Goal: Task Accomplishment & Management: Manage account settings

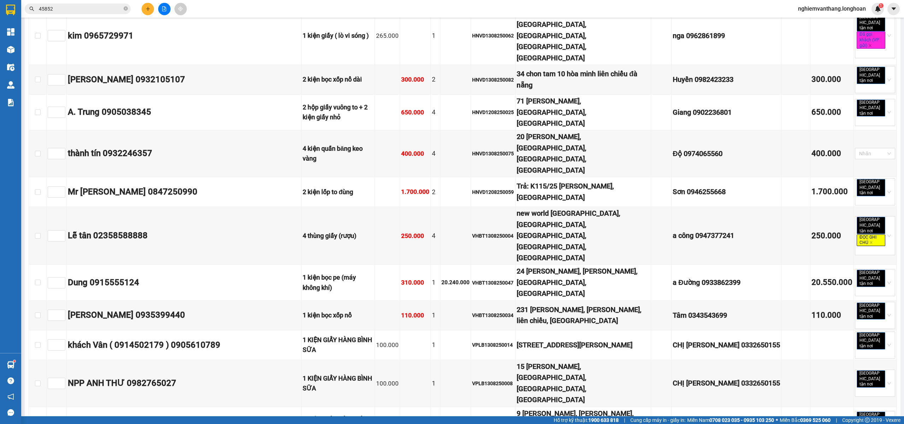
click at [85, 6] on input "45852" at bounding box center [80, 9] width 83 height 8
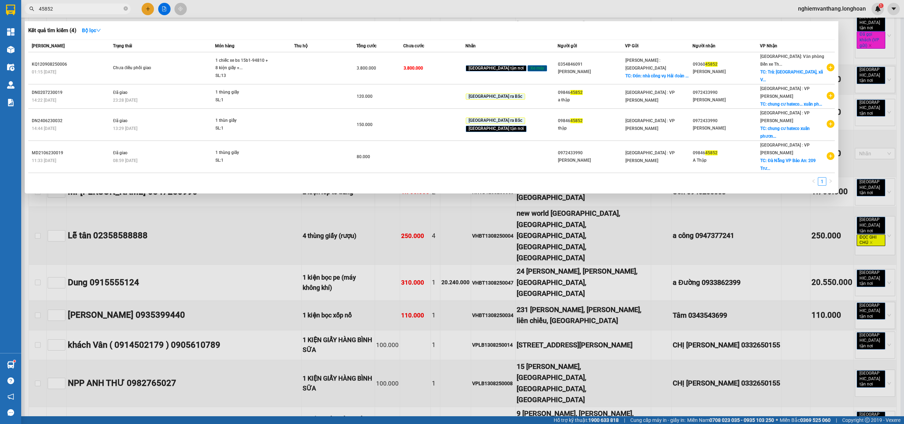
click at [85, 6] on input "45852" at bounding box center [80, 9] width 83 height 8
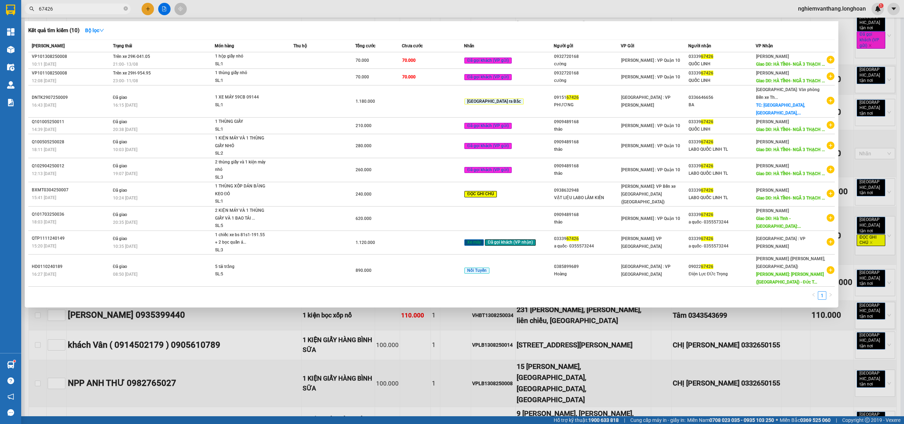
type input "67426"
click at [167, 8] on div at bounding box center [452, 212] width 904 height 424
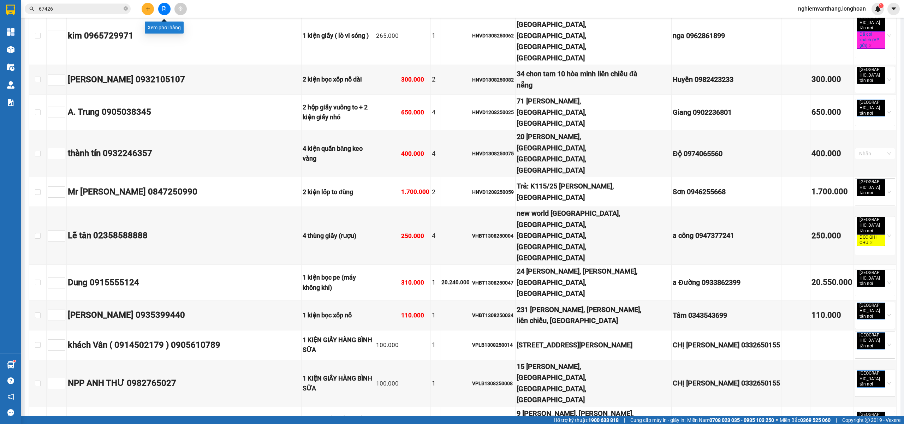
click at [167, 8] on button at bounding box center [164, 9] width 12 height 12
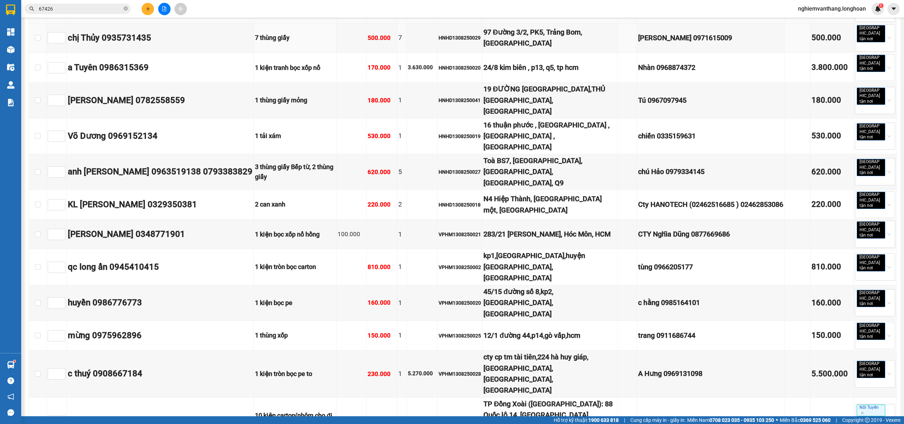
scroll to position [535, 0]
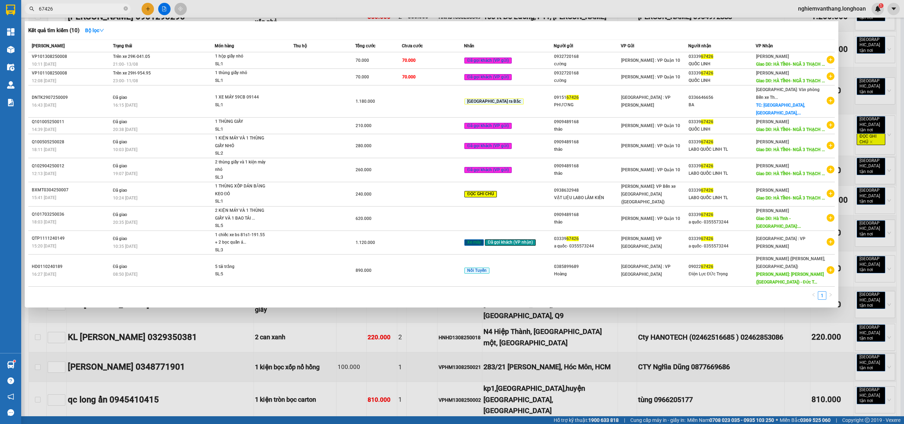
click at [87, 8] on input "67426" at bounding box center [80, 9] width 83 height 8
click at [263, 12] on div at bounding box center [452, 212] width 904 height 424
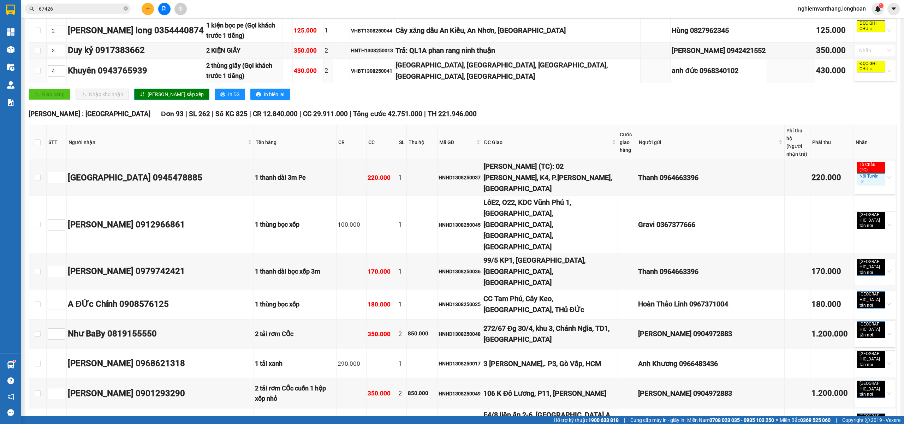
scroll to position [0, 0]
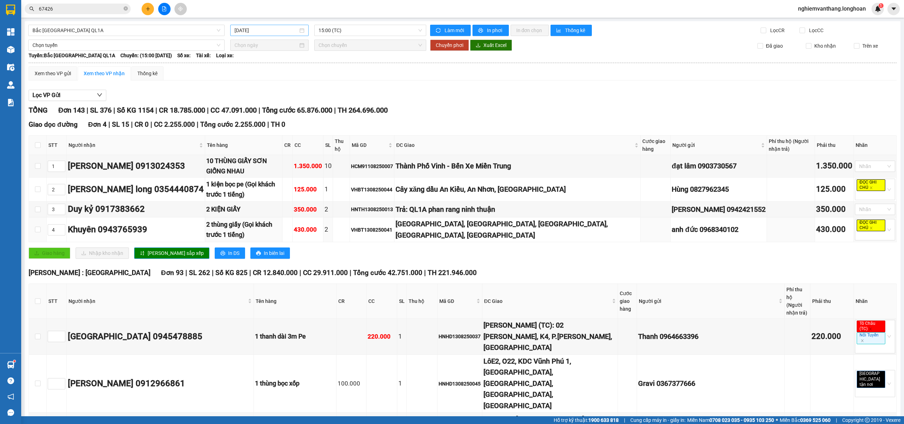
click at [251, 30] on input "[DATE]" at bounding box center [266, 30] width 64 height 8
click at [253, 95] on div "11" at bounding box center [251, 93] width 8 height 8
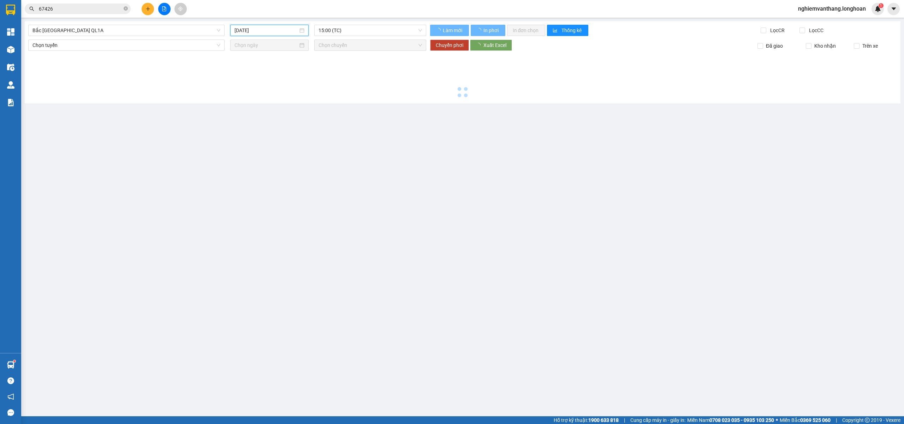
type input "[DATE]"
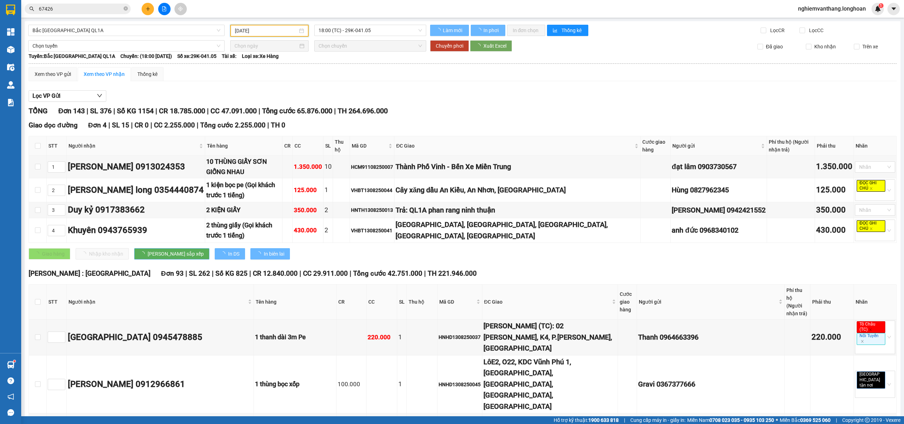
click at [69, 30] on span "Bắc [GEOGRAPHIC_DATA] QL1A" at bounding box center [126, 30] width 188 height 11
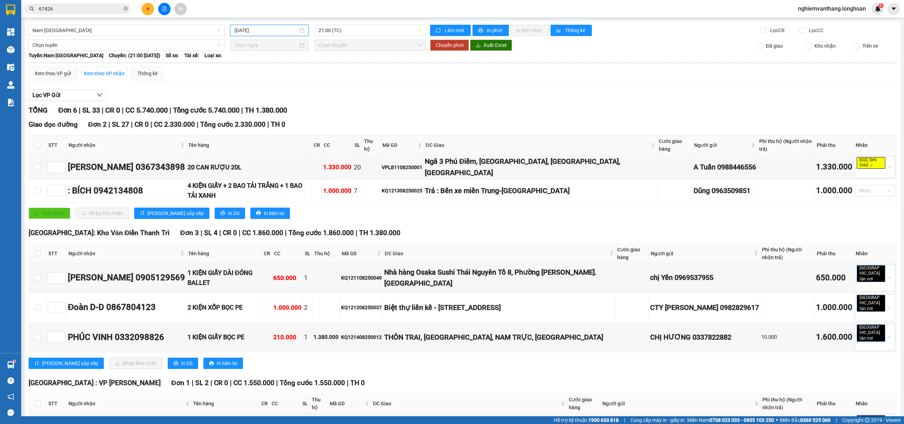
click at [270, 28] on input "[DATE]" at bounding box center [266, 30] width 64 height 8
click at [253, 93] on div "11" at bounding box center [251, 93] width 8 height 8
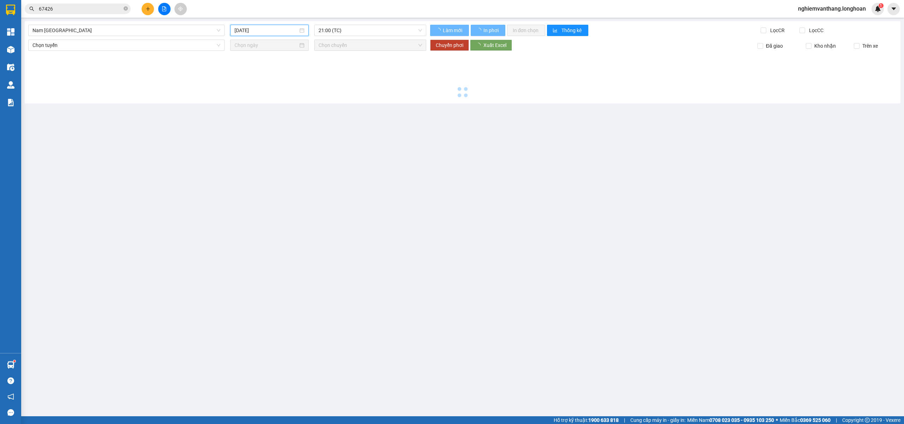
type input "[DATE]"
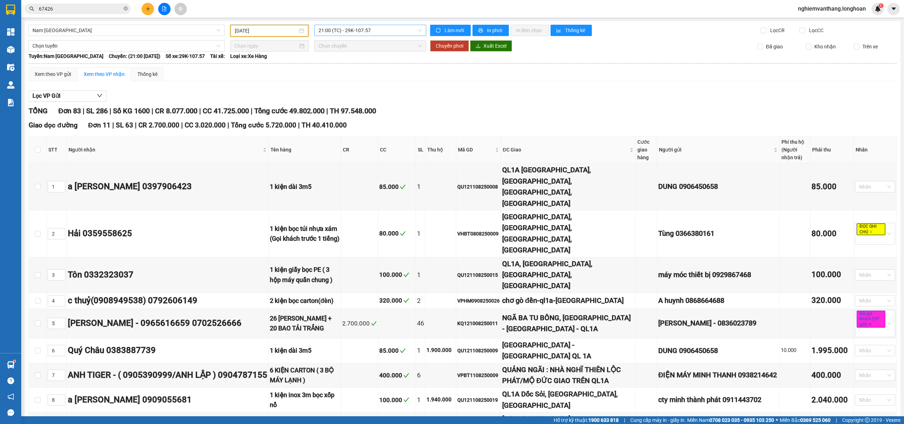
click at [359, 31] on span "21:00 (TC) - 29K-107.57" at bounding box center [370, 30] width 104 height 11
click at [347, 68] on div "23:00 (TC) - 29H-954.95" at bounding box center [343, 67] width 55 height 8
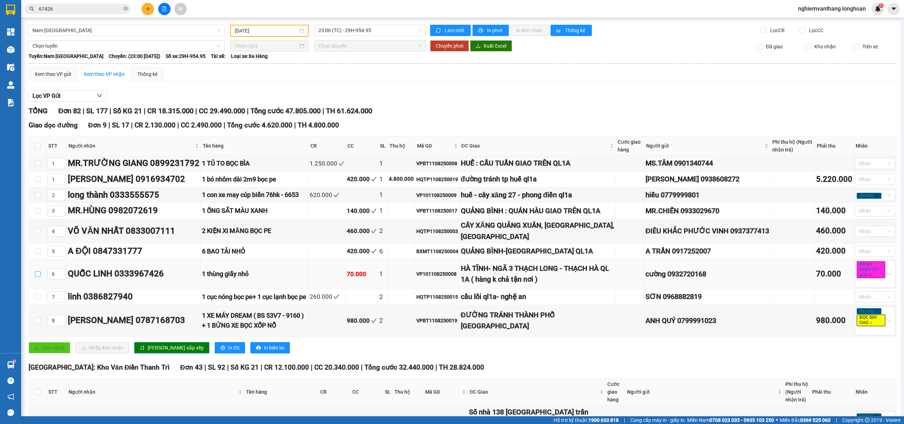
click at [38, 277] on input "checkbox" at bounding box center [38, 274] width 6 height 6
checkbox input "true"
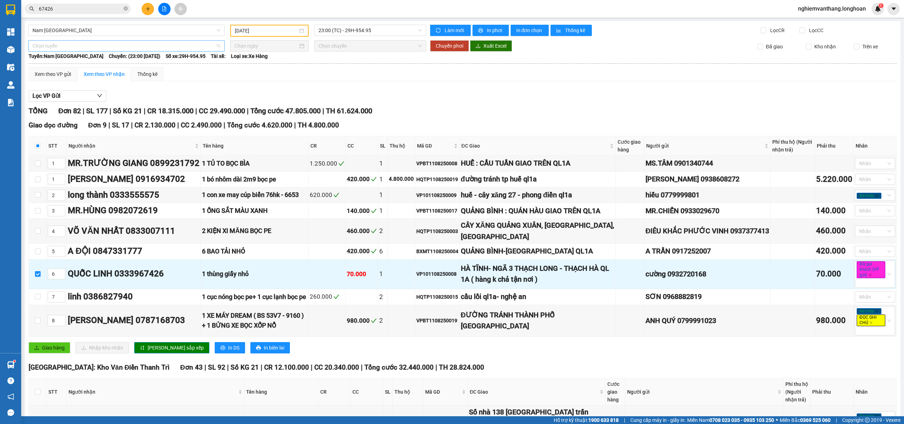
drag, startPoint x: 61, startPoint y: 45, endPoint x: 54, endPoint y: 45, distance: 7.1
click at [61, 45] on span "Chọn tuyến" at bounding box center [126, 46] width 188 height 11
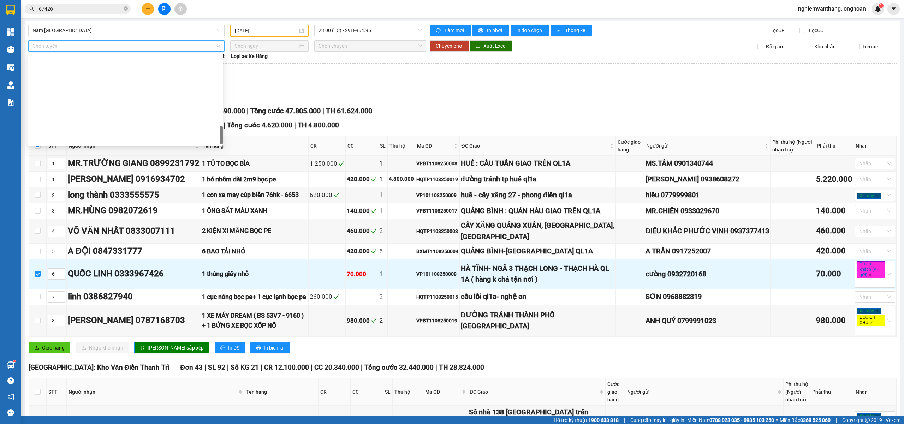
scroll to position [463, 0]
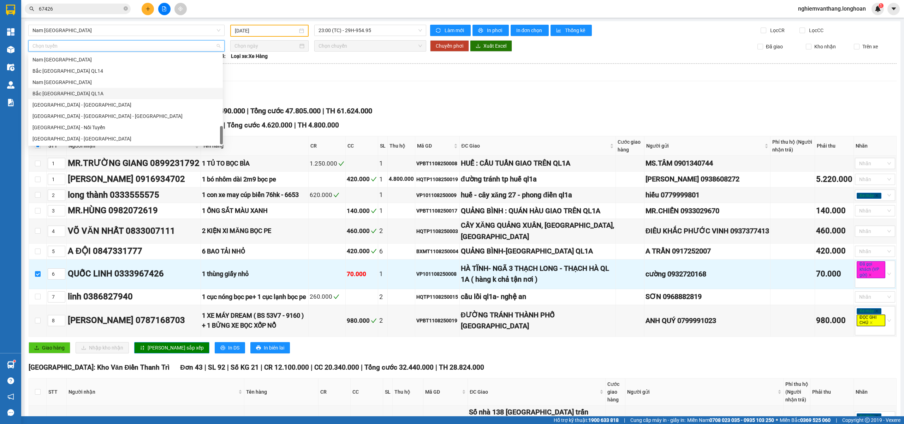
click at [78, 91] on div "Bắc Trung Nam QL1A" at bounding box center [125, 94] width 186 height 8
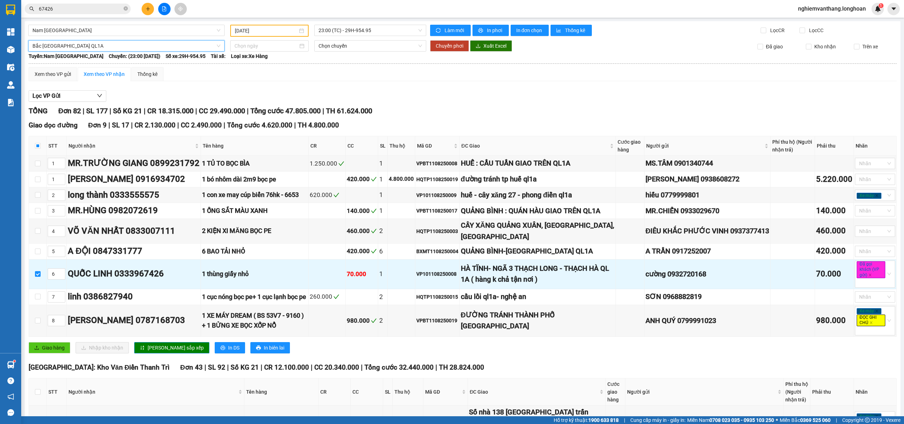
drag, startPoint x: 241, startPoint y: 48, endPoint x: 257, endPoint y: 53, distance: 16.5
click at [242, 47] on input at bounding box center [266, 46] width 64 height 8
type input "[DATE]"
click at [287, 106] on div "14" at bounding box center [290, 107] width 8 height 8
type input "[DATE]"
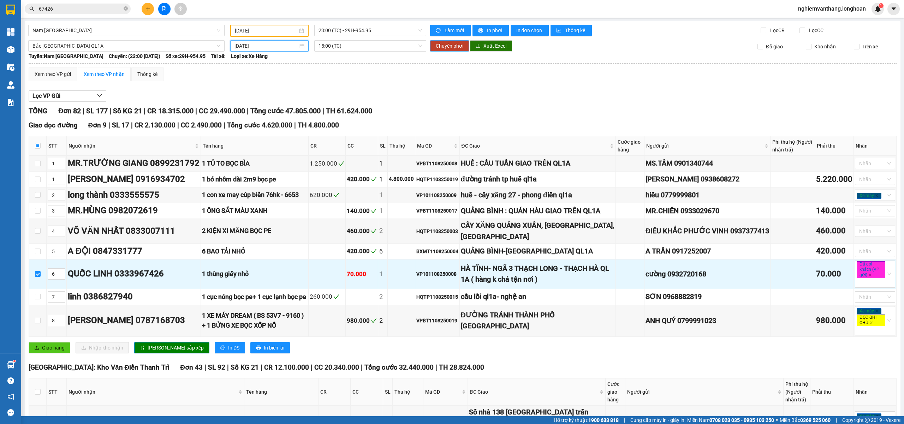
click at [445, 47] on span "Chuyển phơi" at bounding box center [450, 46] width 28 height 8
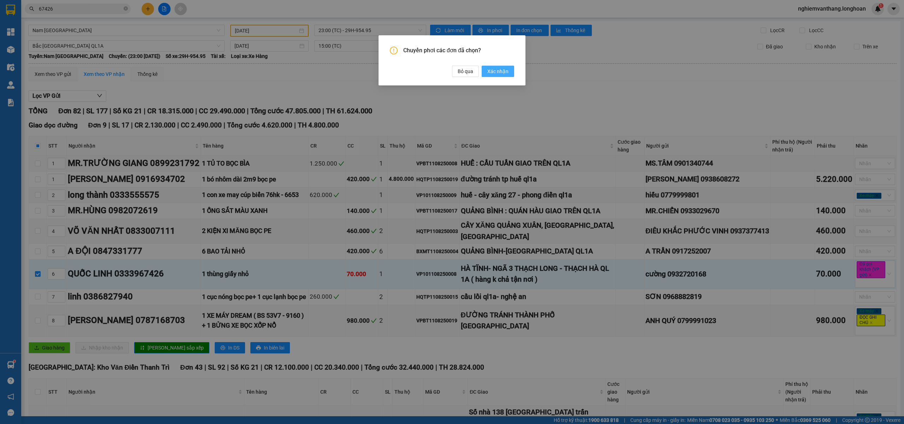
click at [499, 76] on button "Xác nhận" at bounding box center [497, 71] width 32 height 11
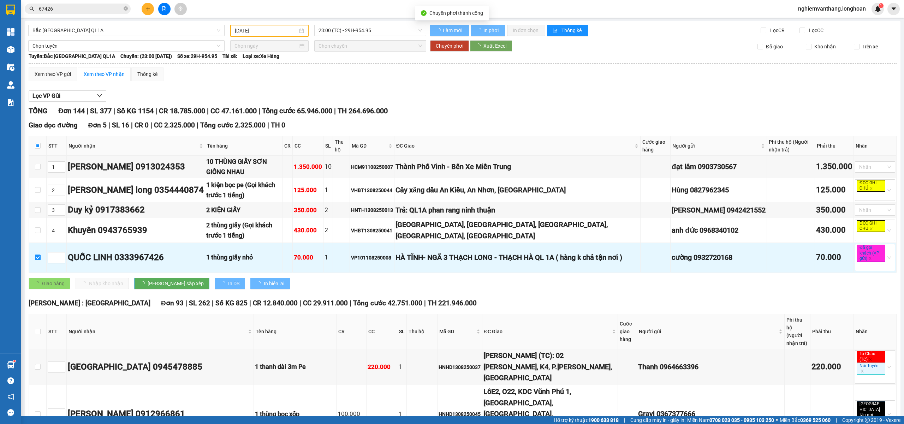
checkbox input "false"
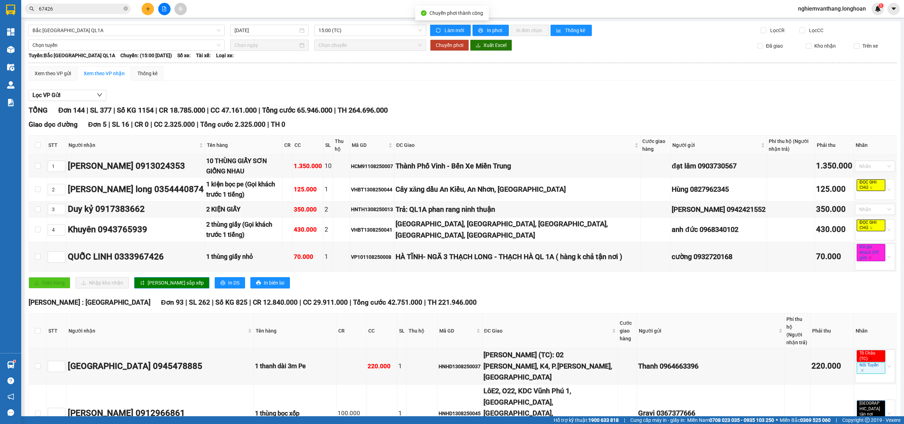
type input "[DATE]"
click at [62, 256] on span "up" at bounding box center [61, 255] width 4 height 4
type input "2"
click at [62, 256] on span "up" at bounding box center [61, 255] width 4 height 4
type input "3"
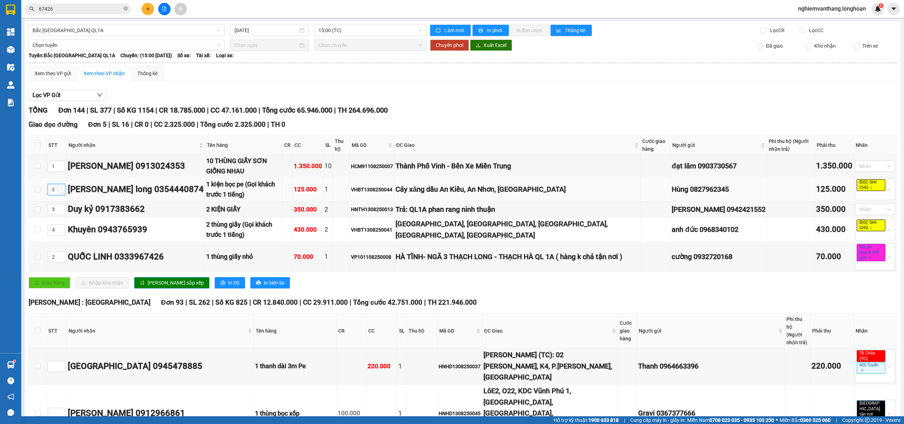
click at [62, 188] on icon "up" at bounding box center [61, 187] width 2 height 2
type input "4"
click at [61, 209] on icon "up" at bounding box center [61, 208] width 2 height 2
click at [60, 226] on td "4" at bounding box center [57, 229] width 20 height 25
drag, startPoint x: 60, startPoint y: 228, endPoint x: 65, endPoint y: 229, distance: 5.2
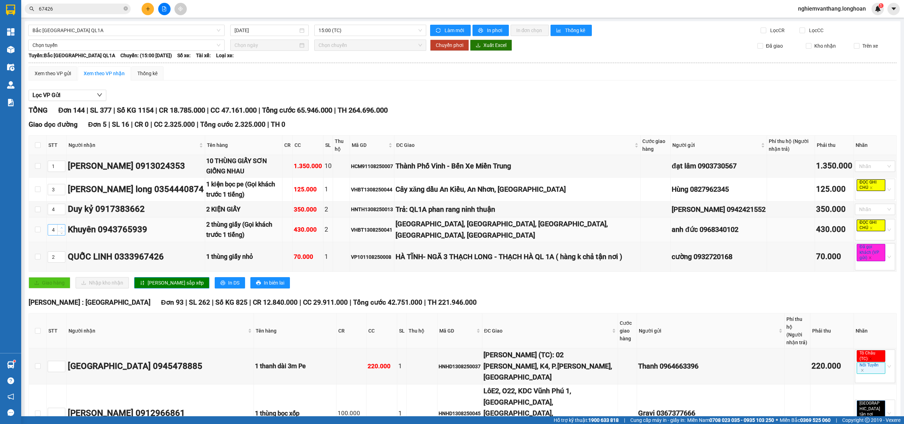
click at [61, 228] on span "up" at bounding box center [61, 228] width 4 height 4
type input "5"
click at [159, 284] on span "[PERSON_NAME] sắp xếp" at bounding box center [176, 283] width 56 height 8
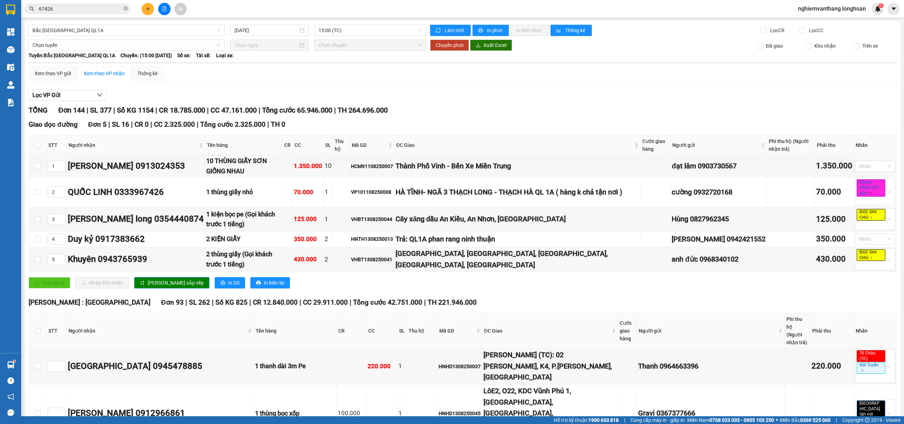
click at [487, 30] on span "In phơi" at bounding box center [495, 30] width 16 height 8
click at [215, 288] on button "In DS" at bounding box center [230, 282] width 30 height 11
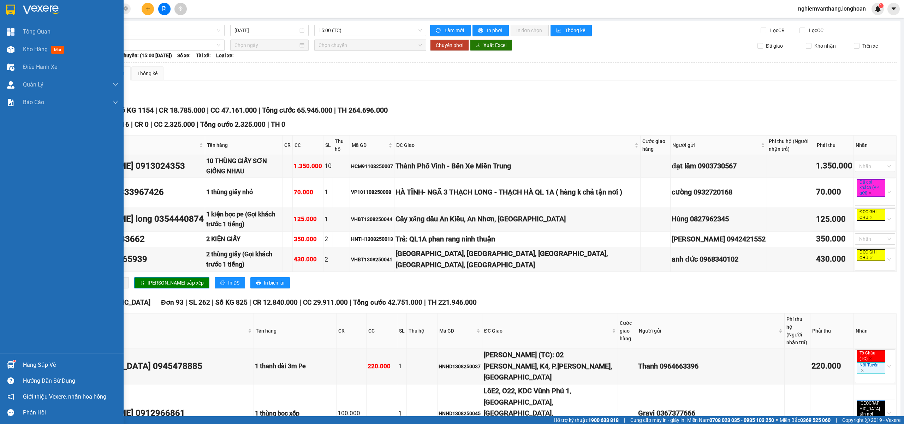
click at [13, 9] on img at bounding box center [10, 10] width 9 height 11
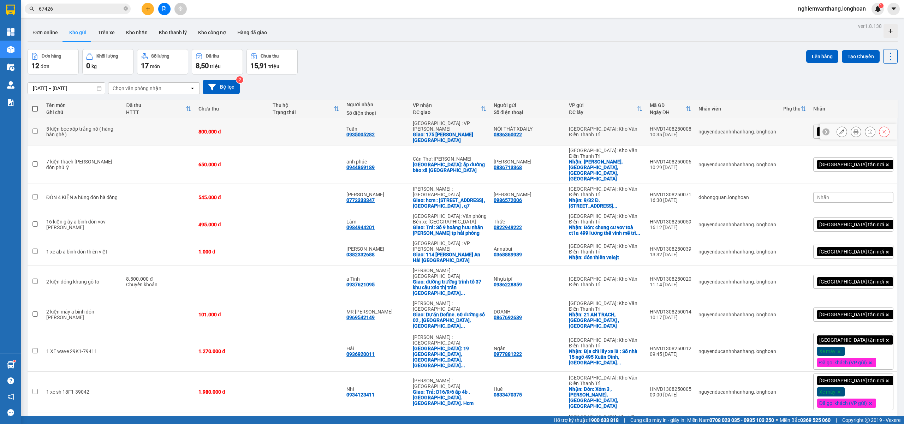
click at [178, 127] on td at bounding box center [158, 131] width 72 height 27
checkbox input "true"
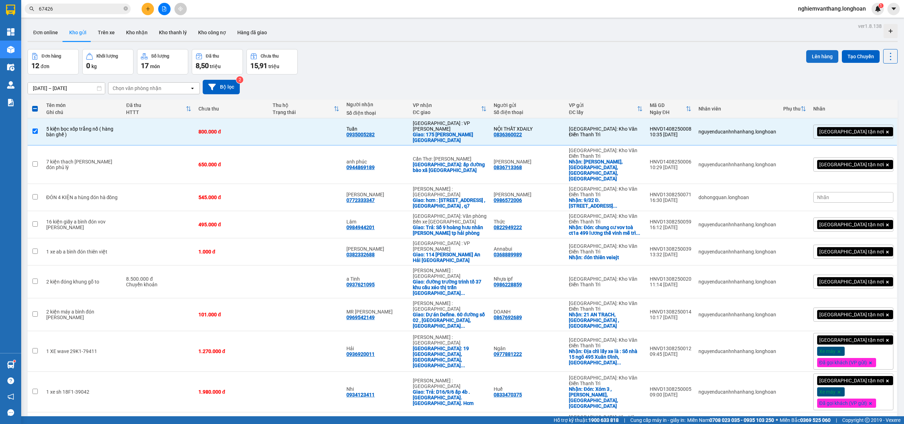
drag, startPoint x: 818, startPoint y: 56, endPoint x: 824, endPoint y: 52, distance: 7.3
click at [818, 55] on button "Lên hàng" at bounding box center [822, 56] width 32 height 13
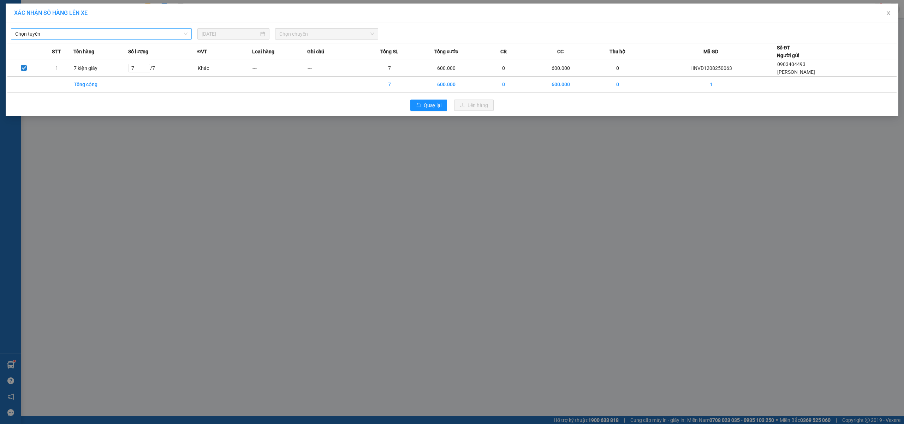
click at [106, 31] on span "Chọn tuyến" at bounding box center [101, 34] width 172 height 11
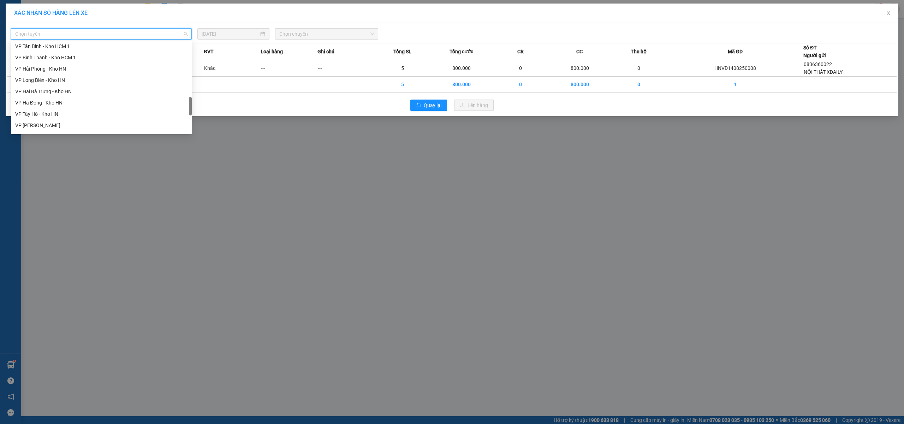
scroll to position [463, 0]
click at [49, 78] on div "Bắc Trung Nam QL1A" at bounding box center [101, 82] width 172 height 8
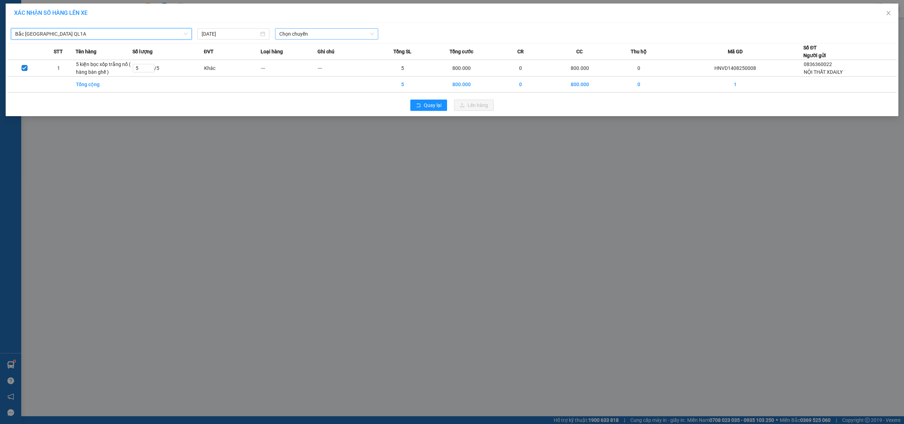
click at [314, 33] on span "Chọn chuyến" at bounding box center [326, 34] width 95 height 11
drag, startPoint x: 294, startPoint y: 60, endPoint x: 335, endPoint y: 66, distance: 40.7
click at [295, 60] on div "15:00 (TC)" at bounding box center [306, 59] width 55 height 8
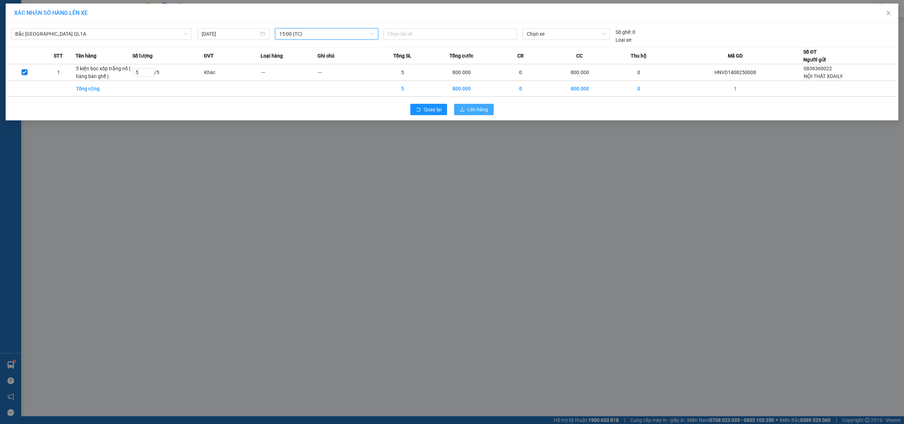
click at [487, 110] on span "Lên hàng" at bounding box center [477, 110] width 20 height 8
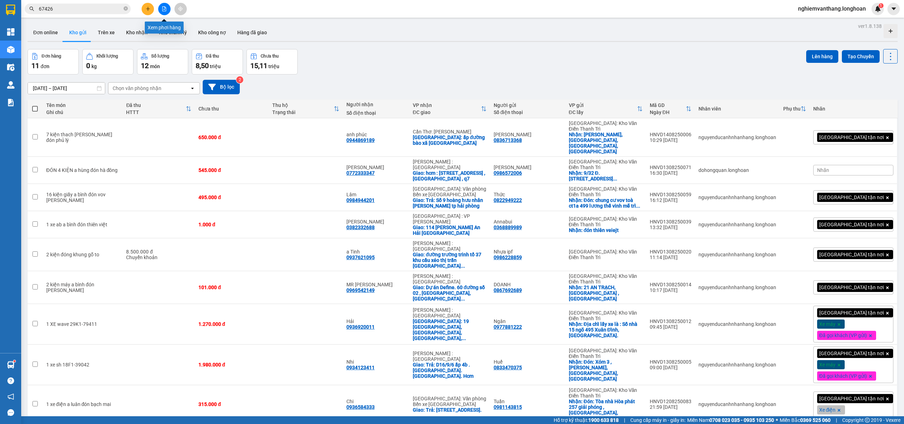
click at [164, 5] on button at bounding box center [164, 9] width 12 height 12
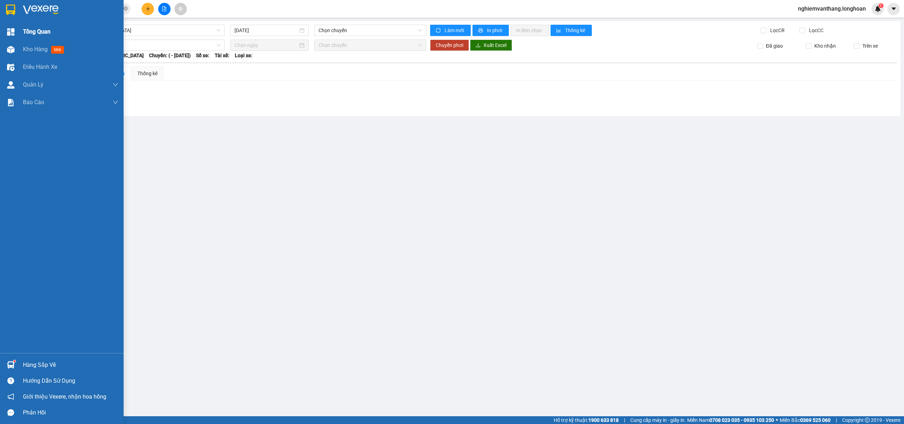
drag, startPoint x: 1, startPoint y: 13, endPoint x: 61, endPoint y: 33, distance: 63.1
click at [2, 13] on div at bounding box center [62, 11] width 124 height 23
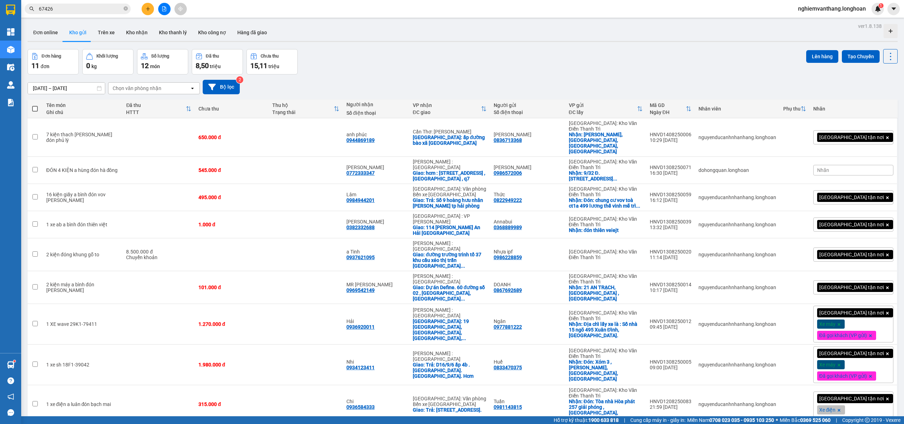
click at [167, 7] on button at bounding box center [164, 9] width 12 height 12
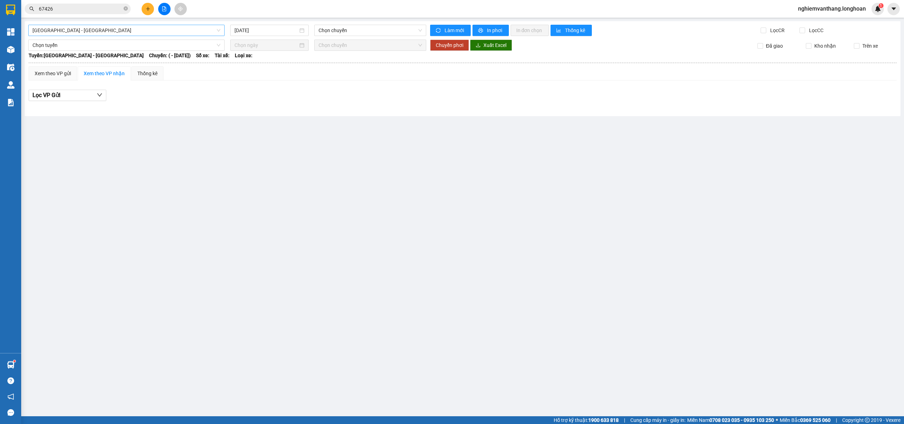
click at [132, 34] on span "[GEOGRAPHIC_DATA] - [GEOGRAPHIC_DATA]" at bounding box center [126, 30] width 188 height 11
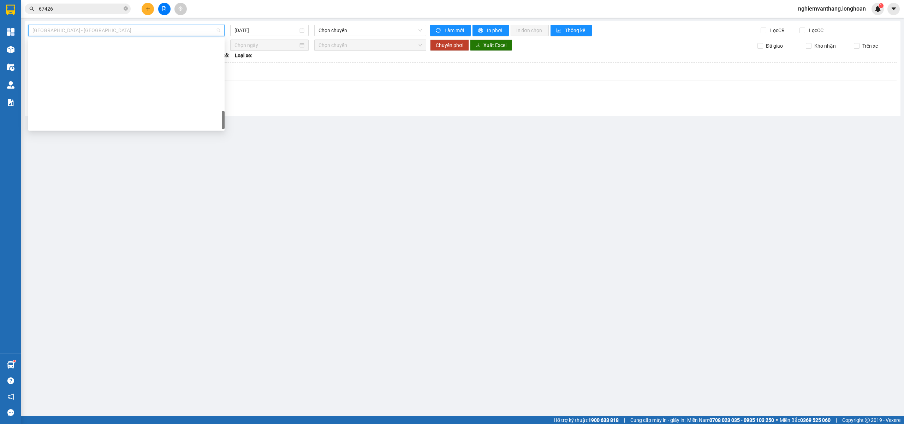
scroll to position [463, 0]
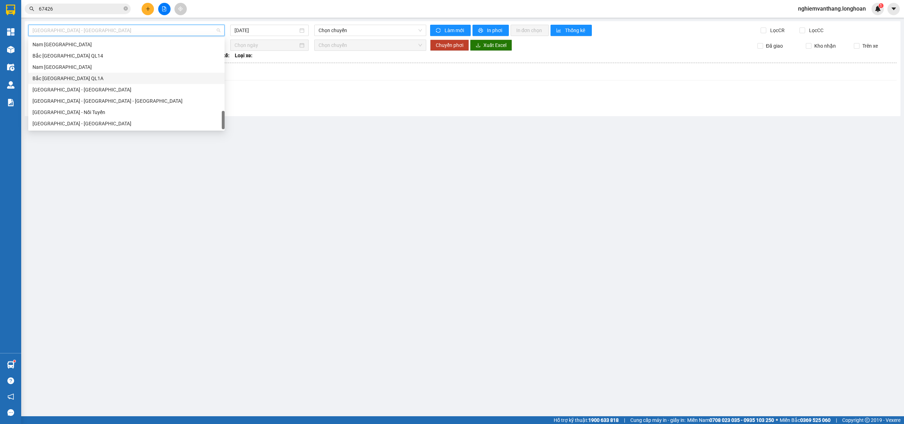
click at [86, 81] on div "Bắc Trung Nam QL1A" at bounding box center [126, 78] width 188 height 8
type input "[DATE]"
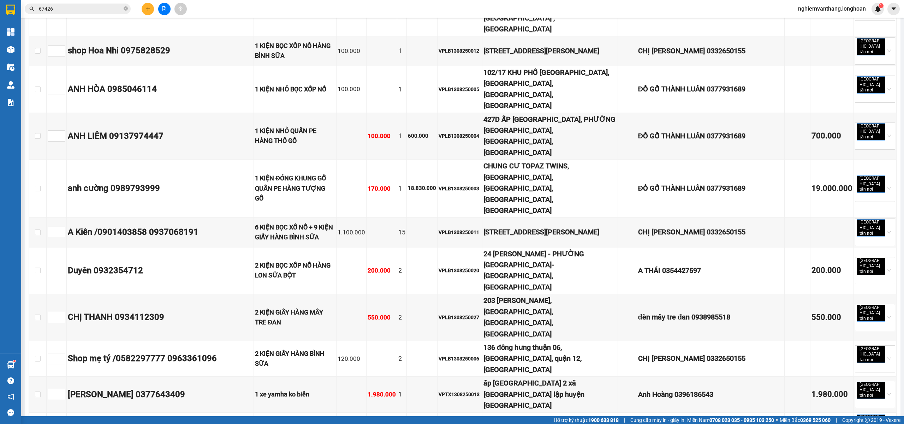
scroll to position [3059, 0]
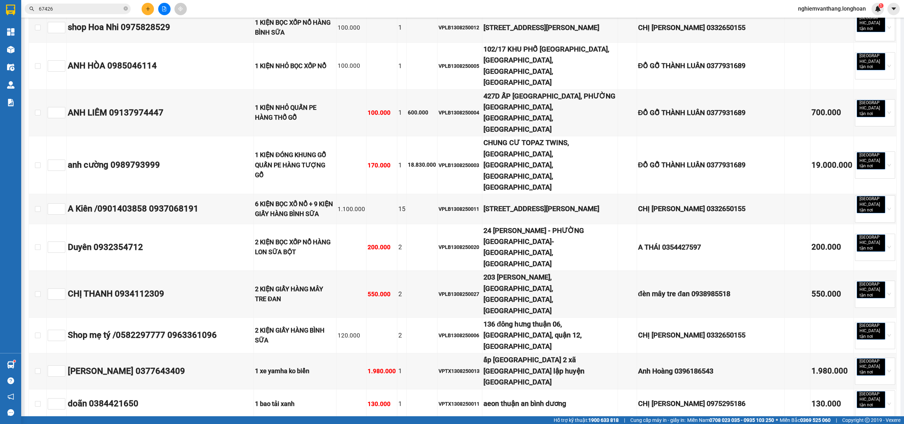
checkbox input "true"
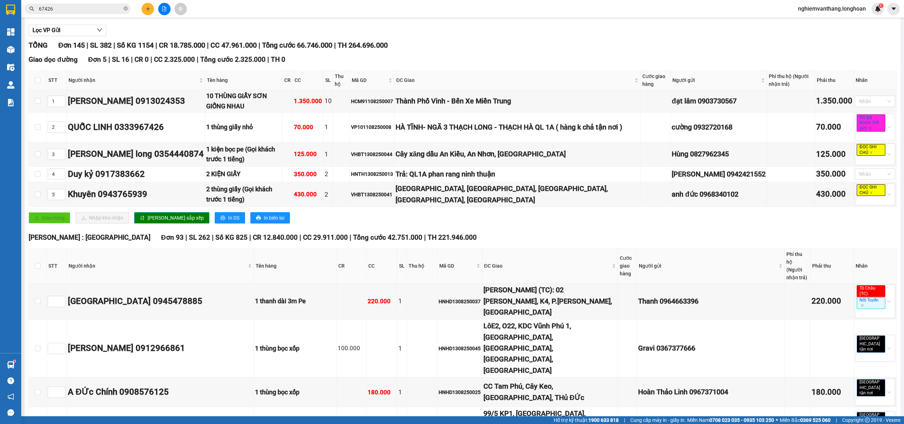
scroll to position [0, 0]
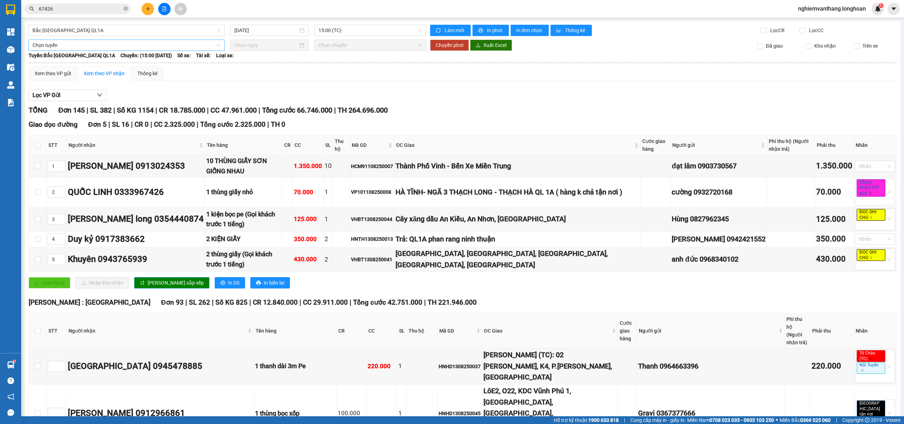
click at [51, 46] on span "Chọn tuyến" at bounding box center [126, 45] width 188 height 11
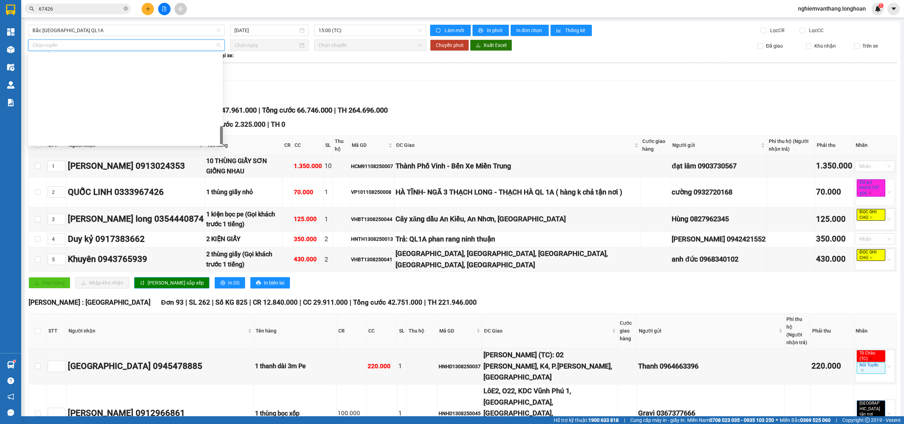
scroll to position [457, 0]
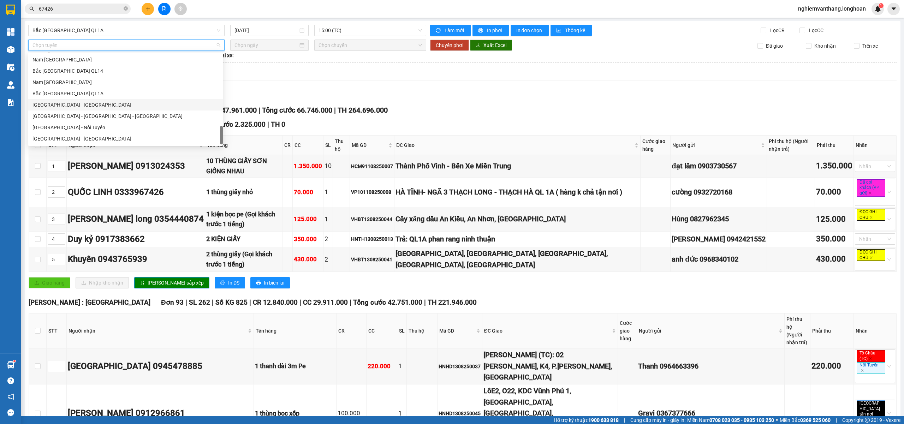
drag, startPoint x: 72, startPoint y: 94, endPoint x: 81, endPoint y: 88, distance: 10.6
click at [71, 93] on div "Bắc Trung Nam QL1A" at bounding box center [125, 94] width 186 height 8
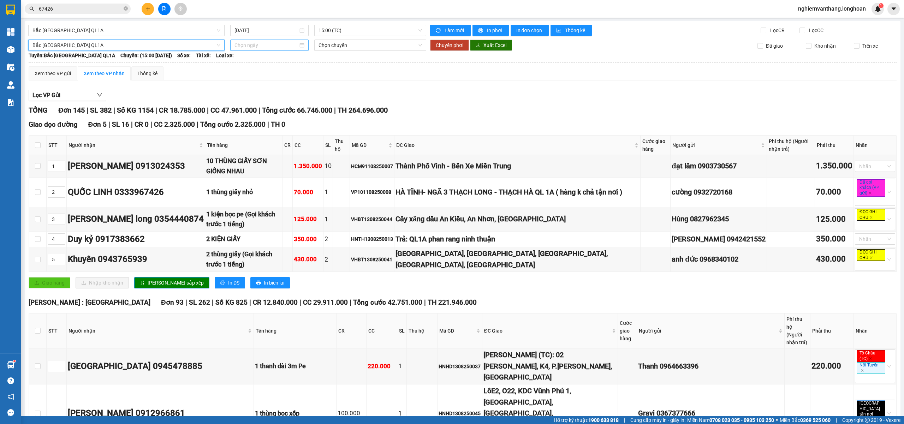
click at [266, 44] on input at bounding box center [266, 45] width 64 height 8
type input "[DATE]"
click at [290, 112] on div "14" at bounding box center [290, 107] width 8 height 8
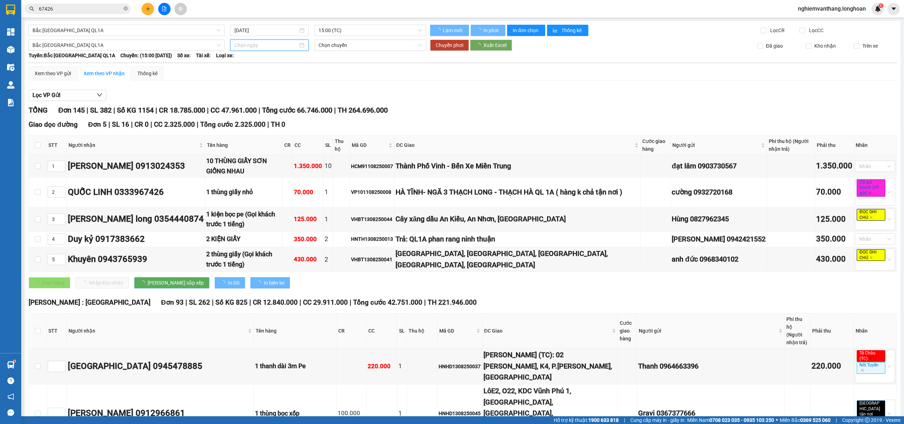
click at [339, 46] on span "Chọn chuyến" at bounding box center [370, 45] width 104 height 11
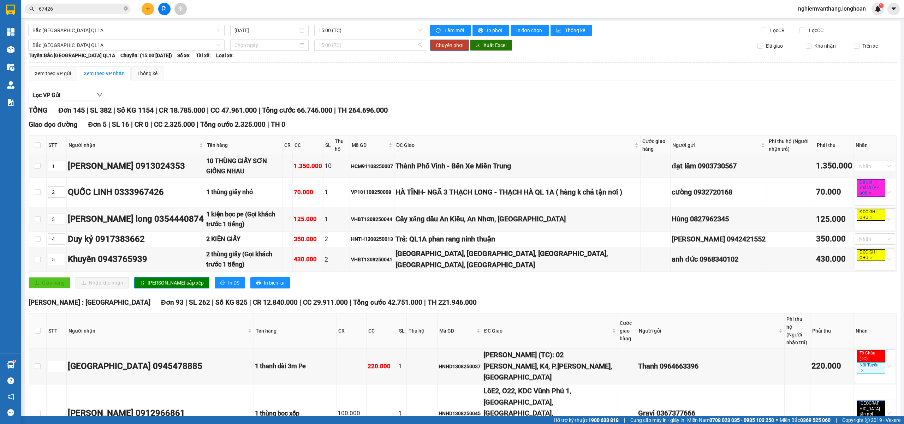
type input "[DATE]"
click at [324, 83] on div "20:00 (TC)" at bounding box center [343, 82] width 55 height 8
click at [442, 42] on span "Chuyển phơi" at bounding box center [450, 45] width 28 height 8
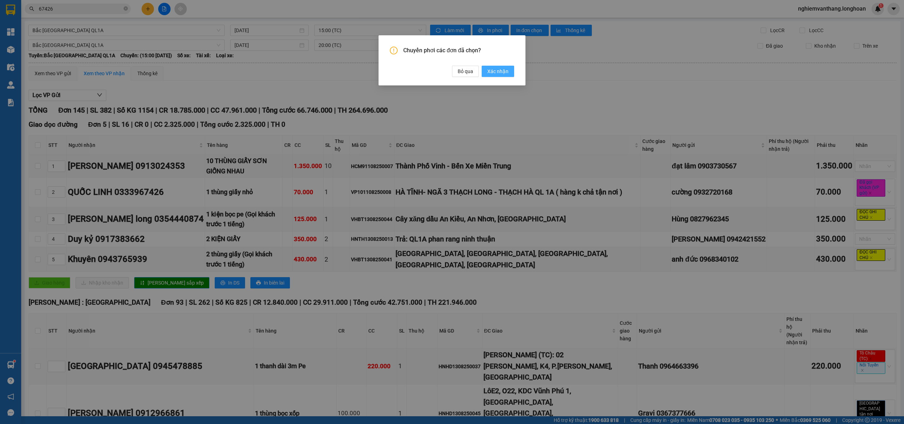
click at [486, 71] on button "Xác nhận" at bounding box center [497, 71] width 32 height 11
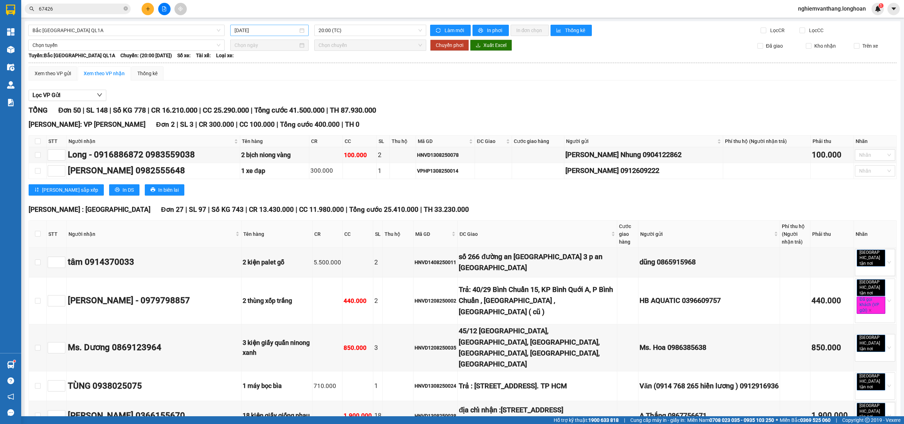
click at [264, 27] on input "[DATE]" at bounding box center [266, 30] width 64 height 8
type input "[DATE]"
click at [407, 90] on div "Lọc VP Gửi" at bounding box center [463, 96] width 868 height 12
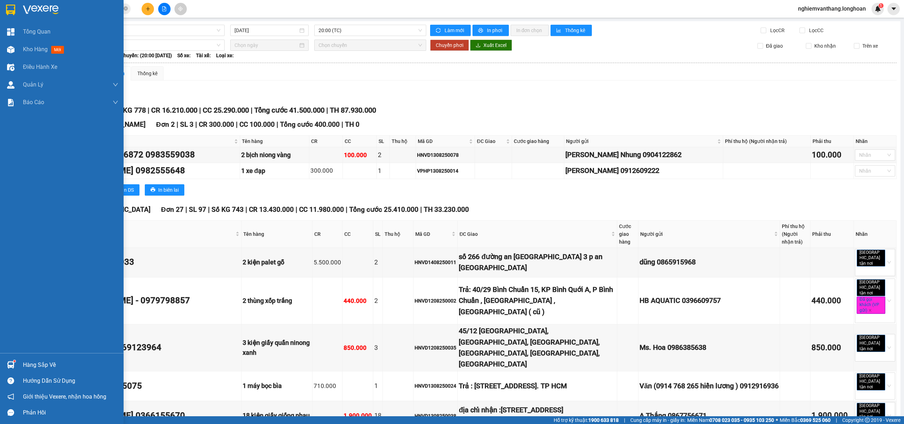
click at [6, 6] on img at bounding box center [10, 10] width 9 height 11
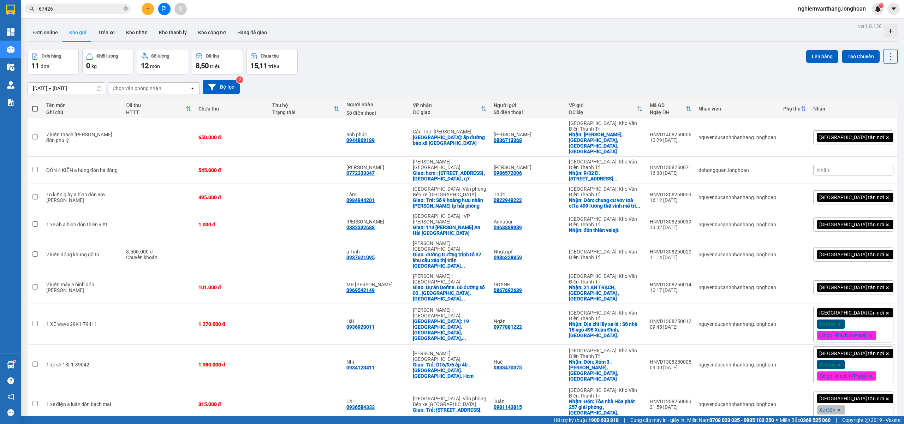
click at [162, 7] on icon "file-add" at bounding box center [164, 8] width 4 height 5
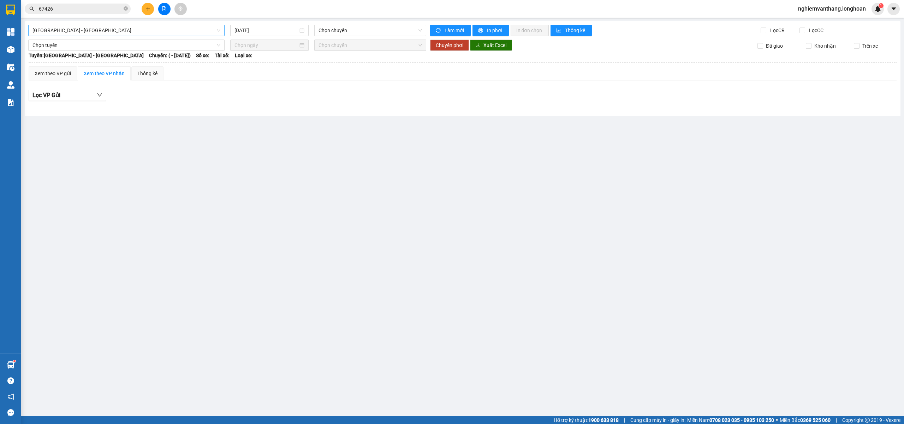
click at [68, 30] on span "[GEOGRAPHIC_DATA] - [GEOGRAPHIC_DATA]" at bounding box center [126, 30] width 188 height 11
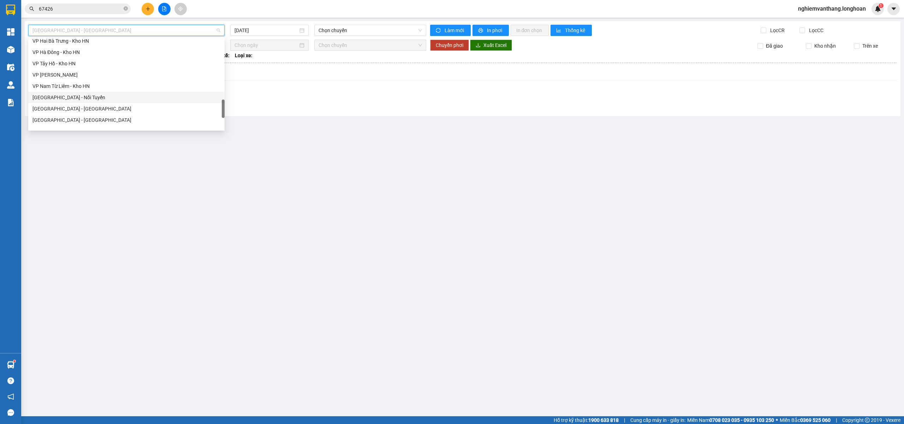
scroll to position [463, 0]
click at [70, 77] on div "Bắc Trung Nam QL1A" at bounding box center [126, 78] width 188 height 8
type input "[DATE]"
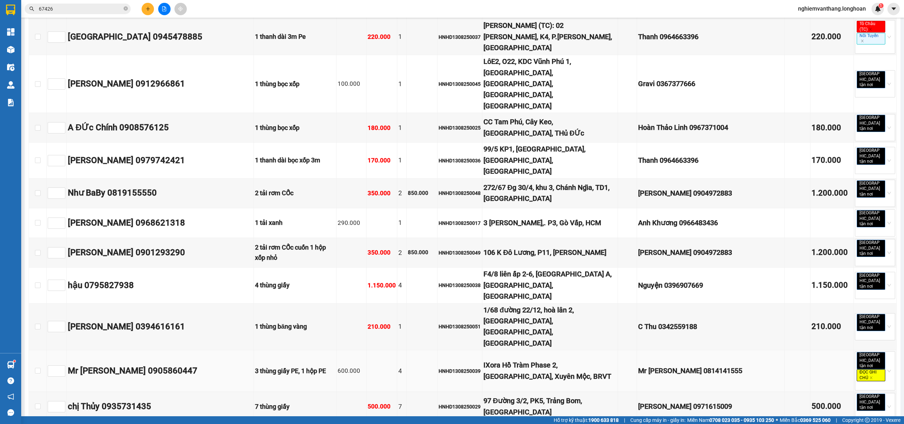
scroll to position [376, 0]
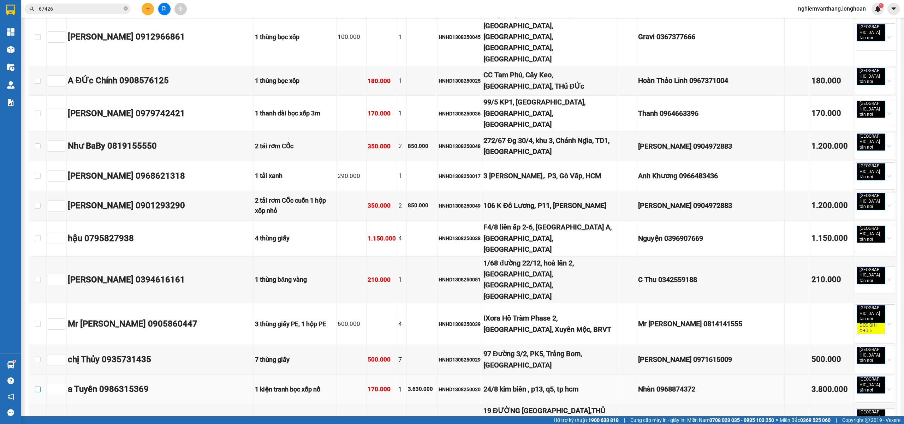
click at [40, 387] on input "checkbox" at bounding box center [38, 390] width 6 height 6
checkbox input "true"
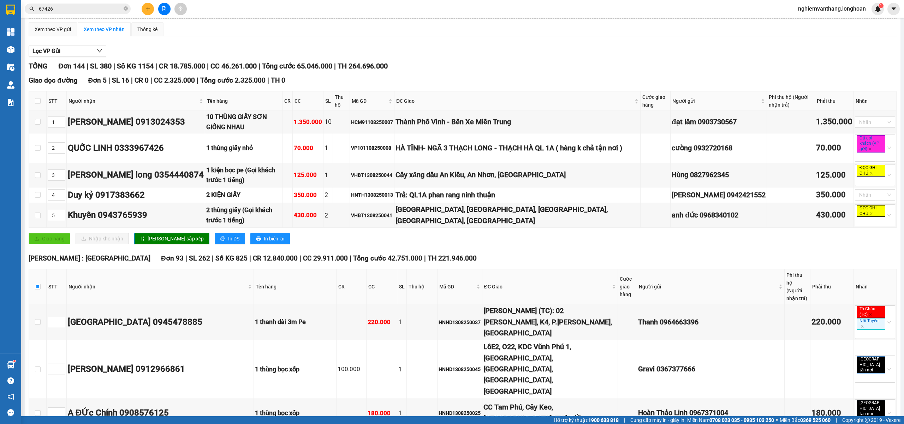
scroll to position [0, 0]
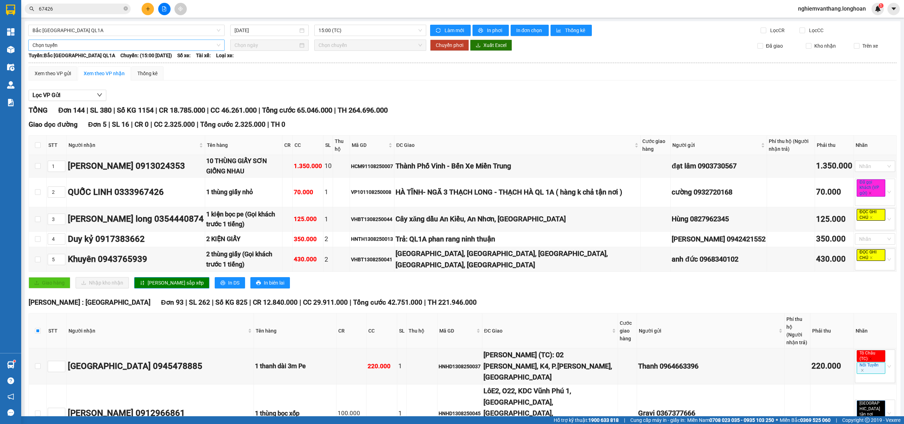
click at [90, 45] on span "Chọn tuyến" at bounding box center [126, 45] width 188 height 11
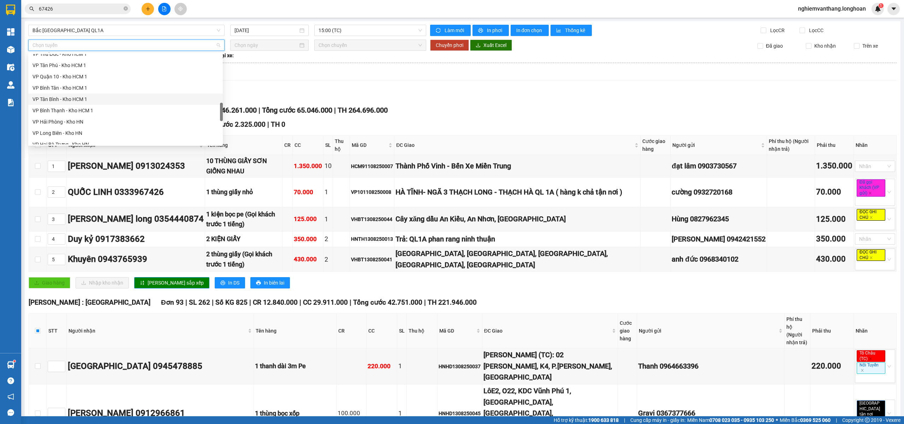
scroll to position [457, 0]
click at [75, 95] on div "Bắc Trung Nam QL1A" at bounding box center [125, 94] width 186 height 8
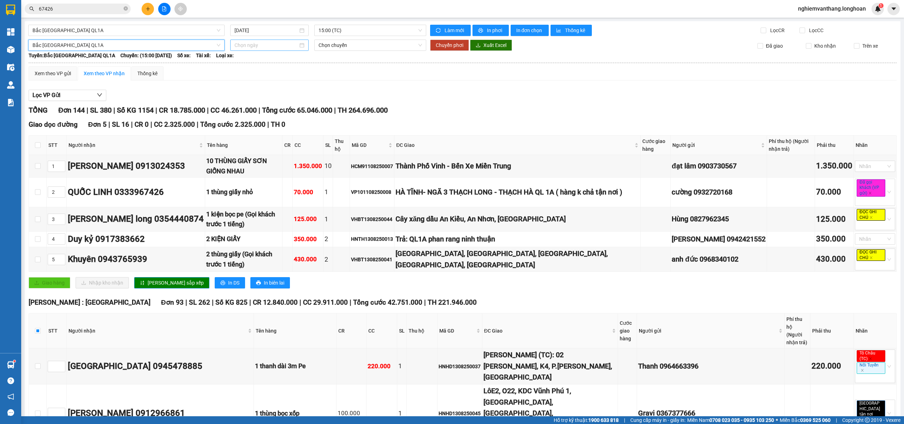
click at [241, 44] on input at bounding box center [266, 45] width 64 height 8
type input "[DATE]"
click at [287, 109] on div "14" at bounding box center [290, 107] width 8 height 8
type input "[DATE]"
click at [336, 44] on span "15:00 (TC)" at bounding box center [370, 45] width 104 height 11
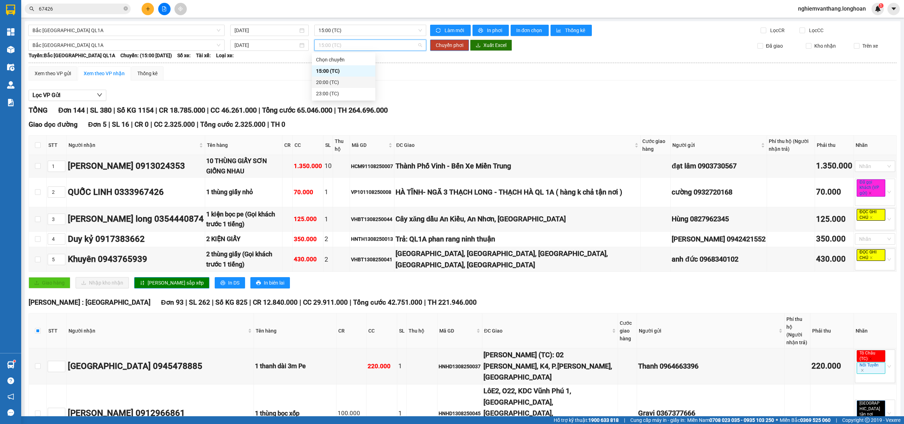
click at [326, 81] on div "20:00 (TC)" at bounding box center [343, 82] width 55 height 8
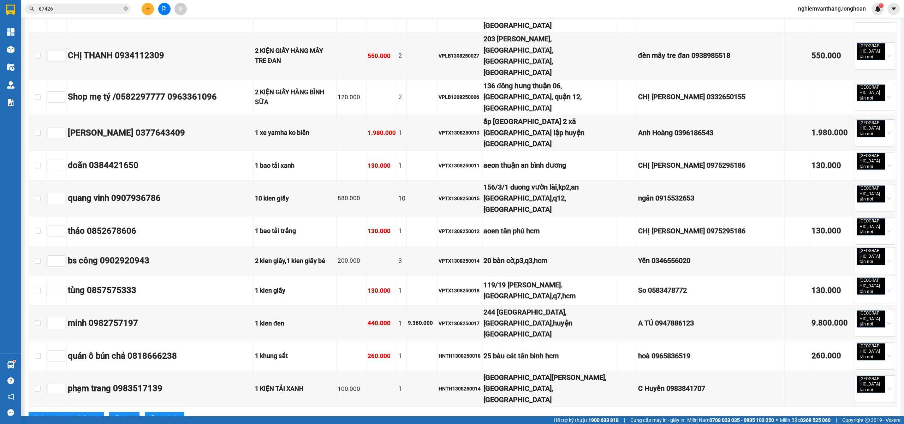
scroll to position [3341, 0]
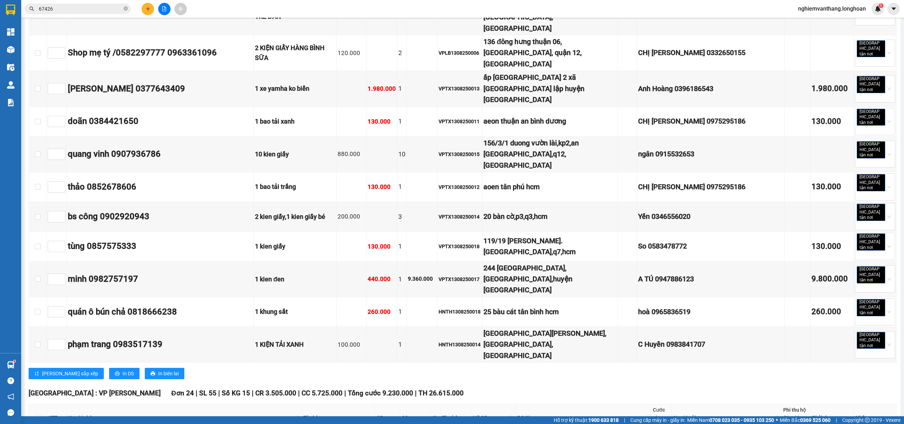
drag, startPoint x: 38, startPoint y: 233, endPoint x: 437, endPoint y: 147, distance: 407.7
checkbox input "true"
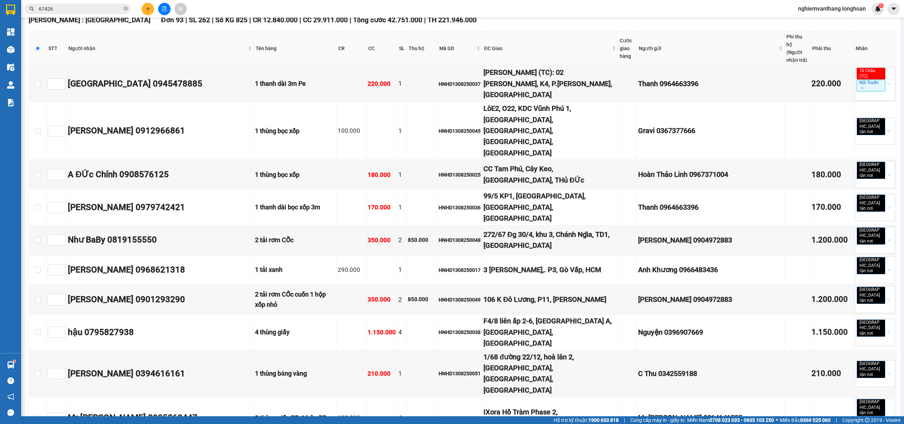
scroll to position [0, 0]
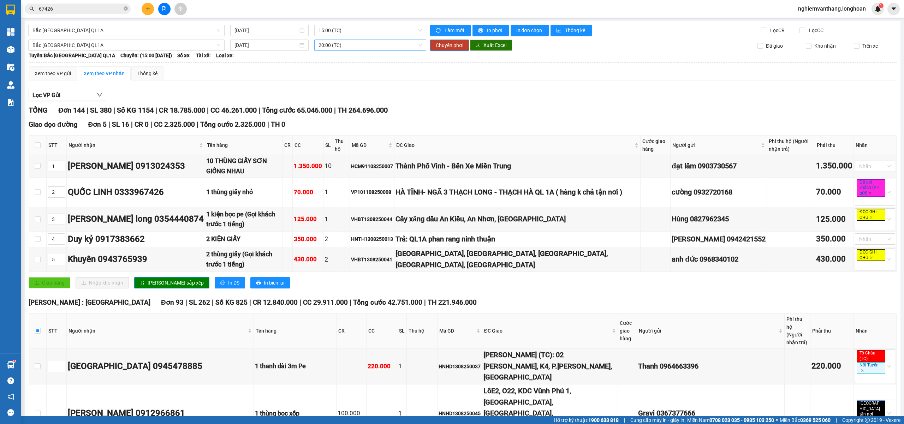
click at [335, 46] on span "20:00 (TC)" at bounding box center [370, 45] width 104 height 11
click at [342, 81] on div "20:00 (TC)" at bounding box center [343, 82] width 55 height 8
click at [448, 47] on span "Chuyển phơi" at bounding box center [450, 45] width 28 height 8
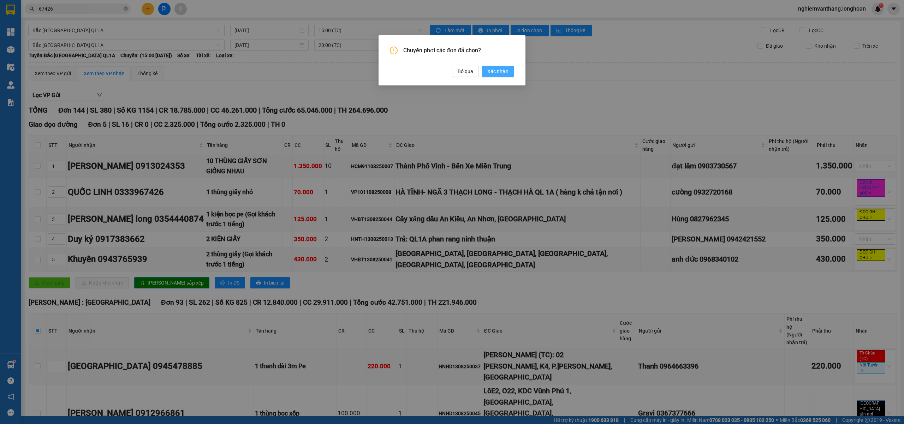
click at [500, 71] on span "Xác nhận" at bounding box center [497, 71] width 21 height 8
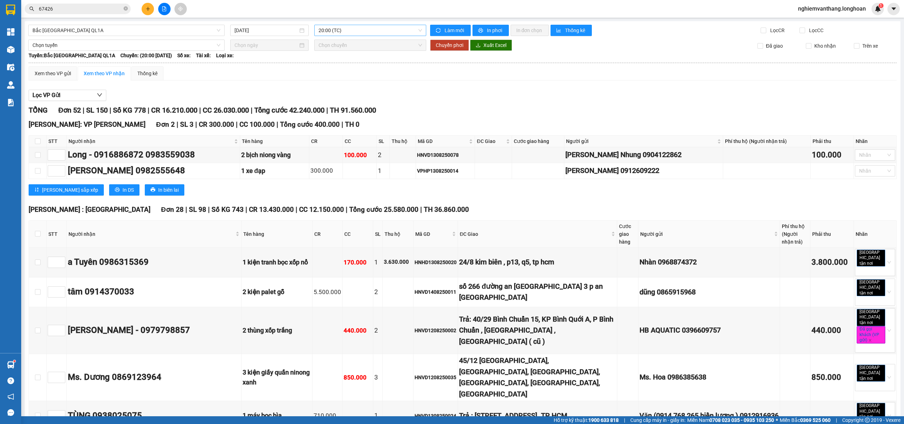
click at [328, 31] on span "20:00 (TC)" at bounding box center [370, 30] width 104 height 11
click at [325, 54] on div "15:00 (TC)" at bounding box center [343, 56] width 55 height 8
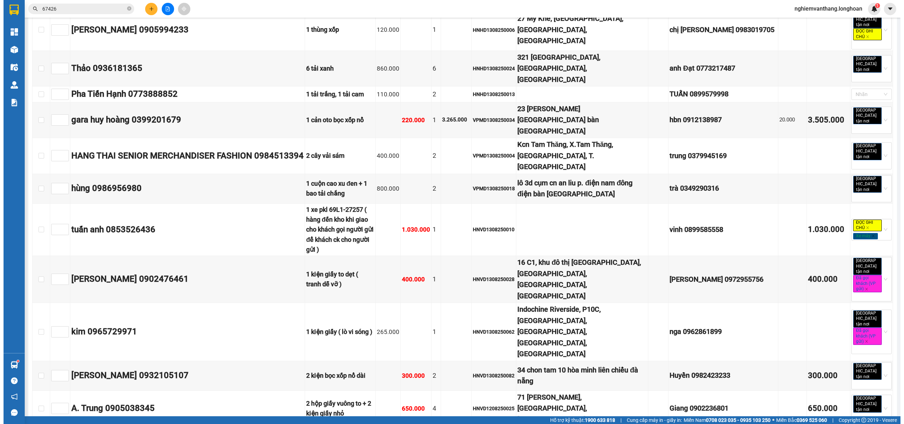
scroll to position [3819, 0]
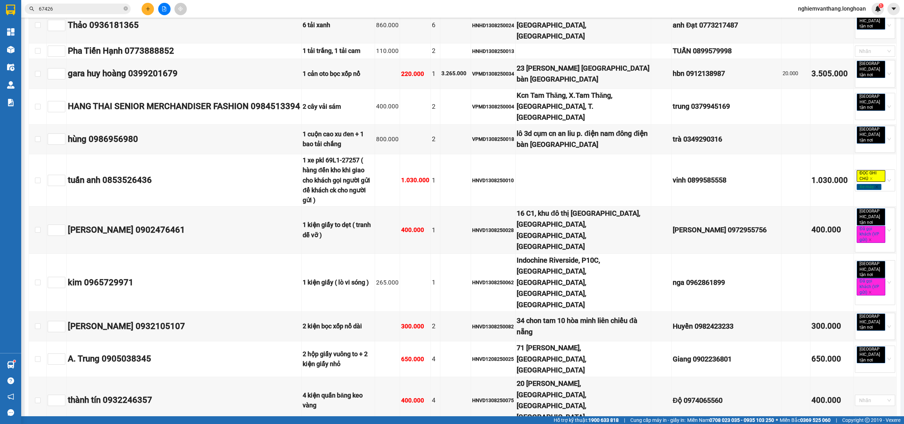
drag, startPoint x: 895, startPoint y: 365, endPoint x: 893, endPoint y: 332, distance: 32.9
click at [897, 51] on main "Bắc Trung Nam QL1A 14/08/2025 15:00 (TC) Làm mới In phơi In đơn chọn Thống kê L…" at bounding box center [452, 208] width 904 height 416
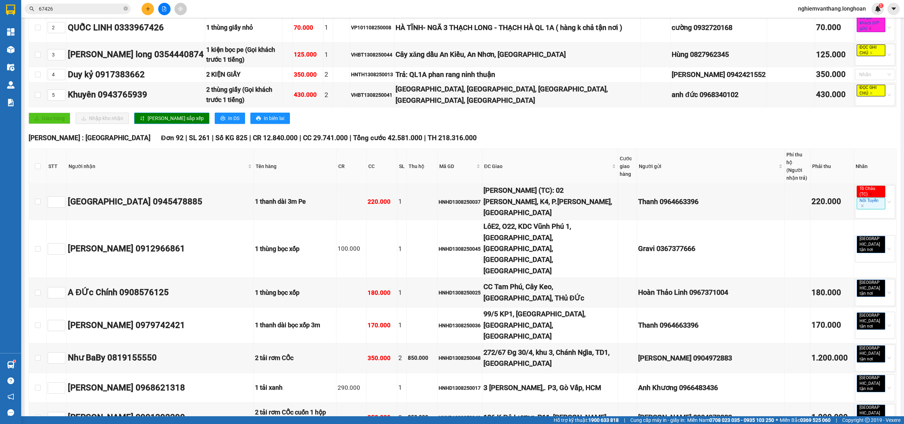
scroll to position [0, 0]
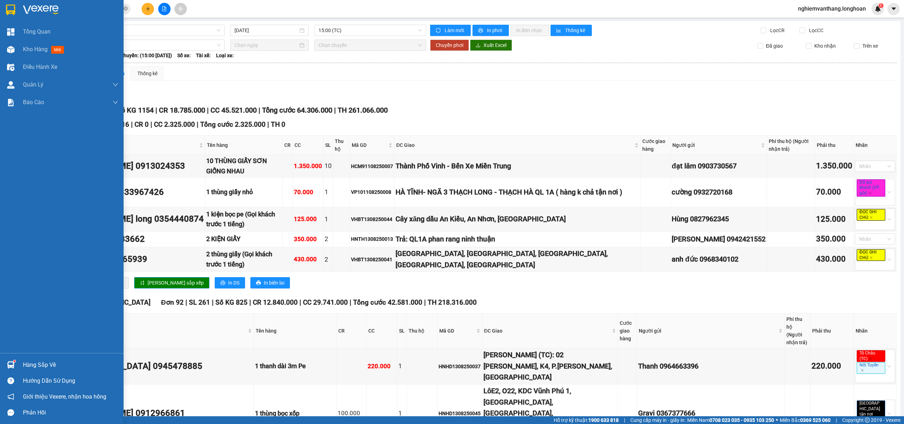
click at [13, 4] on div at bounding box center [11, 10] width 12 height 12
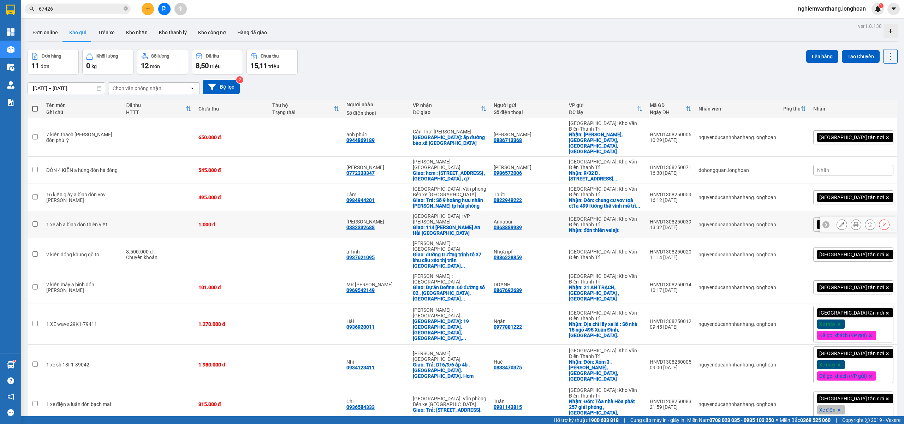
scroll to position [47, 0]
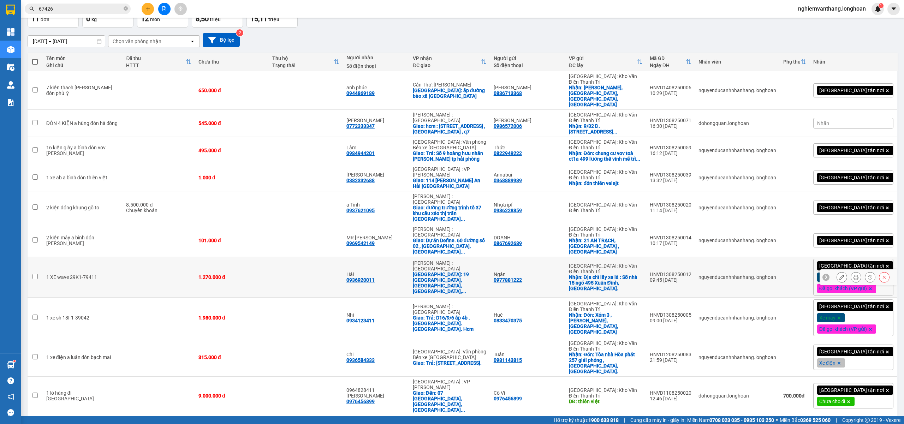
drag, startPoint x: 126, startPoint y: 237, endPoint x: 177, endPoint y: 236, distance: 51.2
click at [126, 257] on td at bounding box center [158, 277] width 72 height 41
checkbox input "true"
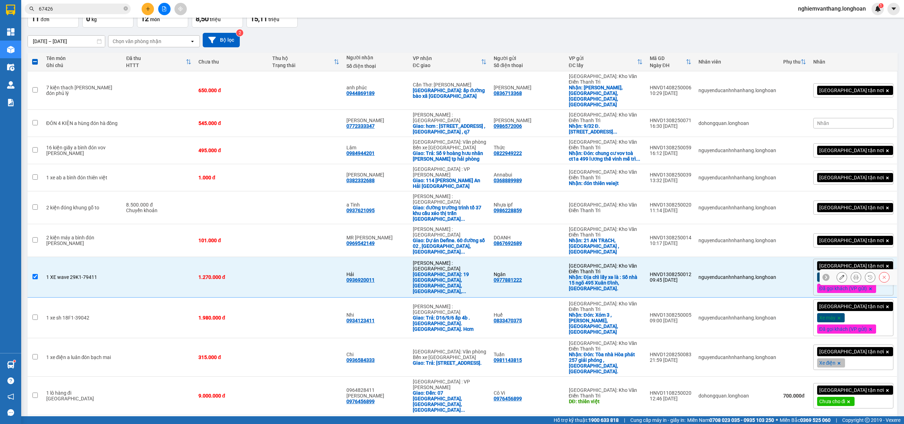
click at [145, 298] on td at bounding box center [158, 318] width 72 height 41
checkbox input "true"
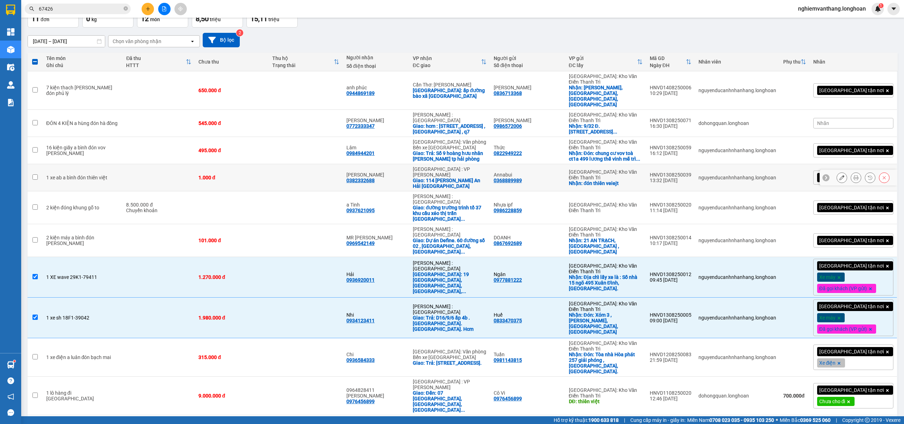
scroll to position [0, 0]
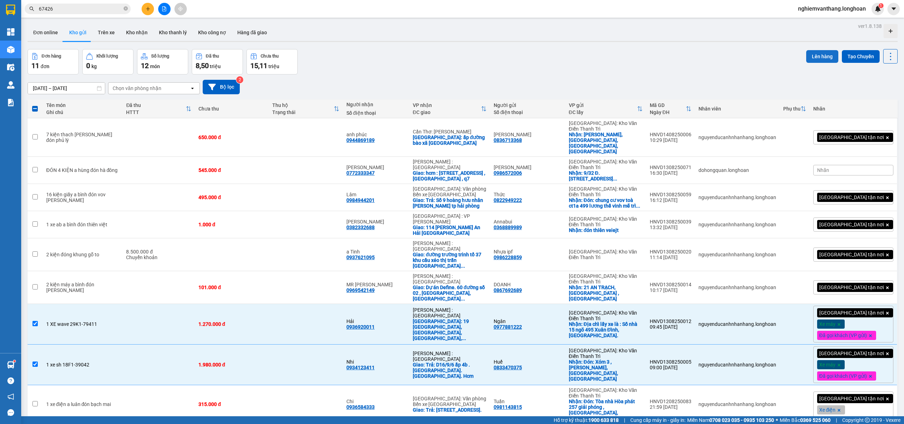
click at [808, 54] on button "Lên hàng" at bounding box center [822, 56] width 32 height 13
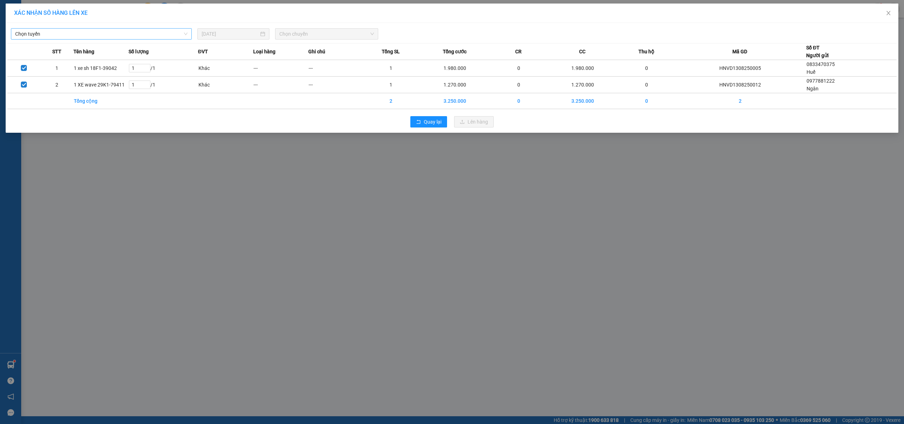
click at [107, 37] on span "Chọn tuyến" at bounding box center [101, 34] width 172 height 11
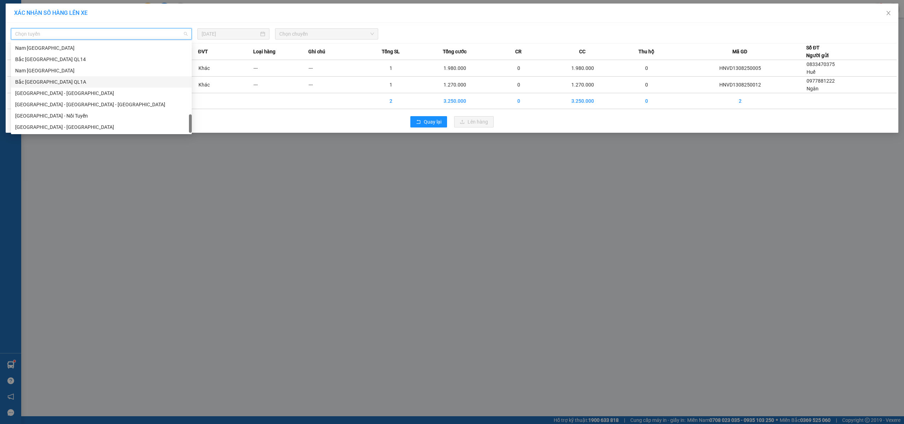
click at [68, 83] on div "Bắc Trung Nam QL1A" at bounding box center [101, 82] width 172 height 8
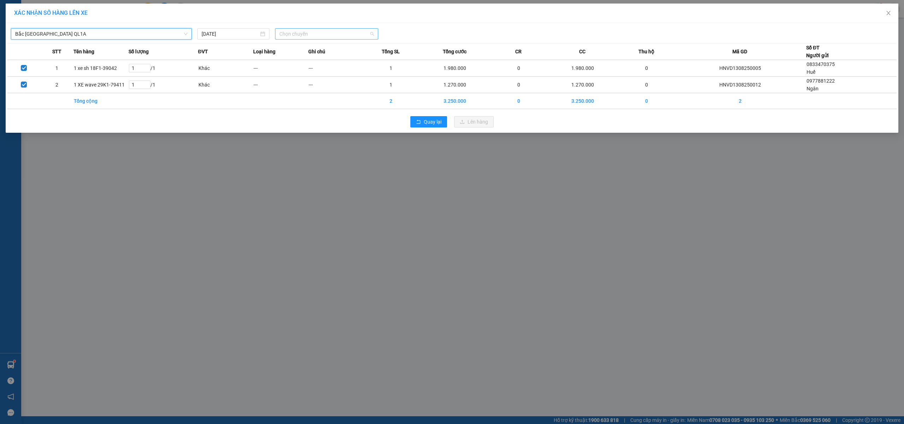
click at [309, 33] on span "Chọn chuyến" at bounding box center [326, 34] width 95 height 11
click at [304, 74] on div "20:00 (TC)" at bounding box center [306, 71] width 55 height 8
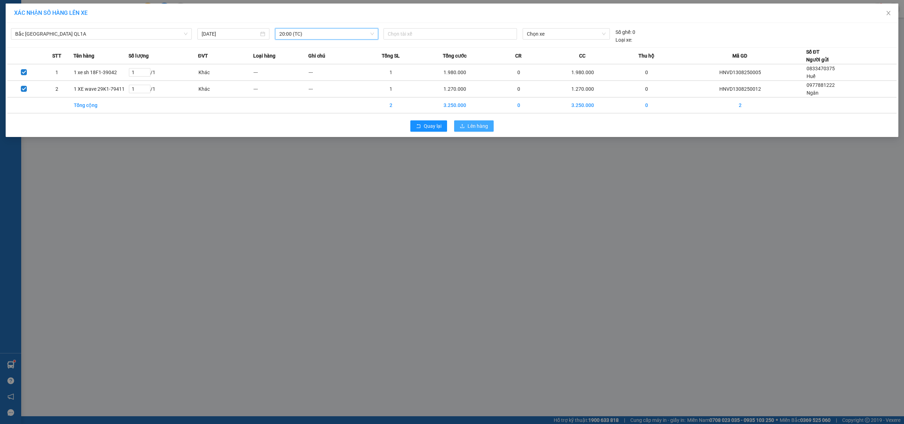
drag, startPoint x: 483, startPoint y: 124, endPoint x: 469, endPoint y: 127, distance: 14.5
click at [483, 126] on span "Lên hàng" at bounding box center [477, 126] width 20 height 8
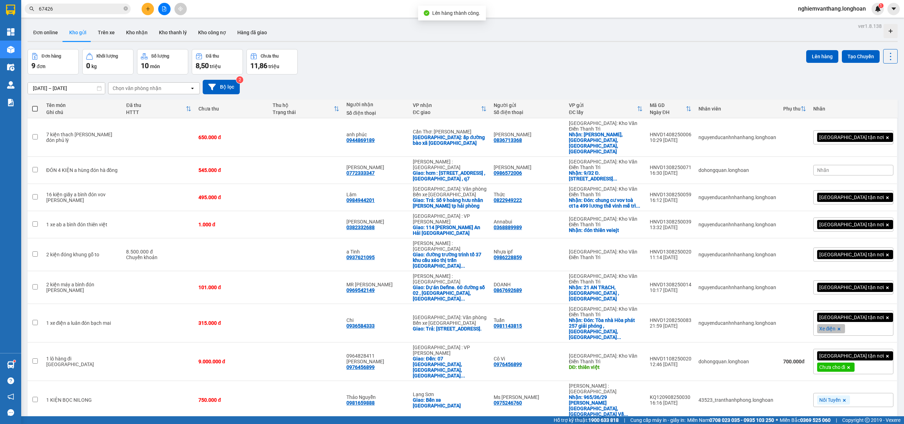
drag, startPoint x: 23, startPoint y: 64, endPoint x: 31, endPoint y: 67, distance: 9.0
click at [23, 64] on main "ver 1.8.138 Đơn online Kho gửi Trên xe Kho nhận Kho thanh lý Kho công nợ Hàng đ…" at bounding box center [452, 208] width 904 height 416
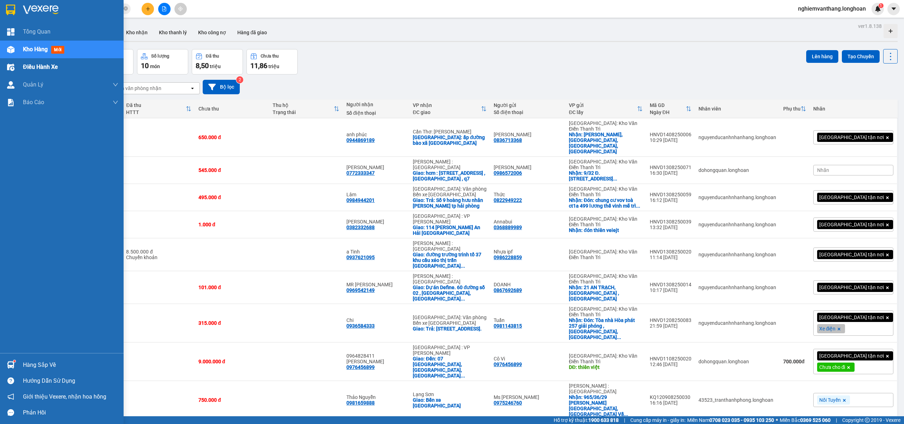
click at [35, 68] on span "Điều hành xe" at bounding box center [40, 66] width 35 height 9
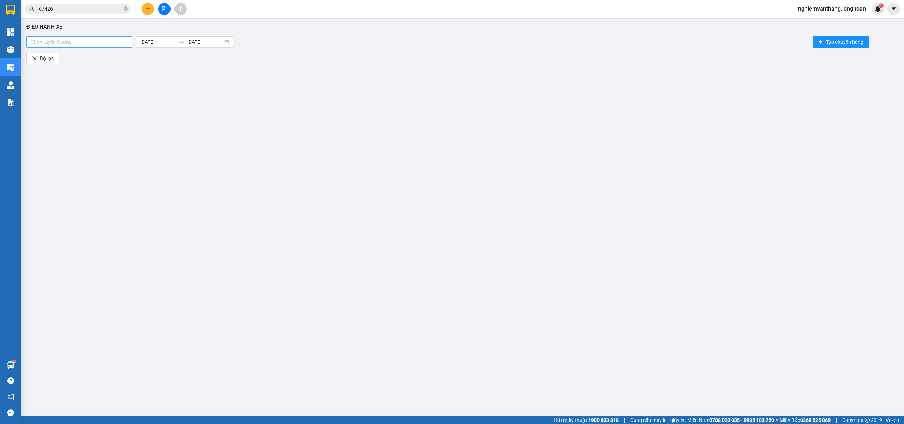
click at [58, 44] on div at bounding box center [79, 42] width 102 height 8
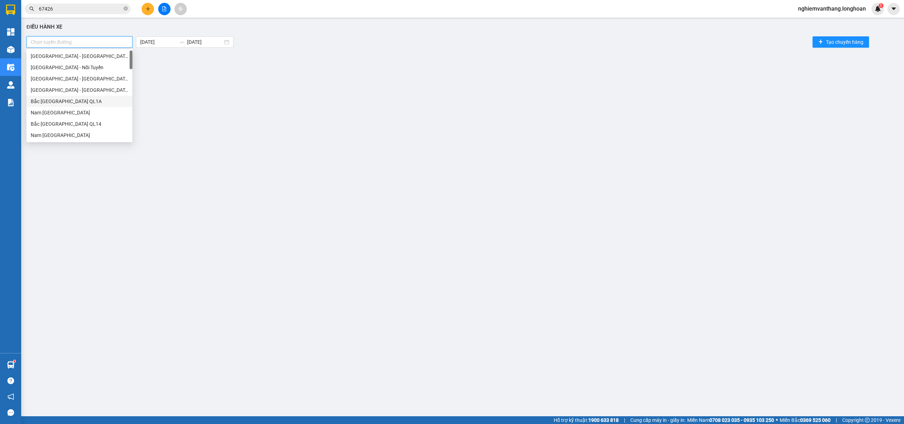
click at [83, 99] on div "Bắc Trung Nam QL1A" at bounding box center [79, 101] width 97 height 8
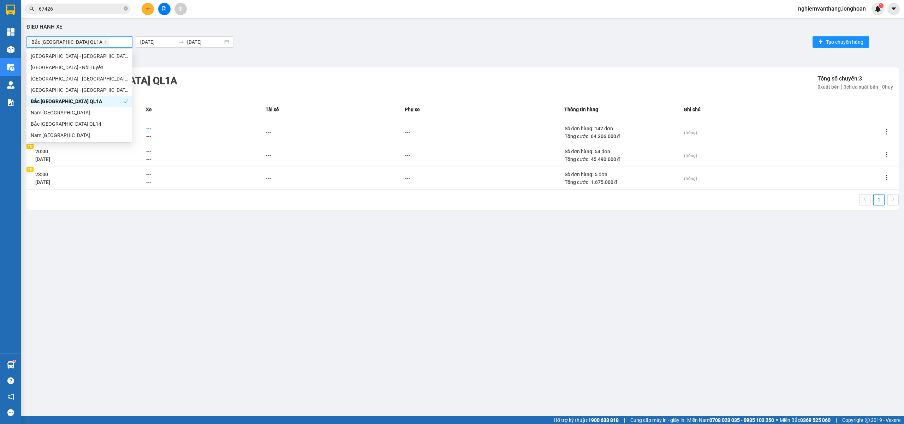
click at [150, 127] on span "---" at bounding box center [148, 129] width 5 height 6
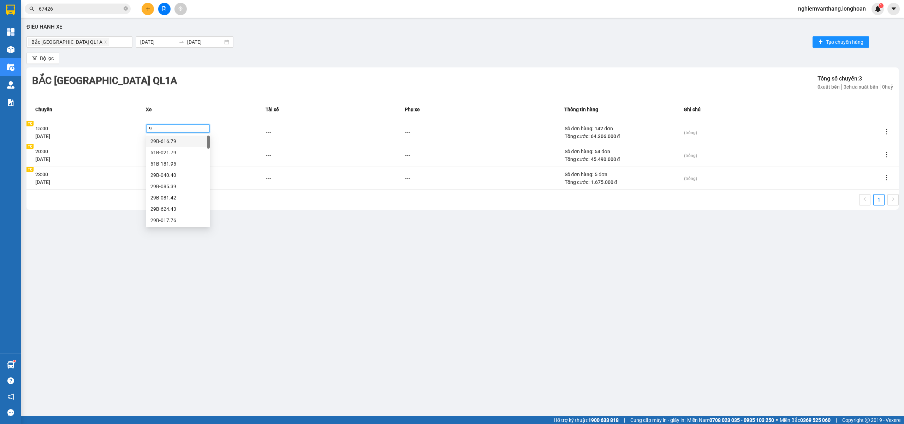
type input "95"
click at [181, 175] on div "29H-954.95" at bounding box center [177, 175] width 55 height 8
click at [348, 284] on div "Điều hành xe Bắc Trung Nam QL1A 14/08/2025 14/08/2025 Tạo chuyến hàng Bộ lọc Bắ…" at bounding box center [462, 205] width 875 height 369
click at [162, 11] on icon "file-add" at bounding box center [164, 8] width 5 height 5
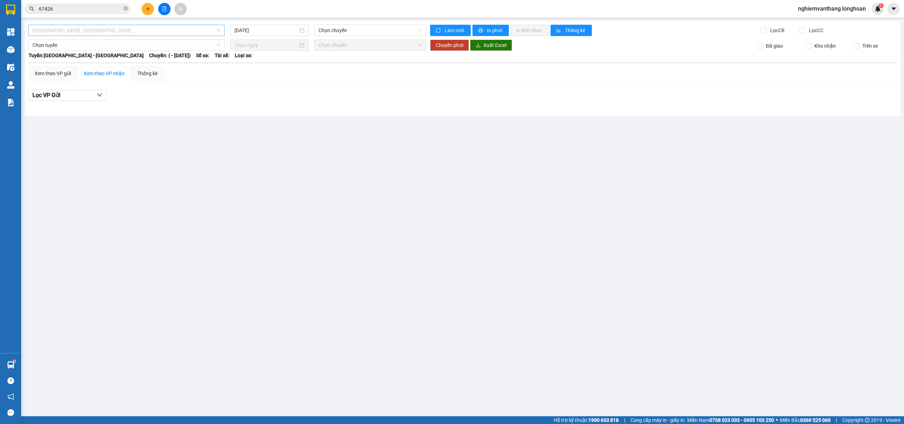
click at [114, 30] on span "[GEOGRAPHIC_DATA] - [GEOGRAPHIC_DATA]" at bounding box center [126, 30] width 188 height 11
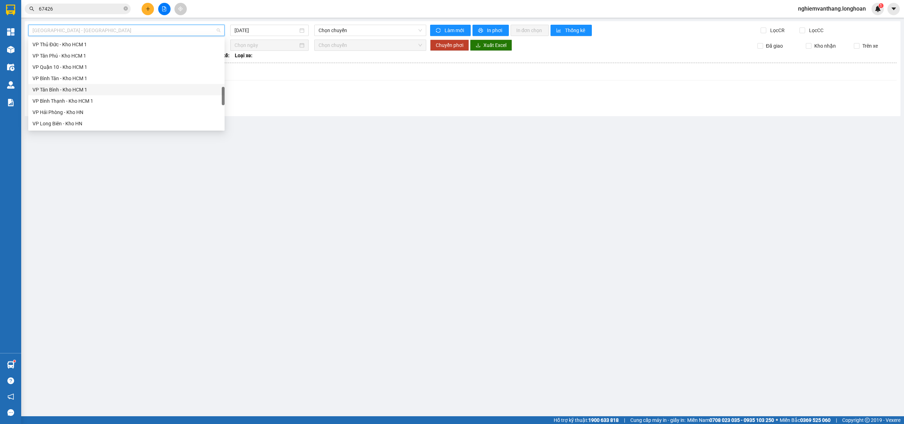
scroll to position [463, 0]
click at [64, 65] on div "Nam Trung Bắc QL1A" at bounding box center [126, 67] width 188 height 8
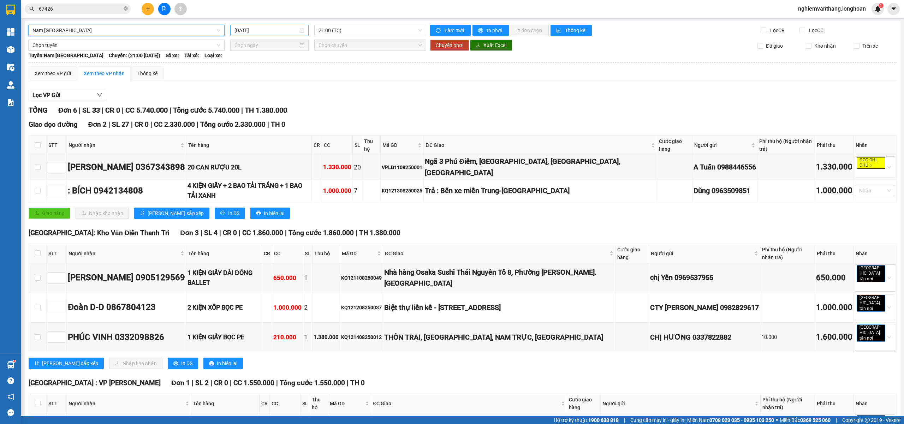
click at [284, 26] on div "[DATE]" at bounding box center [269, 30] width 78 height 11
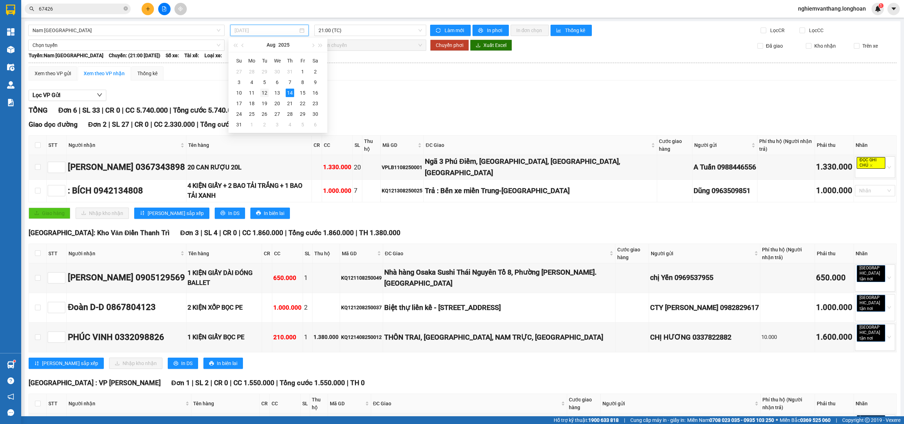
click at [267, 94] on div "12" at bounding box center [264, 93] width 8 height 8
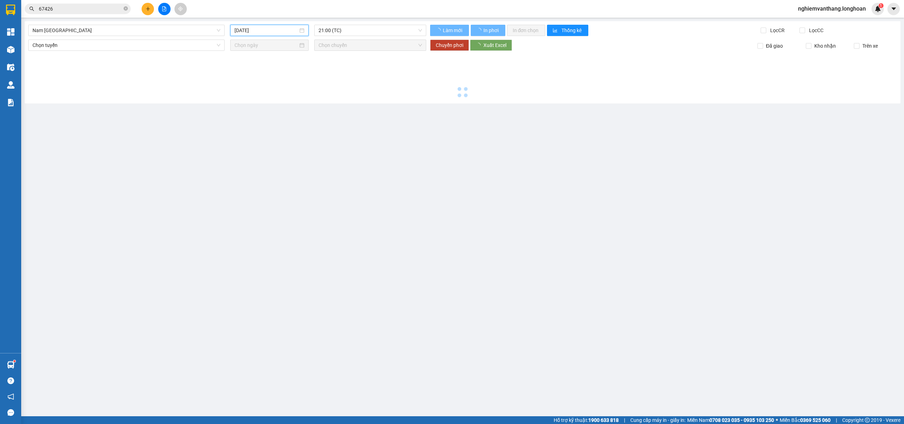
type input "12/08/2025"
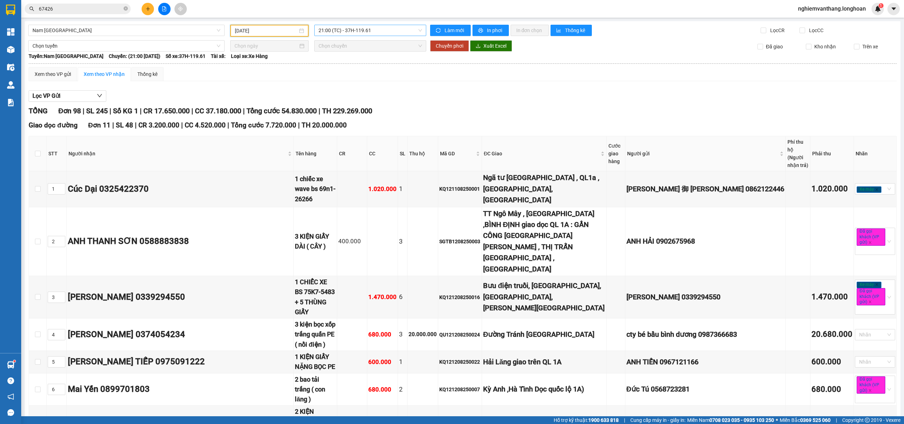
click at [370, 29] on span "21:00 (TC) - 37H-119.61" at bounding box center [370, 30] width 104 height 11
click at [364, 66] on div "23:00 (TC) - 29K-024.94" at bounding box center [343, 67] width 55 height 8
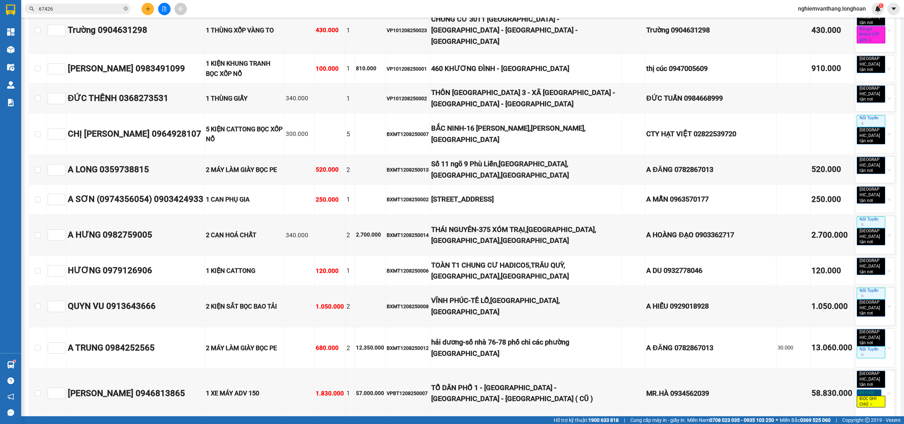
scroll to position [3162, 0]
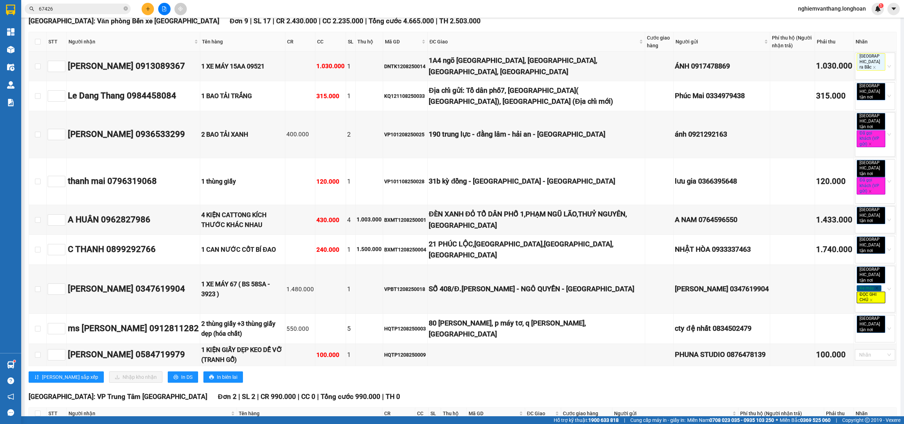
checkbox input "true"
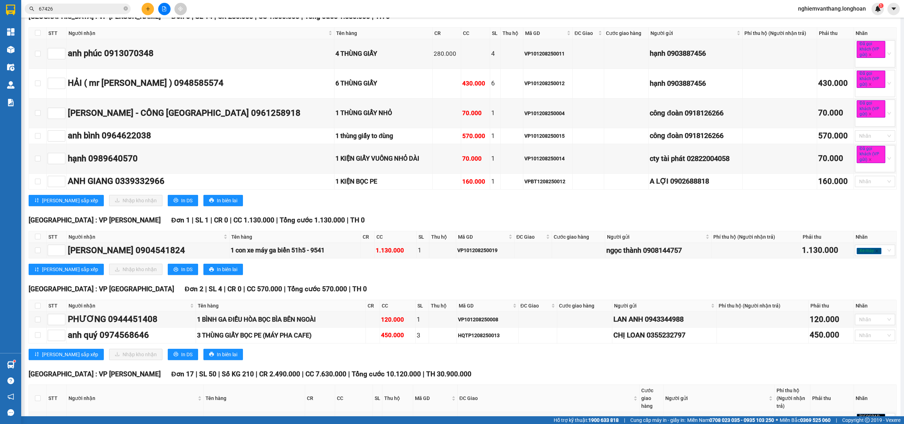
scroll to position [388, 0]
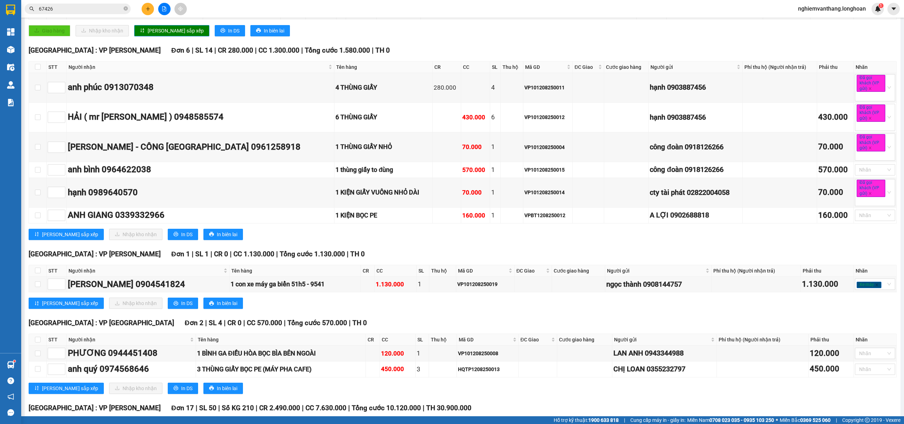
click at [894, 65] on main "Nam Trung Bắc QL1A 12/08/2025 23:00 (TC) - 29K-024.94 Làm mới In phơi In đơn ch…" at bounding box center [452, 208] width 904 height 416
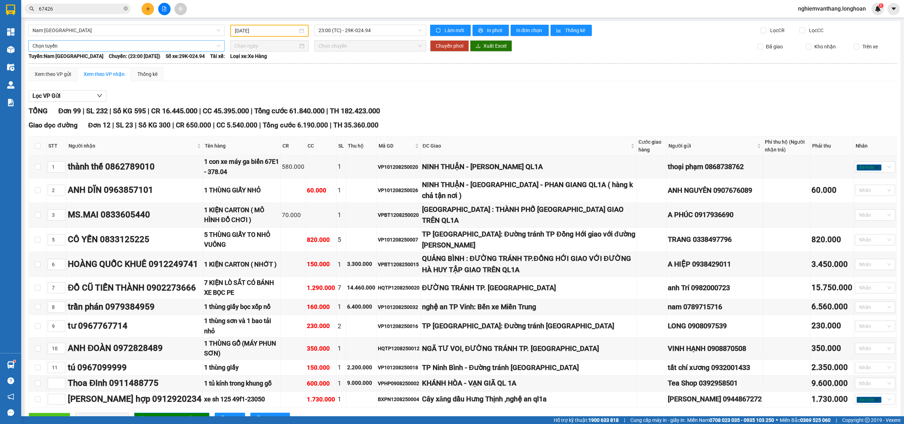
click at [86, 42] on span "Chọn tuyến" at bounding box center [126, 46] width 188 height 11
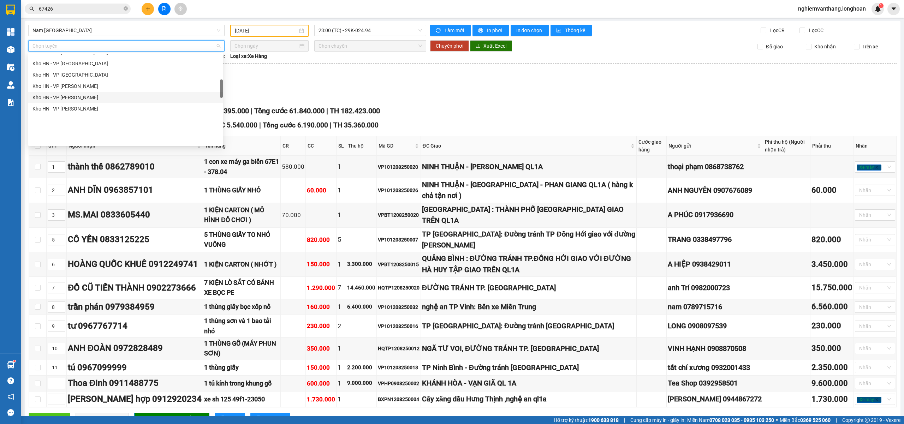
scroll to position [141, 0]
click at [95, 97] on div "Kho HN - VP [GEOGRAPHIC_DATA]" at bounding box center [125, 99] width 186 height 8
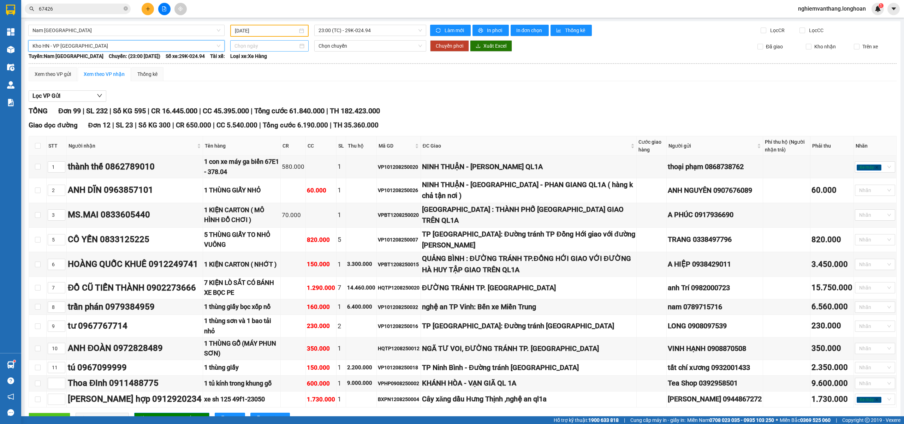
click at [275, 47] on input at bounding box center [266, 46] width 64 height 8
type input "[DATE]"
click at [291, 106] on div "14" at bounding box center [290, 107] width 8 height 8
type input "[DATE]"
click at [367, 46] on span "09:00 (TC) - 29K-105.31" at bounding box center [370, 46] width 104 height 11
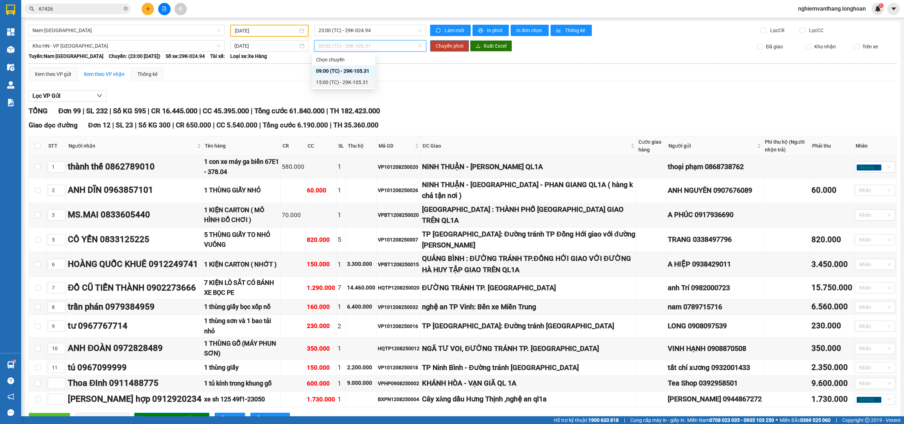
click at [343, 88] on div "15:00 (TC) - 29K-105.31" at bounding box center [344, 82] width 64 height 11
click at [444, 49] on button "Chuyển phơi" at bounding box center [449, 45] width 39 height 11
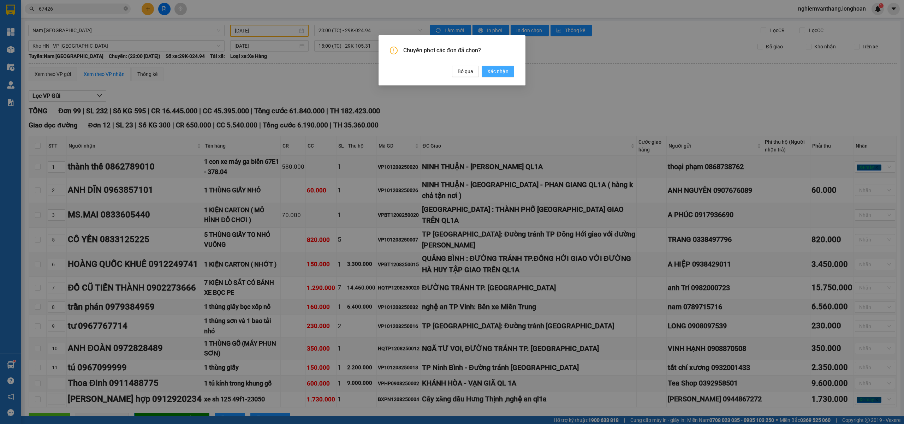
click at [501, 68] on span "Xác nhận" at bounding box center [497, 71] width 21 height 8
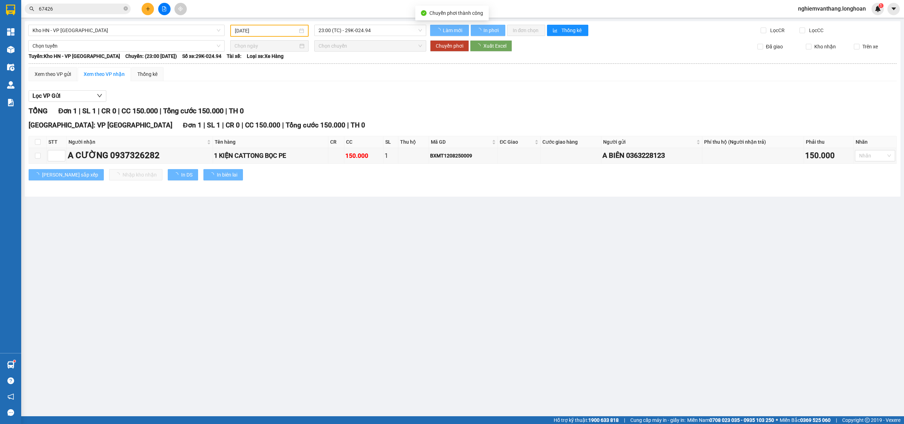
type input "[DATE]"
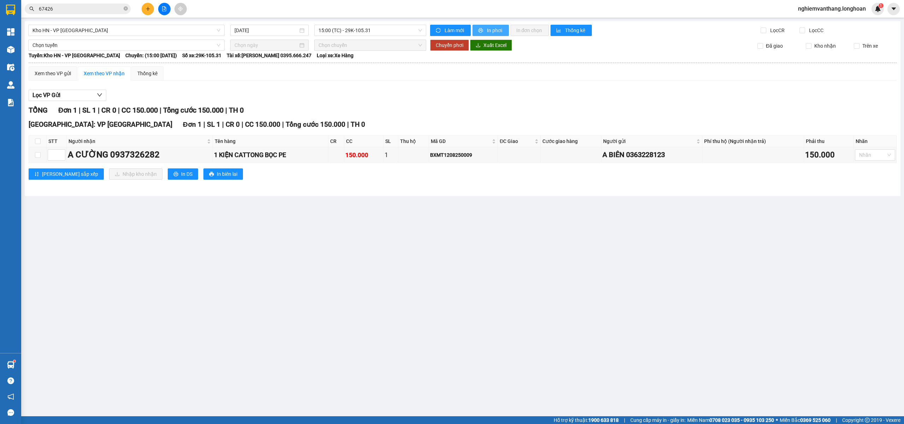
click at [495, 28] on span "In phơi" at bounding box center [495, 30] width 16 height 8
drag, startPoint x: 85, startPoint y: 29, endPoint x: 87, endPoint y: 36, distance: 7.7
click at [85, 28] on span "Kho HN - VP [GEOGRAPHIC_DATA]" at bounding box center [126, 30] width 188 height 11
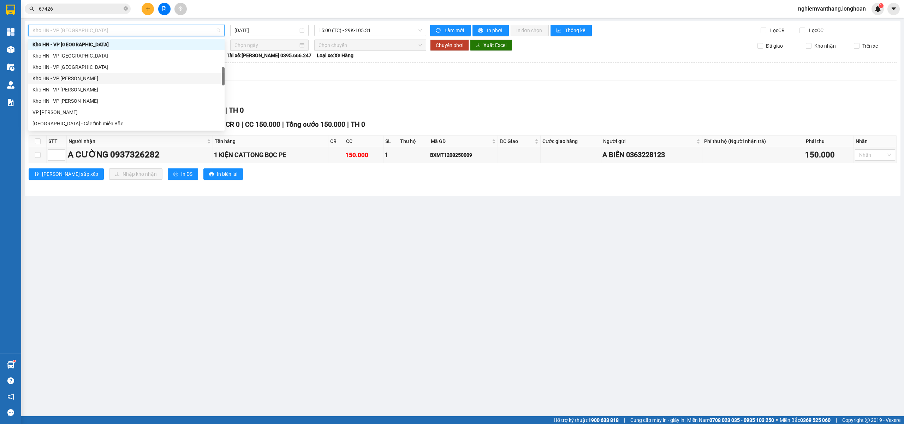
scroll to position [463, 0]
click at [52, 64] on div "Nam Trung Bắc QL1A" at bounding box center [126, 67] width 188 height 8
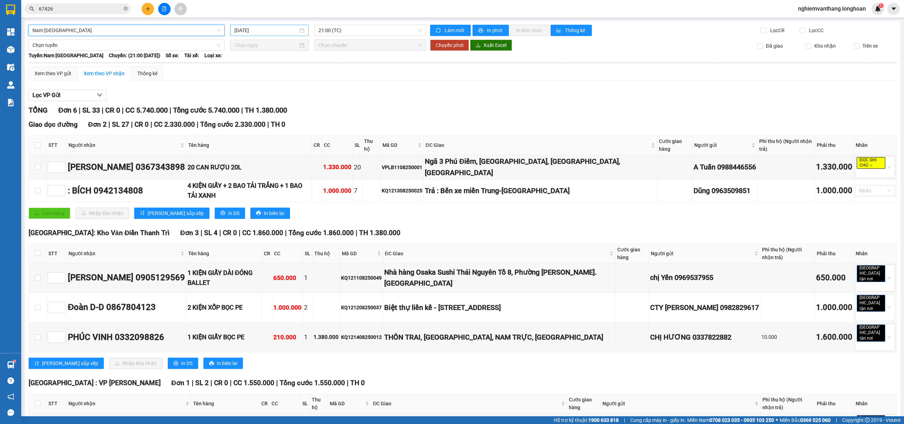
click at [267, 33] on input "[DATE]" at bounding box center [266, 30] width 64 height 8
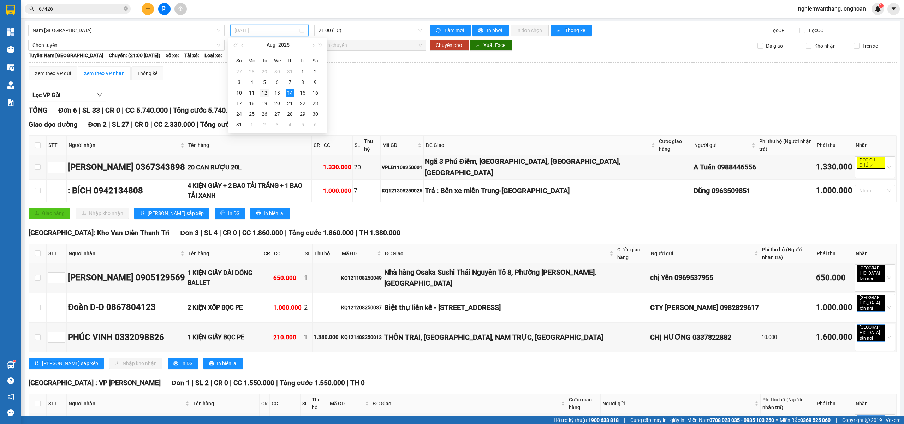
click at [266, 90] on div "12" at bounding box center [264, 93] width 8 height 8
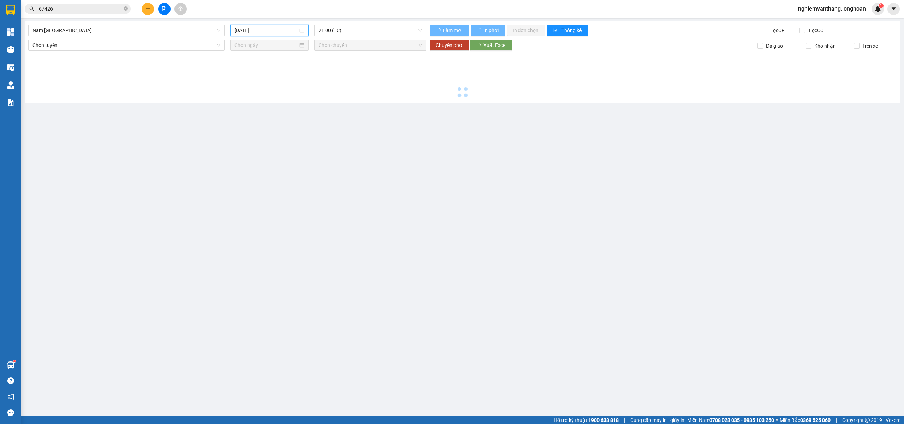
type input "12/08/2025"
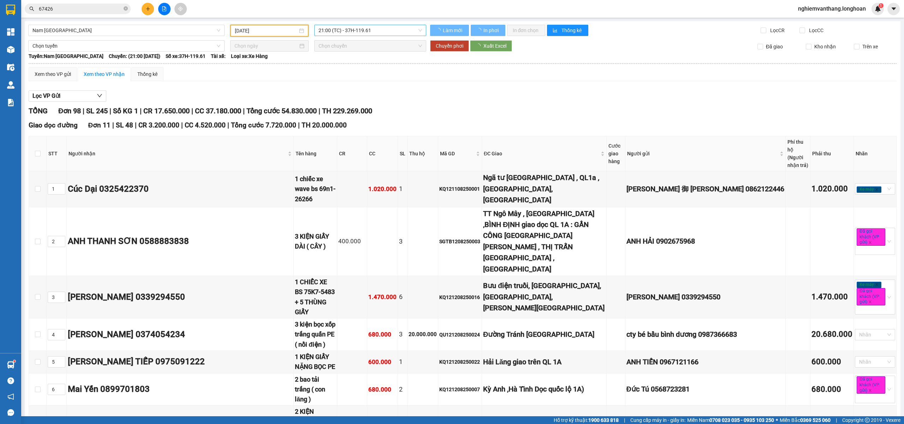
click at [368, 28] on span "21:00 (TC) - 37H-119.61" at bounding box center [370, 30] width 104 height 11
click at [356, 70] on div "23:00 (TC) - 29K-024.94" at bounding box center [343, 67] width 55 height 8
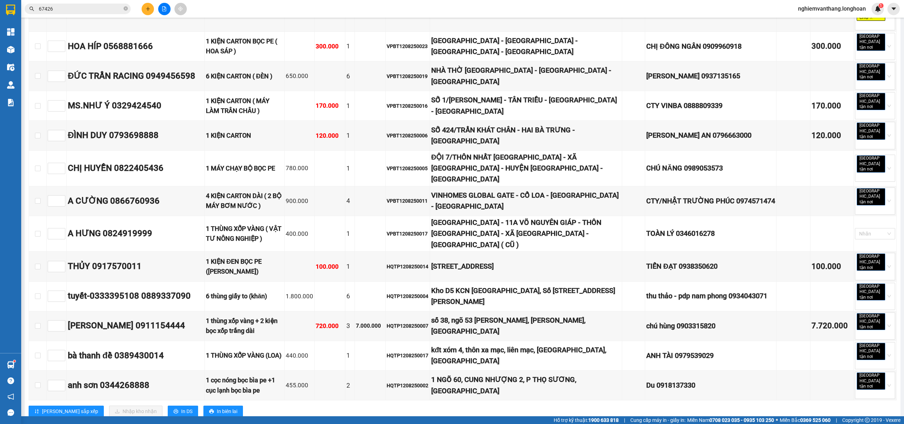
scroll to position [2669, 0]
checkbox input "true"
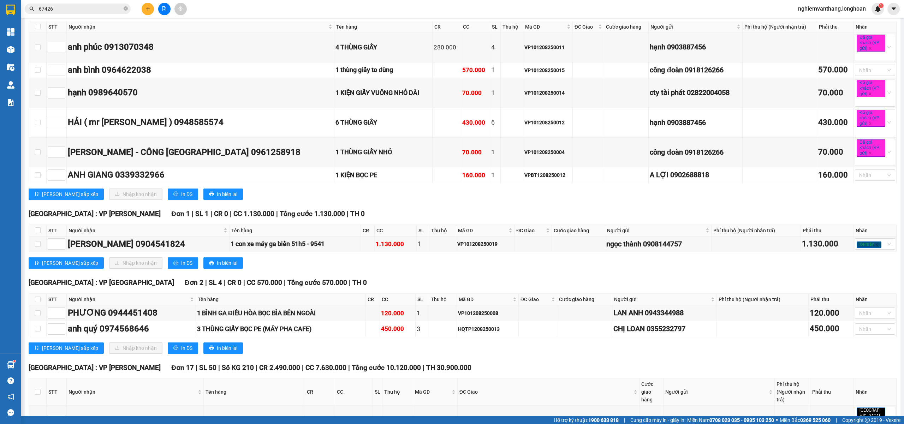
scroll to position [0, 0]
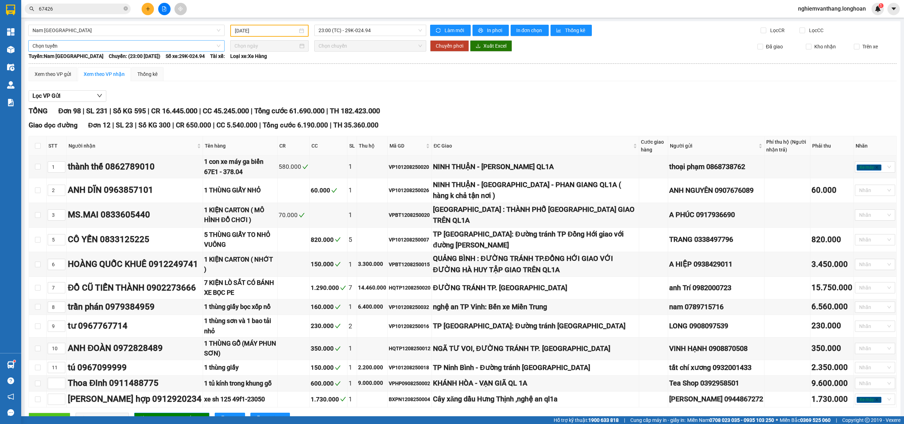
click at [121, 49] on span "Chọn tuyến" at bounding box center [126, 46] width 188 height 11
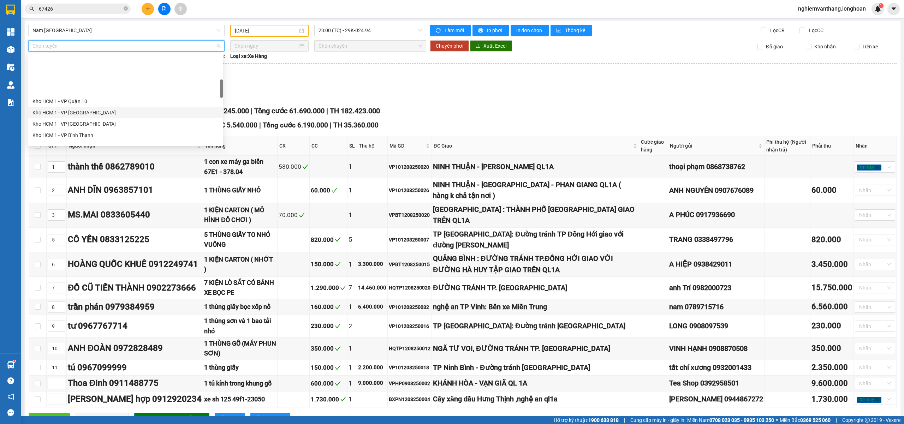
scroll to position [141, 0]
click at [84, 132] on div "Kho HN - VP [PERSON_NAME]" at bounding box center [125, 133] width 186 height 8
click at [264, 47] on input at bounding box center [266, 46] width 64 height 8
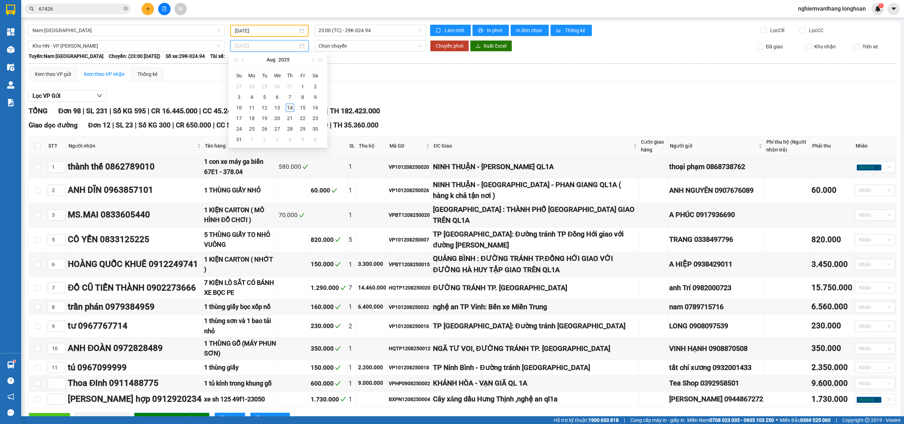
type input "[DATE]"
click at [291, 109] on div "14" at bounding box center [290, 107] width 8 height 8
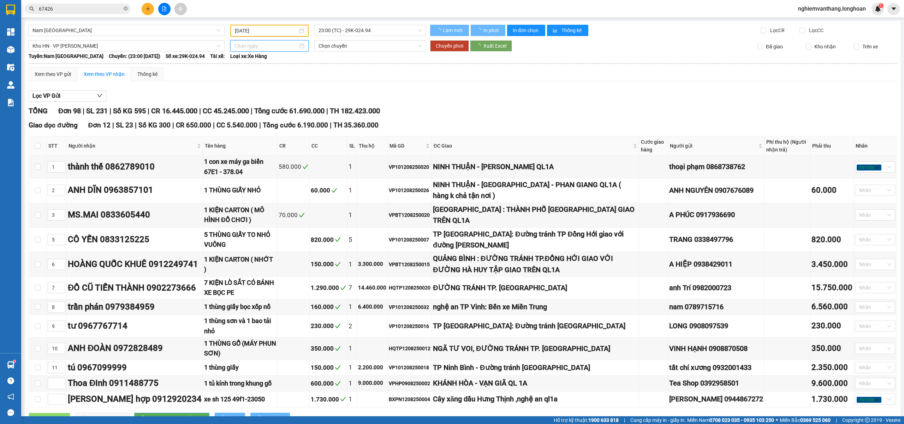
type input "[DATE]"
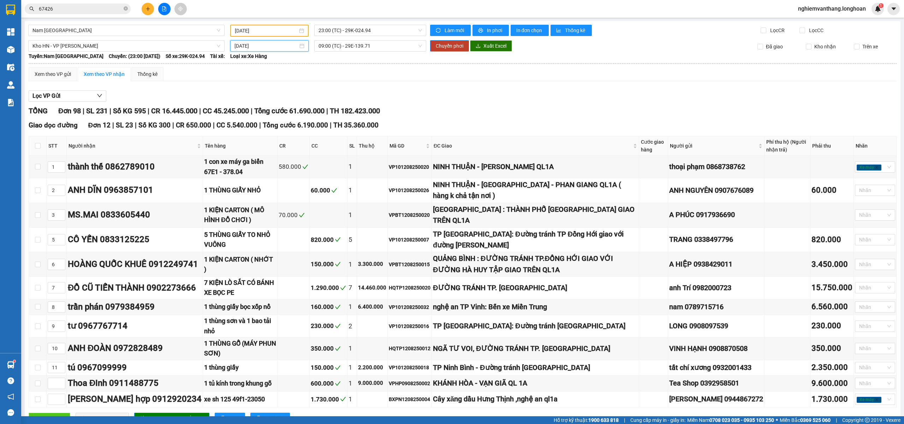
click at [345, 44] on span "09:00 (TC) - 29E-139.71" at bounding box center [370, 46] width 104 height 11
drag, startPoint x: 342, startPoint y: 79, endPoint x: 332, endPoint y: 73, distance: 11.7
click at [342, 79] on div "15:00 (TC) - 29E-139.71" at bounding box center [343, 82] width 55 height 8
click at [441, 49] on button "Chuyển phơi" at bounding box center [449, 45] width 39 height 11
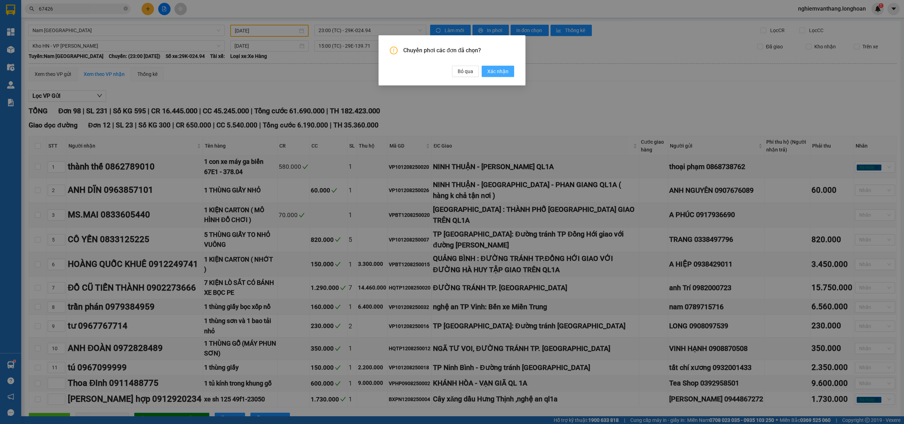
click at [498, 72] on span "Xác nhận" at bounding box center [497, 71] width 21 height 8
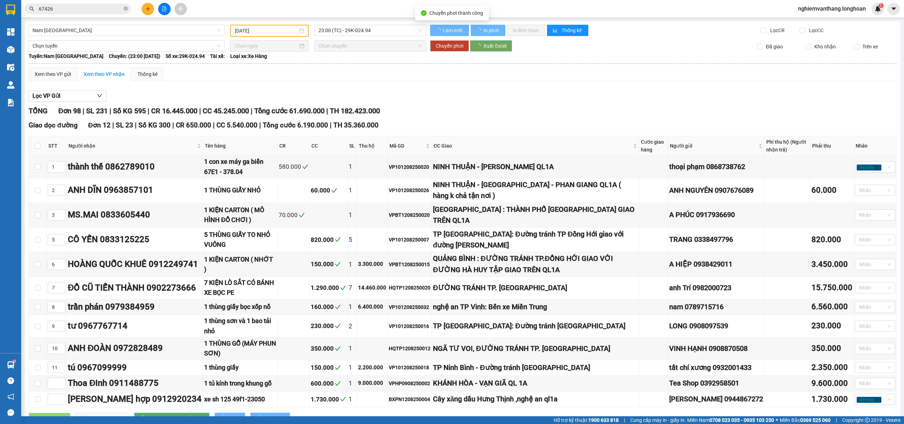
type input "[DATE]"
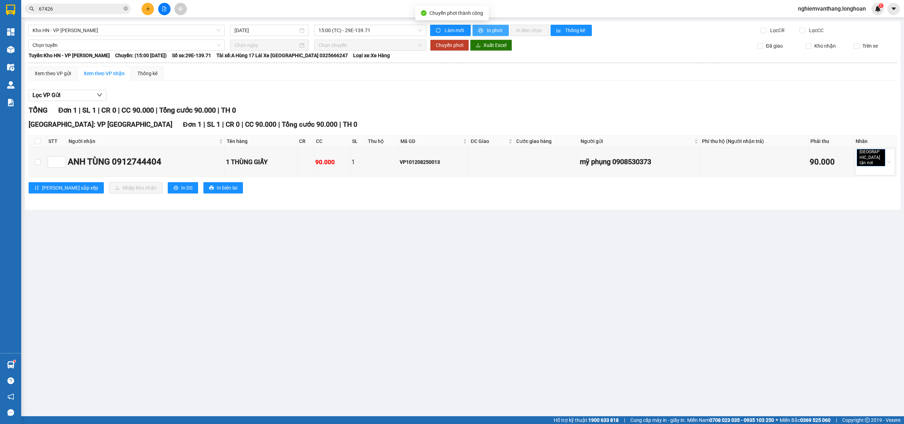
click at [496, 30] on span "In phơi" at bounding box center [495, 30] width 16 height 8
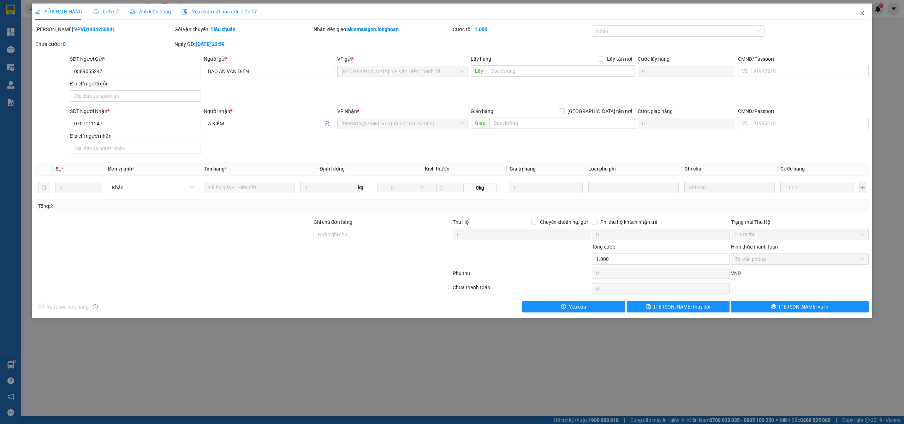
click at [862, 16] on icon "close" at bounding box center [862, 13] width 6 height 6
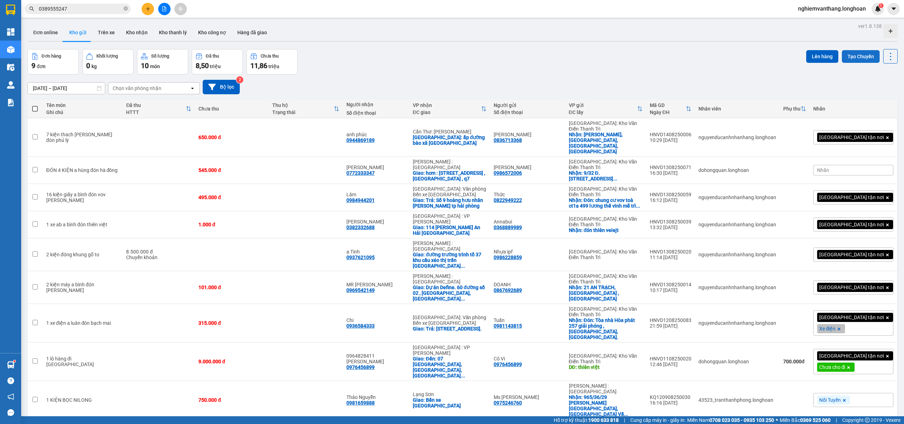
click at [846, 55] on button "Tạo Chuyến" at bounding box center [861, 56] width 38 height 13
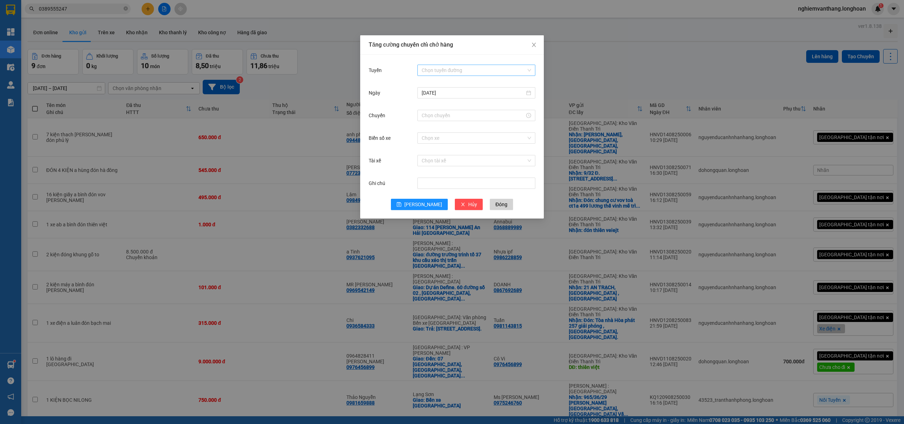
click at [475, 70] on input "Tuyến" at bounding box center [473, 70] width 104 height 11
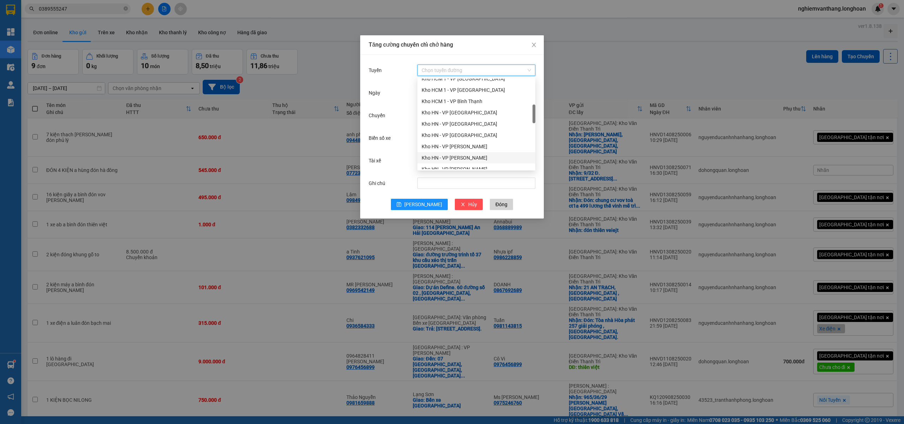
click at [468, 156] on div "Kho HN - VP [PERSON_NAME]" at bounding box center [475, 158] width 109 height 8
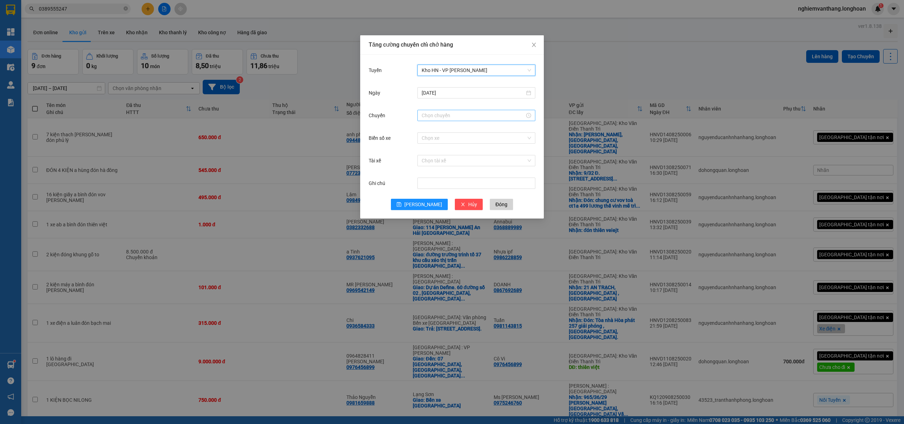
click at [447, 112] on input "Chuyến" at bounding box center [472, 116] width 103 height 8
click at [424, 138] on div "15" at bounding box center [427, 136] width 20 height 10
type input "15:00"
drag, startPoint x: 444, startPoint y: 223, endPoint x: 442, endPoint y: 181, distance: 42.0
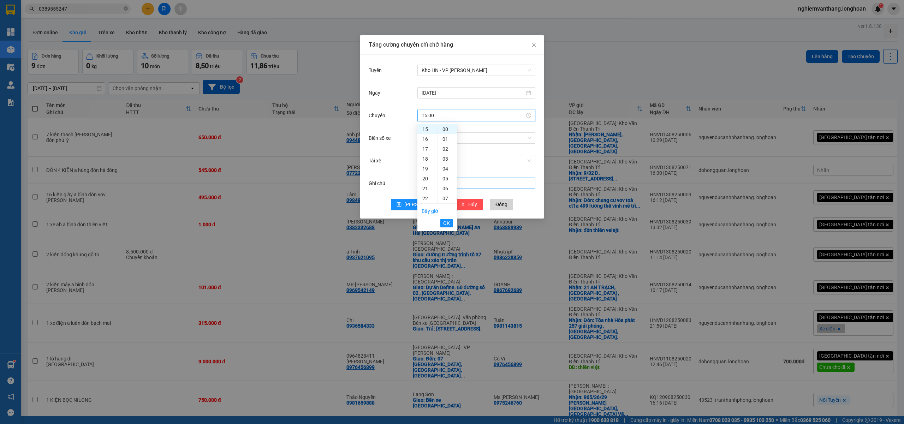
click at [444, 220] on span "OK" at bounding box center [446, 223] width 7 height 8
click at [432, 140] on input "Biển số xe" at bounding box center [473, 138] width 104 height 11
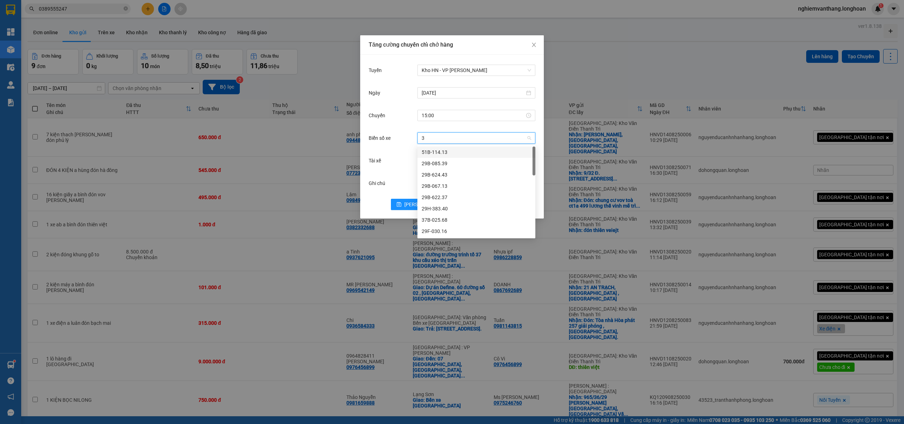
type input "31"
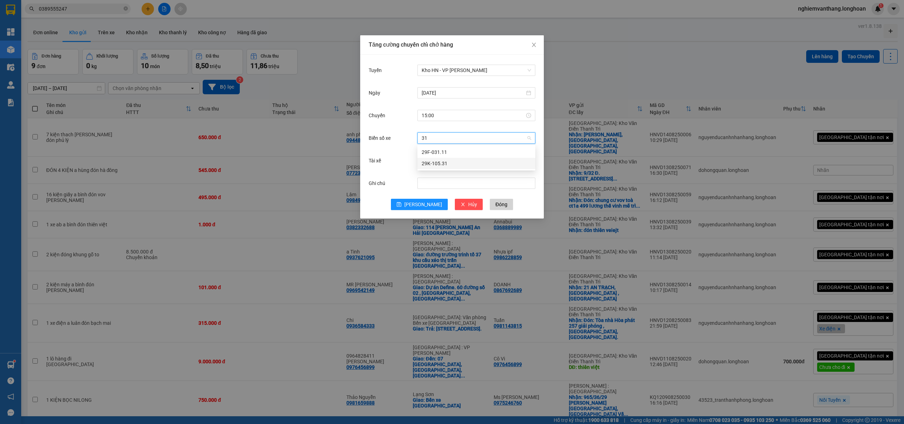
click at [436, 164] on div "29K-105.31" at bounding box center [475, 164] width 109 height 8
click at [440, 163] on input "Tài xế" at bounding box center [473, 160] width 104 height 11
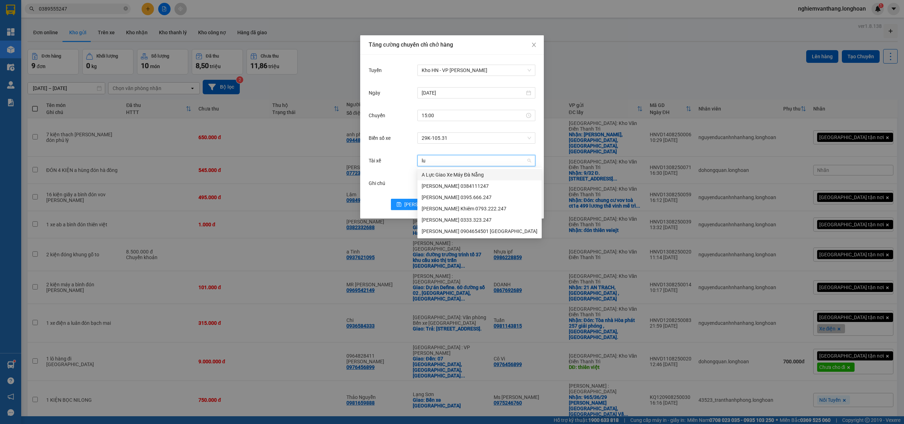
type input "lua"
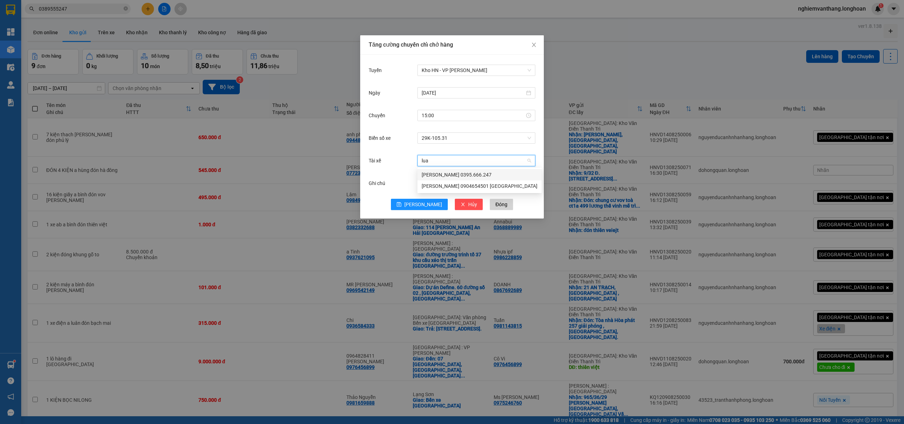
drag, startPoint x: 452, startPoint y: 175, endPoint x: 437, endPoint y: 196, distance: 25.7
click at [452, 174] on div "[PERSON_NAME] 0395.666.247" at bounding box center [479, 175] width 116 height 8
click at [425, 204] on span "Lưu" at bounding box center [423, 205] width 38 height 8
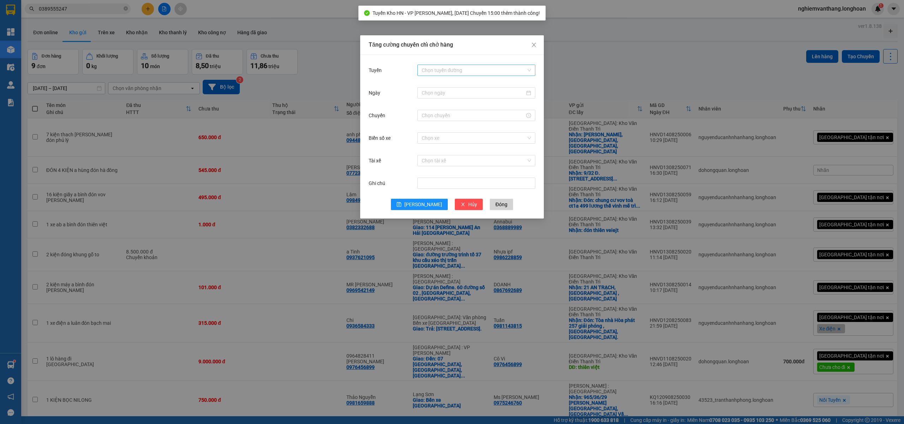
click at [437, 74] on input "Tuyến" at bounding box center [473, 70] width 104 height 11
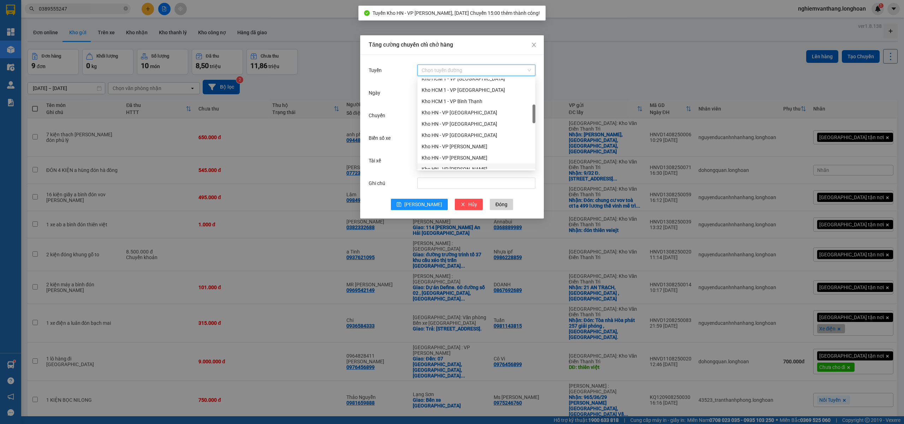
click at [478, 164] on div "Kho HN - VP [PERSON_NAME]" at bounding box center [476, 168] width 118 height 11
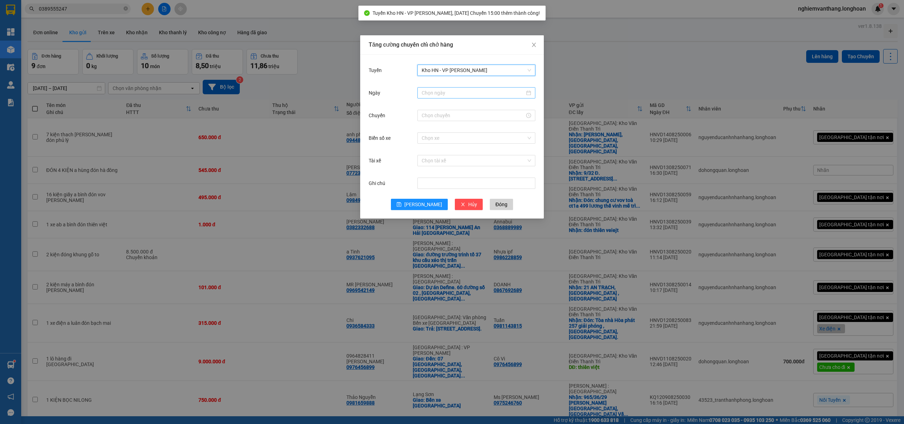
click at [449, 91] on input "Ngày" at bounding box center [472, 93] width 103 height 8
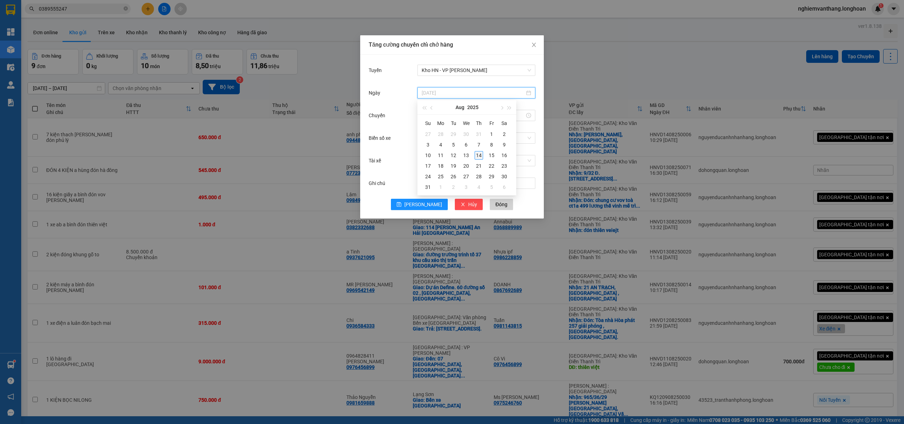
type input "[DATE]"
click at [481, 156] on div "14" at bounding box center [478, 155] width 8 height 8
drag, startPoint x: 421, startPoint y: 118, endPoint x: 428, endPoint y: 118, distance: 6.7
click at [422, 117] on input "Chuyến" at bounding box center [472, 116] width 103 height 8
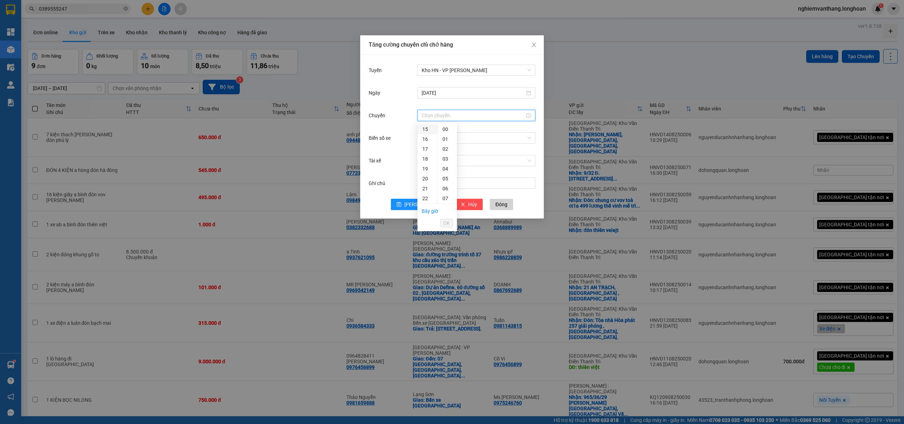
click at [428, 130] on div "15" at bounding box center [427, 129] width 20 height 10
type input "15:00"
click at [450, 222] on button "OK" at bounding box center [446, 223] width 12 height 8
click at [432, 142] on input "Biển số xe" at bounding box center [473, 138] width 104 height 11
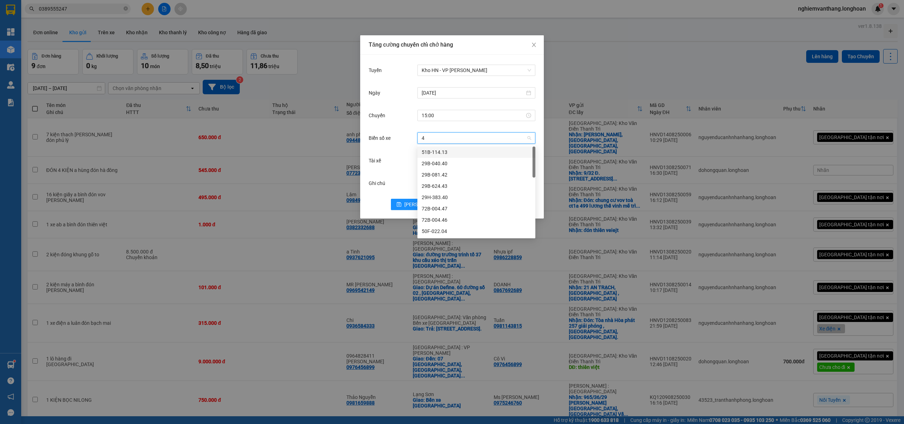
type input "44"
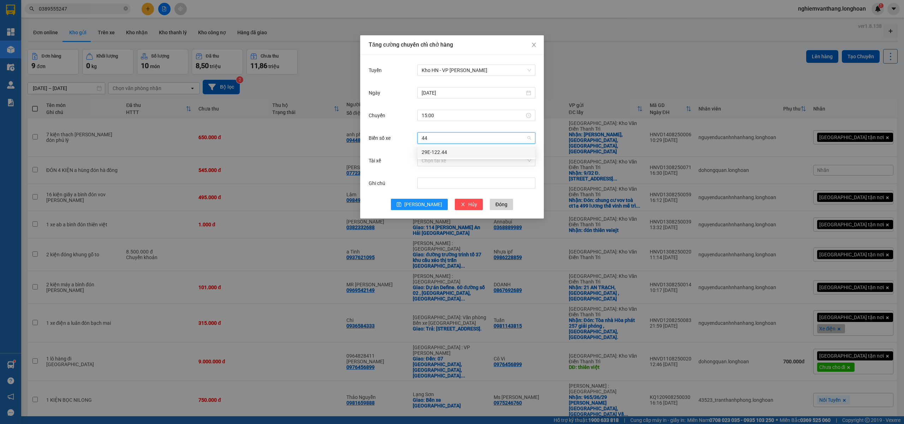
drag, startPoint x: 438, startPoint y: 154, endPoint x: 448, endPoint y: 166, distance: 15.3
click at [439, 153] on div "29E-122.44" at bounding box center [475, 152] width 109 height 8
click at [444, 167] on div "Chọn tài xế" at bounding box center [476, 161] width 118 height 14
click at [448, 161] on input "Tài xế" at bounding box center [473, 160] width 104 height 11
type input "binh"
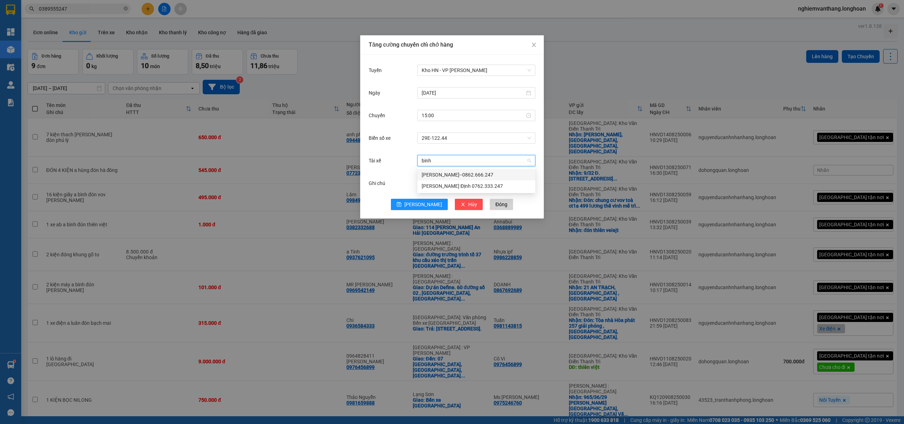
click at [445, 173] on div "Trần Thanh Bình--0862.666.247" at bounding box center [475, 175] width 109 height 8
click at [418, 205] on button "Lưu" at bounding box center [419, 204] width 57 height 11
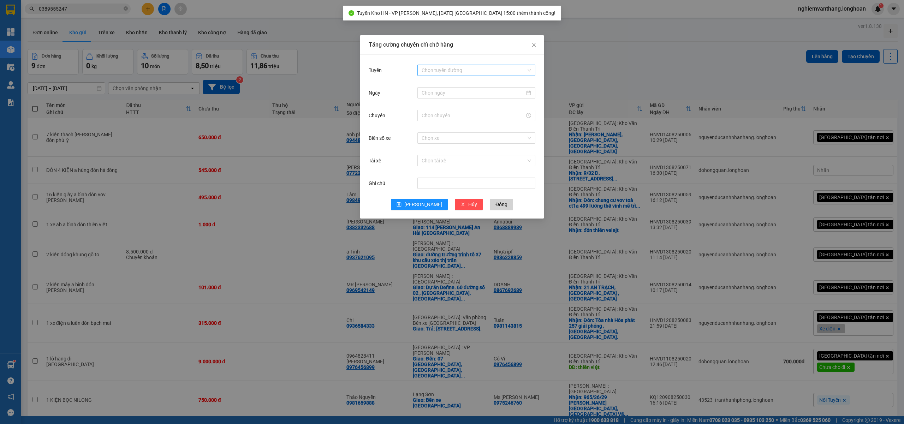
click at [445, 74] on input "Tuyến" at bounding box center [473, 70] width 104 height 11
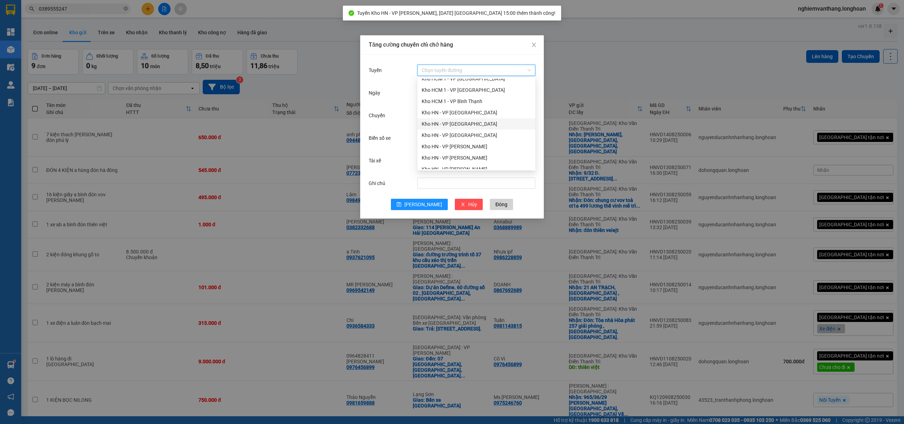
drag, startPoint x: 464, startPoint y: 122, endPoint x: 502, endPoint y: 126, distance: 37.9
click at [465, 121] on div "Kho HN - VP [GEOGRAPHIC_DATA]" at bounding box center [475, 124] width 109 height 8
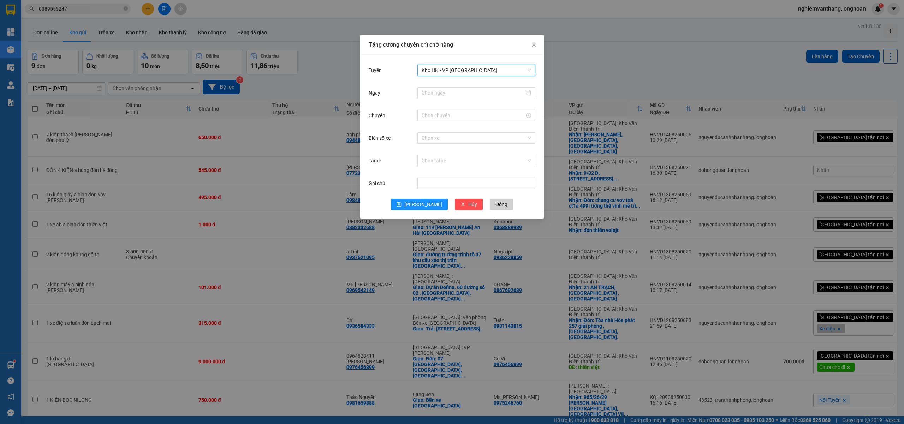
click at [452, 101] on div "Ngày" at bounding box center [452, 97] width 167 height 23
click at [455, 96] on input "Ngày" at bounding box center [472, 93] width 103 height 8
type input "[DATE]"
click at [478, 155] on div "14" at bounding box center [478, 155] width 8 height 8
click at [442, 112] on input "Chuyến" at bounding box center [472, 116] width 103 height 8
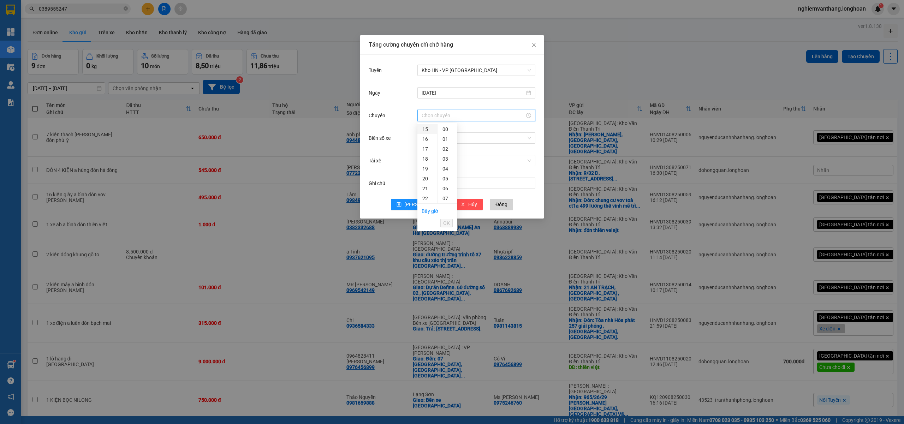
click at [427, 126] on div "15" at bounding box center [427, 129] width 20 height 10
type input "15:00"
drag, startPoint x: 445, startPoint y: 222, endPoint x: 444, endPoint y: 217, distance: 5.1
click at [445, 222] on span "OK" at bounding box center [446, 223] width 7 height 8
click at [429, 133] on input "Biển số xe" at bounding box center [473, 138] width 104 height 11
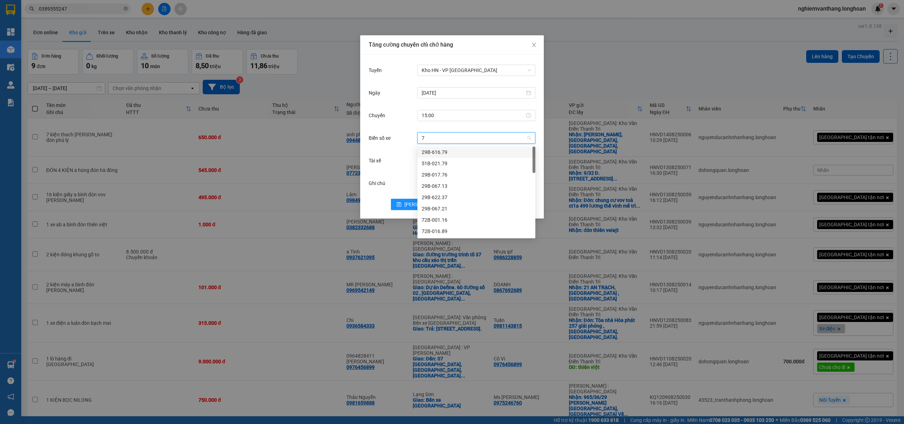
type input "71"
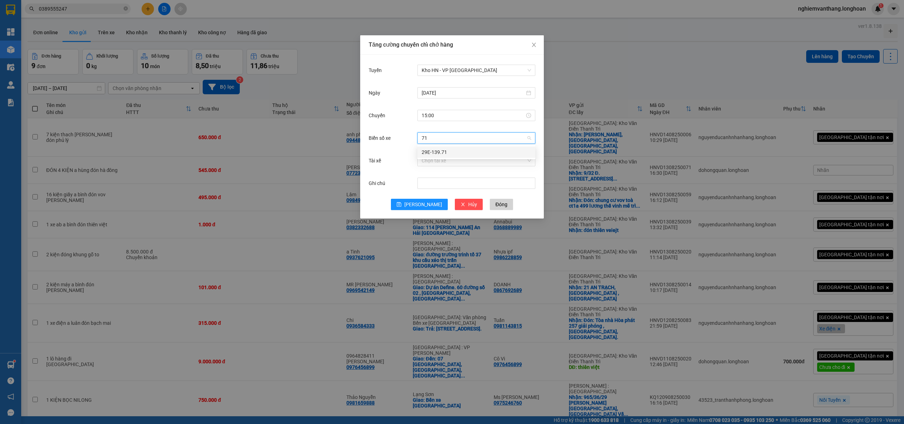
drag, startPoint x: 430, startPoint y: 151, endPoint x: 451, endPoint y: 171, distance: 28.7
click at [431, 152] on div "29E-139.71" at bounding box center [475, 152] width 109 height 8
click at [449, 163] on input "Tài xế" at bounding box center [473, 160] width 104 height 11
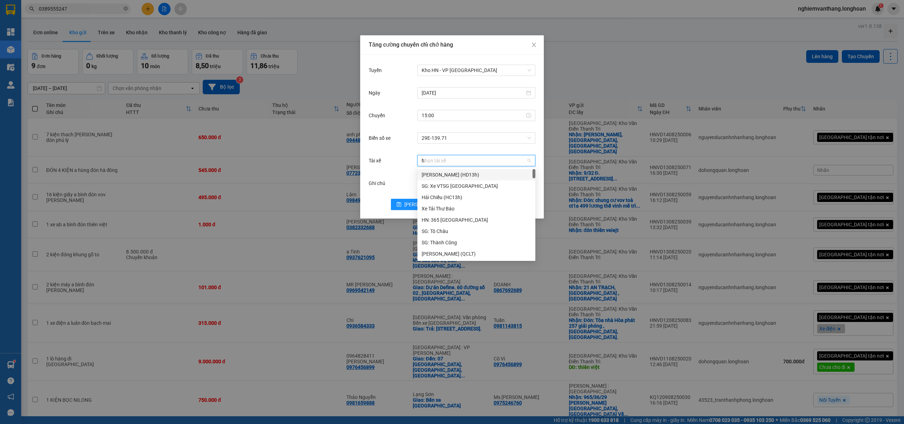
type input "hu"
drag, startPoint x: 450, startPoint y: 209, endPoint x: 525, endPoint y: 217, distance: 75.9
click at [451, 209] on div "A Hùng 17 Lái Xe [GEOGRAPHIC_DATA] 0325666247" at bounding box center [475, 209] width 109 height 8
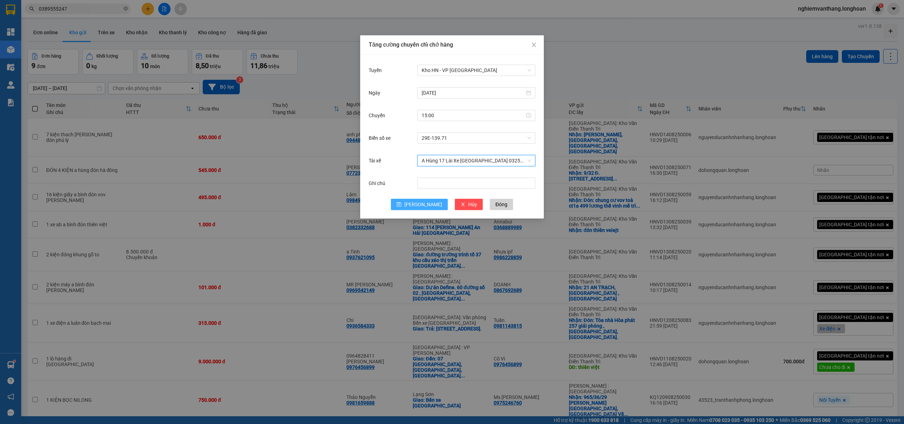
drag, startPoint x: 421, startPoint y: 203, endPoint x: 421, endPoint y: 198, distance: 5.7
click at [421, 203] on span "Lưu" at bounding box center [423, 205] width 38 height 8
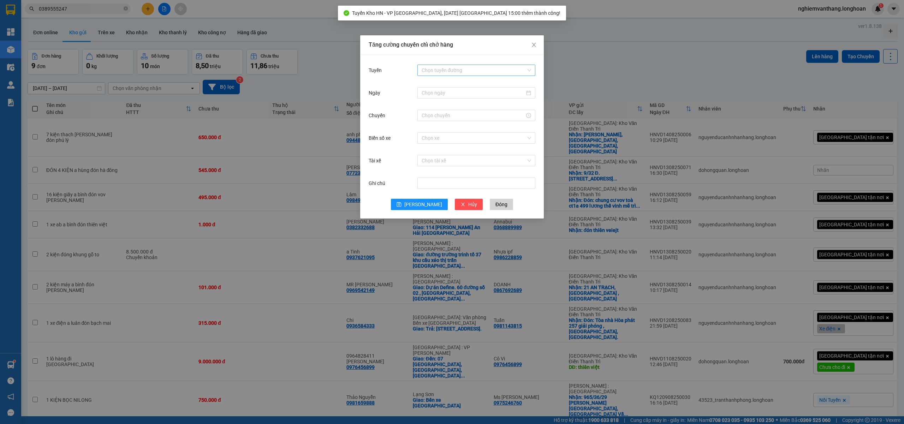
click at [441, 68] on input "Tuyến" at bounding box center [473, 70] width 104 height 11
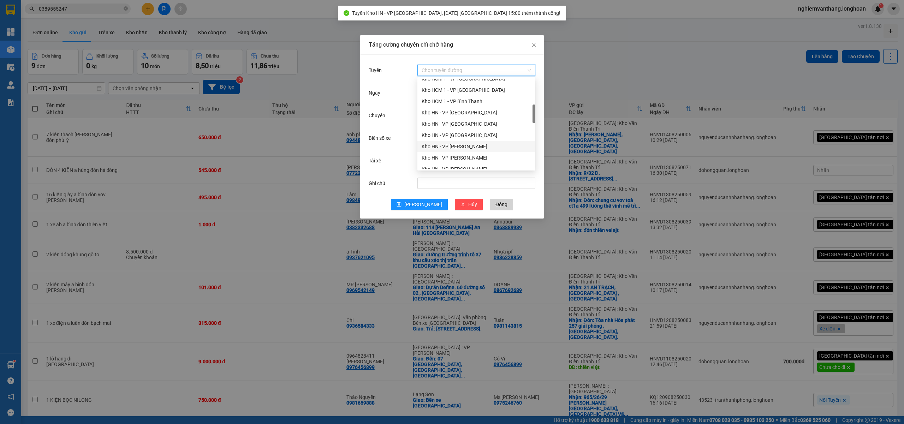
drag, startPoint x: 468, startPoint y: 142, endPoint x: 472, endPoint y: 141, distance: 4.3
click at [467, 142] on div "Kho HN - VP [PERSON_NAME]" at bounding box center [476, 146] width 118 height 11
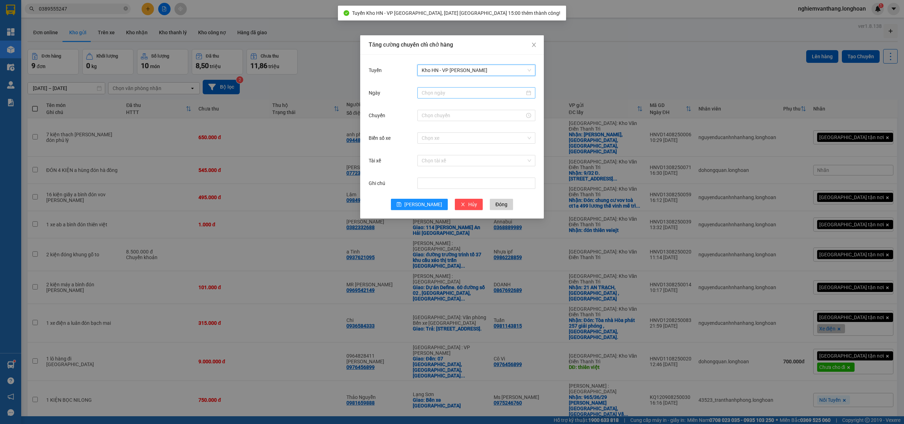
click at [445, 95] on input "Ngày" at bounding box center [472, 93] width 103 height 8
type input "[DATE]"
click at [479, 155] on div "14" at bounding box center [478, 155] width 8 height 8
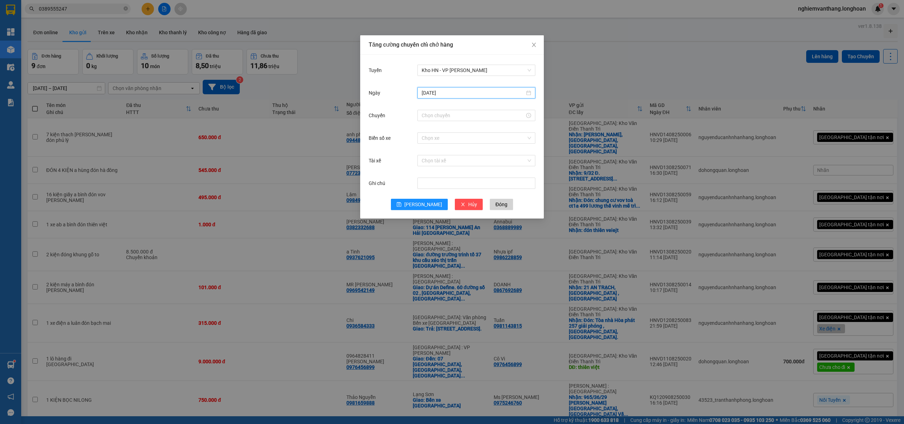
click at [438, 108] on div at bounding box center [476, 115] width 118 height 14
click at [437, 112] on input "Chuyến" at bounding box center [472, 116] width 103 height 8
drag, startPoint x: 424, startPoint y: 130, endPoint x: 434, endPoint y: 177, distance: 47.6
click at [424, 130] on div "15" at bounding box center [427, 129] width 20 height 10
type input "15:00"
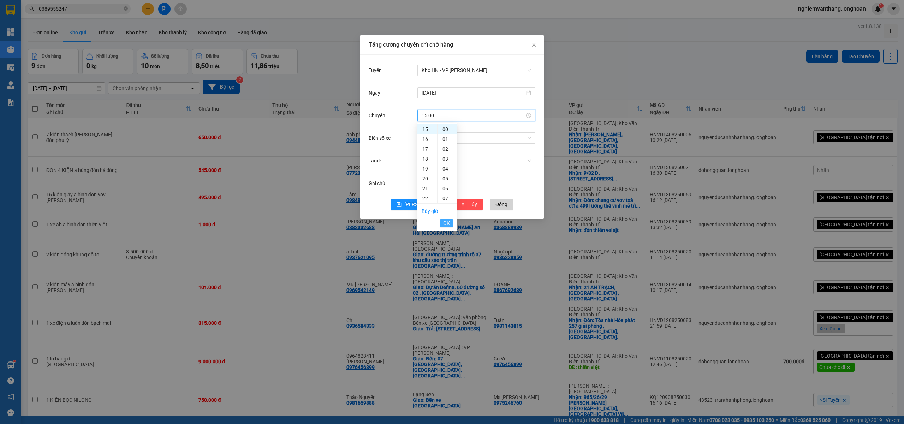
drag, startPoint x: 444, startPoint y: 224, endPoint x: 448, endPoint y: 221, distance: 5.0
click at [444, 223] on span "OK" at bounding box center [446, 223] width 7 height 8
click at [433, 139] on input "Biển số xe" at bounding box center [473, 138] width 104 height 11
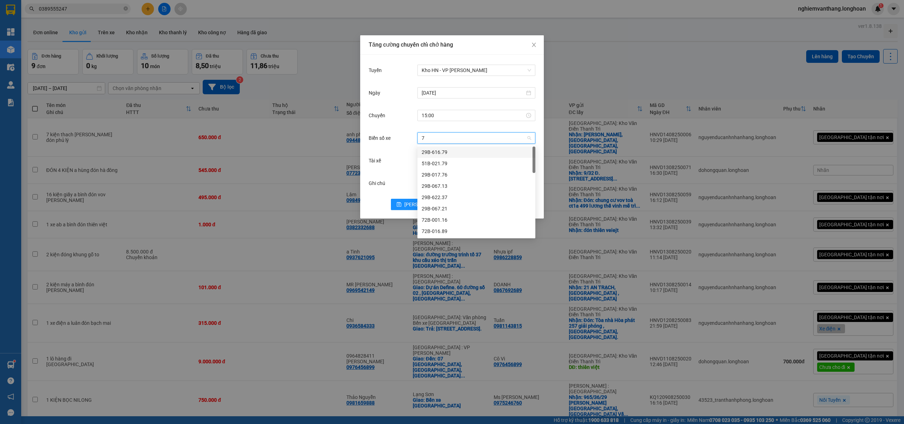
type input "71"
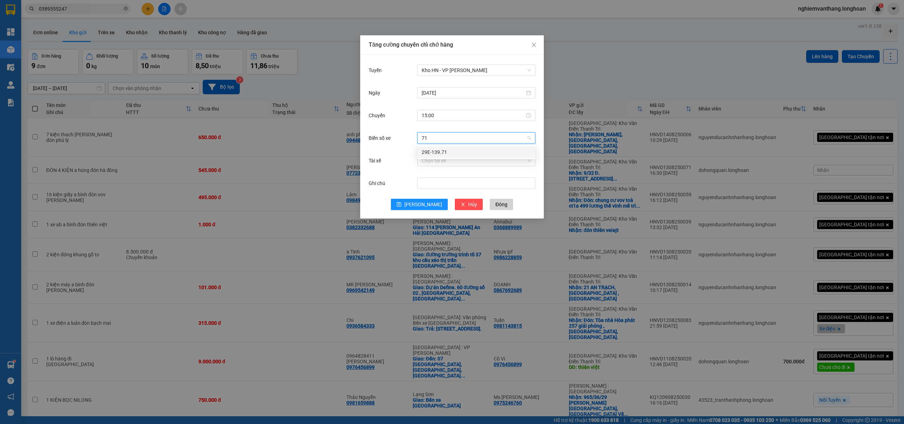
click at [432, 152] on div "29E-139.71" at bounding box center [475, 152] width 109 height 8
click at [451, 163] on input "Tài xế" at bounding box center [473, 160] width 104 height 11
type input "hung"
click at [454, 176] on div "A Hùng 17 Lái Xe [GEOGRAPHIC_DATA] 0325666247" at bounding box center [478, 175] width 115 height 8
click at [427, 202] on button "Lưu" at bounding box center [419, 204] width 57 height 11
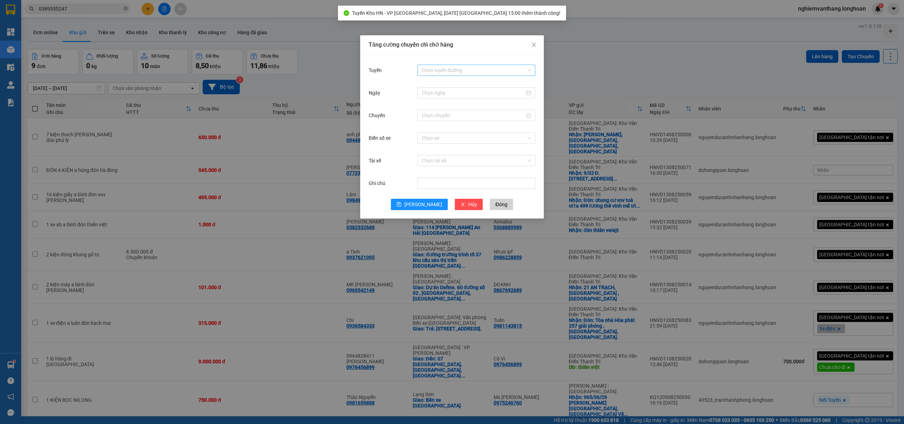
click at [448, 72] on input "Tuyến" at bounding box center [473, 70] width 104 height 11
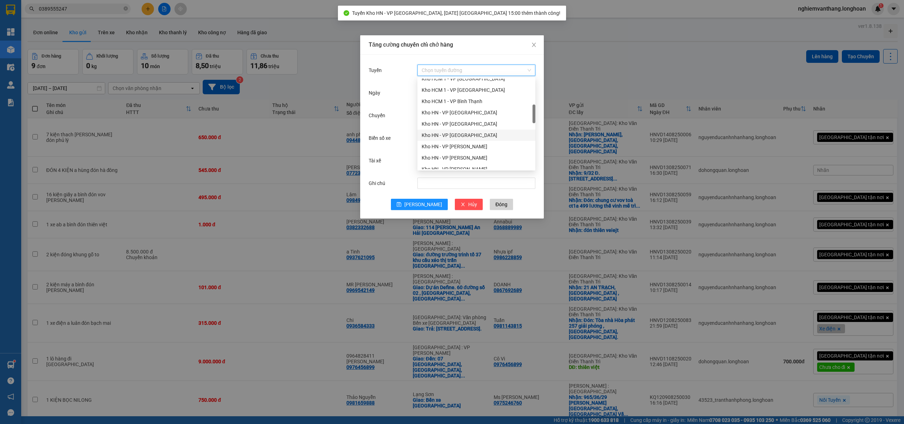
drag, startPoint x: 465, startPoint y: 136, endPoint x: 485, endPoint y: 135, distance: 20.5
click at [465, 136] on div "Kho HN - VP [GEOGRAPHIC_DATA]" at bounding box center [475, 135] width 109 height 8
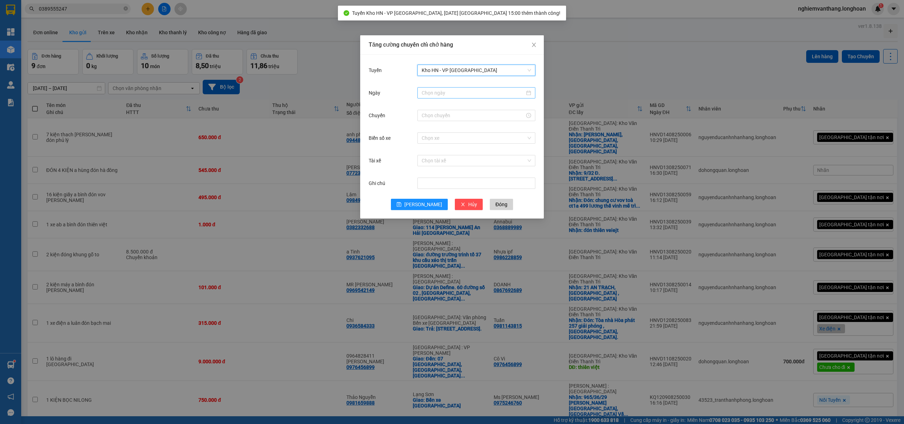
click at [439, 98] on div at bounding box center [476, 92] width 118 height 11
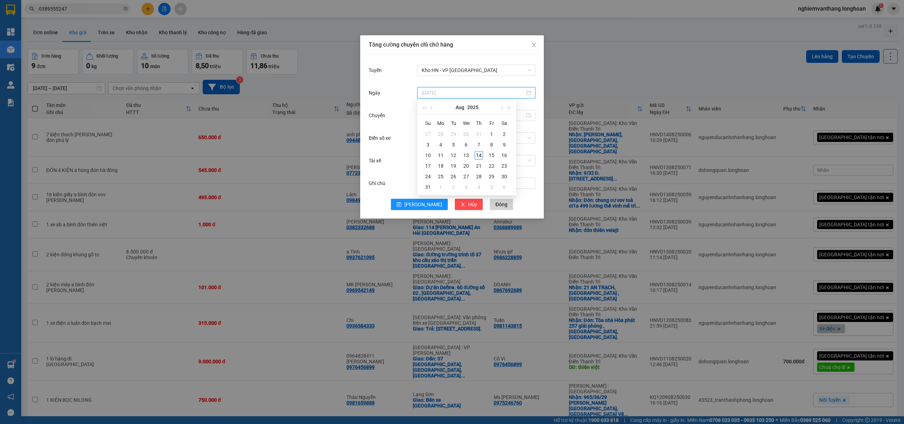
type input "[DATE]"
click at [480, 155] on div "14" at bounding box center [478, 155] width 8 height 8
click at [430, 115] on input "Chuyến" at bounding box center [472, 116] width 103 height 8
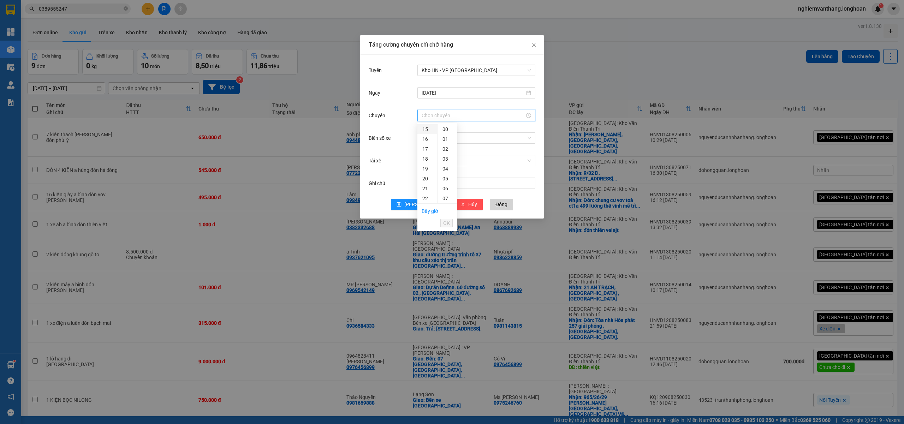
click at [426, 124] on div "15" at bounding box center [427, 129] width 20 height 10
type input "15:00"
click at [452, 224] on button "OK" at bounding box center [446, 223] width 12 height 8
click at [427, 137] on input "Biển số xe" at bounding box center [473, 138] width 104 height 11
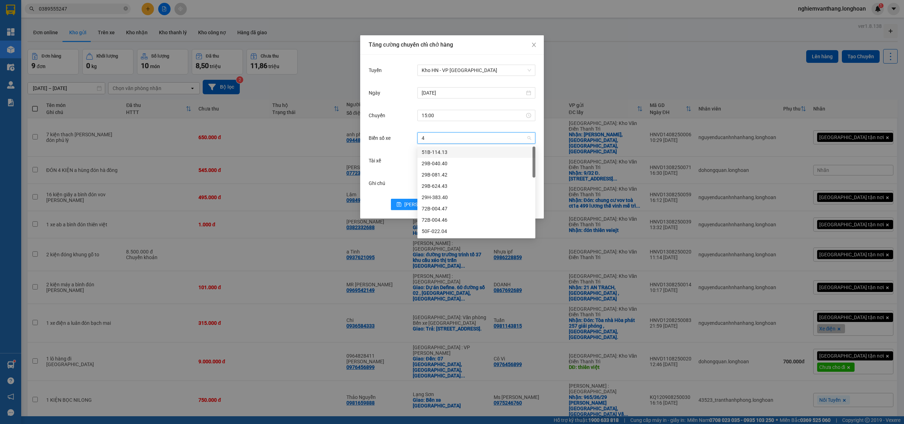
type input "45"
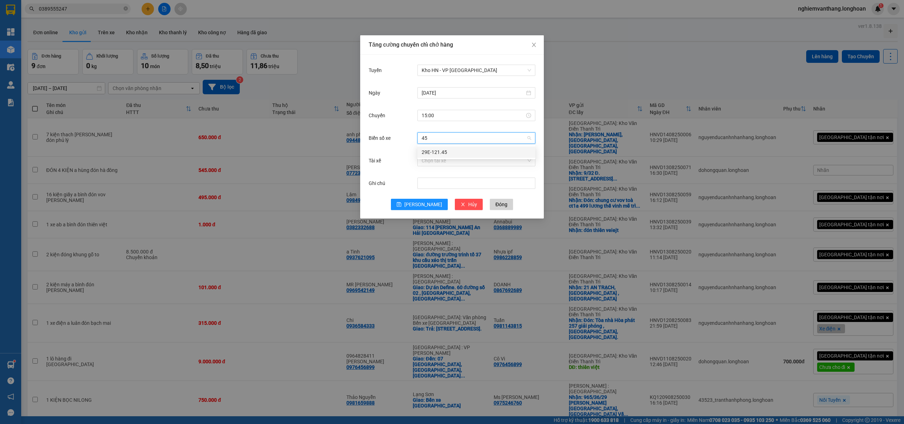
click at [439, 154] on div "29E-121.45" at bounding box center [475, 152] width 109 height 8
click at [436, 161] on input "Tài xế" at bounding box center [473, 160] width 104 height 11
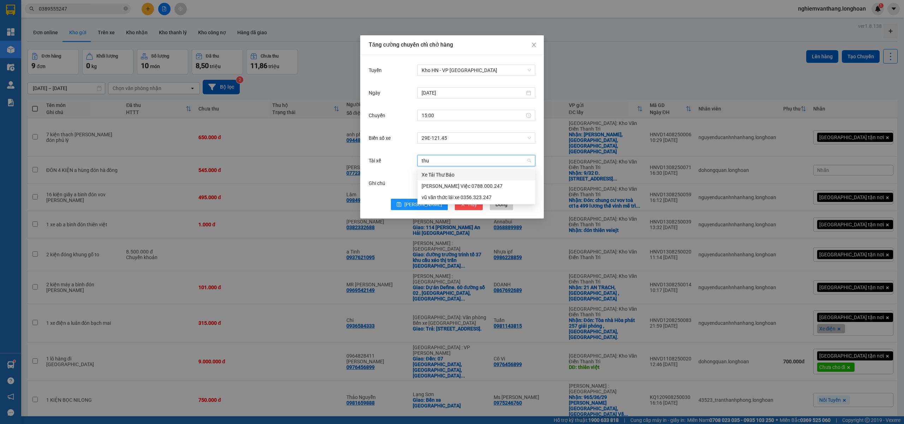
type input "thuc"
click at [457, 176] on div "vũ văn thức lái xe 0356.323.247" at bounding box center [475, 175] width 109 height 8
click at [401, 206] on icon "save" at bounding box center [398, 204] width 5 height 5
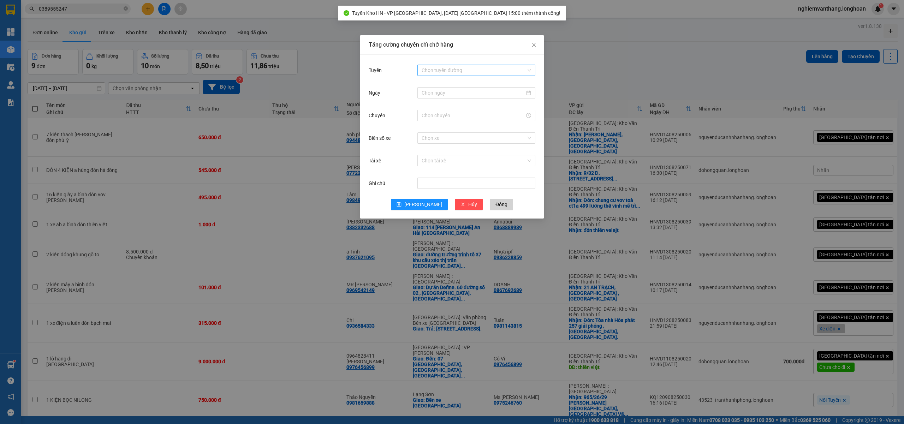
click at [439, 73] on input "Tuyến" at bounding box center [473, 70] width 104 height 11
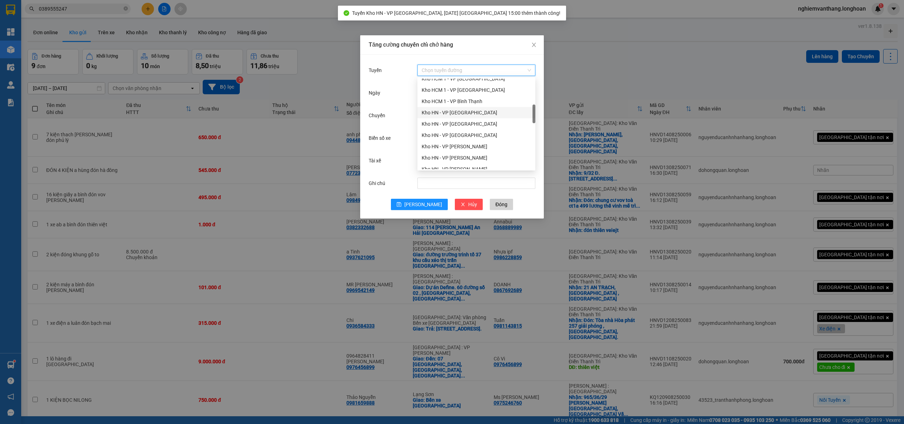
click at [474, 113] on div "Kho HN - VP [GEOGRAPHIC_DATA]" at bounding box center [475, 113] width 109 height 8
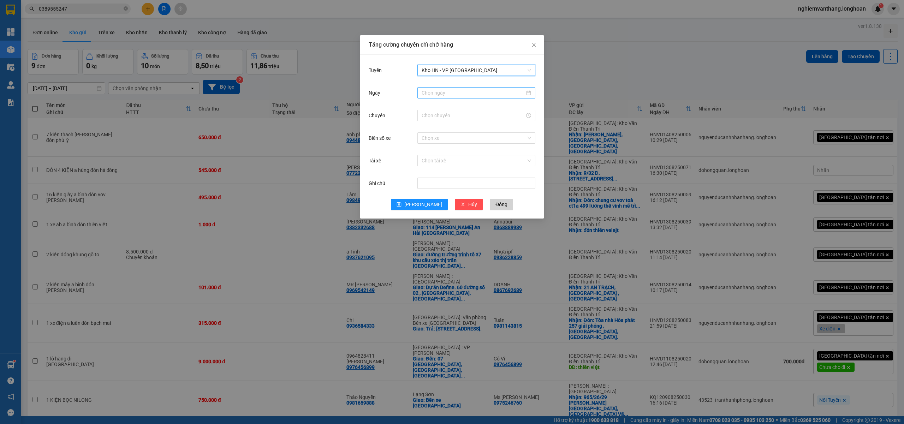
click at [449, 90] on input "Ngày" at bounding box center [472, 93] width 103 height 8
type input "[DATE]"
click at [481, 155] on div "14" at bounding box center [478, 155] width 8 height 8
click at [426, 116] on input "Chuyến" at bounding box center [472, 116] width 103 height 8
type input "3"
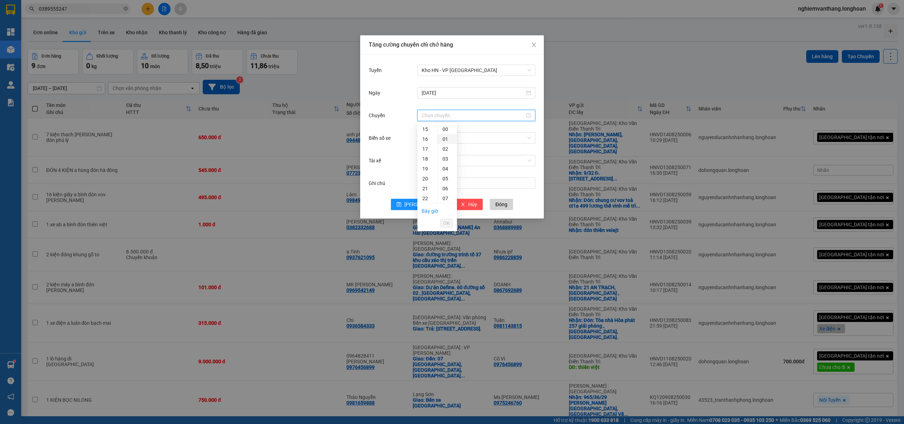
drag, startPoint x: 424, startPoint y: 131, endPoint x: 447, endPoint y: 142, distance: 24.9
click at [424, 130] on div "15" at bounding box center [427, 129] width 20 height 10
type input "15:00"
click at [448, 223] on span "OK" at bounding box center [446, 223] width 7 height 8
click at [445, 143] on input "Biển số xe" at bounding box center [473, 138] width 104 height 11
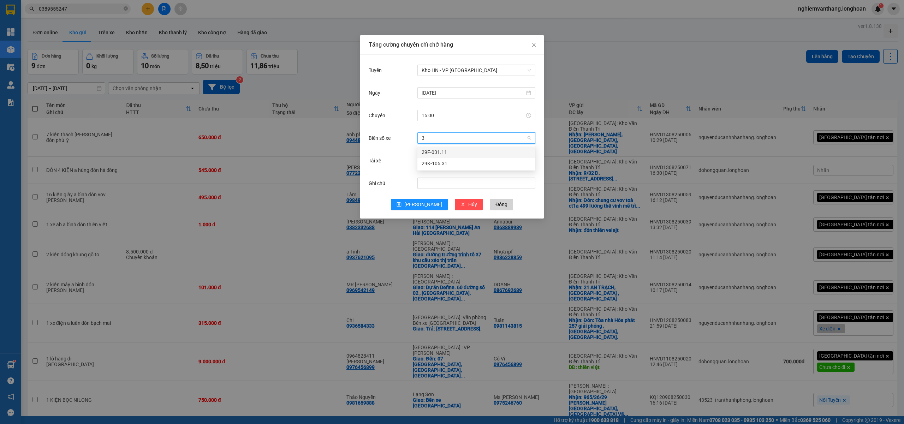
type input "31"
click at [443, 161] on div "29K-105.31" at bounding box center [476, 163] width 118 height 11
click at [434, 162] on input "Tài xế" at bounding box center [473, 160] width 104 height 11
type input "luan"
click at [454, 176] on div "[PERSON_NAME] 0395.666.247" at bounding box center [479, 175] width 116 height 8
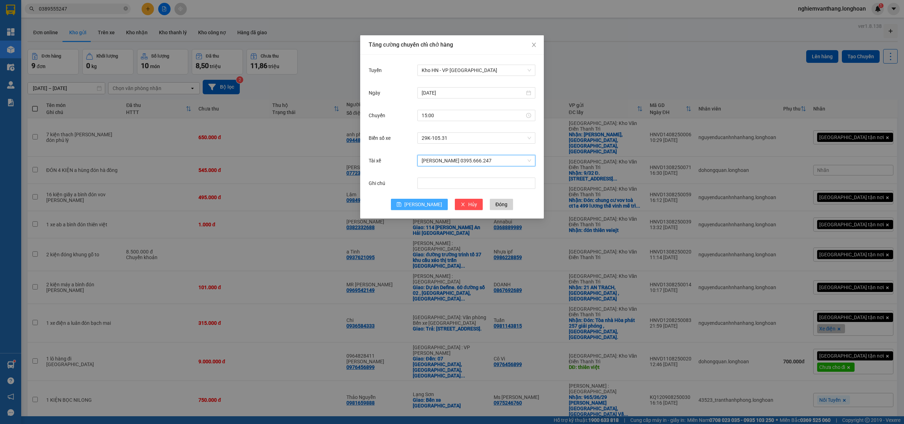
click at [401, 208] on span "save" at bounding box center [398, 205] width 5 height 6
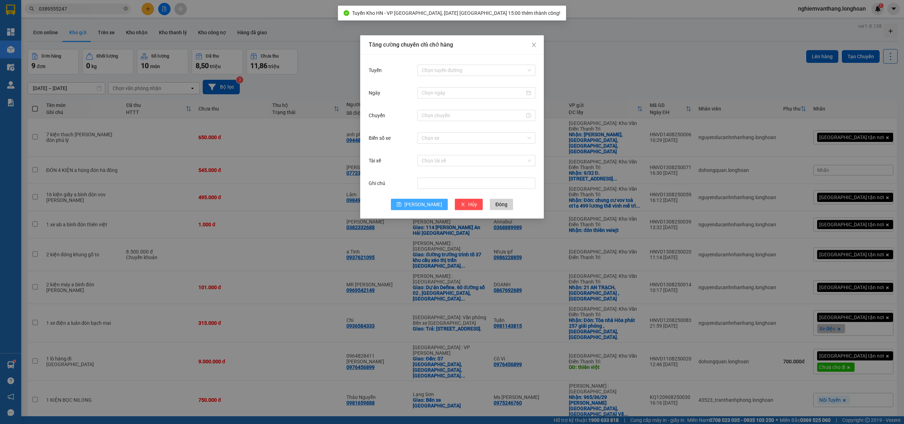
click at [614, 79] on div "Tăng cường chuyến chỉ chở hàng Tuyến Chọn tuyến đường Ngày Chuyến Biển số xe Ch…" at bounding box center [452, 212] width 904 height 424
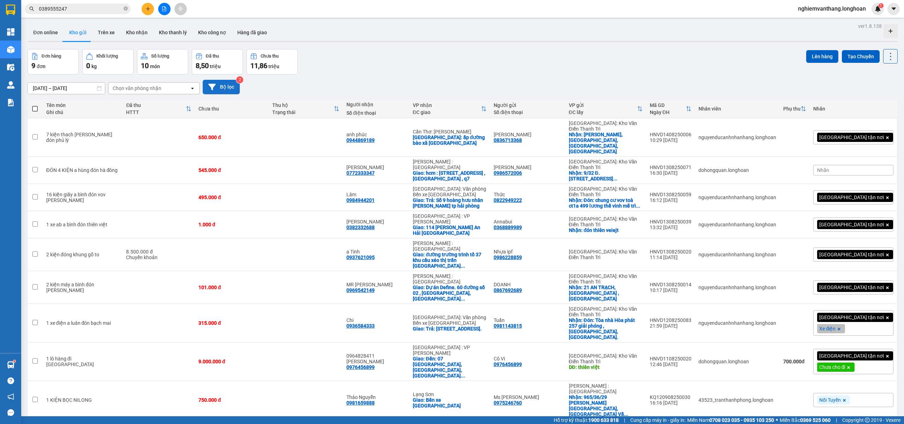
click at [216, 82] on button "Bộ lọc" at bounding box center [221, 87] width 37 height 14
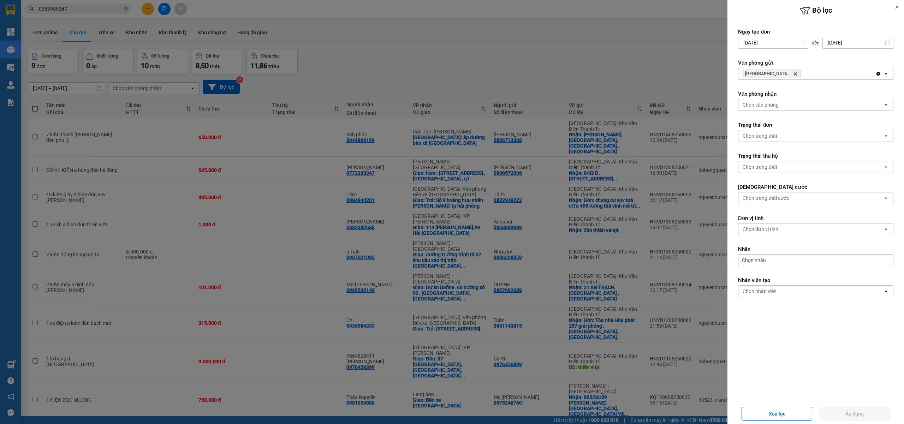
click at [795, 74] on icon "Hà Nội: Kho Văn Điển Thanh Trì, close by backspace" at bounding box center [795, 73] width 3 height 3
click at [795, 74] on div "Hà Nội: Kho Văn Điển Thanh Trì Delete" at bounding box center [806, 73] width 137 height 11
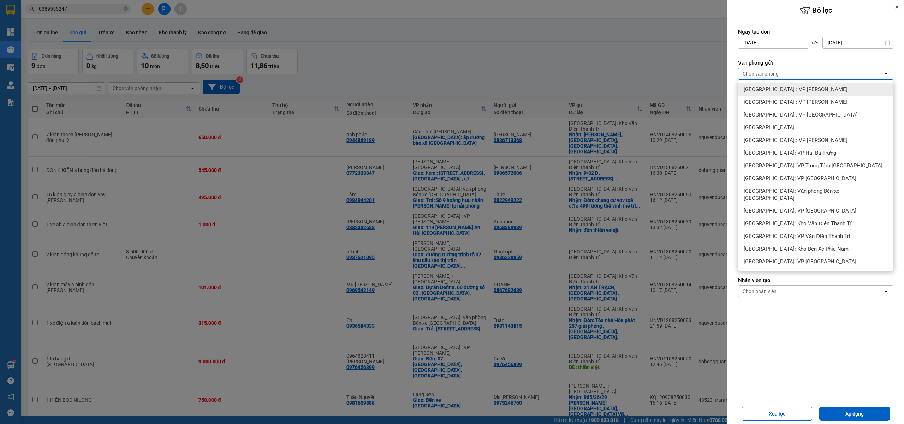
click at [788, 102] on span "[GEOGRAPHIC_DATA] : VP [PERSON_NAME]" at bounding box center [795, 101] width 104 height 7
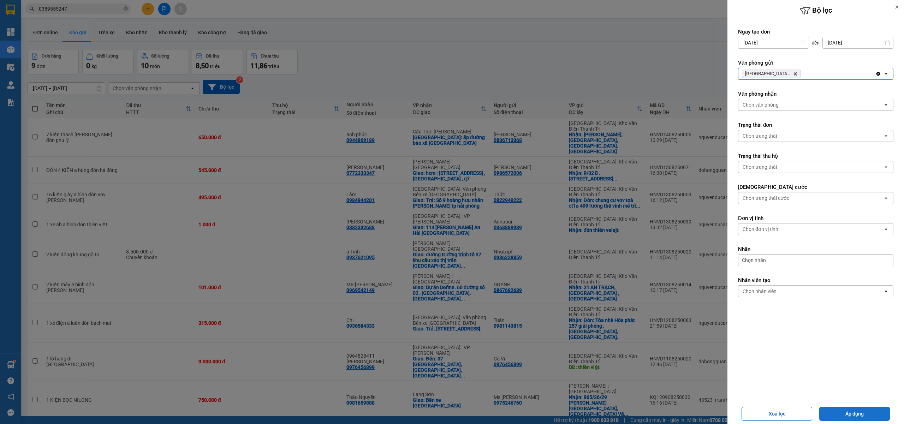
click at [833, 407] on button "Áp dụng" at bounding box center [854, 414] width 71 height 14
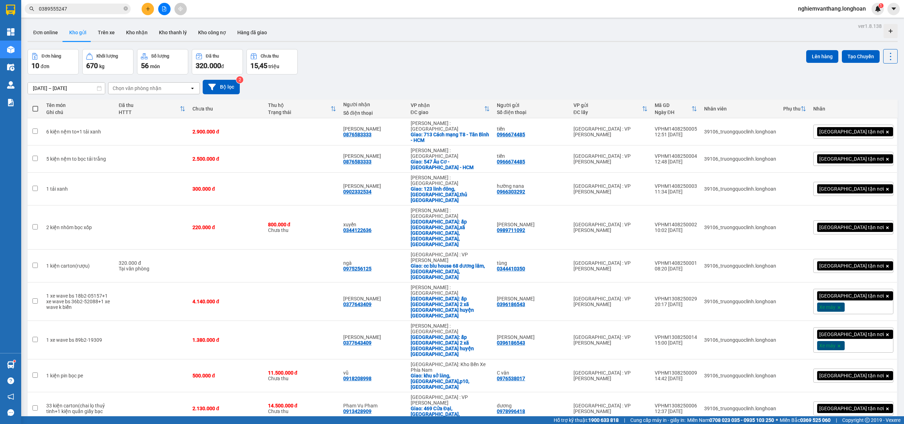
click at [73, 4] on span "0389555247" at bounding box center [78, 9] width 106 height 11
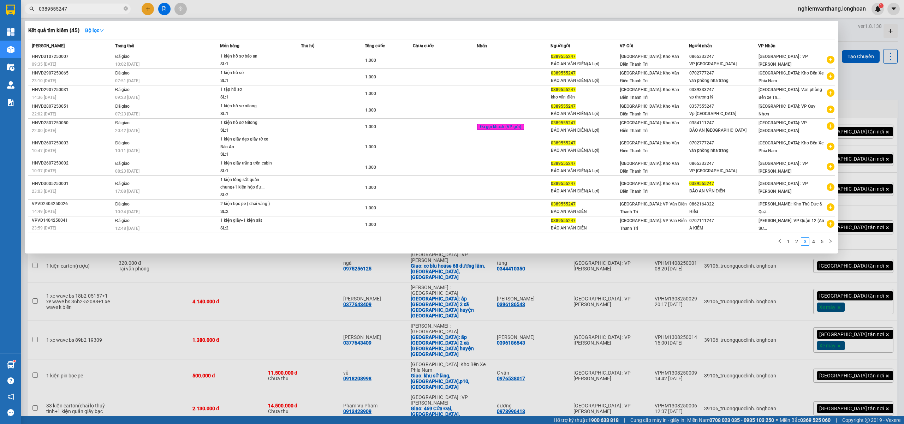
click at [72, 10] on input "0389555247" at bounding box center [80, 9] width 83 height 8
paste input "VP101208250006"
click at [72, 10] on input "0389555247" at bounding box center [80, 9] width 83 height 8
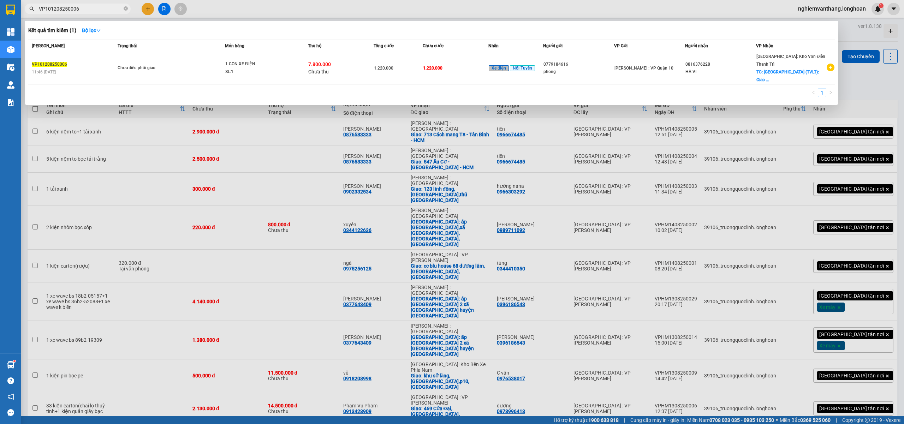
type input "VP101208250006"
click at [219, 64] on span "Chưa điều phối giao" at bounding box center [171, 68] width 107 height 8
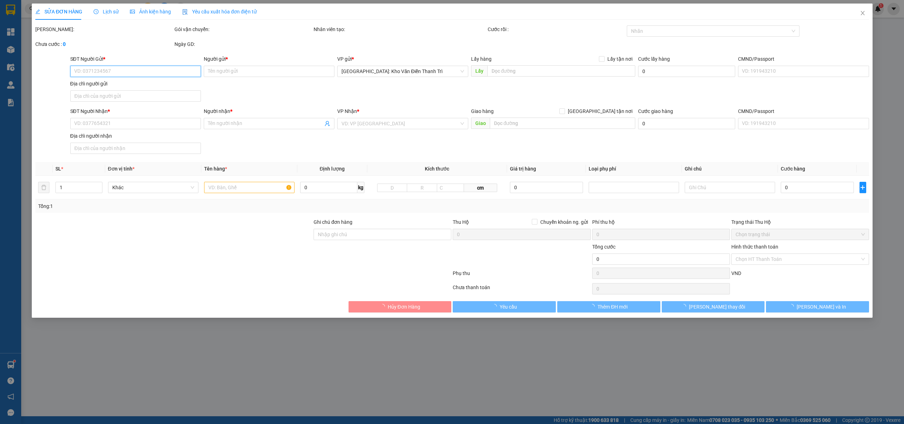
type input "0779184616"
type input "phong"
type input "0816376228"
type input "HÀ VI"
checkbox input "true"
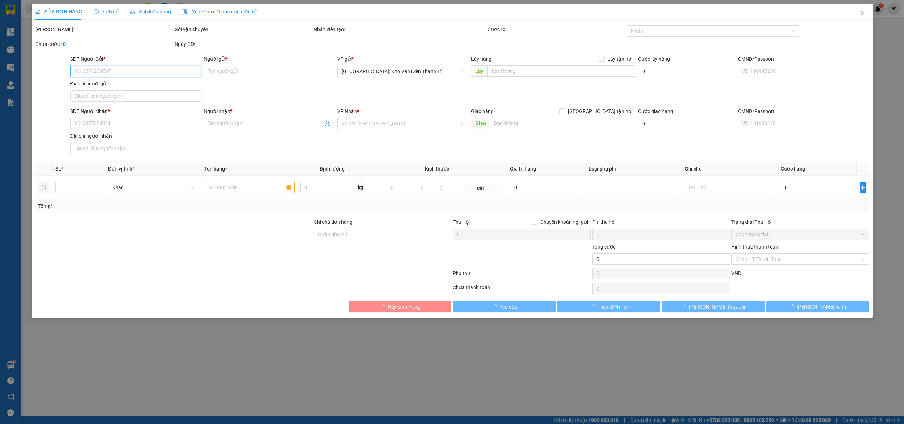
type input "[GEOGRAPHIC_DATA] (TVLT): Giao tại [GEOGRAPHIC_DATA] [GEOGRAPHIC_DATA]"
type input "1.220.000"
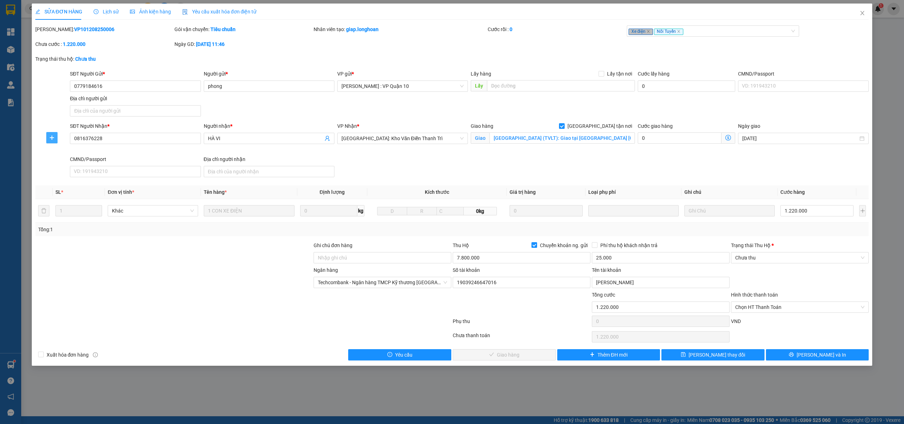
click at [49, 138] on icon "plus" at bounding box center [52, 138] width 6 height 6
drag, startPoint x: 61, startPoint y: 154, endPoint x: 76, endPoint y: 153, distance: 15.2
click at [61, 153] on span "Chuyển kho" at bounding box center [64, 152] width 29 height 8
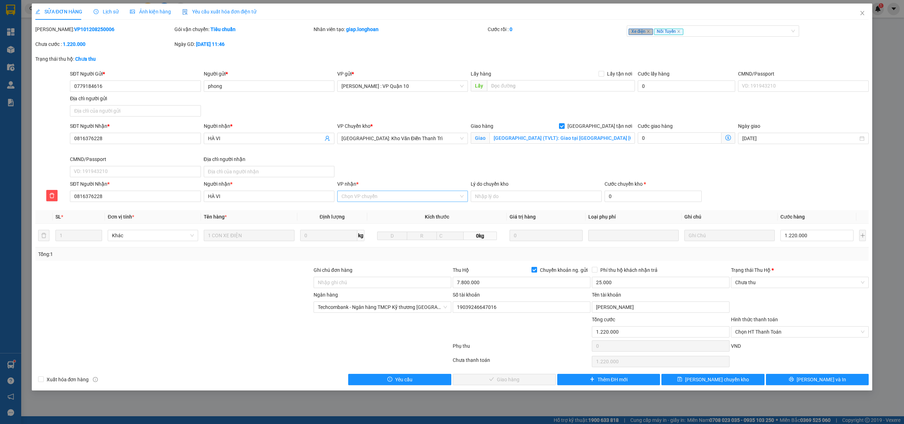
click at [368, 194] on input "VP nhận *" at bounding box center [399, 196] width 117 height 11
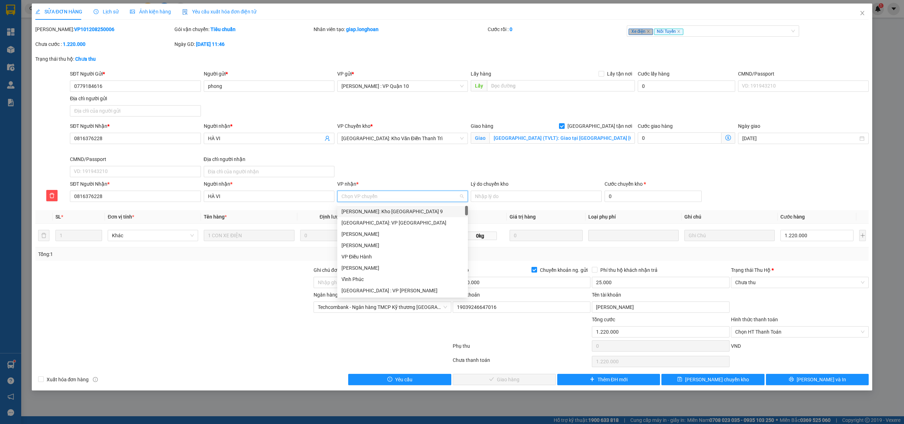
type input "d"
type input "điện"
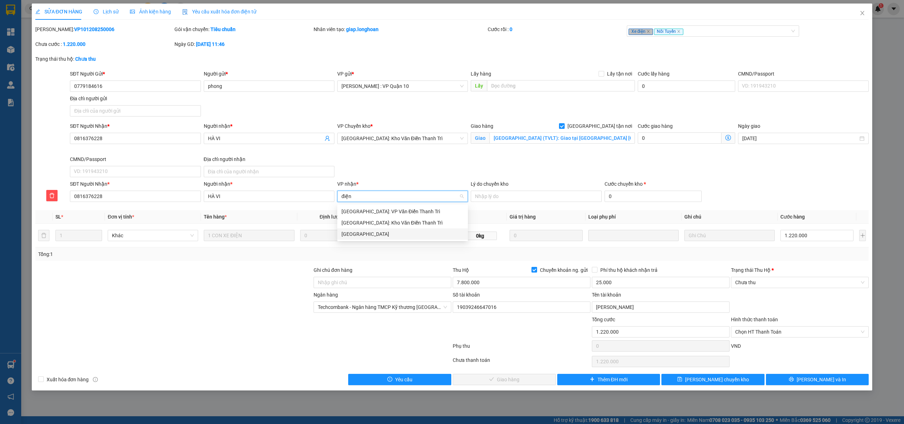
drag, startPoint x: 359, startPoint y: 235, endPoint x: 478, endPoint y: 251, distance: 120.1
click at [359, 234] on div "Điện Biên" at bounding box center [402, 234] width 122 height 8
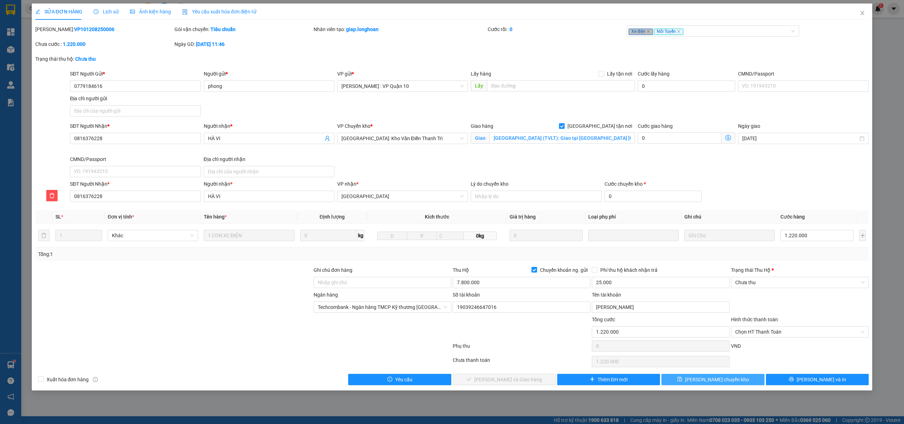
click at [707, 379] on span "Lưu chuyển kho" at bounding box center [717, 380] width 64 height 8
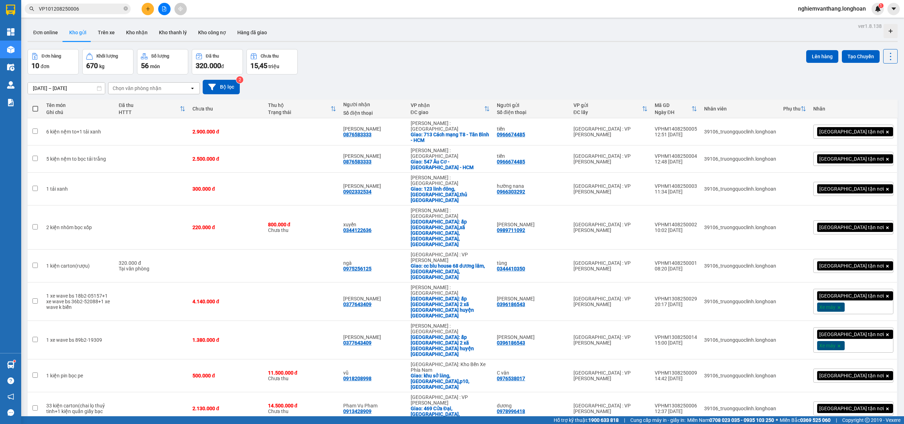
click at [85, 12] on input "VP101208250006" at bounding box center [80, 9] width 83 height 8
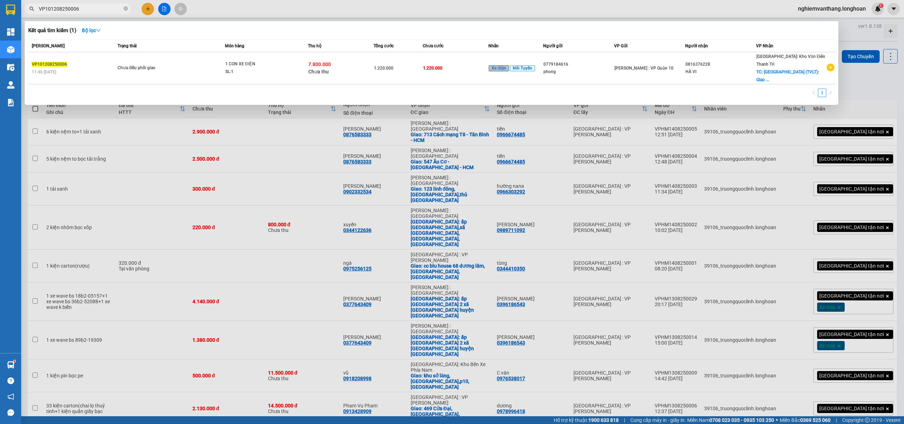
click at [85, 12] on input "VP101208250006" at bounding box center [80, 9] width 83 height 8
paste input "DNTK1208250004"
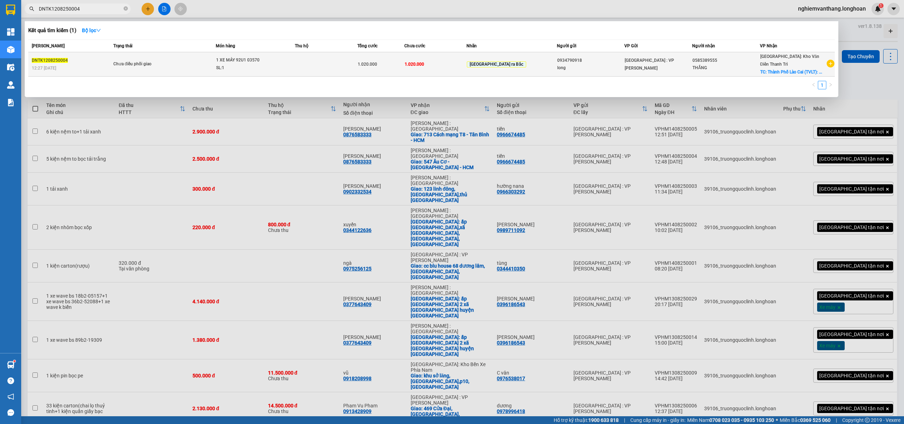
type input "DNTK1208250004"
click at [259, 60] on div "1 XE MÁY 92U1 03570" at bounding box center [242, 60] width 53 height 8
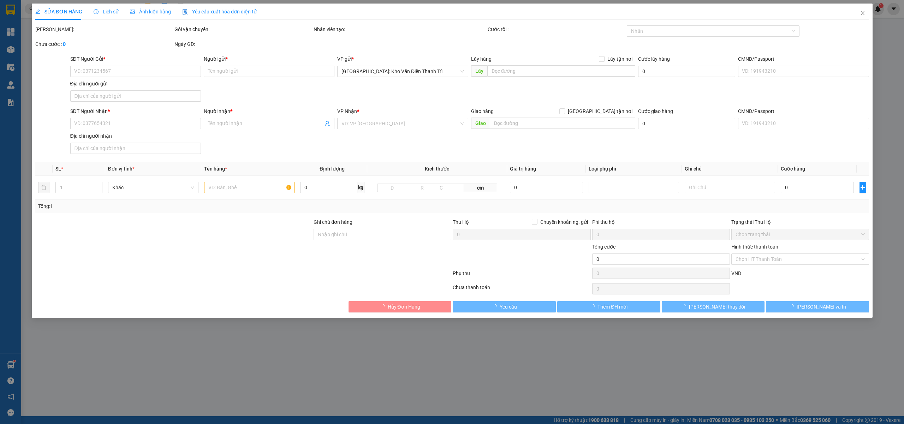
type input "0934790918"
type input "long"
type input "0585389555"
type input "THẮNG"
checkbox input "true"
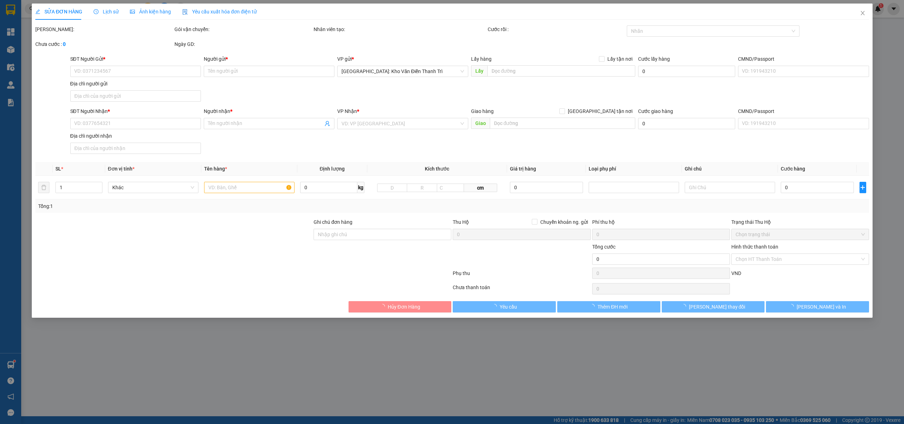
type input "[GEOGRAPHIC_DATA] (TVLT): bến xe trung tâm [GEOGRAPHIC_DATA]"
type input "1 CHÌA KHÓA,0 GƯƠNG"
type input "1.020.000"
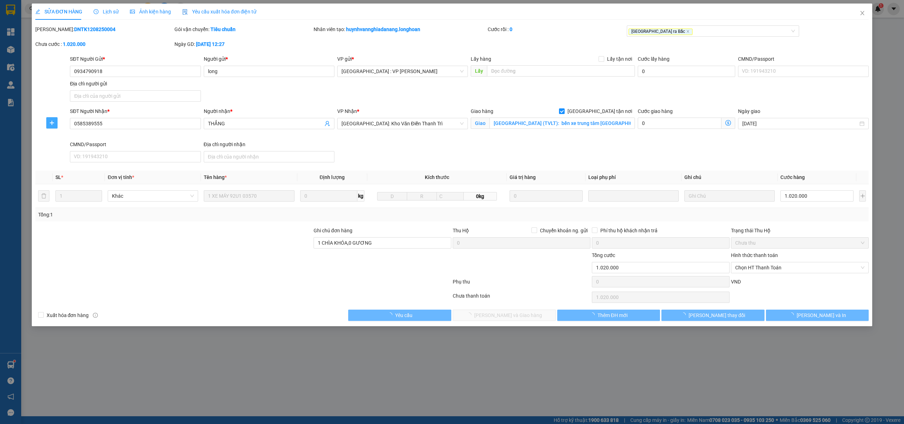
drag, startPoint x: 51, startPoint y: 121, endPoint x: 56, endPoint y: 126, distance: 7.2
click at [54, 122] on icon "plus" at bounding box center [52, 123] width 6 height 6
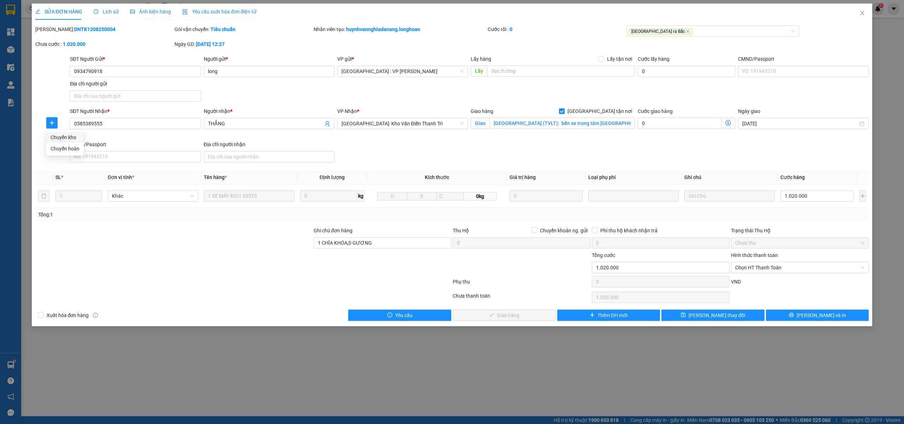
drag, startPoint x: 60, startPoint y: 138, endPoint x: 92, endPoint y: 142, distance: 33.1
click at [60, 138] on span "Chuyển kho" at bounding box center [64, 137] width 29 height 8
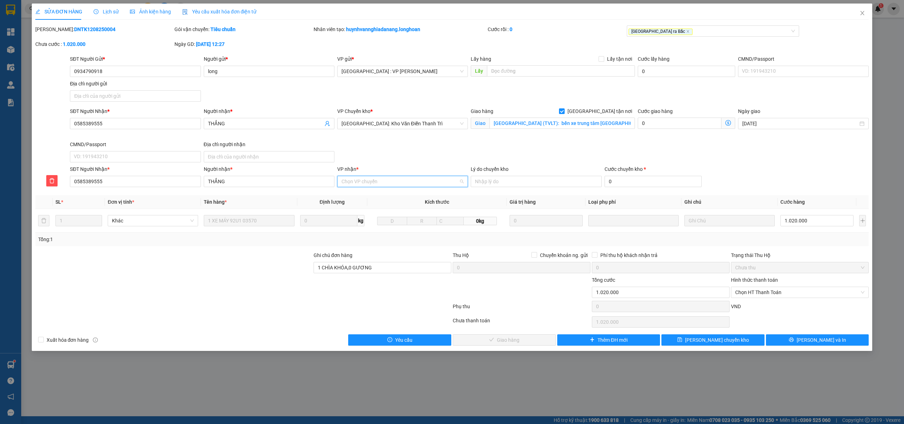
click at [404, 184] on input "VP nhận *" at bounding box center [399, 181] width 117 height 11
type input "lào"
click at [369, 201] on div "Lào Cai" at bounding box center [402, 196] width 131 height 11
click at [707, 344] on span "Lưu chuyển kho" at bounding box center [717, 340] width 64 height 8
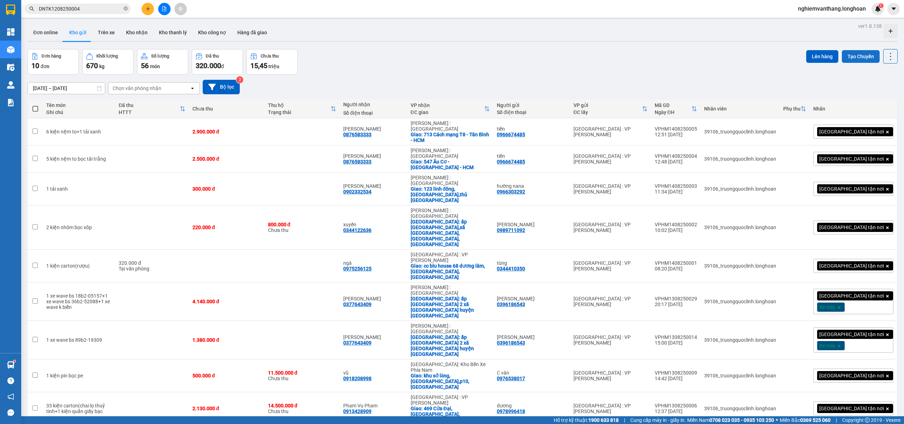
click at [847, 54] on button "Tạo Chuyến" at bounding box center [861, 56] width 38 height 13
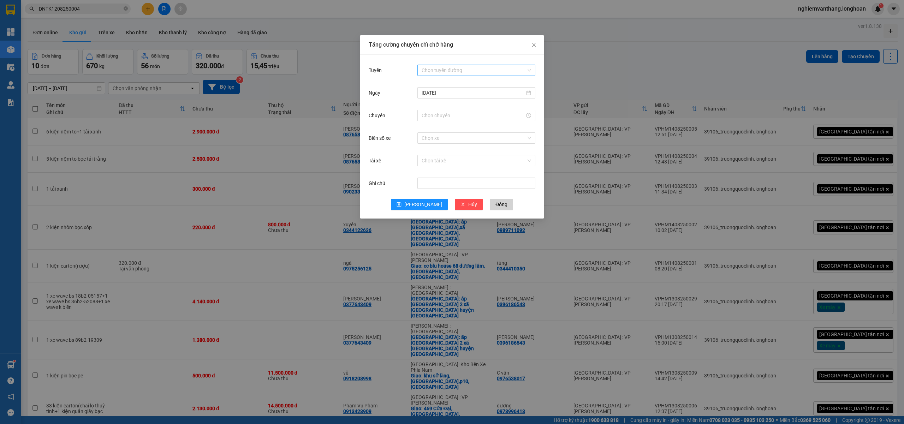
drag, startPoint x: 438, startPoint y: 73, endPoint x: 445, endPoint y: 73, distance: 6.4
click at [438, 72] on input "Tuyến" at bounding box center [473, 70] width 104 height 11
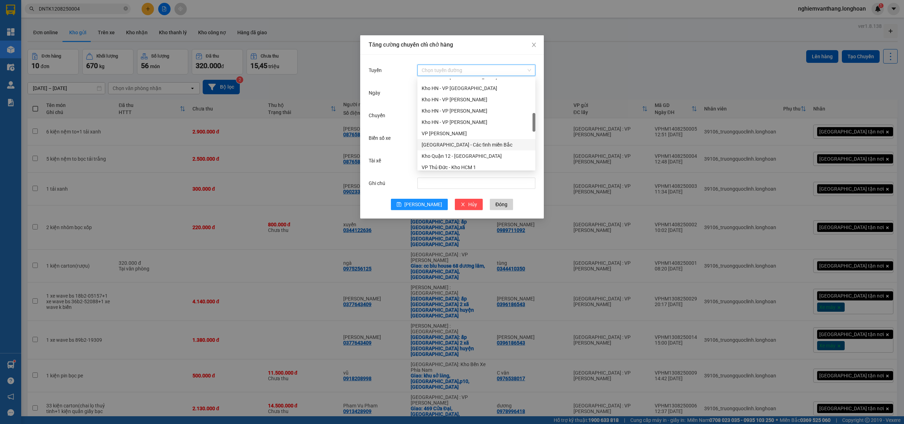
click at [480, 146] on div "[GEOGRAPHIC_DATA] - Các tỉnh miền Bắc" at bounding box center [475, 145] width 109 height 8
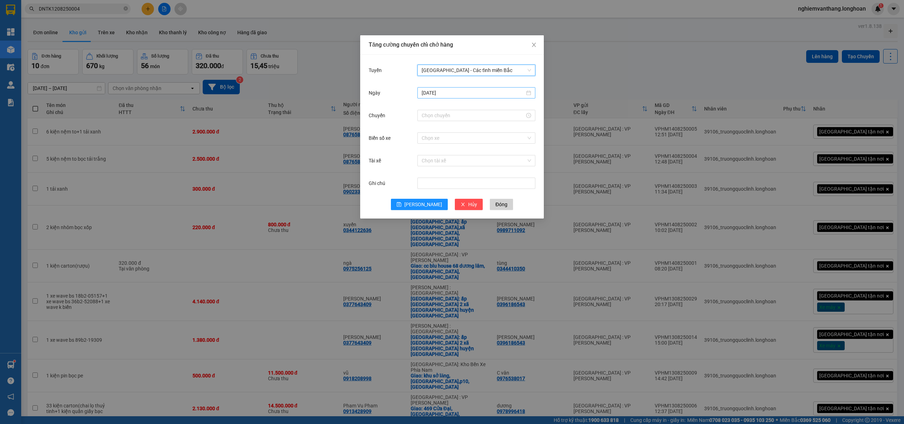
click at [444, 91] on input "[DATE]" at bounding box center [472, 93] width 103 height 8
type input "[DATE]"
drag, startPoint x: 492, startPoint y: 157, endPoint x: 477, endPoint y: 140, distance: 22.3
click at [493, 156] on div "15" at bounding box center [491, 155] width 8 height 8
click at [439, 117] on input "Chuyến" at bounding box center [472, 116] width 103 height 8
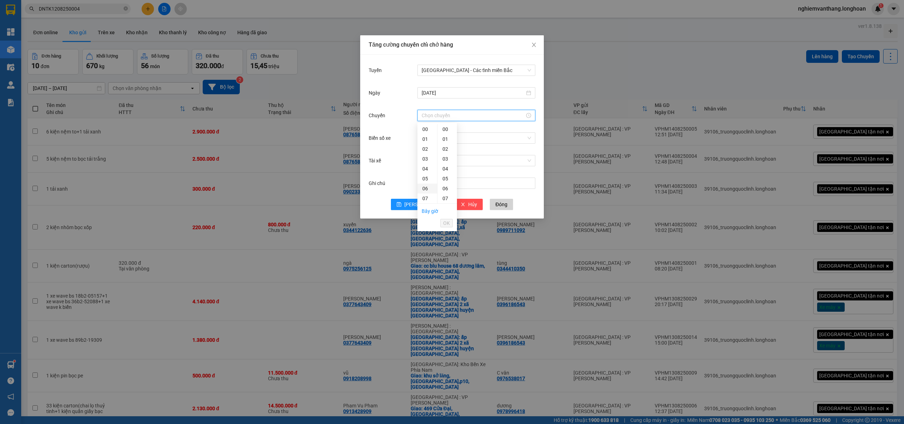
drag, startPoint x: 426, startPoint y: 189, endPoint x: 437, endPoint y: 193, distance: 11.7
click at [426, 188] on div "06" at bounding box center [427, 189] width 20 height 10
type input "06:00"
click at [448, 220] on span "OK" at bounding box center [446, 223] width 7 height 8
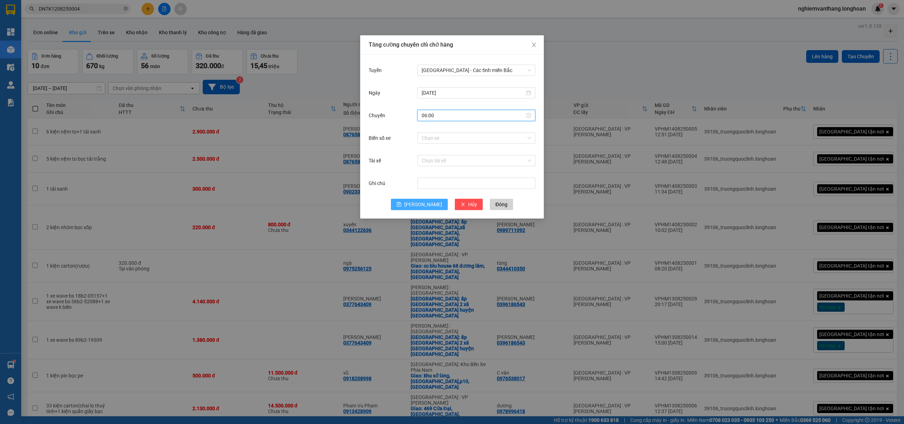
click at [428, 203] on button "Lưu" at bounding box center [419, 204] width 57 height 11
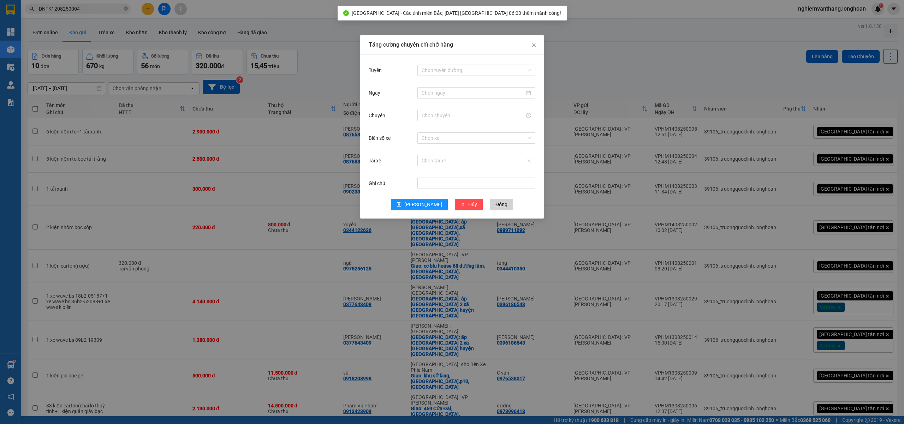
click at [592, 72] on div "Tăng cường chuyến chỉ chở hàng Tuyến Chọn tuyến đường Ngày Chuyến Biển số xe Ch…" at bounding box center [452, 212] width 904 height 424
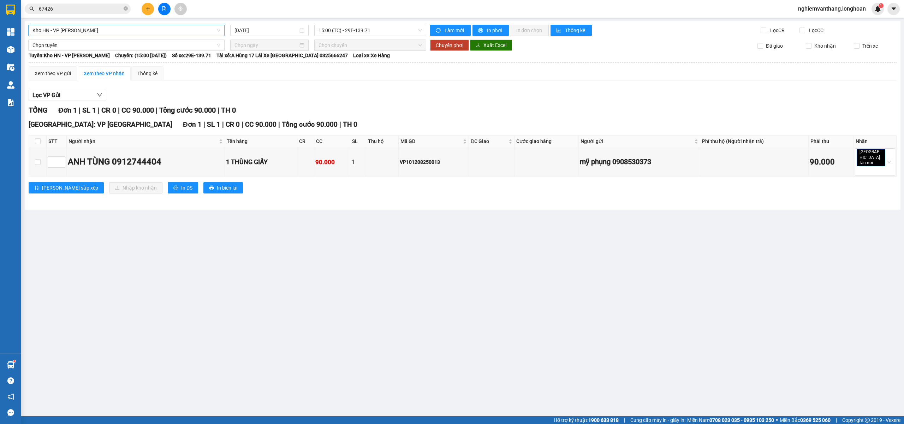
drag, startPoint x: 85, startPoint y: 30, endPoint x: 83, endPoint y: 33, distance: 3.6
click at [85, 30] on span "Kho HN - VP [PERSON_NAME]" at bounding box center [126, 30] width 188 height 11
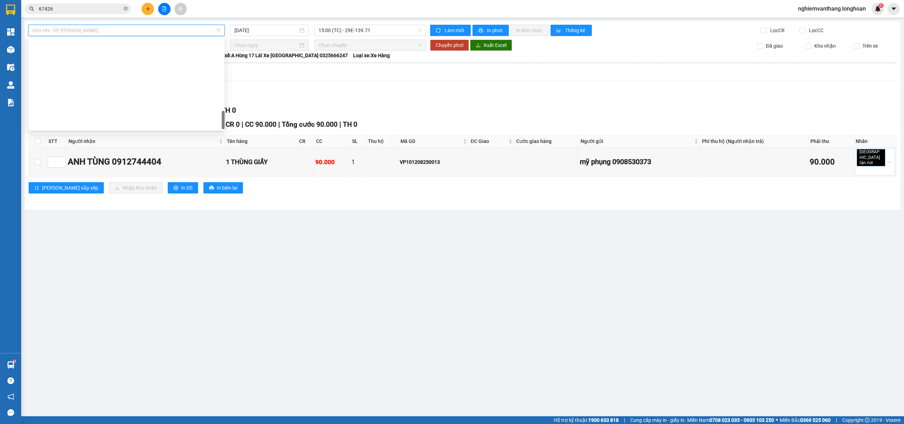
scroll to position [463, 0]
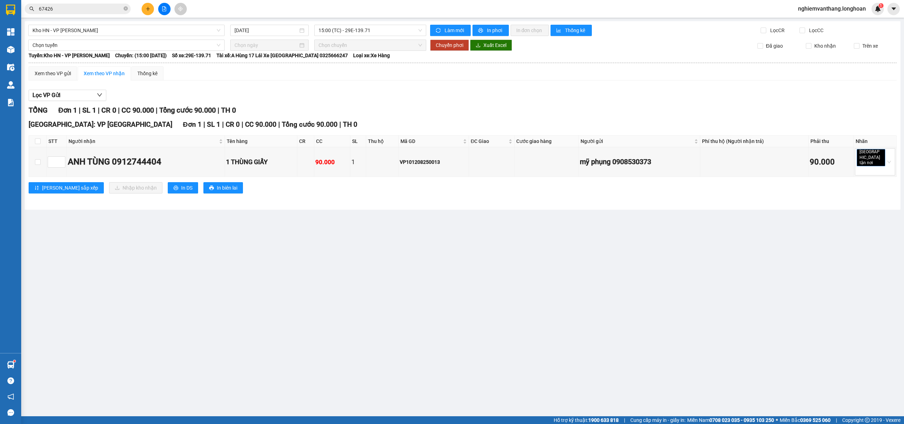
click at [360, 95] on div "Lọc VP Gửi" at bounding box center [463, 96] width 868 height 12
click at [125, 31] on span "Kho HN - VP [PERSON_NAME]" at bounding box center [126, 30] width 188 height 11
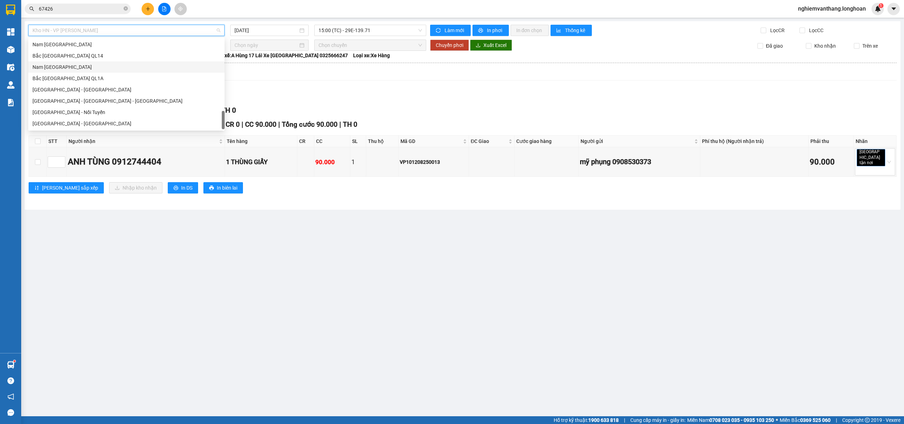
click at [80, 64] on div "Nam [GEOGRAPHIC_DATA]" at bounding box center [126, 67] width 188 height 8
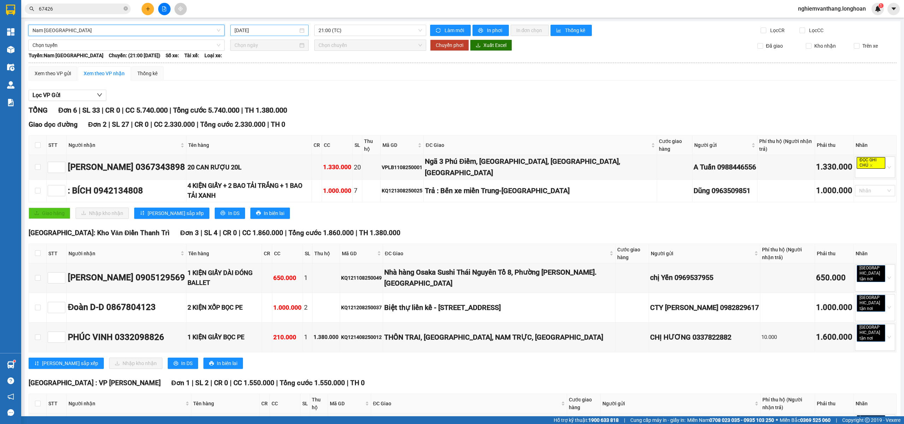
click at [270, 31] on input "[DATE]" at bounding box center [266, 30] width 64 height 8
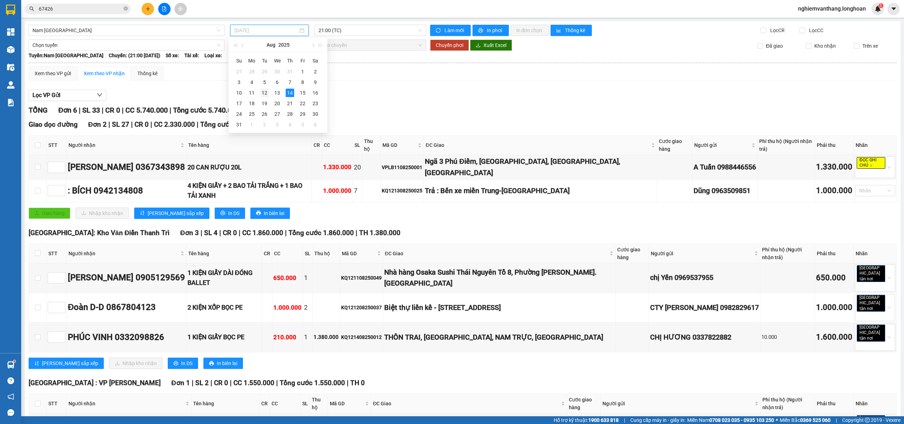
click at [264, 92] on div "12" at bounding box center [264, 93] width 8 height 8
type input "[DATE]"
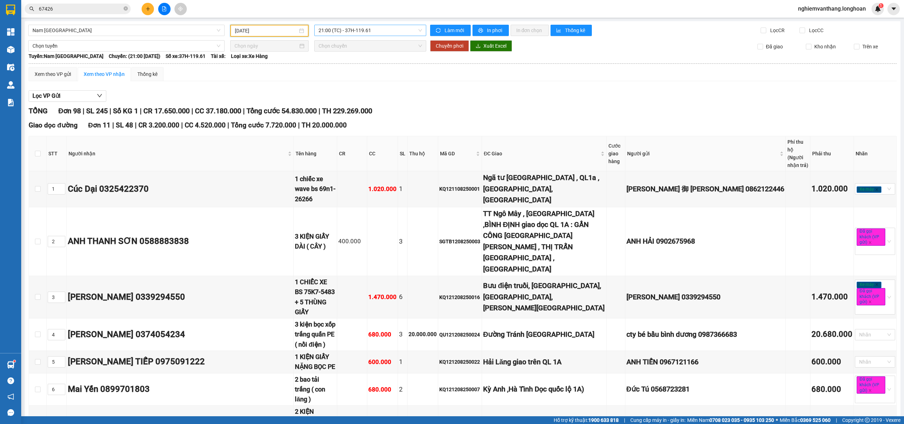
click at [343, 27] on span "21:00 (TC) - 37H-119.61" at bounding box center [370, 30] width 104 height 11
click at [326, 66] on div "23:00 (TC) - 29K-024.94" at bounding box center [343, 67] width 55 height 8
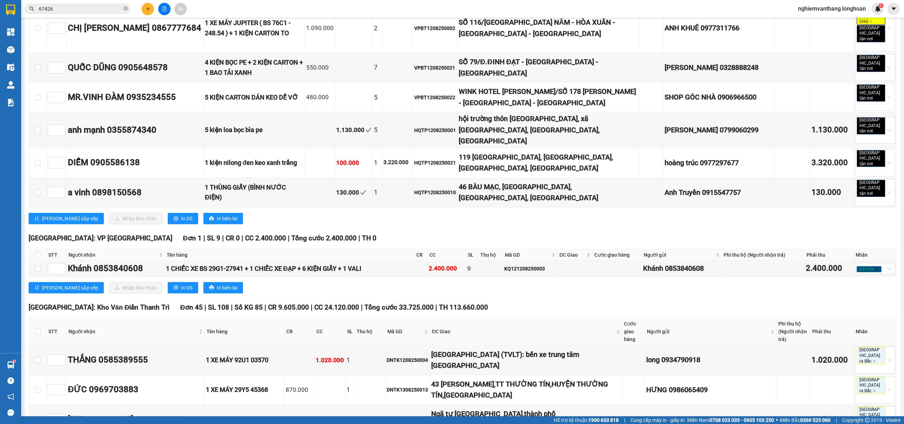
scroll to position [1037, 0]
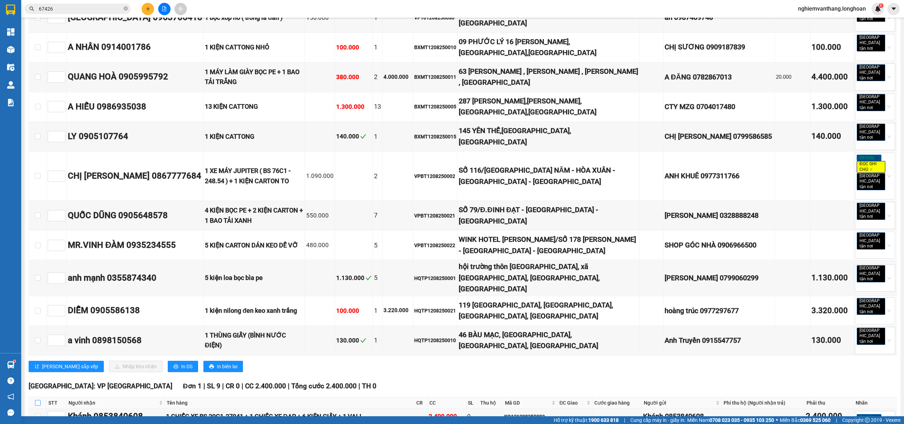
click at [40, 400] on input "checkbox" at bounding box center [38, 403] width 6 height 6
checkbox input "true"
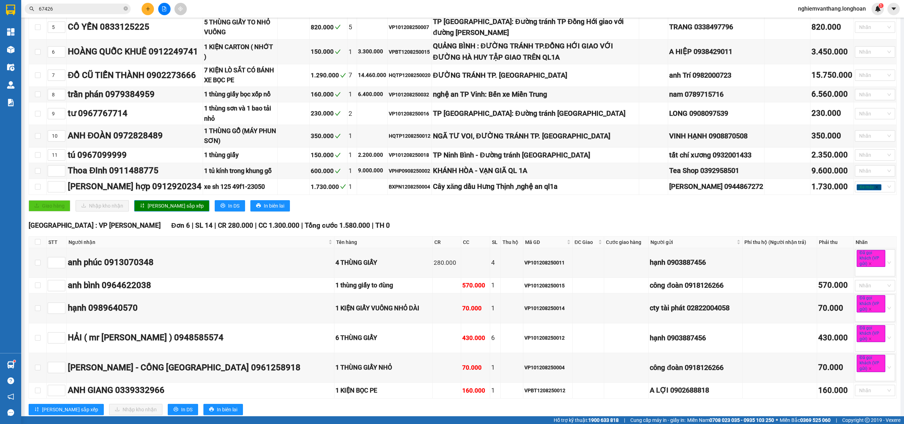
scroll to position [0, 0]
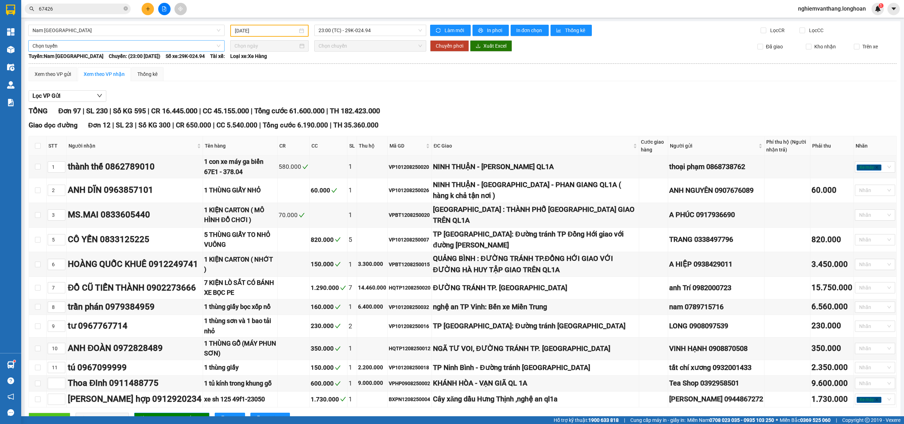
click at [62, 42] on span "Chọn tuyến" at bounding box center [126, 46] width 188 height 11
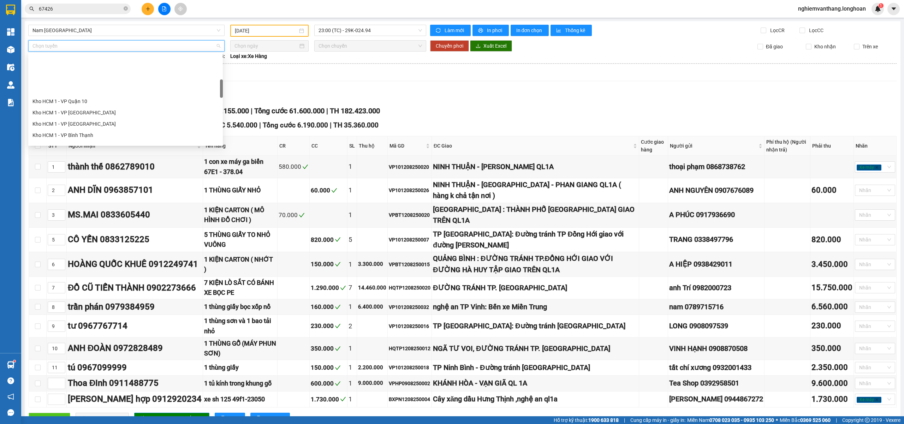
scroll to position [141, 0]
click at [73, 121] on div "Kho HN - VP [GEOGRAPHIC_DATA]" at bounding box center [125, 122] width 186 height 8
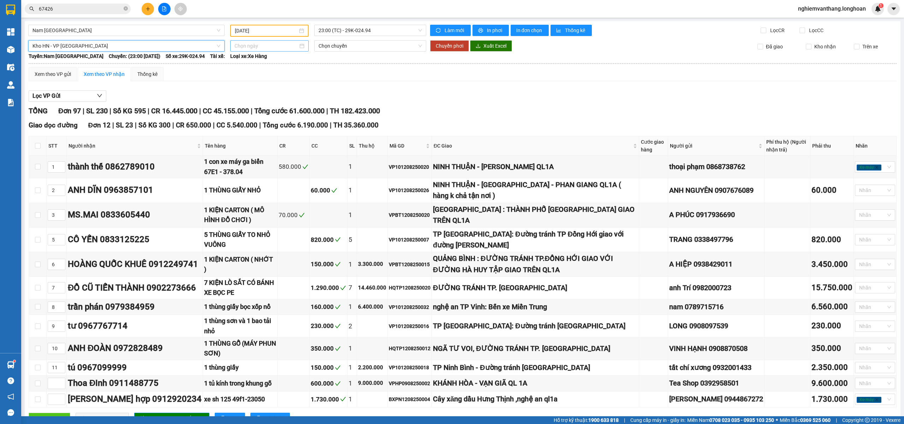
click at [267, 44] on input at bounding box center [266, 46] width 64 height 8
type input "[DATE]"
drag, startPoint x: 291, startPoint y: 104, endPoint x: 308, endPoint y: 85, distance: 25.8
click at [291, 105] on div "14" at bounding box center [290, 107] width 8 height 8
type input "[DATE]"
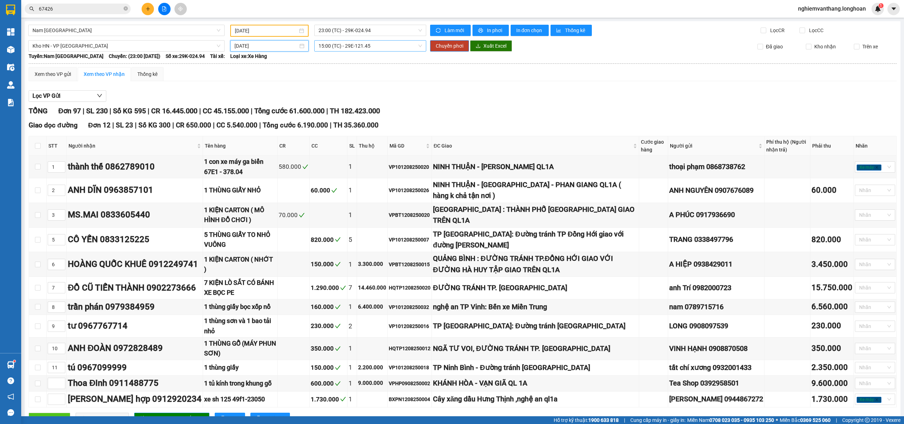
click at [337, 44] on span "15:00 (TC) - 29E-121.45" at bounding box center [370, 46] width 104 height 11
click at [448, 44] on span "Chuyển phơi" at bounding box center [450, 46] width 28 height 8
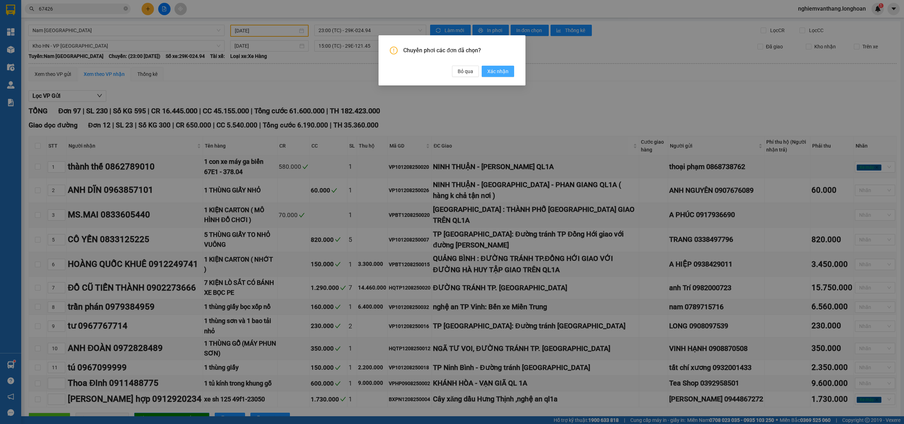
click at [499, 73] on span "Xác nhận" at bounding box center [497, 71] width 21 height 8
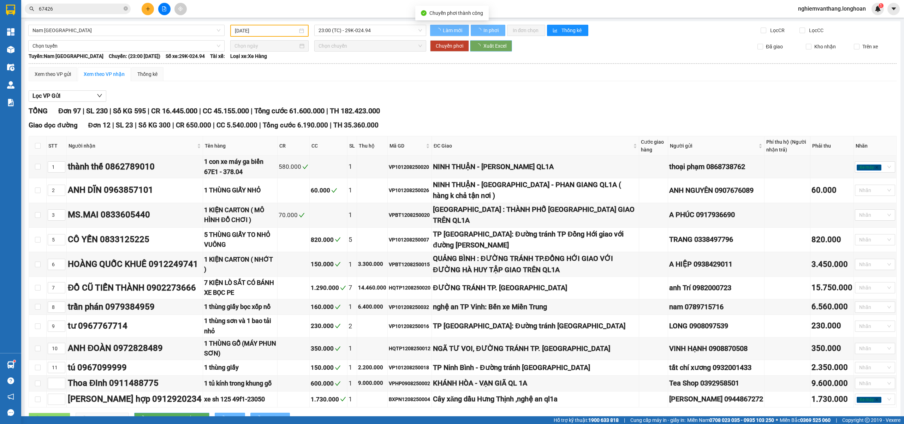
type input "[DATE]"
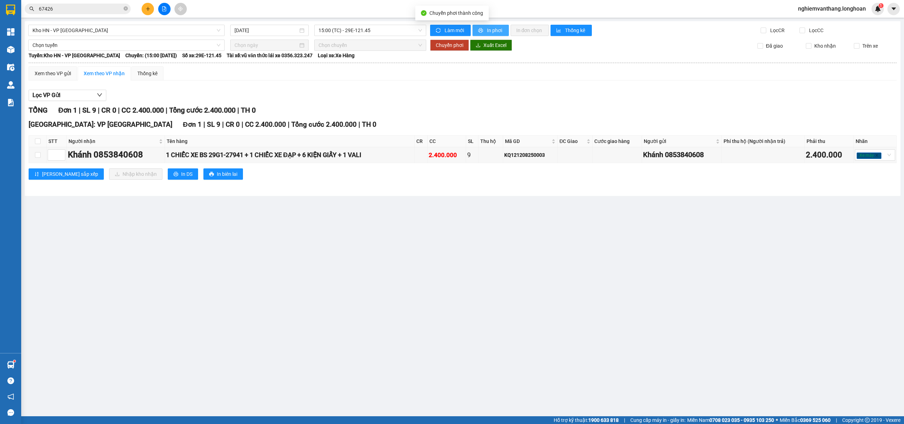
click at [484, 29] on button "In phơi" at bounding box center [490, 30] width 36 height 11
click at [85, 30] on span "Kho HN - VP [GEOGRAPHIC_DATA]" at bounding box center [126, 30] width 188 height 11
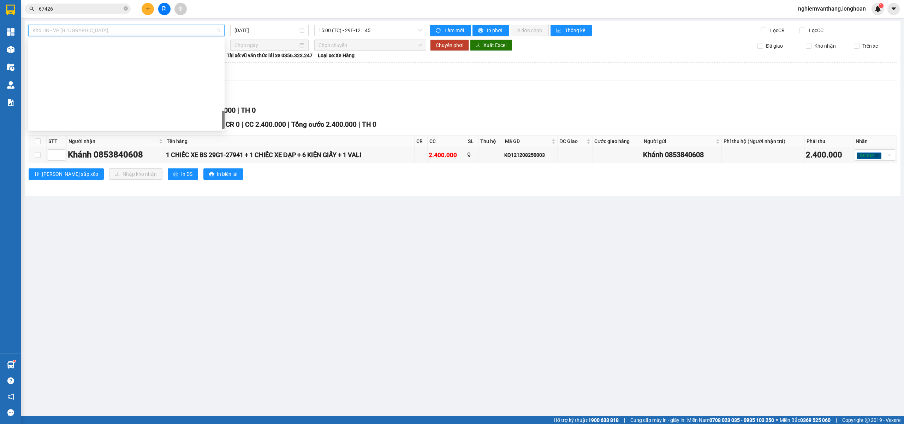
scroll to position [463, 0]
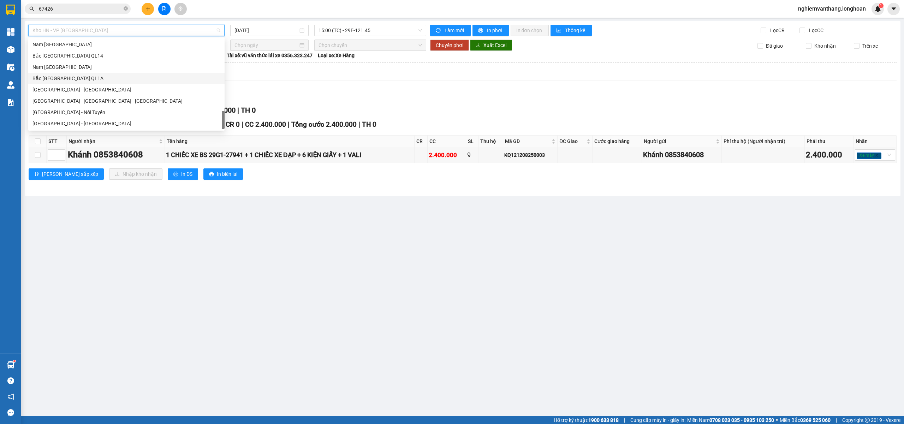
click at [75, 64] on div "Nam Trung Bắc QL1A" at bounding box center [126, 67] width 188 height 8
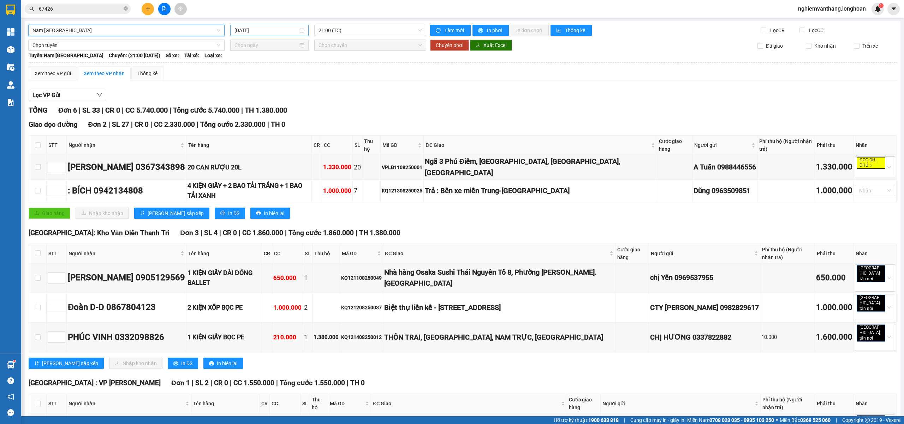
click at [269, 35] on div "[DATE]" at bounding box center [269, 30] width 78 height 11
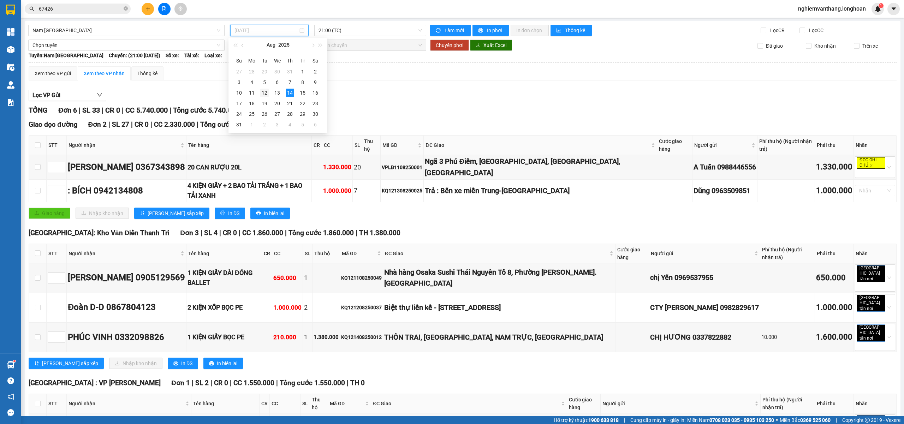
click at [264, 92] on div "12" at bounding box center [264, 93] width 8 height 8
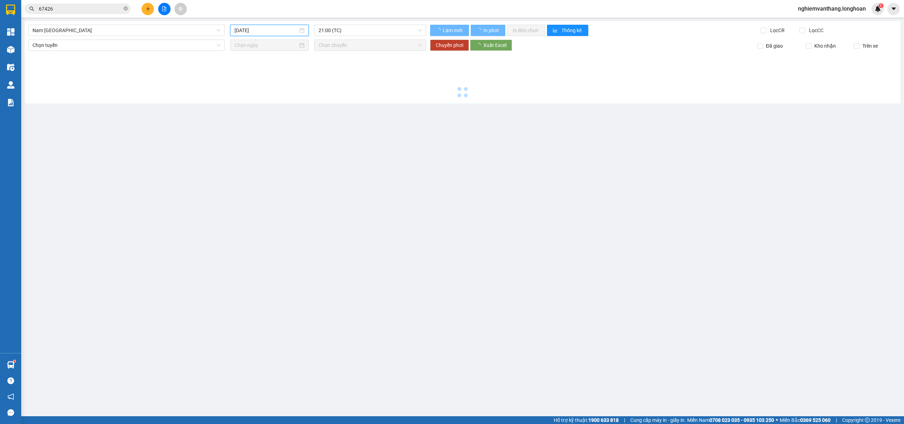
type input "12/08/2025"
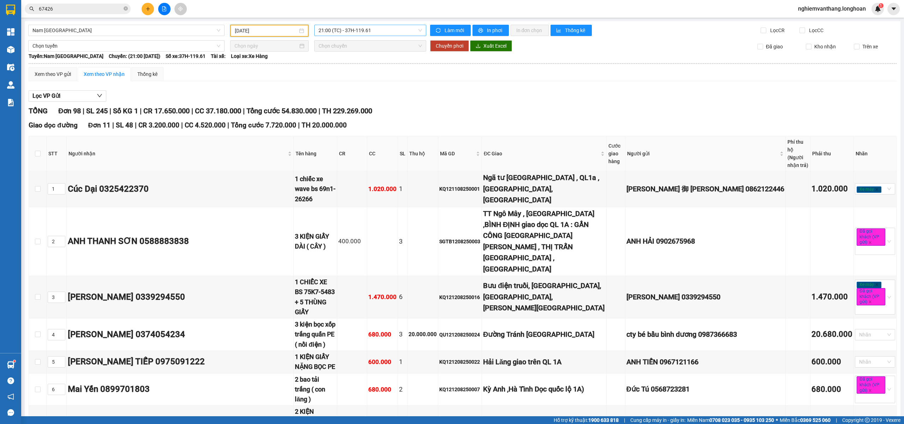
click at [351, 32] on span "21:00 (TC) - 37H-119.61" at bounding box center [370, 30] width 104 height 11
click at [353, 65] on div "23:00 (TC) - 29K-024.94" at bounding box center [343, 67] width 55 height 8
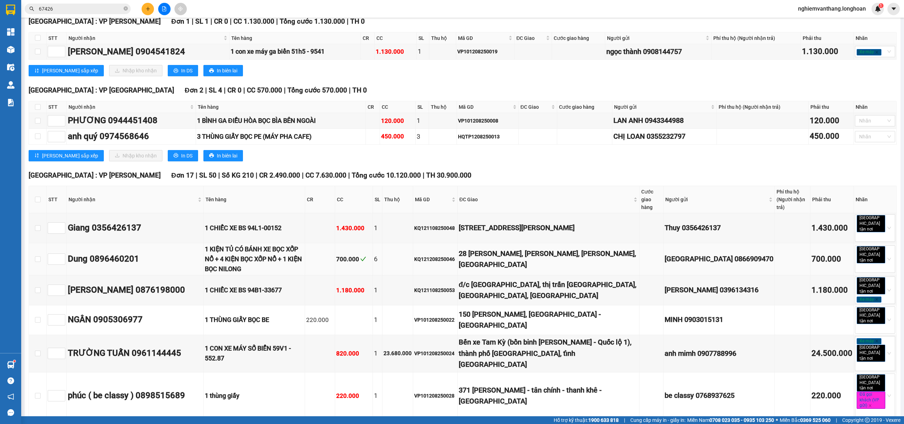
scroll to position [505, 0]
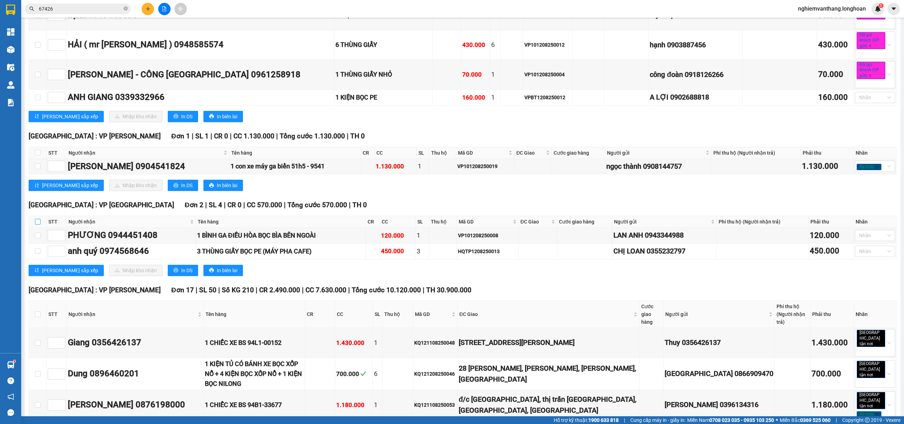
click at [38, 225] on input "checkbox" at bounding box center [38, 222] width 6 height 6
checkbox input "true"
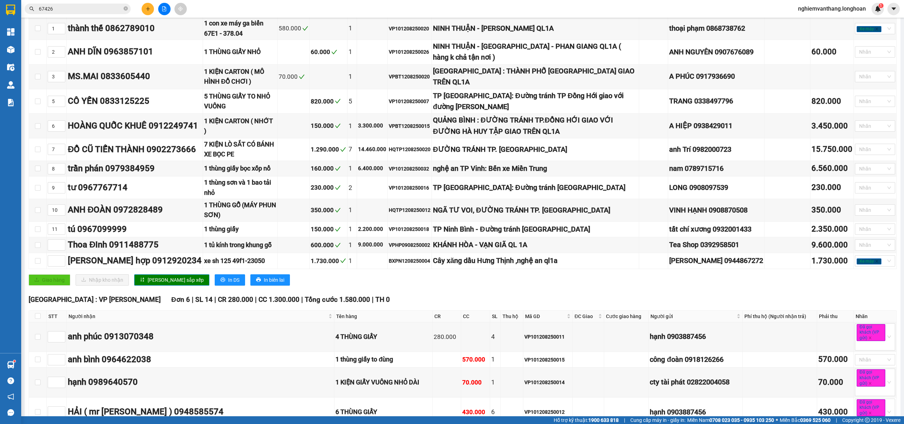
scroll to position [0, 0]
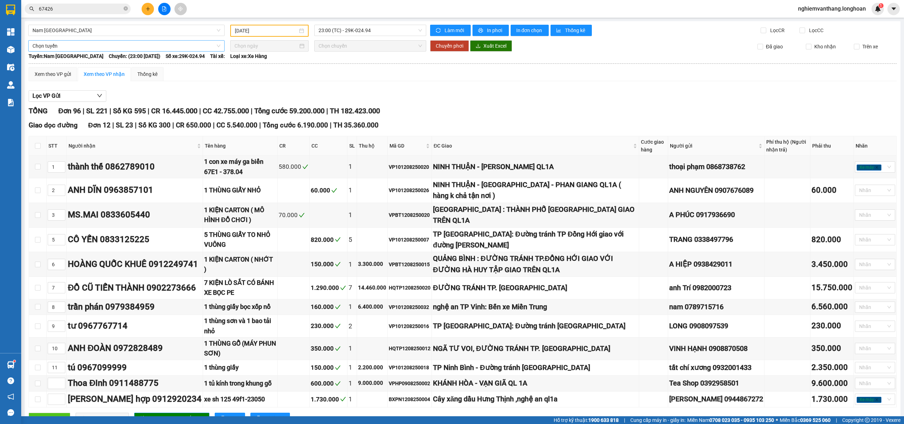
drag, startPoint x: 53, startPoint y: 47, endPoint x: 57, endPoint y: 53, distance: 7.1
click at [53, 47] on span "Chọn tuyến" at bounding box center [126, 46] width 188 height 11
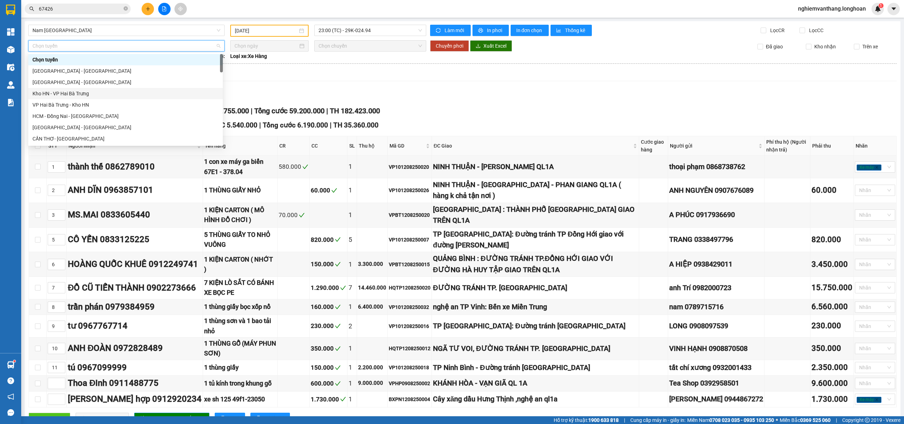
scroll to position [141, 0]
drag, startPoint x: 78, startPoint y: 111, endPoint x: 210, endPoint y: 84, distance: 134.7
click at [79, 111] on div "Kho HN - VP [GEOGRAPHIC_DATA]" at bounding box center [125, 111] width 186 height 8
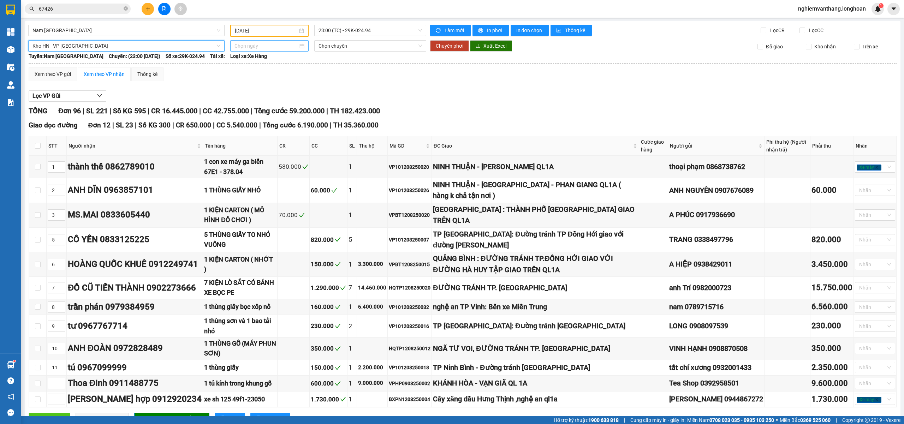
click at [243, 48] on input at bounding box center [266, 46] width 64 height 8
type input "[DATE]"
drag, startPoint x: 289, startPoint y: 108, endPoint x: 274, endPoint y: 104, distance: 14.9
click at [289, 108] on div "14" at bounding box center [290, 107] width 8 height 8
type input "[DATE]"
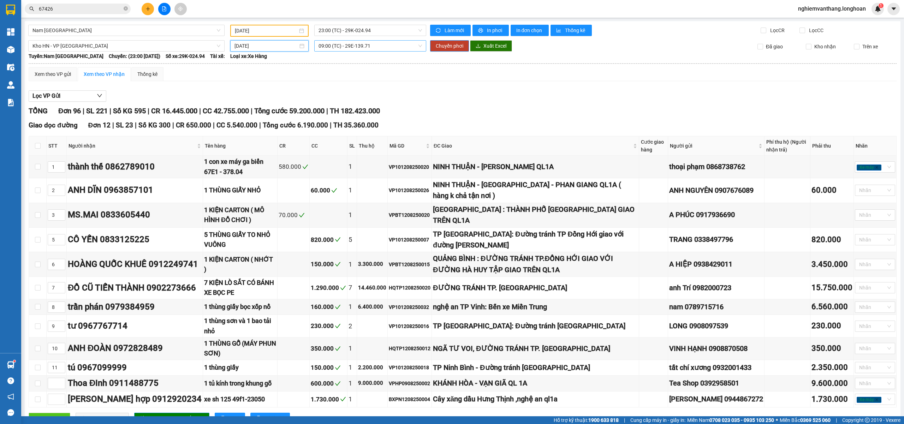
click at [391, 47] on span "09:00 (TC) - 29E-139.71" at bounding box center [370, 46] width 104 height 11
drag, startPoint x: 345, startPoint y: 83, endPoint x: 430, endPoint y: 63, distance: 87.0
click at [345, 83] on div "15:00 (TC) - 29E-139.71" at bounding box center [343, 82] width 55 height 8
click at [436, 48] on span "Chuyển phơi" at bounding box center [450, 46] width 28 height 8
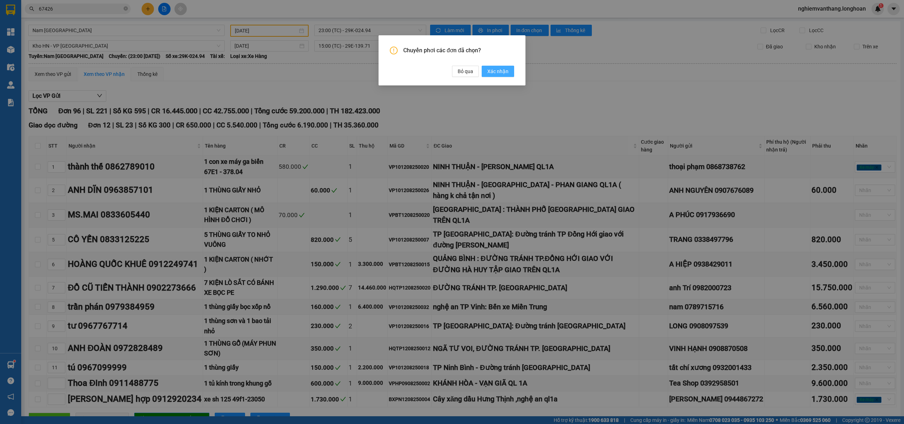
click at [485, 69] on button "Xác nhận" at bounding box center [497, 71] width 32 height 11
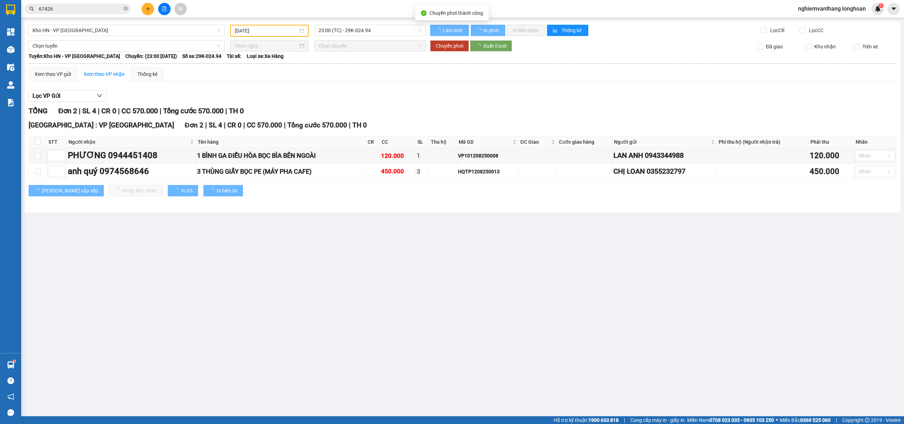
type input "[DATE]"
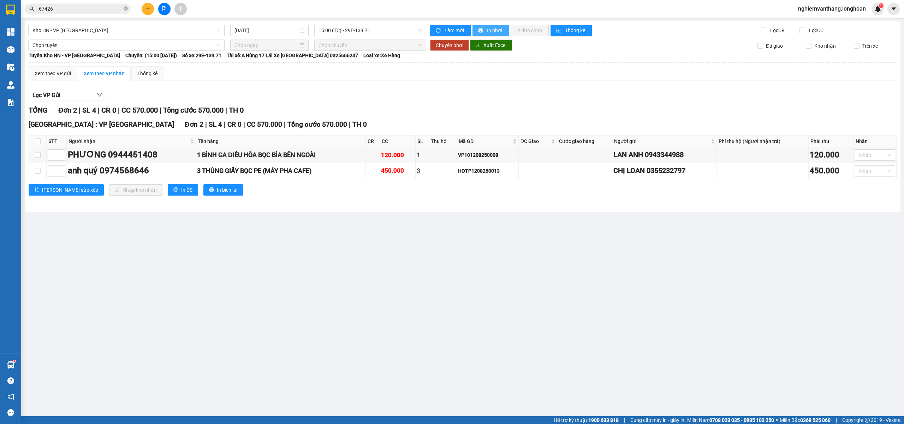
click at [491, 35] on button "In phơi" at bounding box center [490, 30] width 36 height 11
click at [54, 27] on span "Kho HN - VP [GEOGRAPHIC_DATA]" at bounding box center [126, 30] width 188 height 11
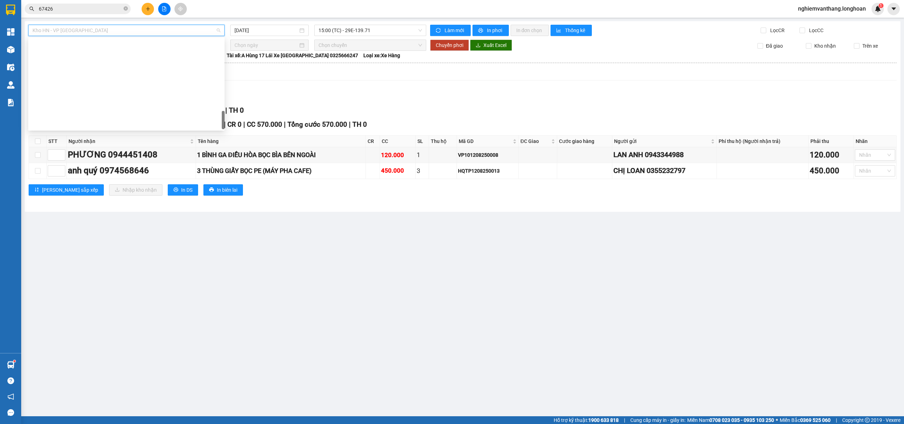
scroll to position [463, 0]
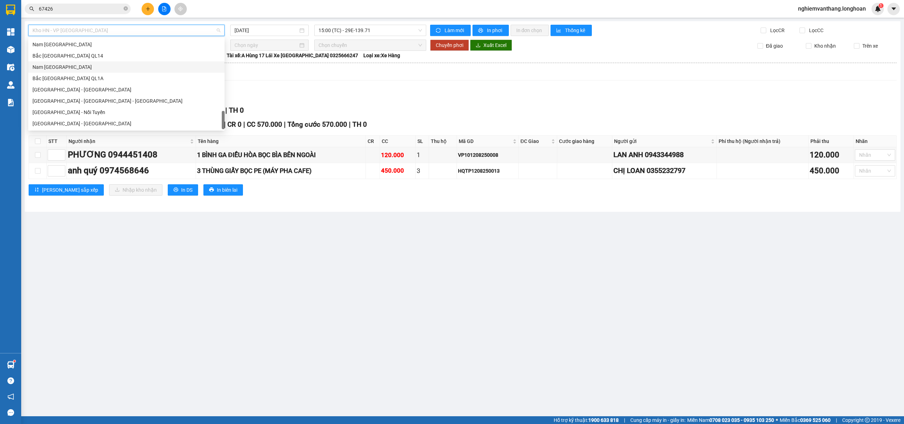
click at [65, 67] on div "Nam Trung Bắc QL1A" at bounding box center [126, 67] width 188 height 8
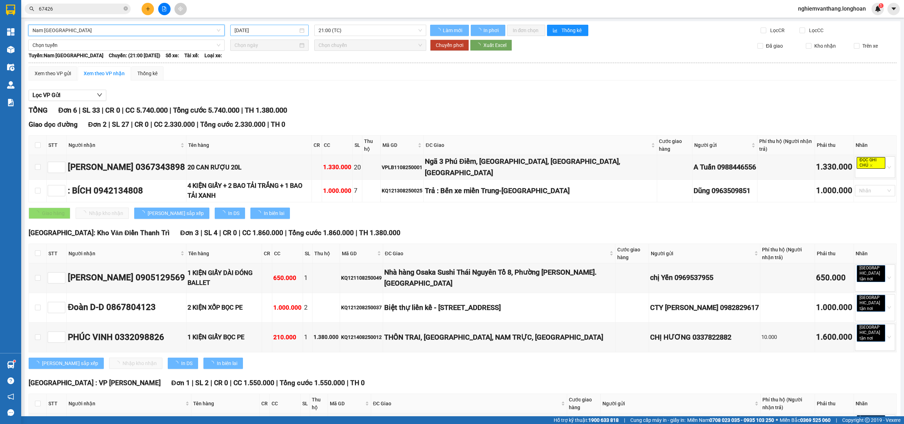
click at [262, 33] on input "[DATE]" at bounding box center [266, 30] width 64 height 8
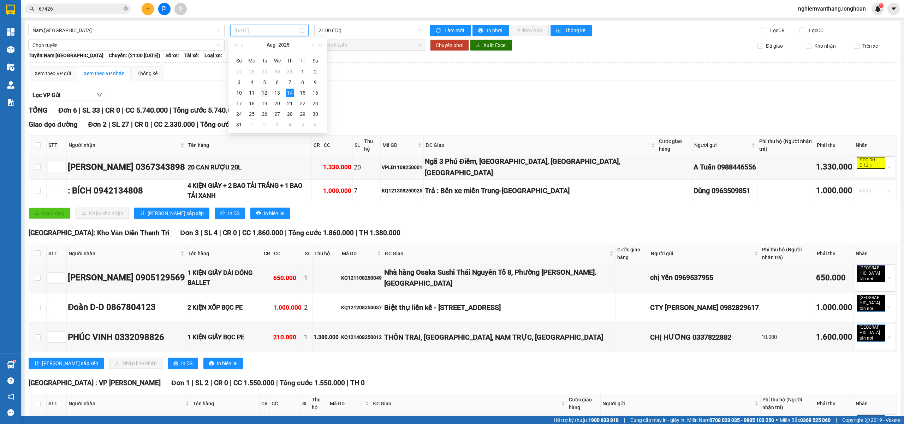
click at [266, 94] on div "12" at bounding box center [264, 93] width 8 height 8
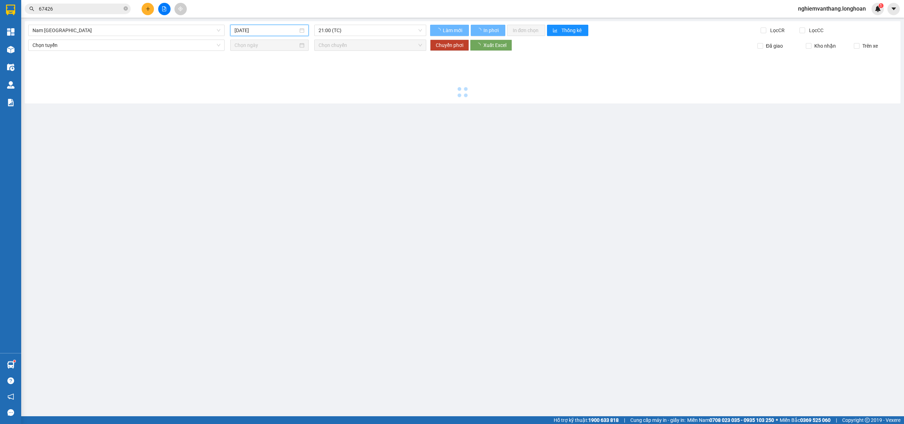
type input "12/08/2025"
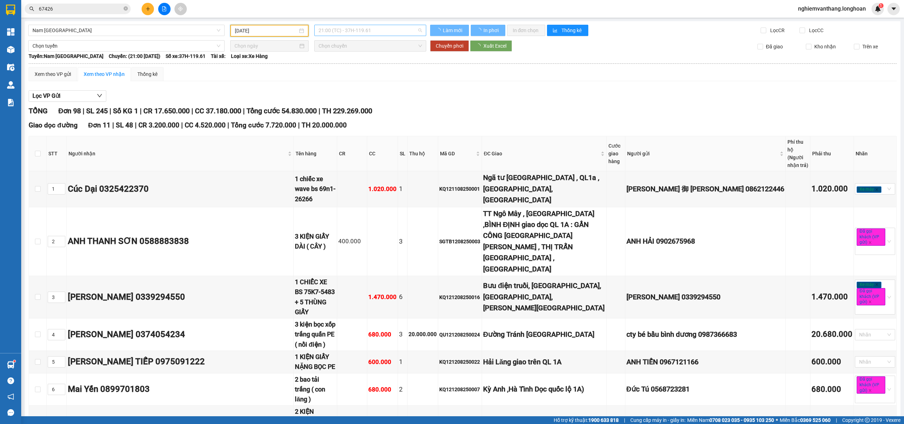
click at [354, 28] on span "21:00 (TC) - 37H-119.61" at bounding box center [370, 30] width 104 height 11
click at [351, 71] on div "23:00 (TC) - 29K-024.94" at bounding box center [344, 66] width 64 height 11
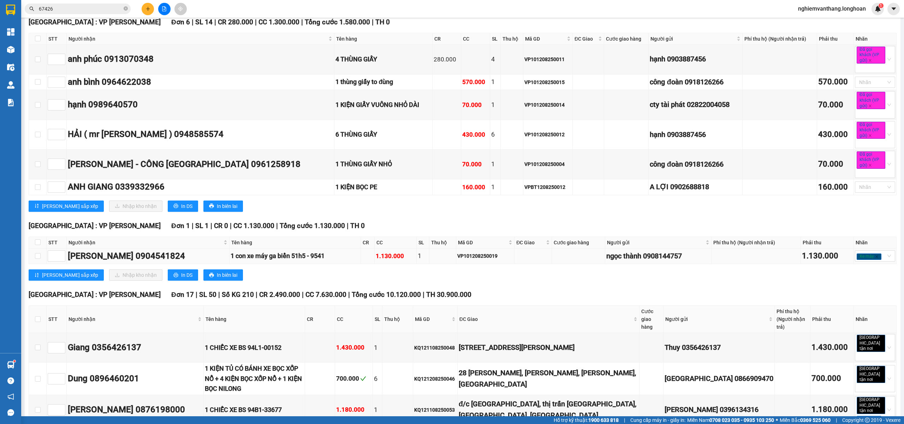
scroll to position [471, 0]
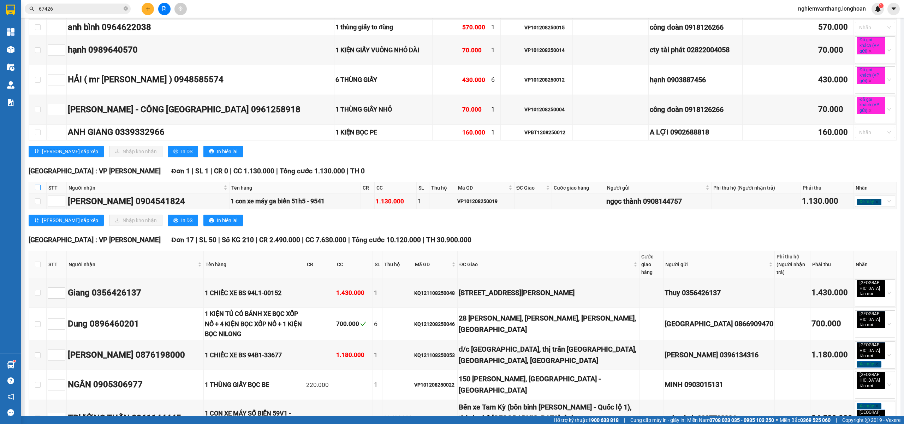
drag, startPoint x: 40, startPoint y: 191, endPoint x: 315, endPoint y: 179, distance: 275.6
click at [39, 190] on input "checkbox" at bounding box center [38, 188] width 6 height 6
checkbox input "true"
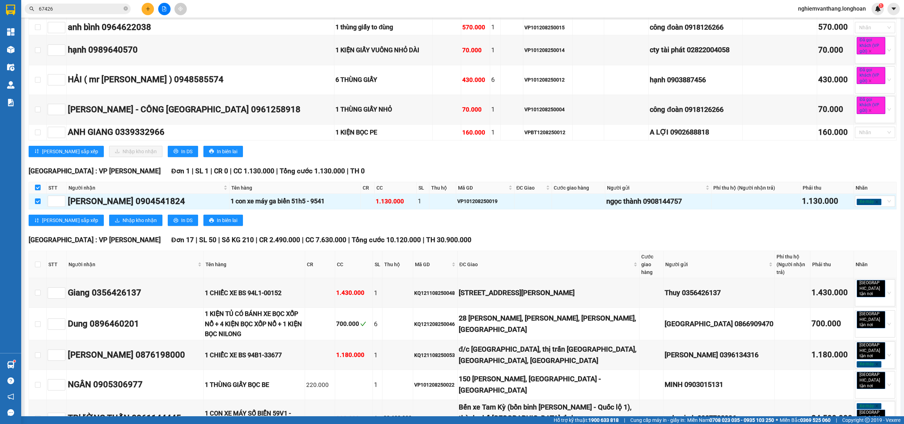
checkbox input "true"
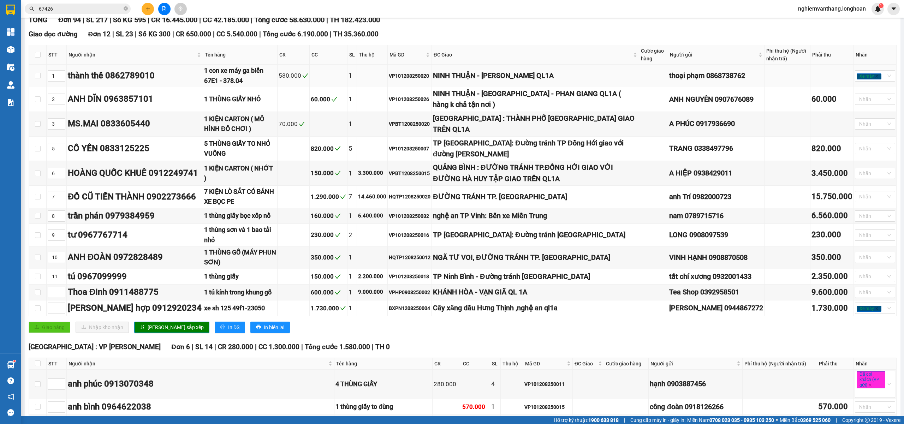
scroll to position [0, 0]
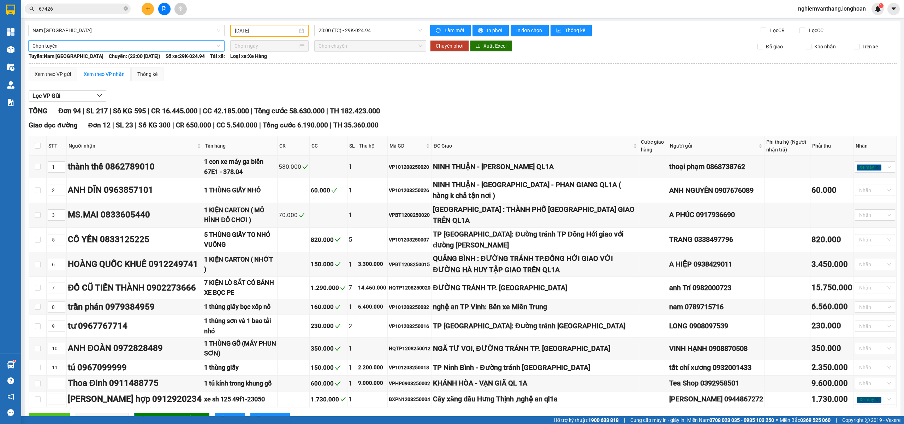
click at [68, 44] on span "Chọn tuyến" at bounding box center [126, 46] width 188 height 11
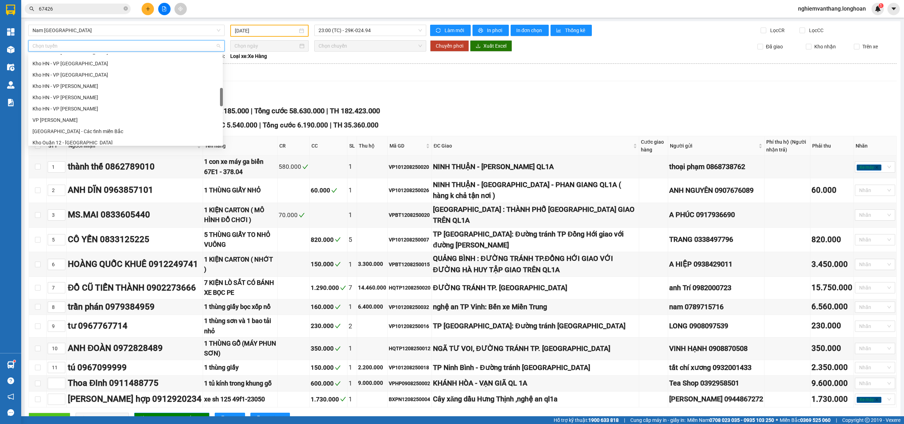
scroll to position [235, 0]
click at [101, 64] on div "Kho HN - VP [PERSON_NAME]" at bounding box center [125, 62] width 186 height 8
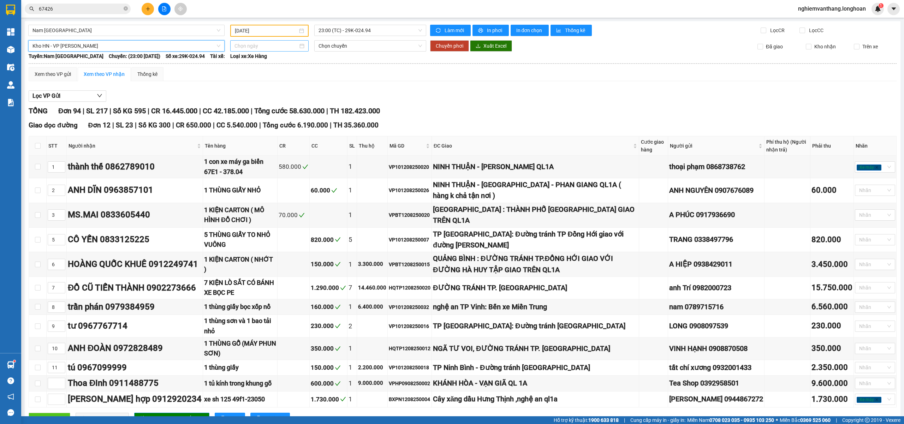
click at [257, 47] on input at bounding box center [266, 46] width 64 height 8
type input "[DATE]"
click at [290, 107] on div "14" at bounding box center [290, 107] width 8 height 8
type input "[DATE]"
click at [342, 44] on span "09:00 (TC) - 29E-122.44" at bounding box center [370, 46] width 104 height 11
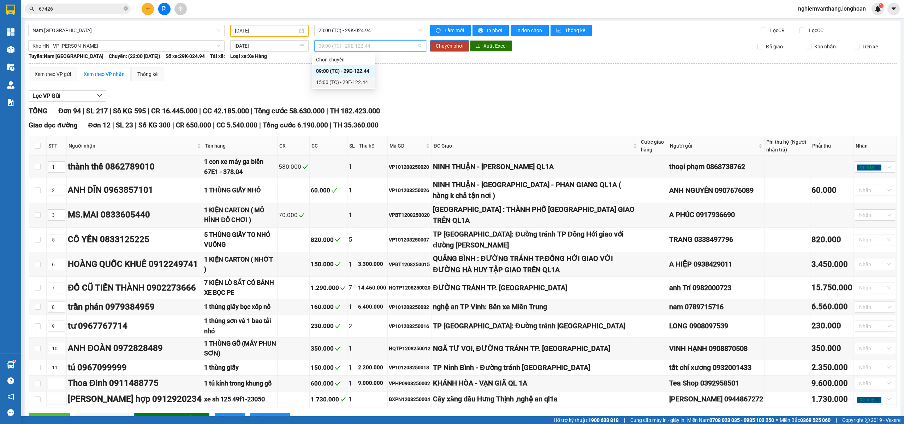
click at [331, 78] on div "15:00 (TC) - 29E-122.44" at bounding box center [343, 82] width 55 height 8
click at [436, 46] on span "Chuyển phơi" at bounding box center [450, 46] width 28 height 8
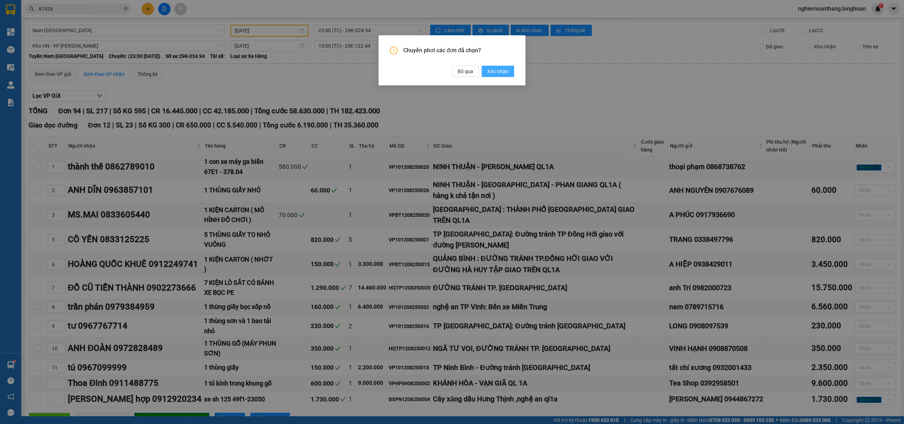
click at [490, 70] on span "Xác nhận" at bounding box center [497, 71] width 21 height 8
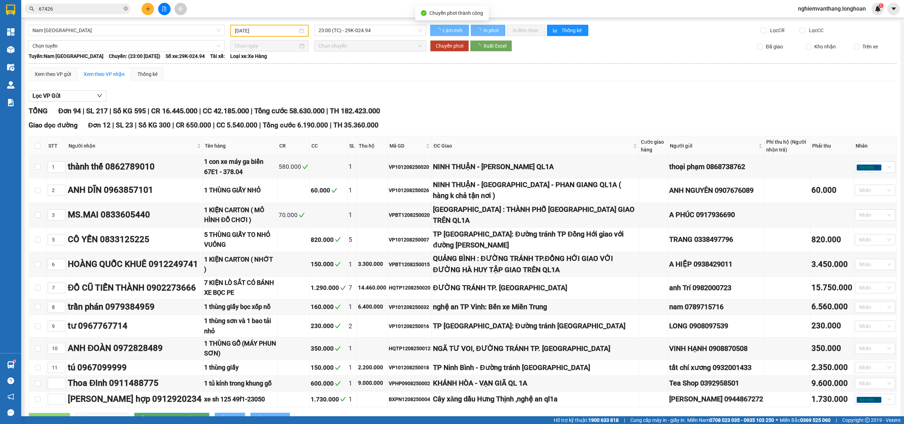
type input "[DATE]"
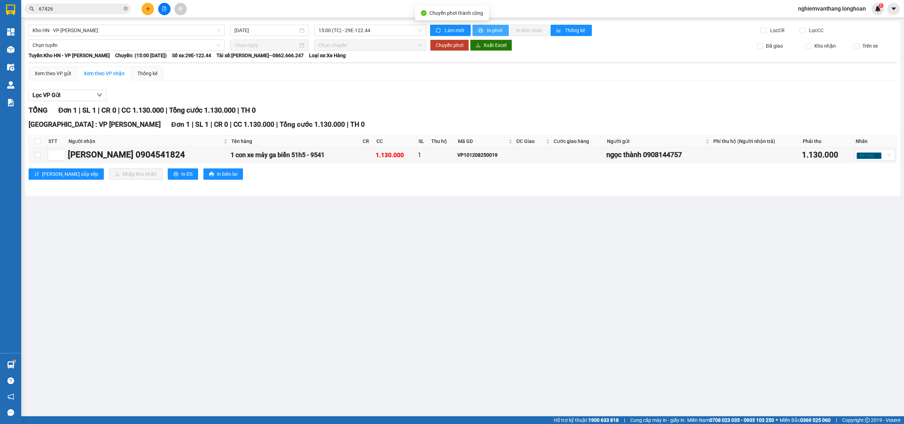
click at [499, 29] on span "In phơi" at bounding box center [495, 30] width 16 height 8
click at [64, 26] on span "Kho HN - VP [PERSON_NAME]" at bounding box center [126, 30] width 188 height 11
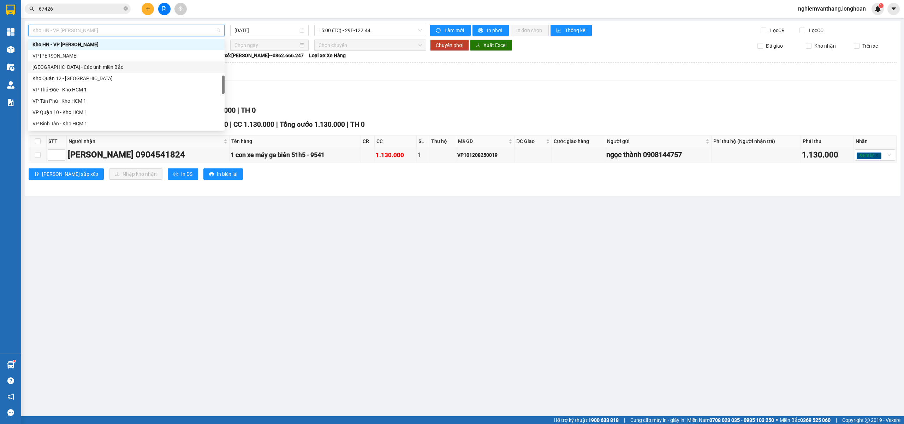
scroll to position [463, 0]
click at [70, 64] on div "Nam Trung Bắc QL1A" at bounding box center [126, 67] width 188 height 8
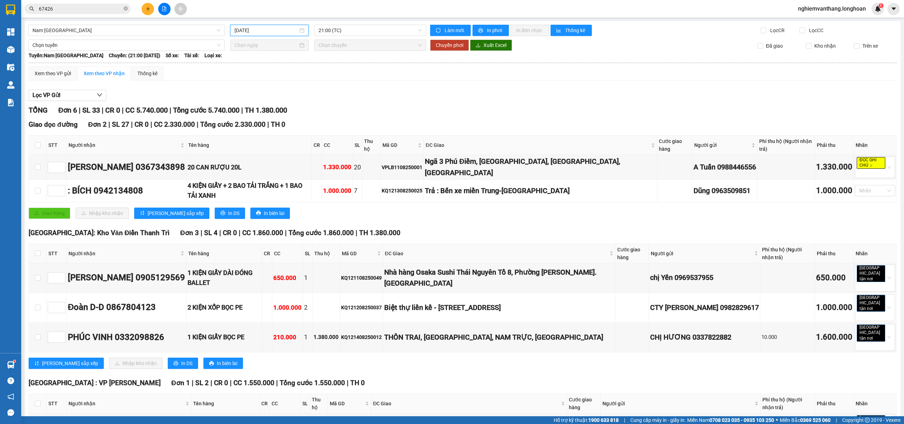
click at [287, 32] on input "[DATE]" at bounding box center [266, 30] width 64 height 8
click at [266, 91] on div "12" at bounding box center [264, 93] width 8 height 8
type input "12/08/2025"
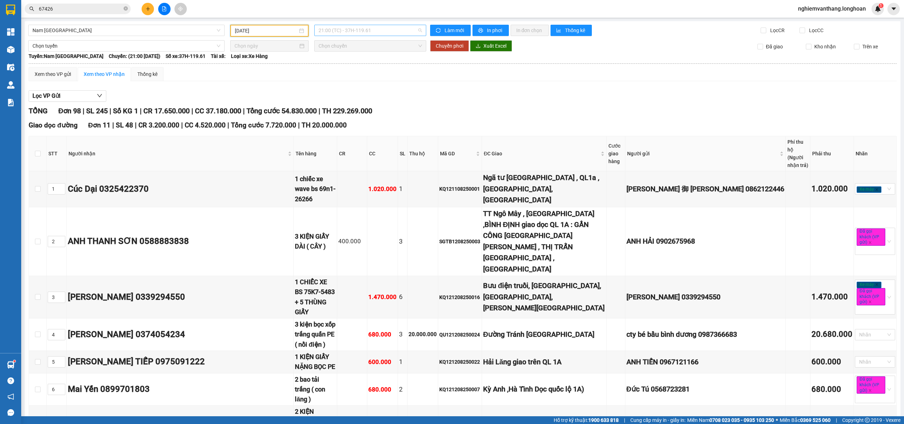
click at [348, 36] on div "21:00 (TC) - 37H-119.61" at bounding box center [370, 30] width 112 height 11
click at [333, 65] on div "23:00 (TC) - 29K-024.94" at bounding box center [343, 67] width 55 height 8
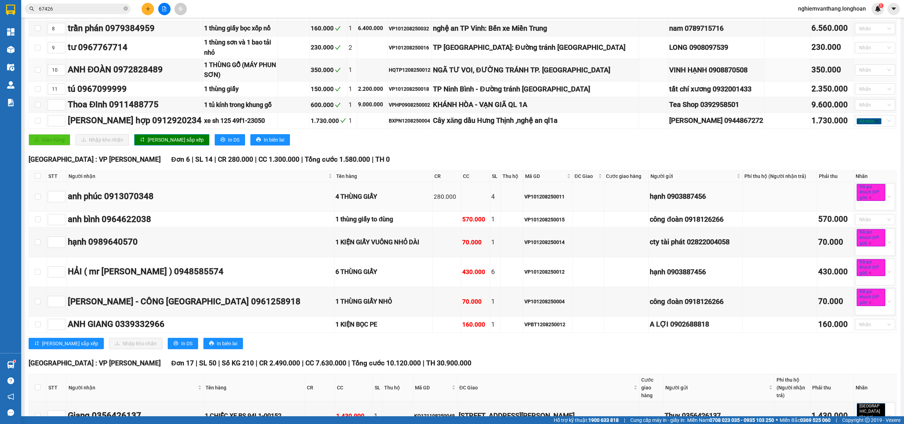
scroll to position [282, 0]
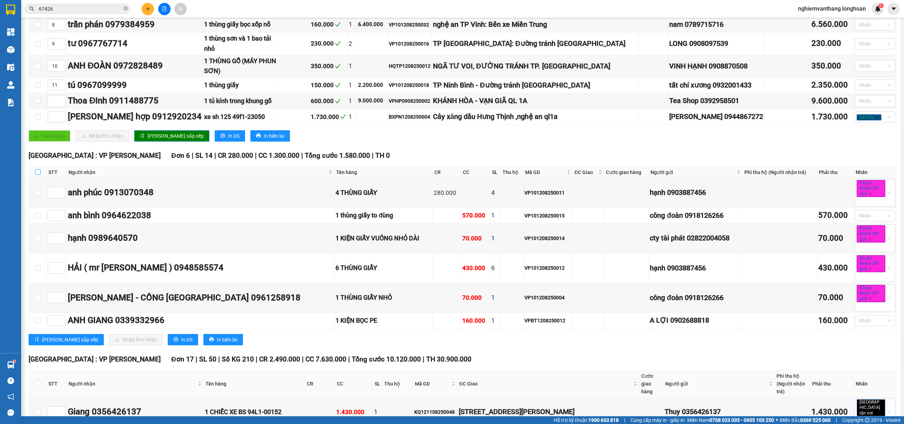
click at [36, 168] on label at bounding box center [38, 172] width 6 height 8
click at [36, 169] on input "checkbox" at bounding box center [38, 172] width 6 height 6
checkbox input "true"
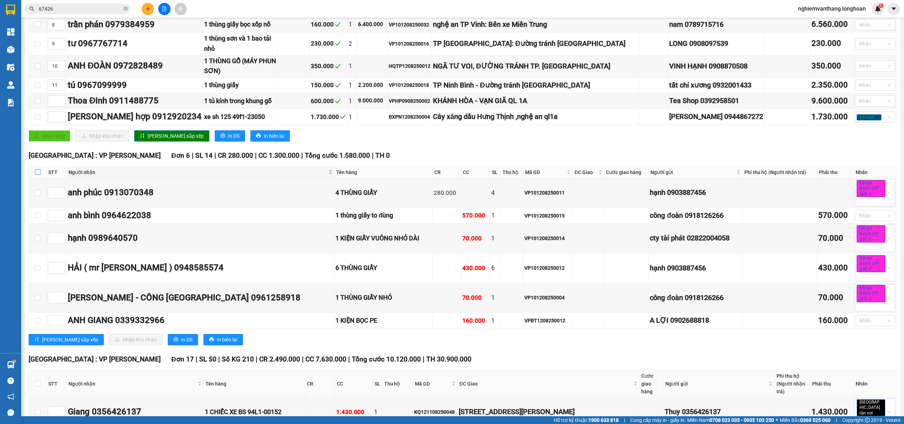
checkbox input "true"
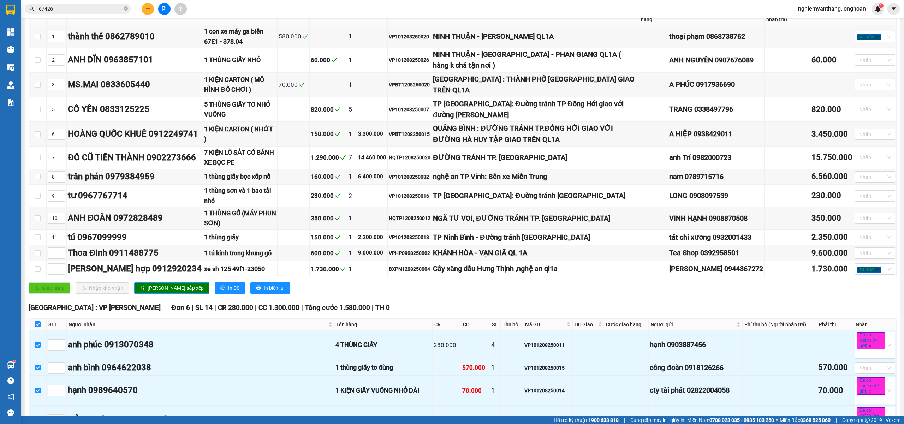
scroll to position [0, 0]
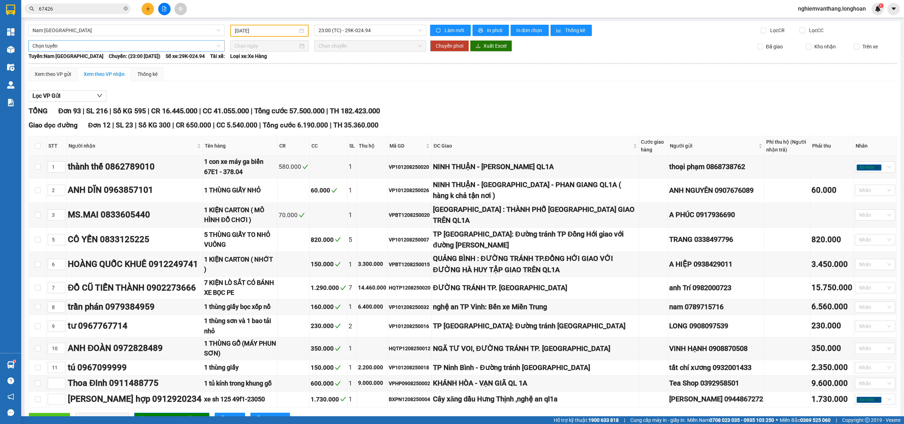
click at [88, 45] on span "Chọn tuyến" at bounding box center [126, 46] width 188 height 11
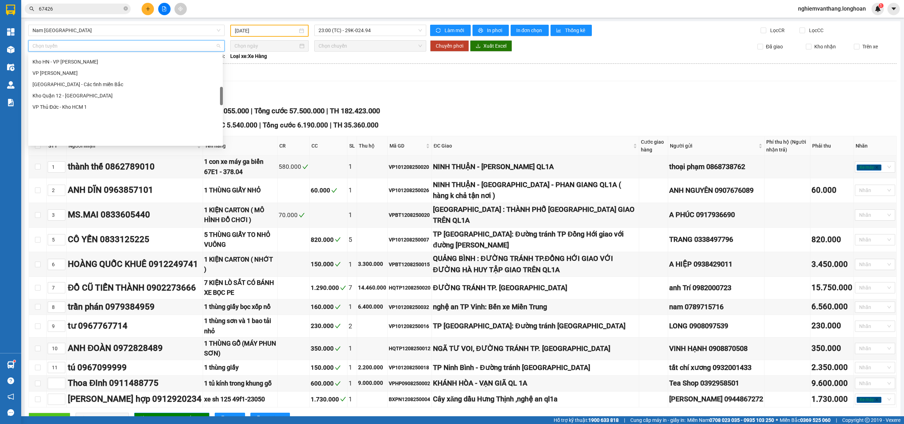
scroll to position [188, 0]
click at [95, 97] on div "Kho HN - VP [PERSON_NAME]" at bounding box center [125, 98] width 186 height 8
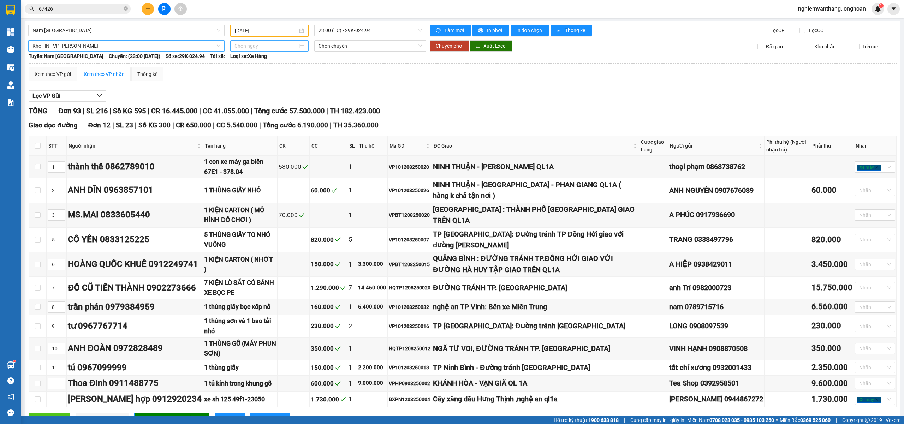
click at [251, 40] on div at bounding box center [269, 45] width 78 height 11
type input "[DATE]"
drag, startPoint x: 292, startPoint y: 109, endPoint x: 311, endPoint y: 91, distance: 26.7
click at [292, 109] on div "14" at bounding box center [290, 107] width 8 height 8
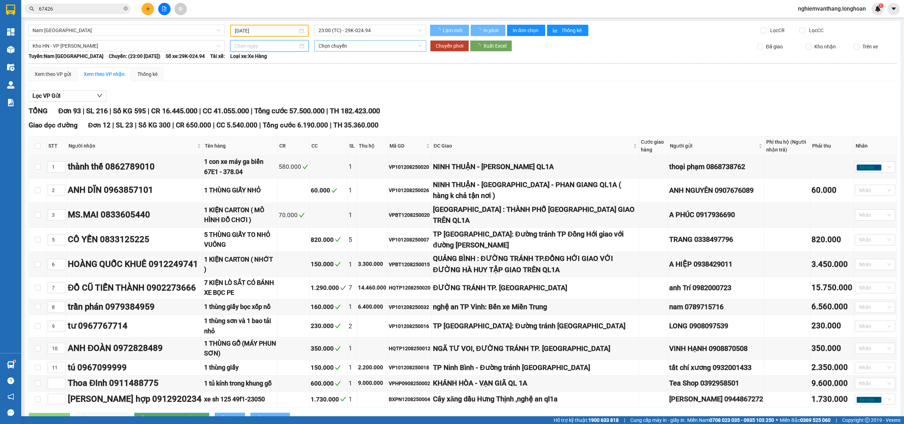
type input "[DATE]"
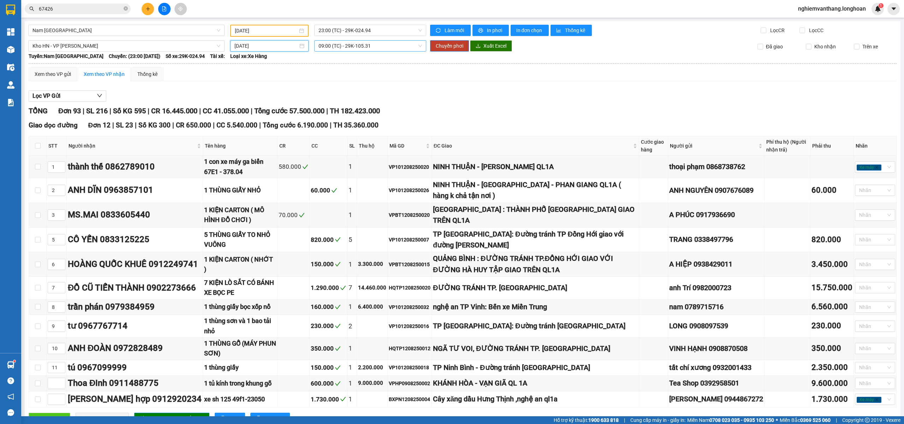
drag, startPoint x: 373, startPoint y: 46, endPoint x: 365, endPoint y: 56, distance: 13.0
click at [373, 47] on span "09:00 (TC) - 29K-105.31" at bounding box center [370, 46] width 104 height 11
click at [349, 83] on div "15:00 (TC) - 29K-105.31" at bounding box center [343, 82] width 55 height 8
click at [439, 45] on span "Chuyển phơi" at bounding box center [450, 46] width 28 height 8
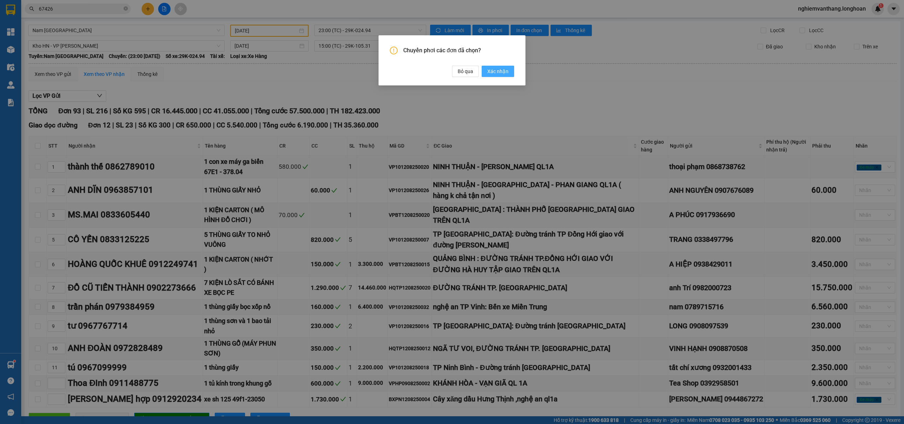
click at [508, 68] on span "Xác nhận" at bounding box center [497, 71] width 21 height 8
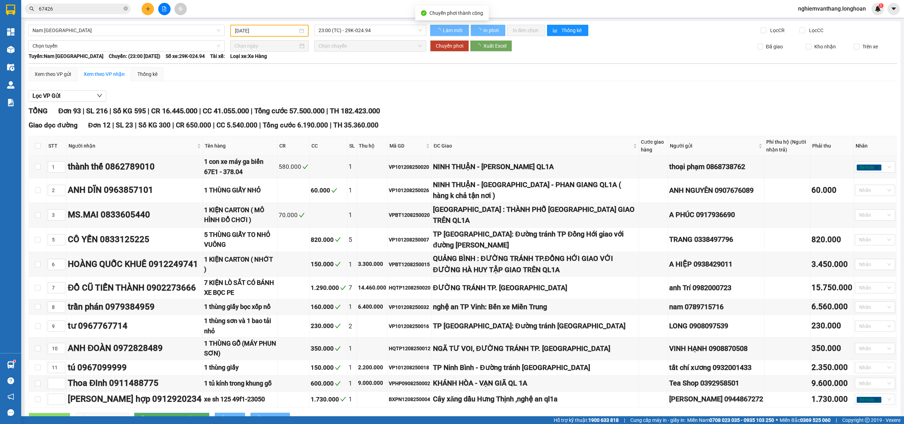
checkbox input "false"
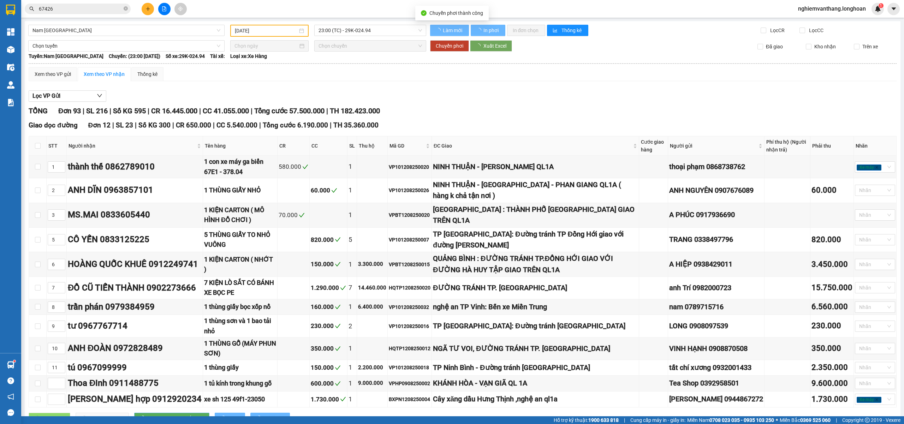
checkbox input "false"
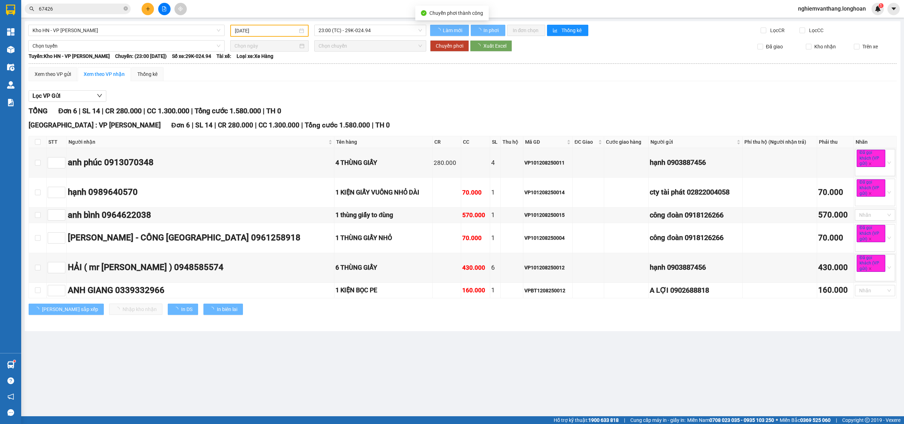
type input "[DATE]"
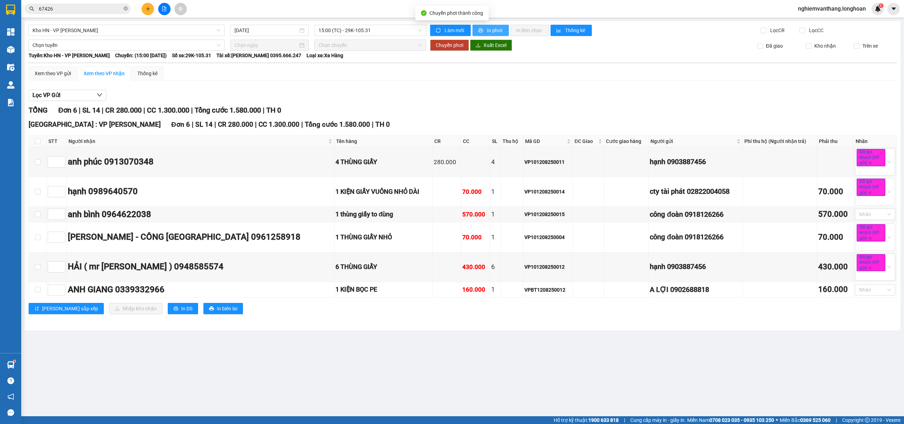
click at [487, 30] on span "In phơi" at bounding box center [495, 30] width 16 height 8
click at [70, 36] on div "Kho HN - VP [PERSON_NAME]" at bounding box center [126, 30] width 196 height 11
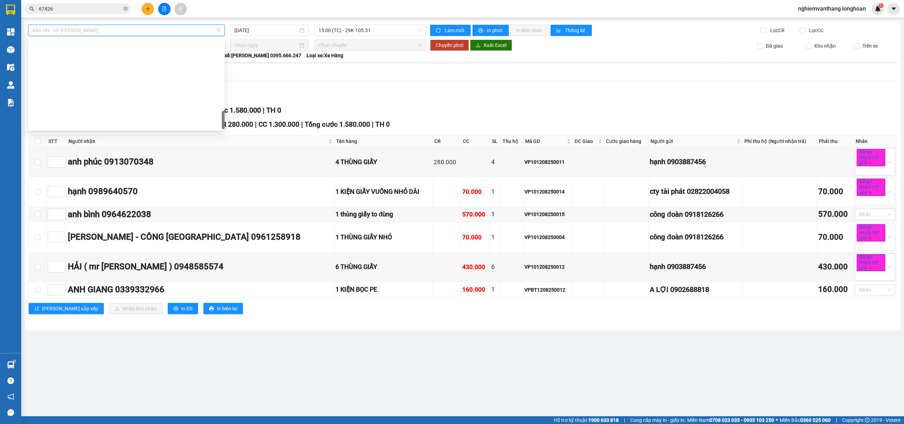
scroll to position [463, 0]
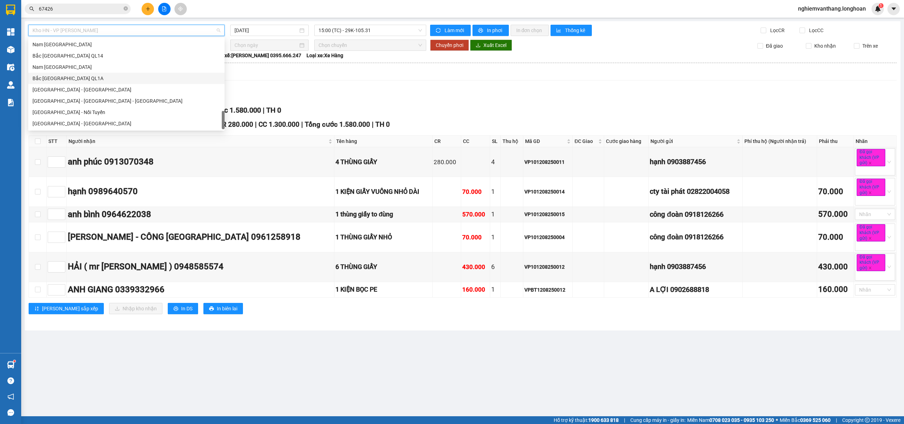
click at [74, 78] on div "Bắc Trung Nam QL1A" at bounding box center [126, 78] width 188 height 8
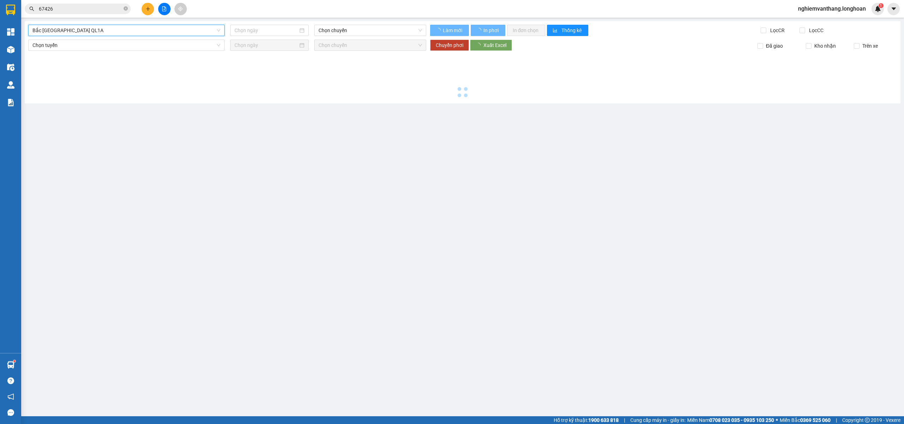
type input "[DATE]"
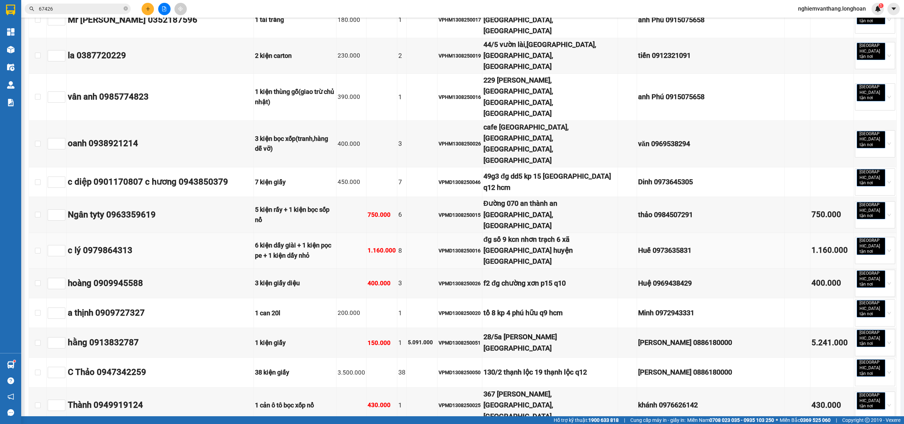
scroll to position [1365, 0]
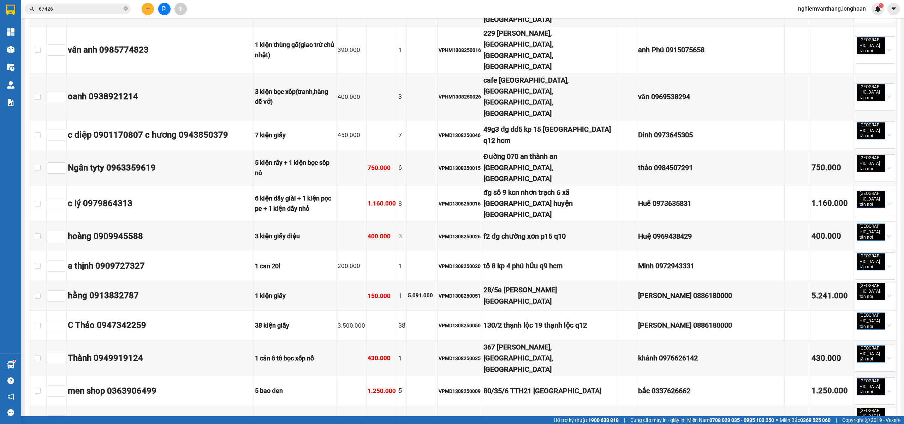
copy div "HNVD1408250010"
click at [78, 3] on div "Kết quả tìm kiếm ( 10 ) Bộ lọc Mã ĐH Trạng thái Món hàng Thu hộ Tổng cước Chưa …" at bounding box center [69, 9] width 138 height 12
click at [76, 5] on input "67426" at bounding box center [80, 9] width 83 height 8
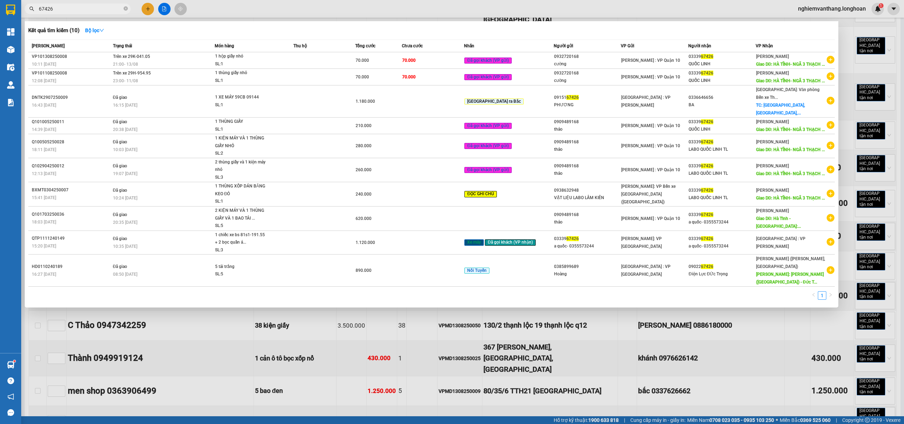
click at [76, 5] on input "67426" at bounding box center [80, 9] width 83 height 8
paste input "HNVD1408250010"
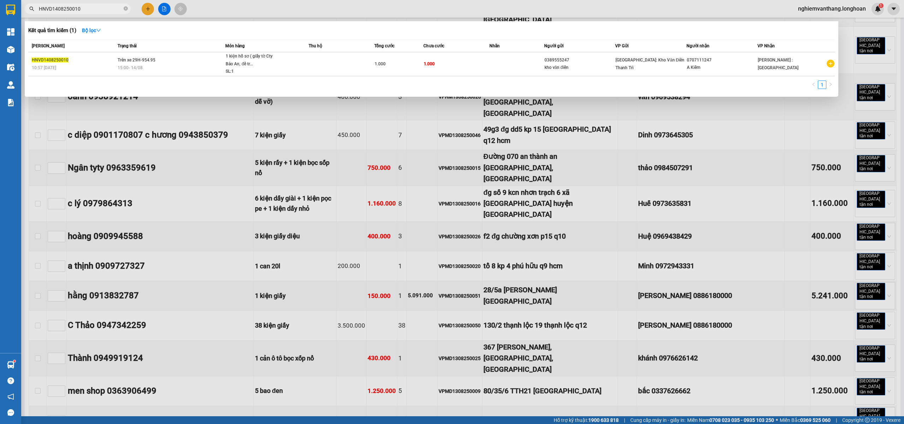
type input "HNVD1408250010"
click at [196, 51] on th "Trạng thái" at bounding box center [170, 46] width 109 height 12
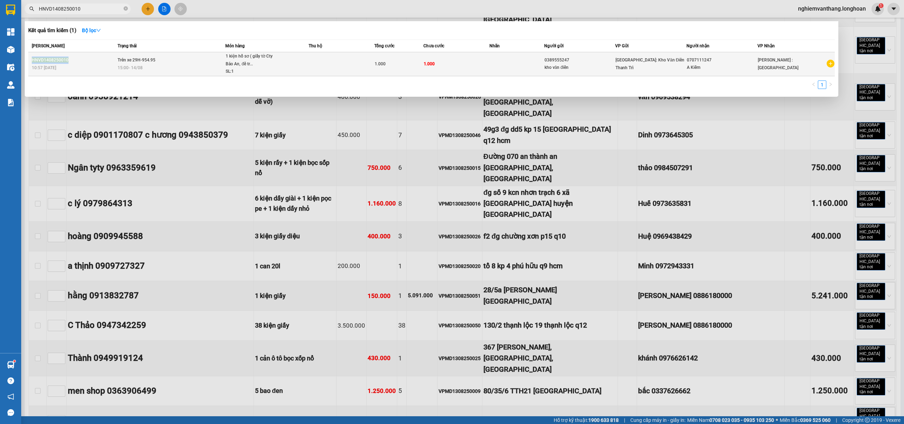
click at [195, 58] on td "Trên xe 29H-954.95 15:00 - 14/08" at bounding box center [170, 64] width 109 height 24
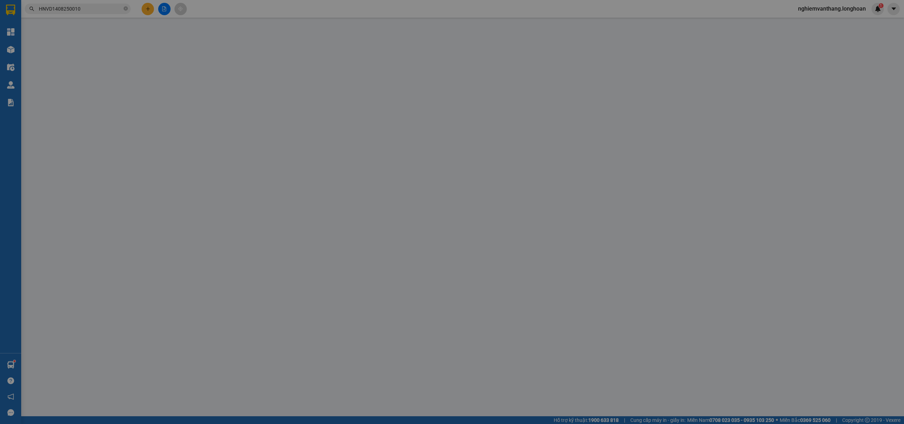
type input "0389555247"
type input "kho văn điển"
type input "0707111247"
type input "A Kiểm"
type input "1.000"
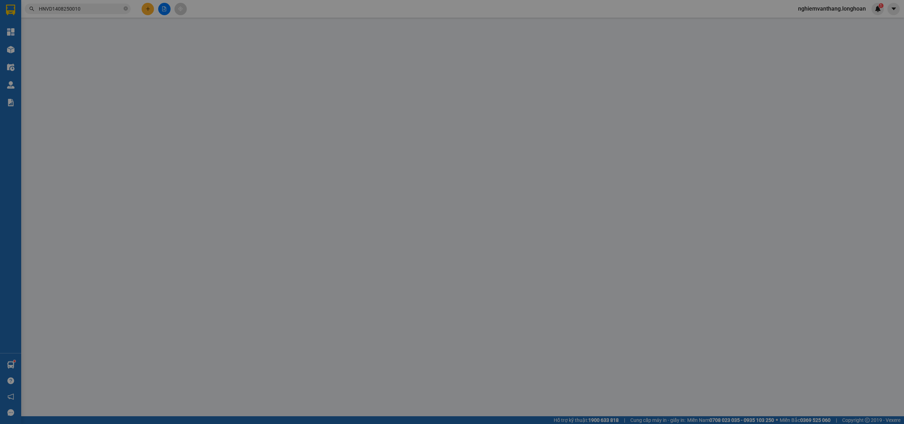
type input "1.000"
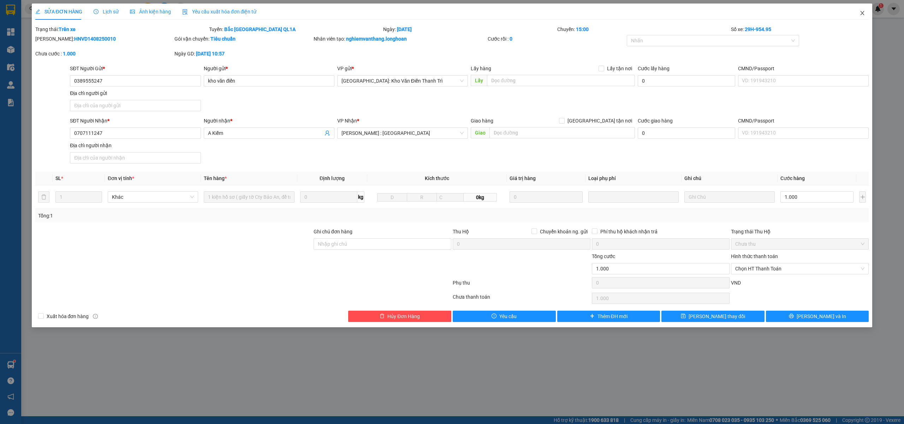
click at [857, 8] on span "Close" at bounding box center [862, 14] width 20 height 20
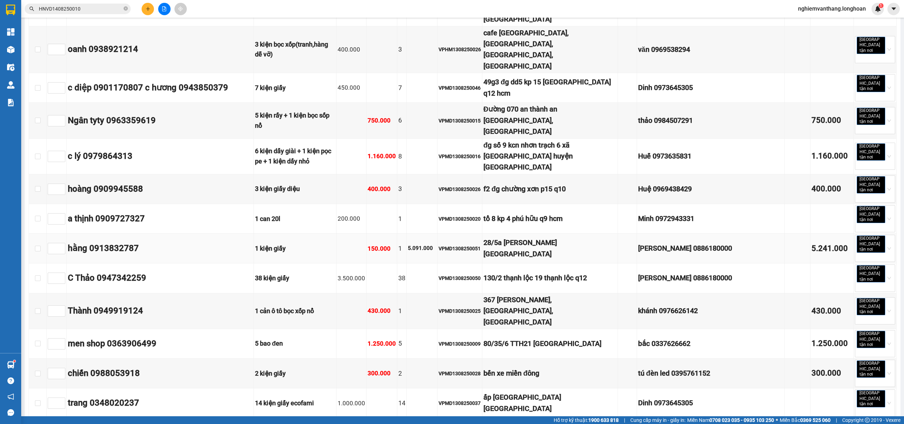
scroll to position [1271, 0]
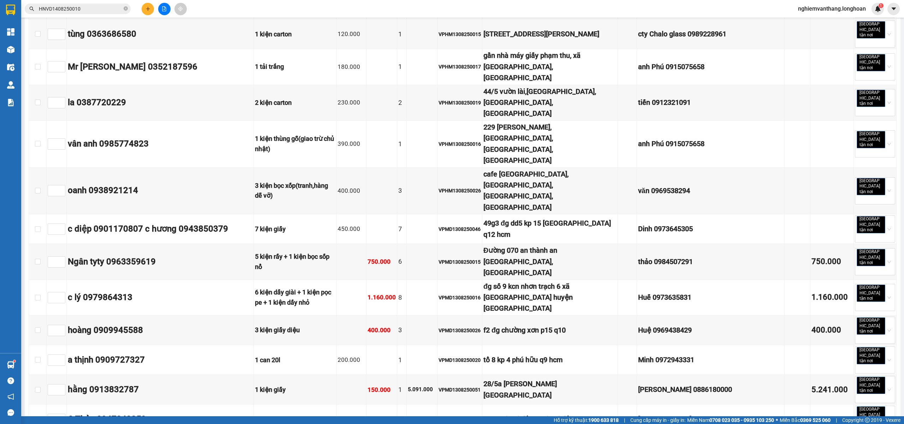
copy div "HNVD1408250010"
click at [98, 9] on input "HNVD1408250010" at bounding box center [80, 9] width 83 height 8
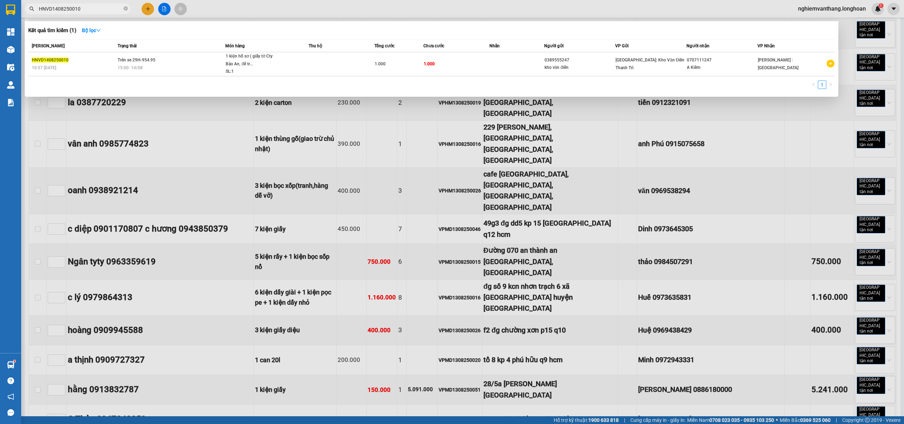
click at [98, 9] on input "HNVD1408250010" at bounding box center [80, 9] width 83 height 8
drag, startPoint x: 414, startPoint y: 25, endPoint x: 418, endPoint y: 20, distance: 7.0
click at [414, 25] on div "Kết quả tìm kiếm ( 1 ) Bộ lọc" at bounding box center [431, 30] width 806 height 11
click at [401, 16] on div at bounding box center [452, 212] width 904 height 424
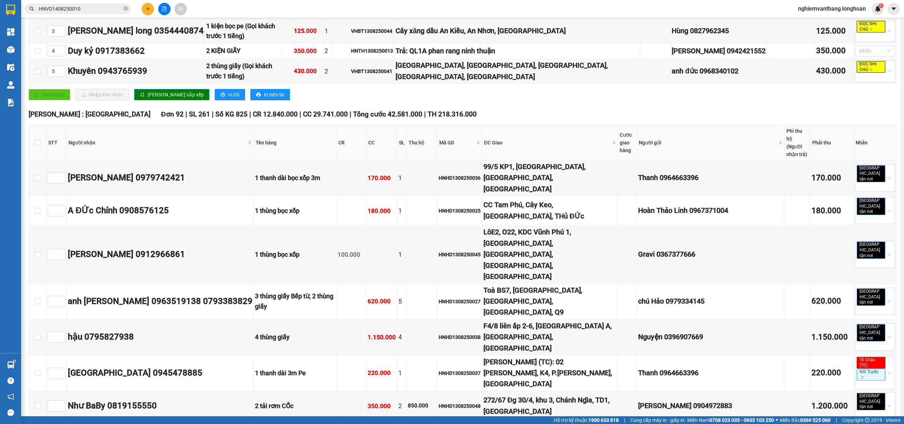
scroll to position [0, 0]
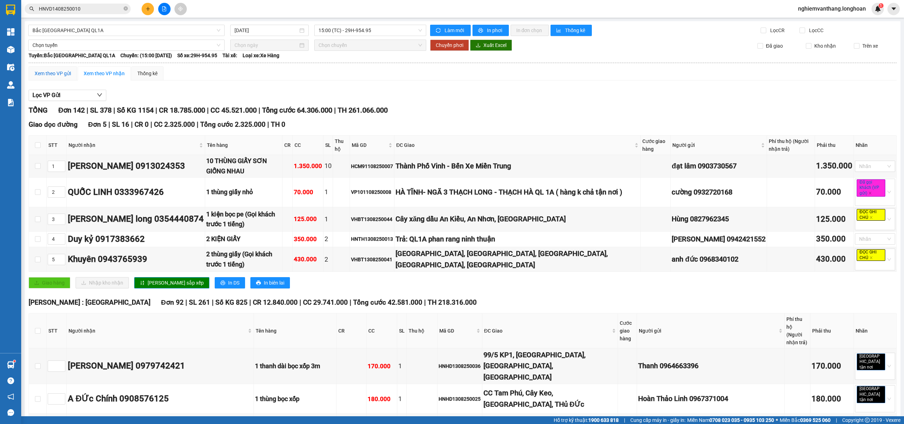
click at [51, 72] on div "Xem theo VP gửi" at bounding box center [53, 74] width 36 height 8
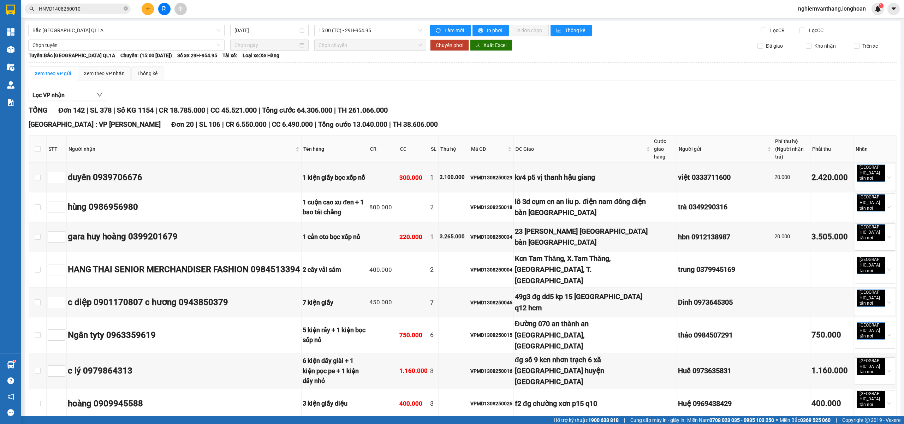
scroll to position [1253, 0]
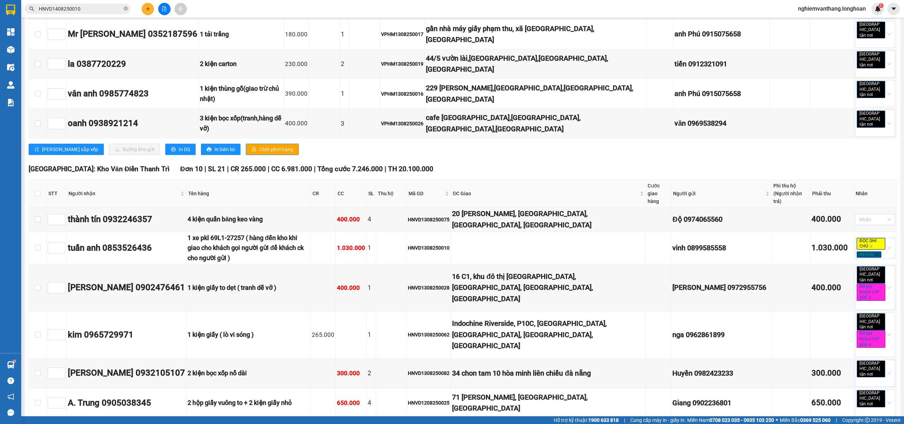
checkbox input "true"
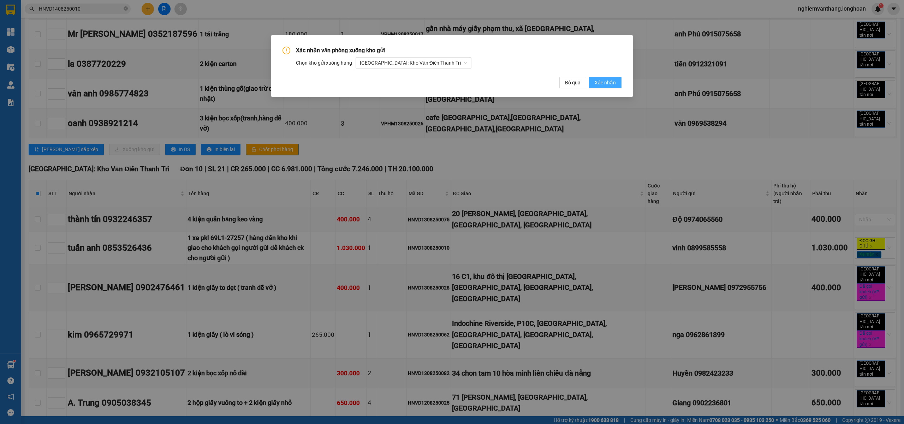
click at [612, 85] on span "Xác nhận" at bounding box center [604, 83] width 21 height 8
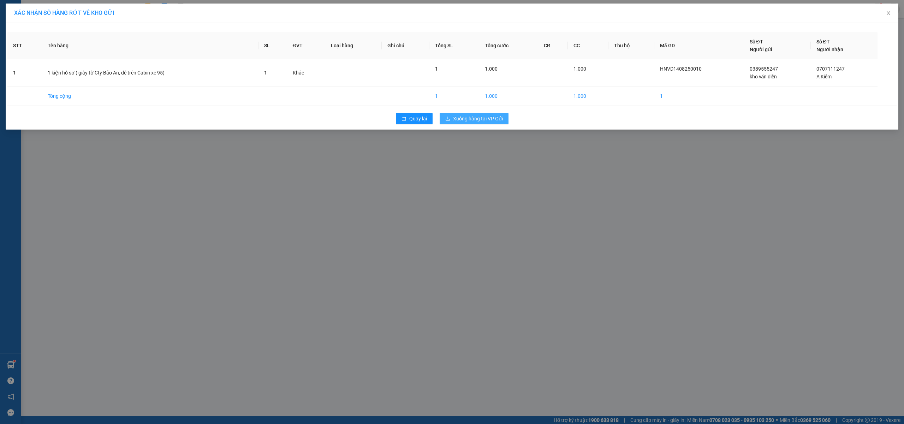
click at [484, 120] on span "Xuống hàng tại VP Gửi" at bounding box center [478, 119] width 50 height 8
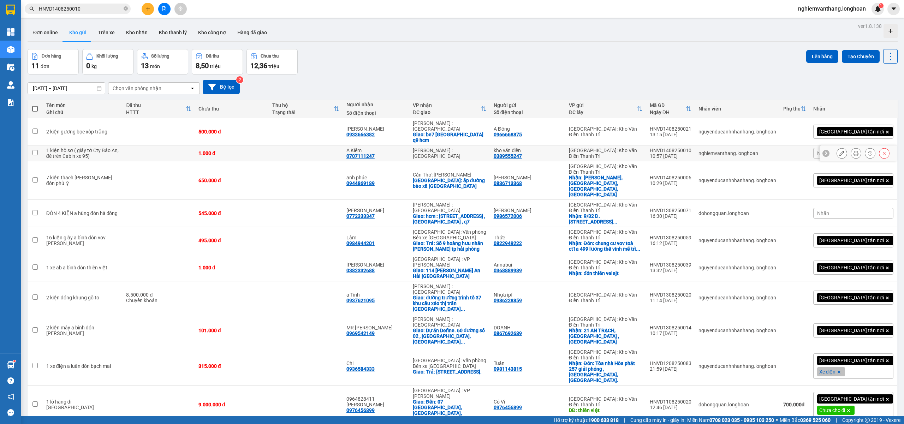
click at [839, 151] on icon at bounding box center [841, 153] width 5 height 5
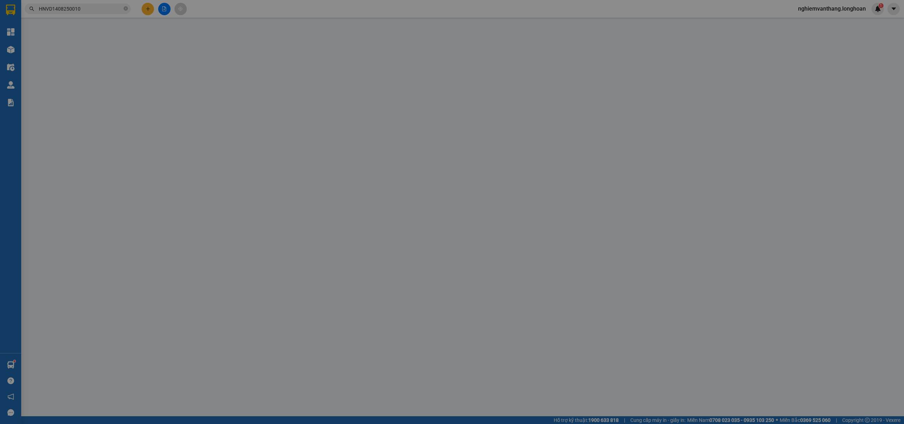
type input "0389555247"
type input "kho văn điển"
type input "0707111247"
type input "A Kiểm"
type input "1.000"
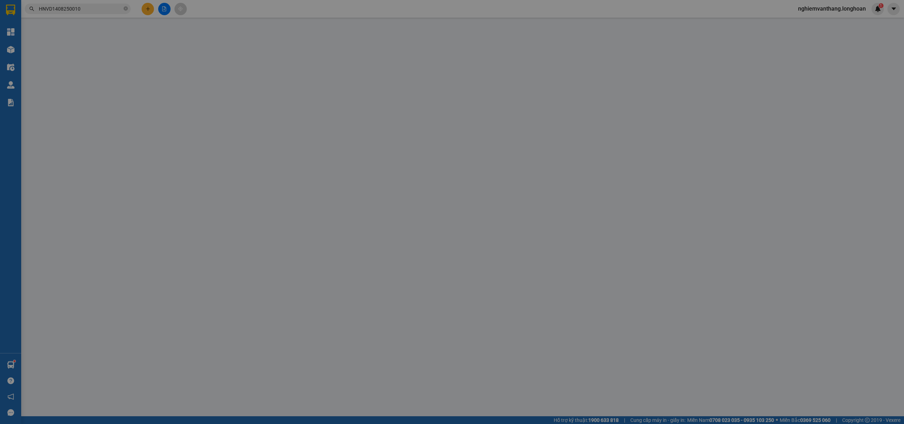
type input "1.000"
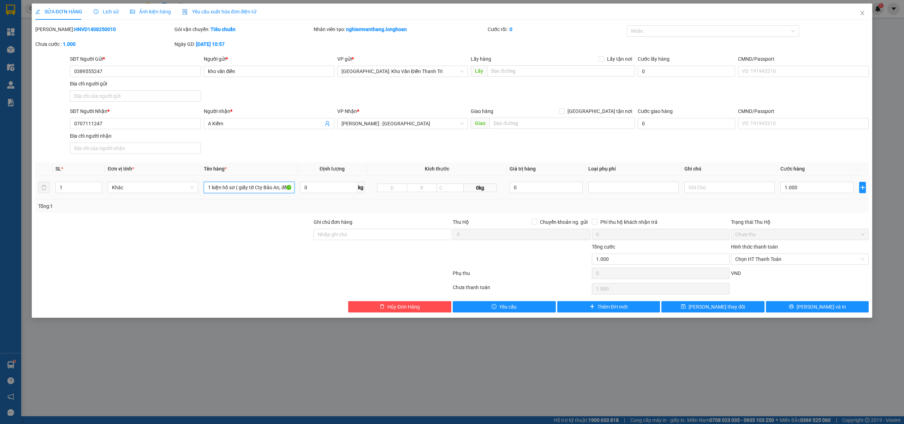
click at [266, 187] on input "1 kiện hồ sơ ( giấy tờ Cty Bảo An, để trên Cabin xe 95)" at bounding box center [249, 187] width 90 height 11
type input "1 kiện hồ sơ ( giấy tờ Cty Bảo An, để trên Cabin xe 94)"
click at [790, 308] on button "Lưu và In" at bounding box center [817, 306] width 103 height 11
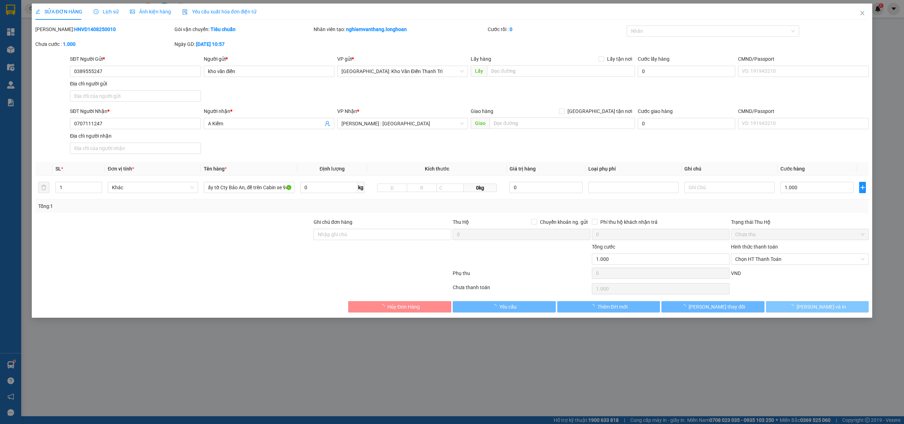
scroll to position [0, 0]
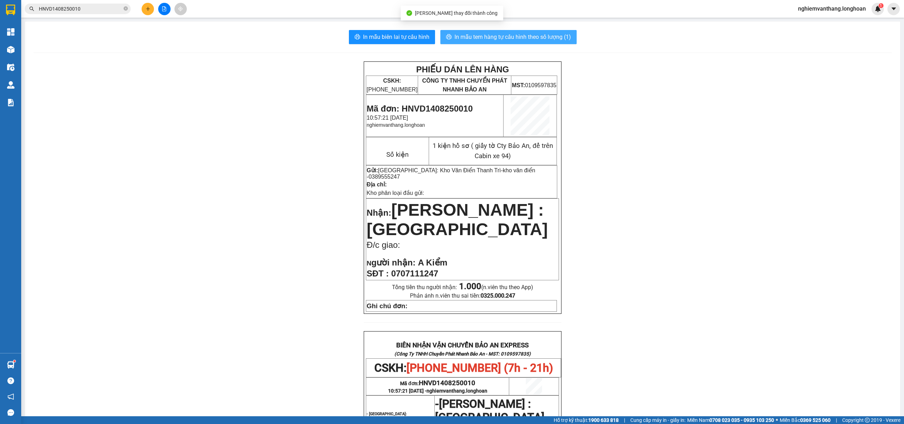
click at [520, 37] on span "In mẫu tem hàng tự cấu hình theo số lượng (1)" at bounding box center [512, 36] width 116 height 9
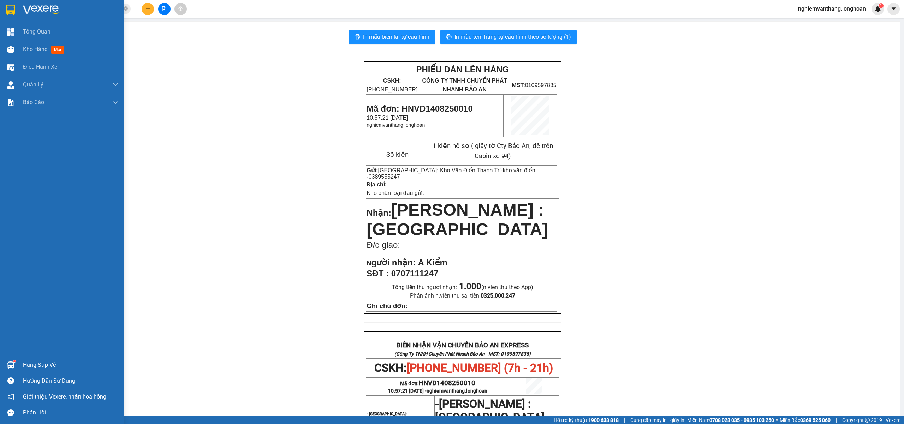
click at [13, 7] on img at bounding box center [10, 10] width 9 height 11
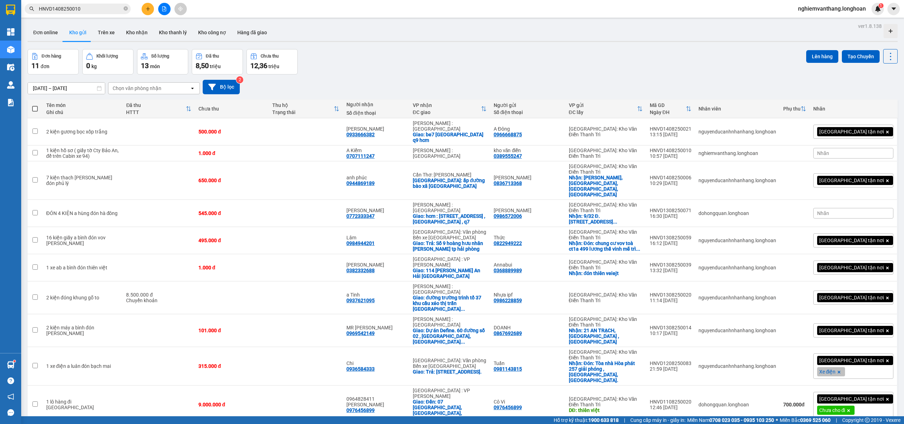
click at [84, 8] on input "HNVD1408250010" at bounding box center [80, 9] width 83 height 8
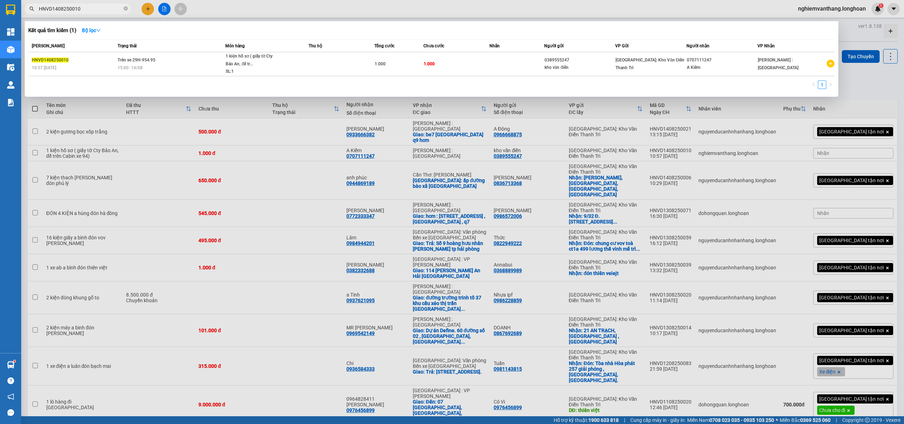
click at [168, 8] on div at bounding box center [452, 212] width 904 height 424
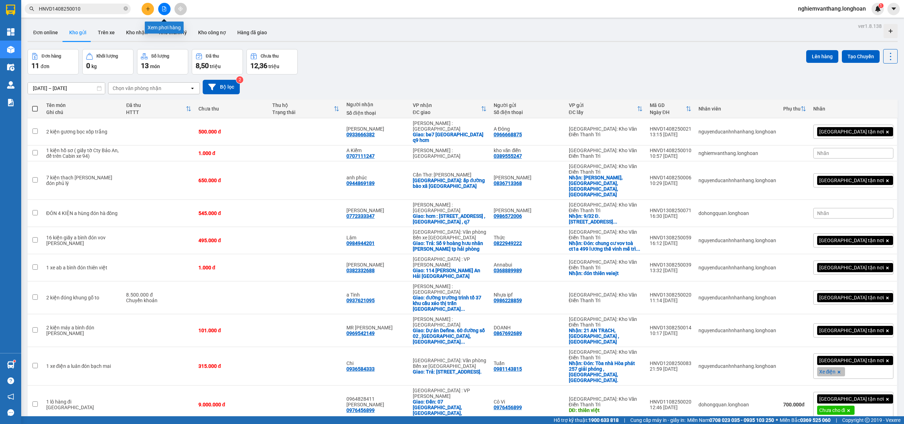
drag, startPoint x: 164, startPoint y: 8, endPoint x: 290, endPoint y: 417, distance: 427.0
click at [166, 8] on icon "file-add" at bounding box center [164, 8] width 5 height 5
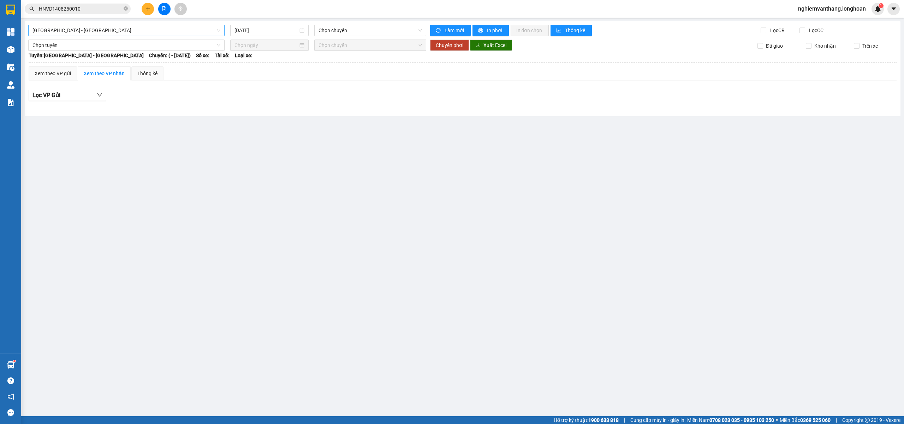
click at [71, 30] on span "[GEOGRAPHIC_DATA] - [GEOGRAPHIC_DATA]" at bounding box center [126, 30] width 188 height 11
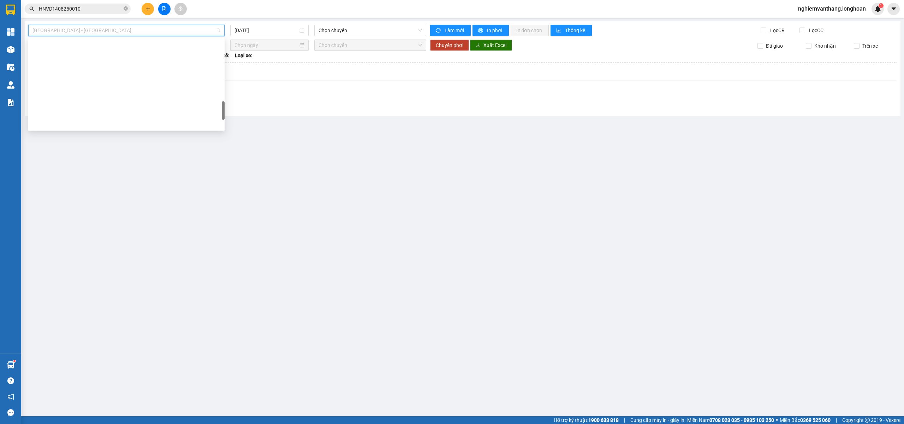
scroll to position [463, 0]
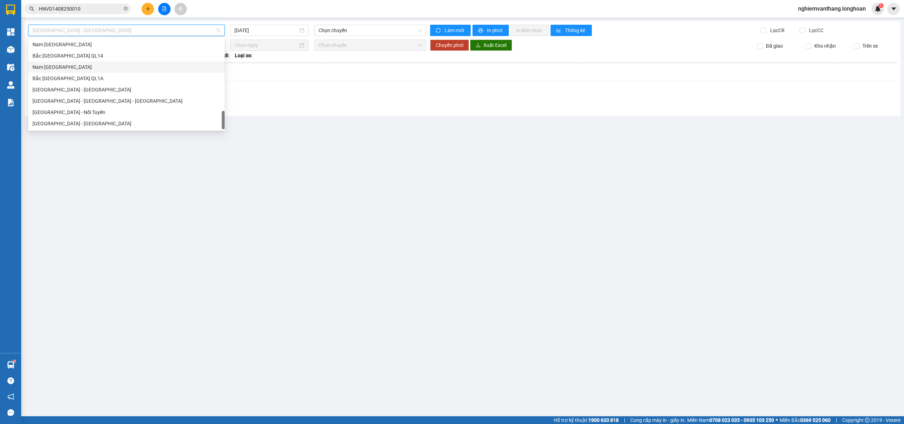
click at [76, 68] on div "Nam Trung Bắc QL1A" at bounding box center [126, 67] width 188 height 8
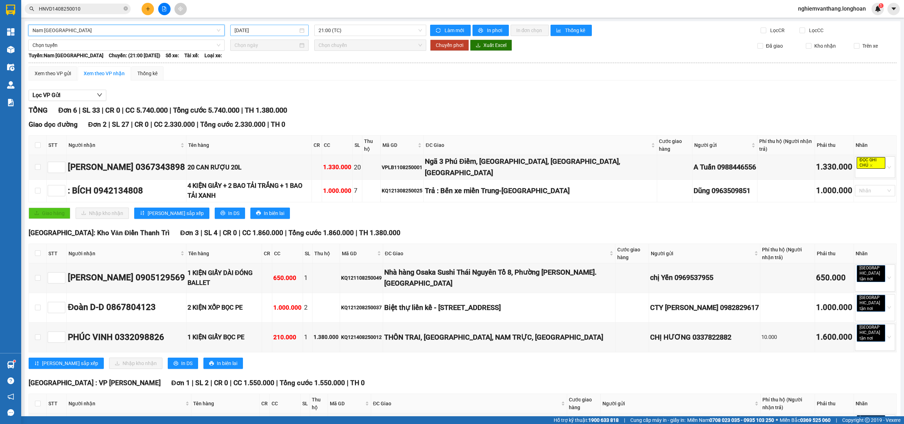
click at [247, 29] on input "[DATE]" at bounding box center [266, 30] width 64 height 8
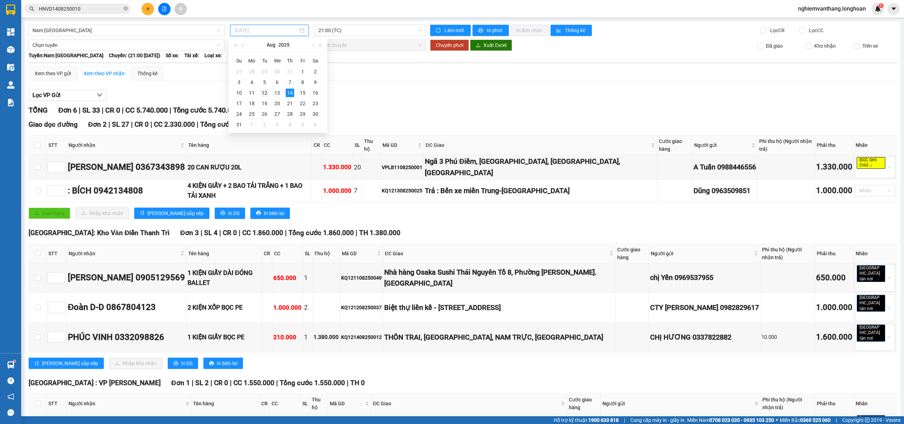
click at [264, 89] on div "12" at bounding box center [264, 93] width 8 height 8
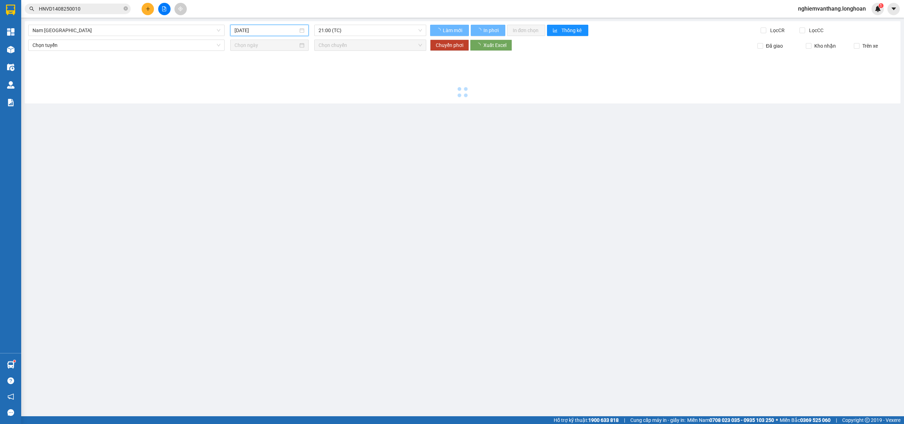
type input "12/08/2025"
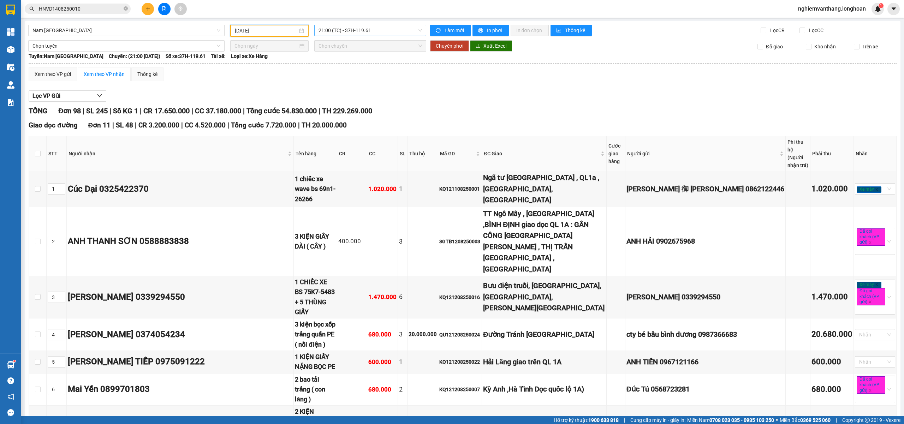
click at [354, 28] on span "21:00 (TC) - 37H-119.61" at bounding box center [370, 30] width 104 height 11
click at [351, 69] on div "23:00 (TC) - 29K-024.94" at bounding box center [343, 67] width 55 height 8
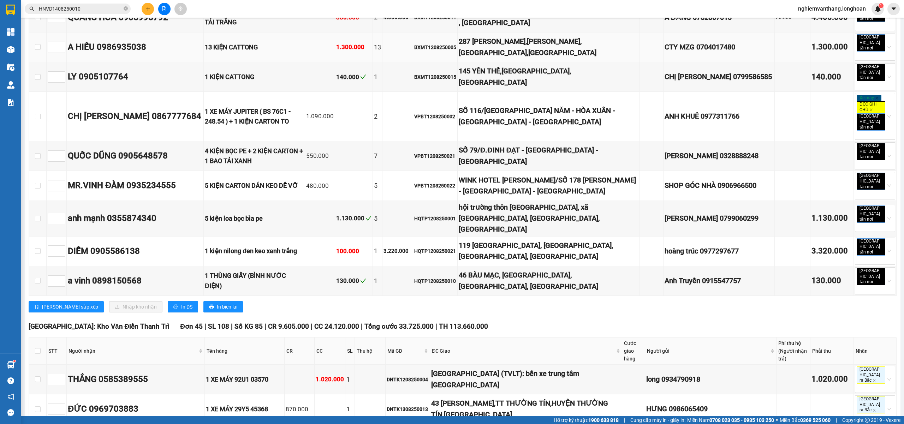
scroll to position [847, 0]
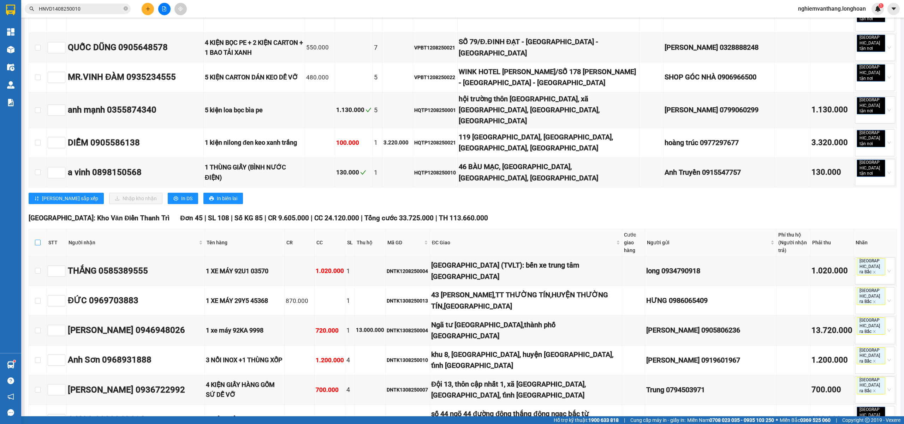
click at [36, 240] on input "checkbox" at bounding box center [38, 243] width 6 height 6
checkbox input "true"
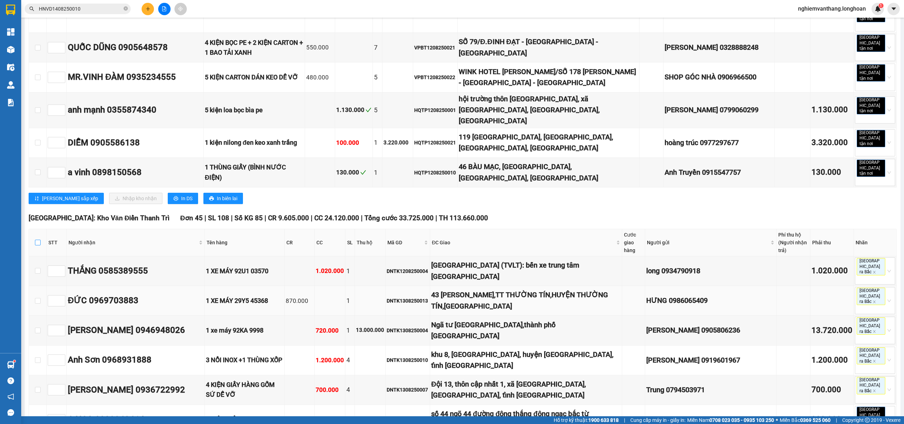
checkbox input "true"
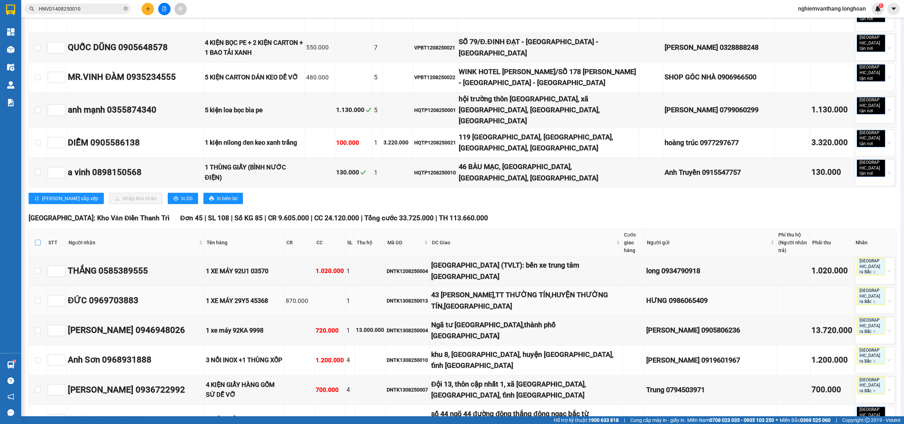
checkbox input "true"
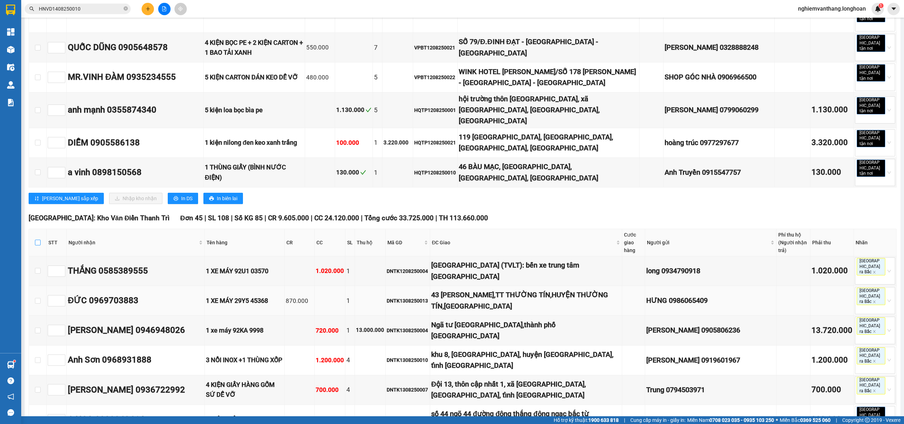
checkbox input "true"
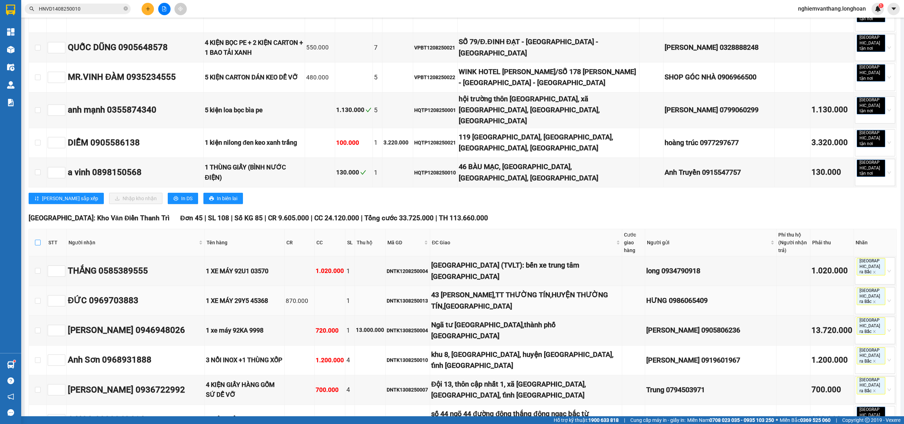
checkbox input "true"
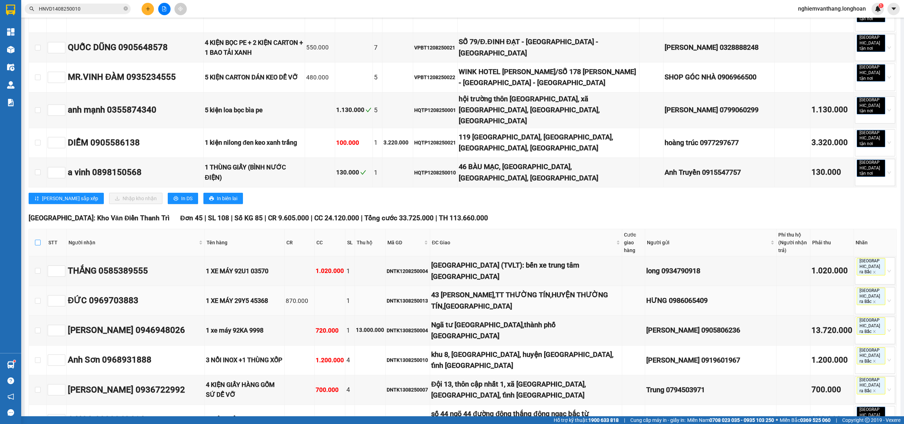
checkbox input "true"
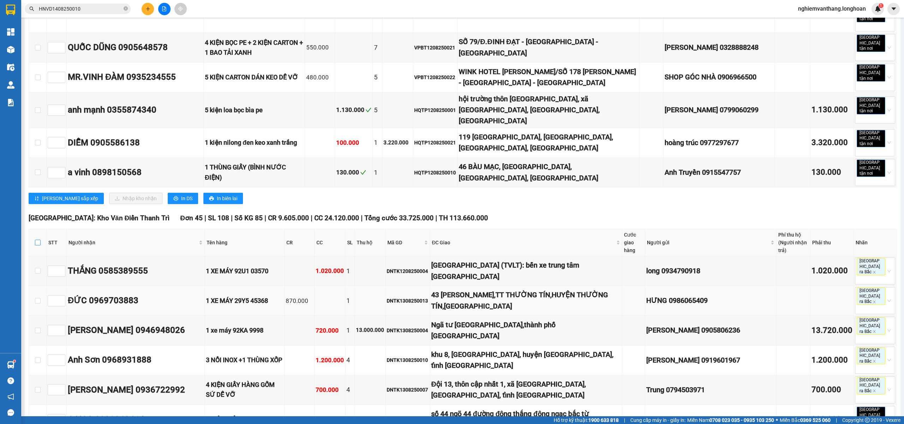
checkbox input "true"
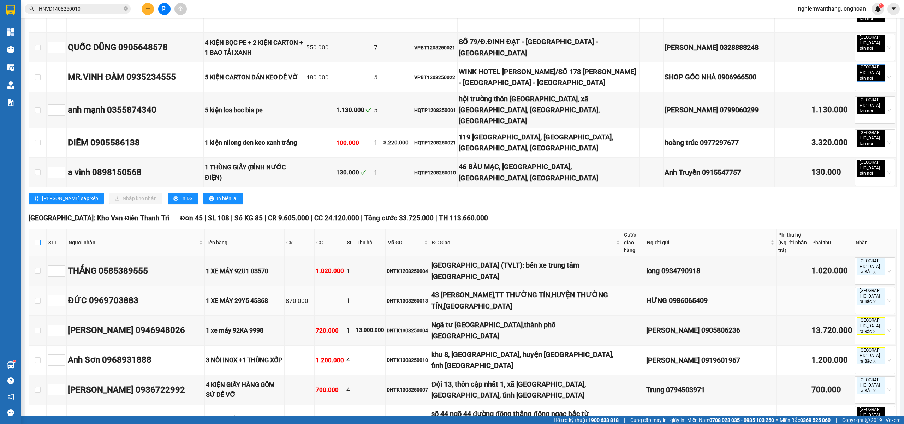
checkbox input "true"
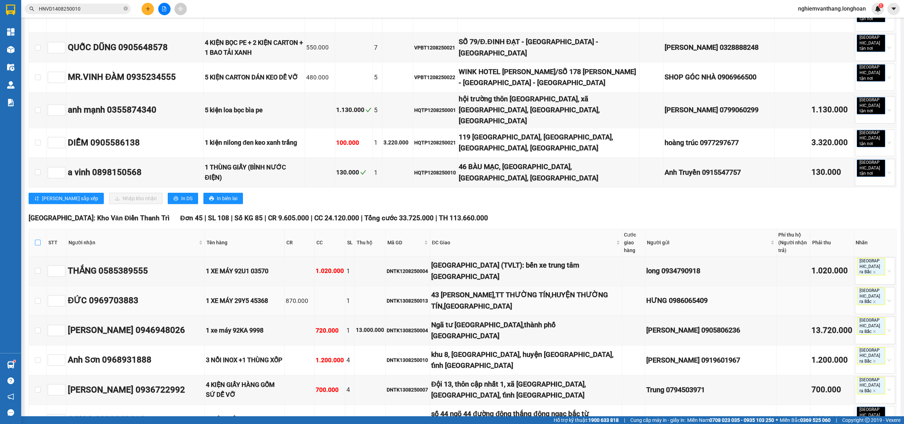
checkbox input "true"
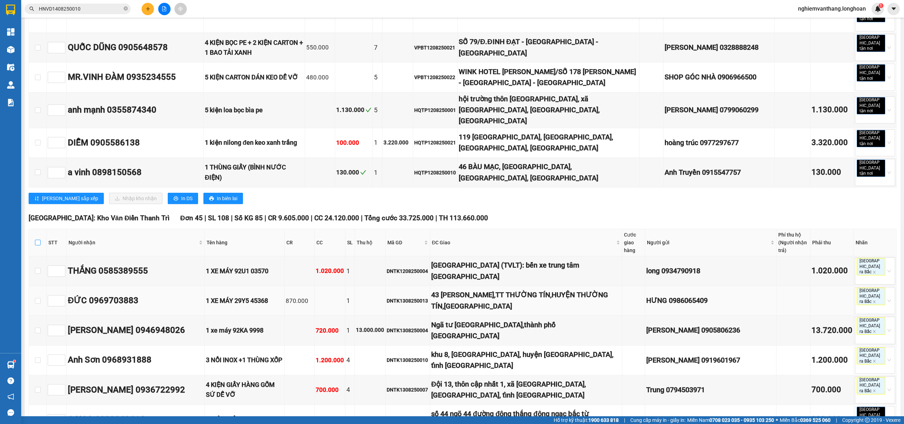
checkbox input "true"
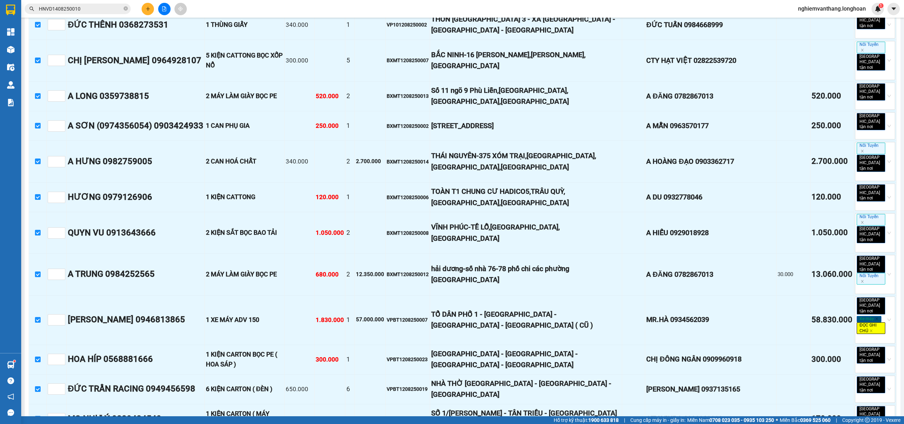
scroll to position [2165, 0]
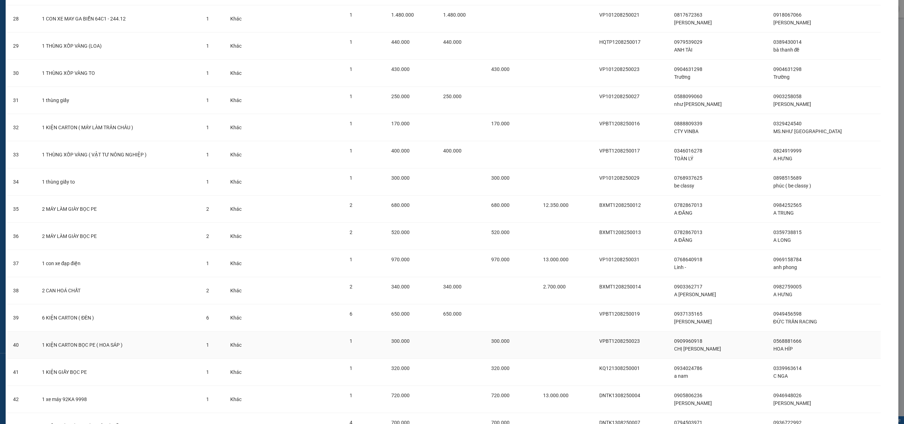
scroll to position [915, 0]
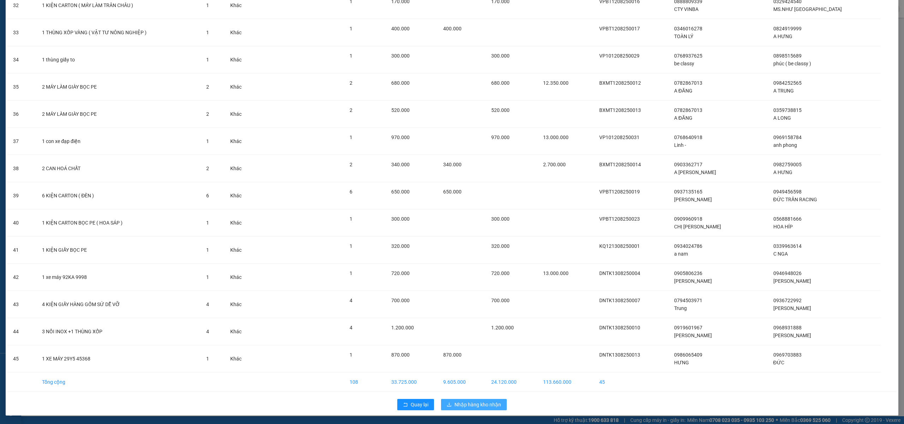
click at [469, 407] on span "Nhập hàng kho nhận" at bounding box center [477, 405] width 47 height 8
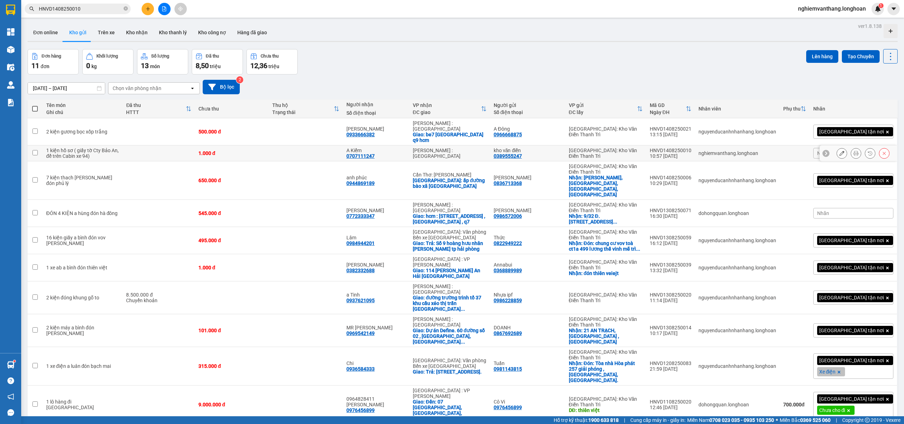
click at [136, 146] on td at bounding box center [158, 153] width 72 height 16
checkbox input "true"
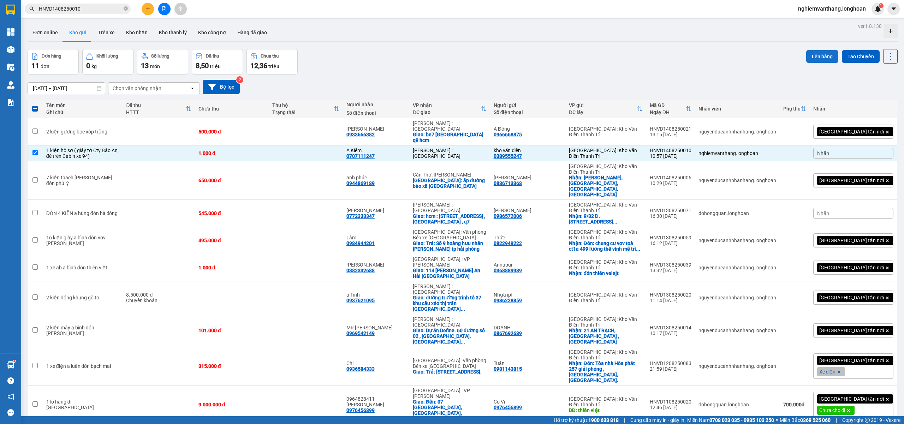
click at [810, 58] on button "Lên hàng" at bounding box center [822, 56] width 32 height 13
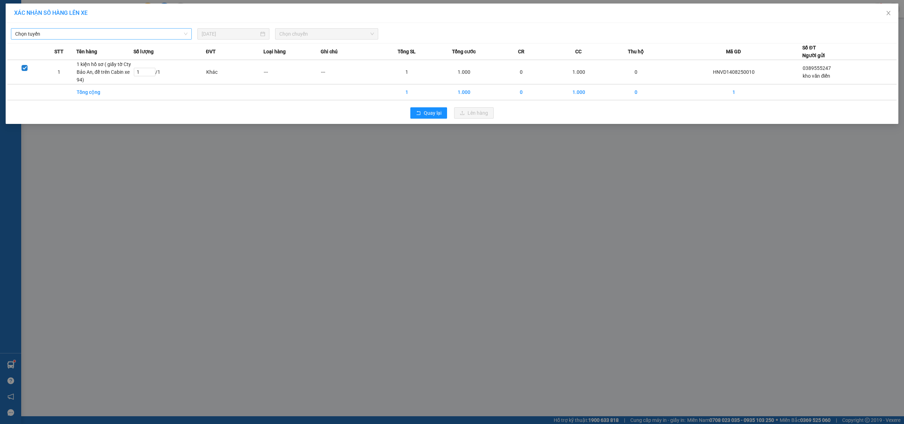
click at [93, 38] on span "Chọn tuyến" at bounding box center [101, 34] width 172 height 11
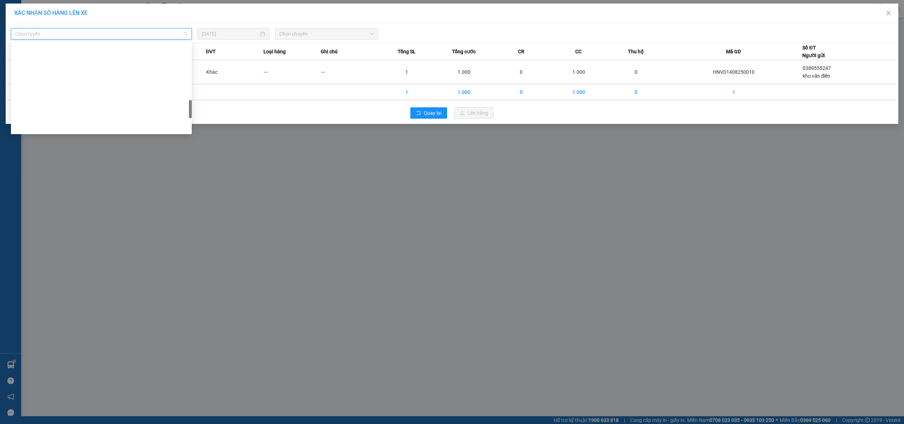
scroll to position [460, 0]
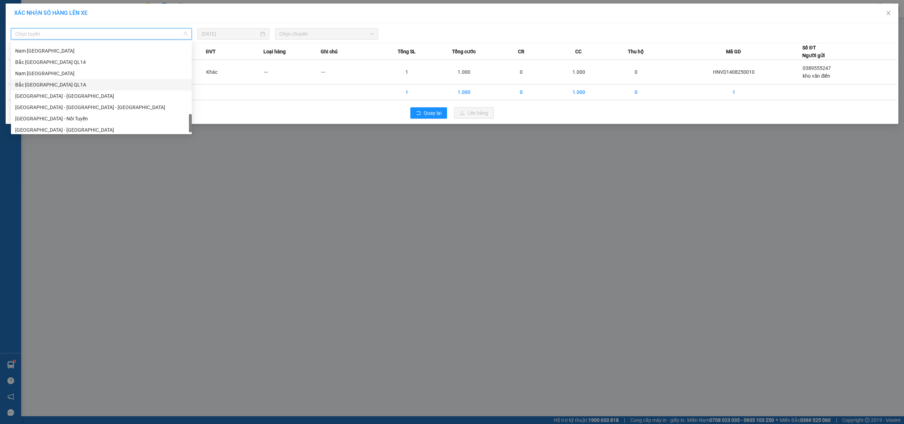
click at [68, 82] on div "Bắc Trung Nam QL1A" at bounding box center [101, 85] width 172 height 8
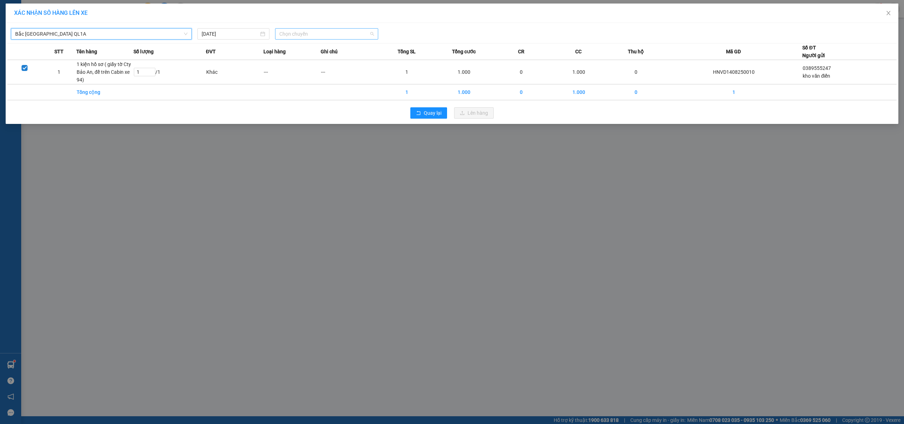
drag, startPoint x: 307, startPoint y: 30, endPoint x: 305, endPoint y: 40, distance: 9.7
click at [307, 30] on span "Chọn chuyến" at bounding box center [326, 34] width 95 height 11
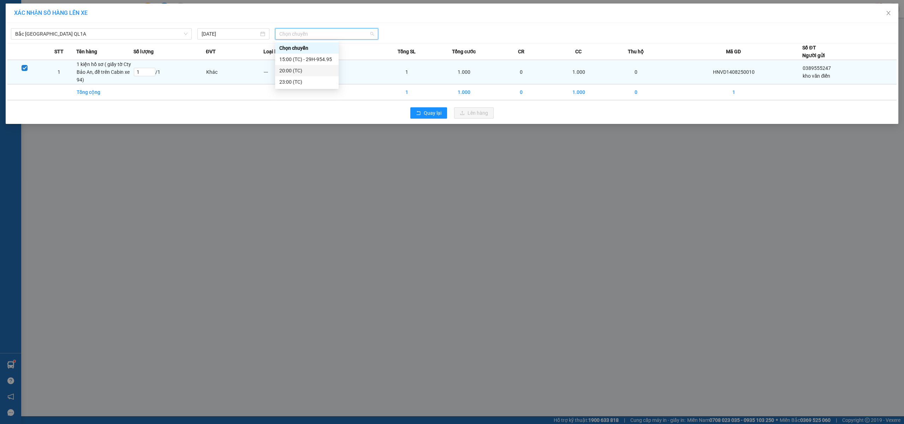
click at [289, 68] on div "20:00 (TC)" at bounding box center [306, 71] width 55 height 8
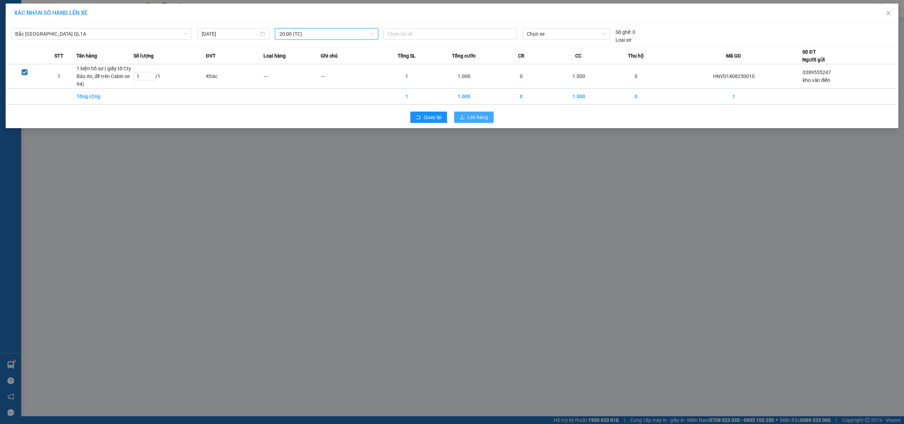
click at [465, 119] on button "Lên hàng" at bounding box center [474, 117] width 40 height 11
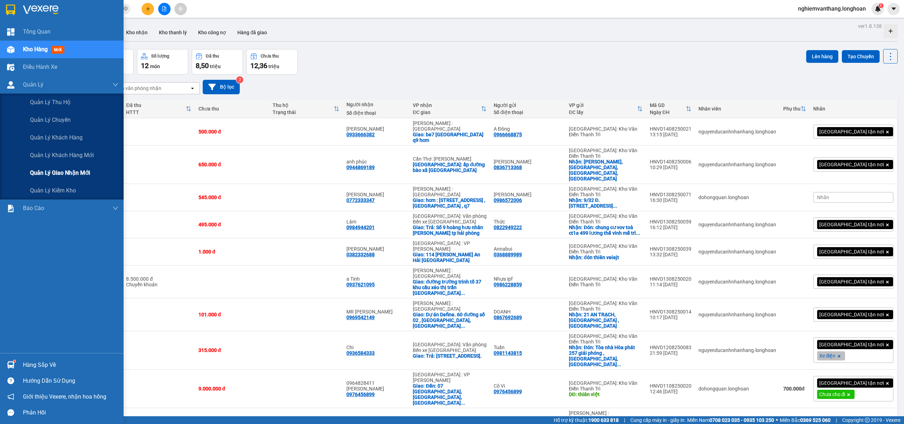
click at [52, 172] on span "Quản lý giao nhận mới" at bounding box center [60, 172] width 60 height 9
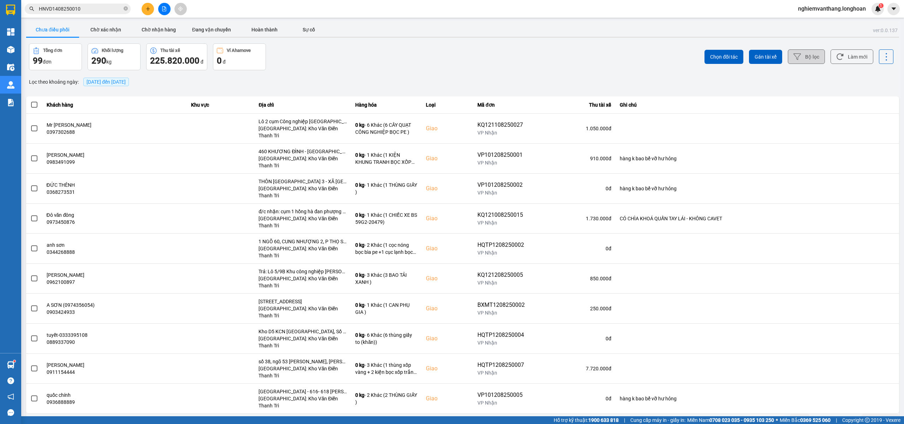
click at [818, 57] on button "Bộ lọc" at bounding box center [806, 56] width 37 height 14
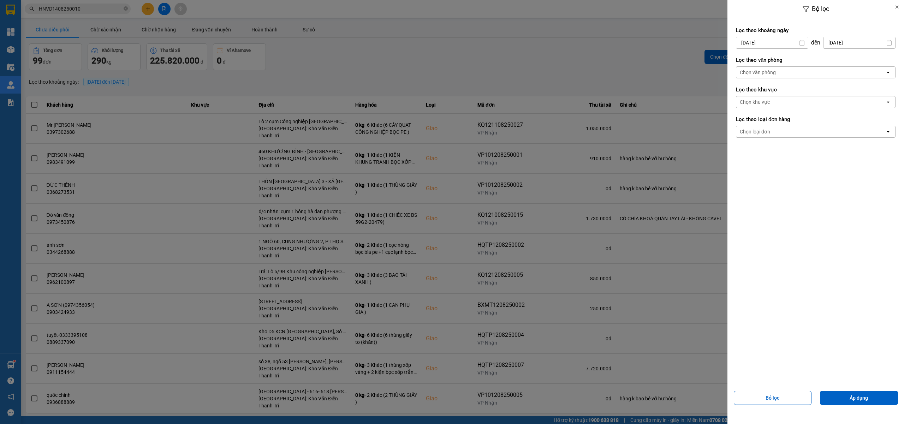
click at [779, 76] on div "Chọn văn phòng" at bounding box center [810, 72] width 149 height 11
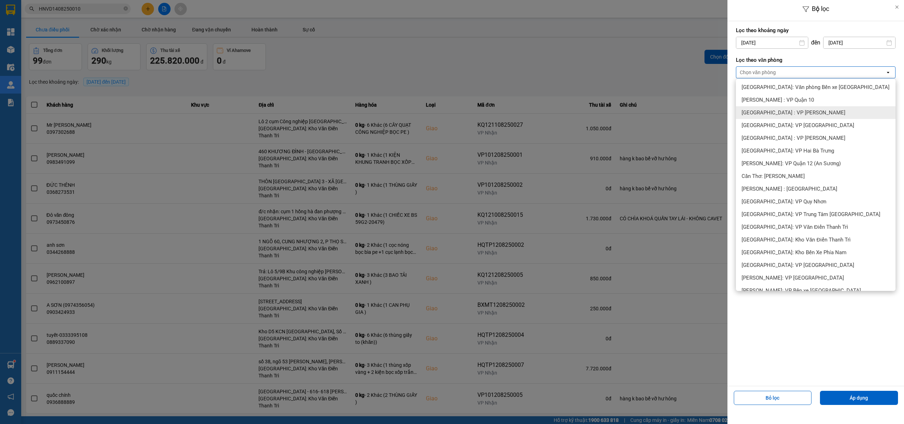
scroll to position [188, 0]
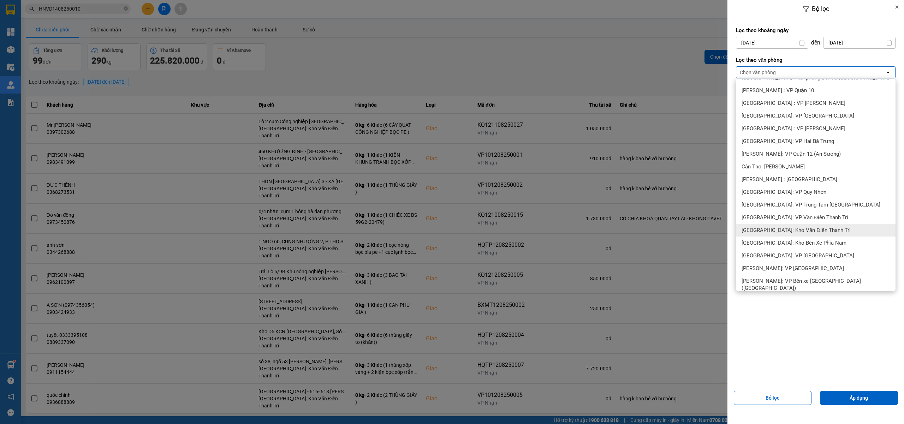
drag, startPoint x: 778, startPoint y: 229, endPoint x: 812, endPoint y: 266, distance: 50.0
click at [779, 229] on span "[GEOGRAPHIC_DATA]: Kho Văn Điển Thanh Trì" at bounding box center [795, 230] width 109 height 7
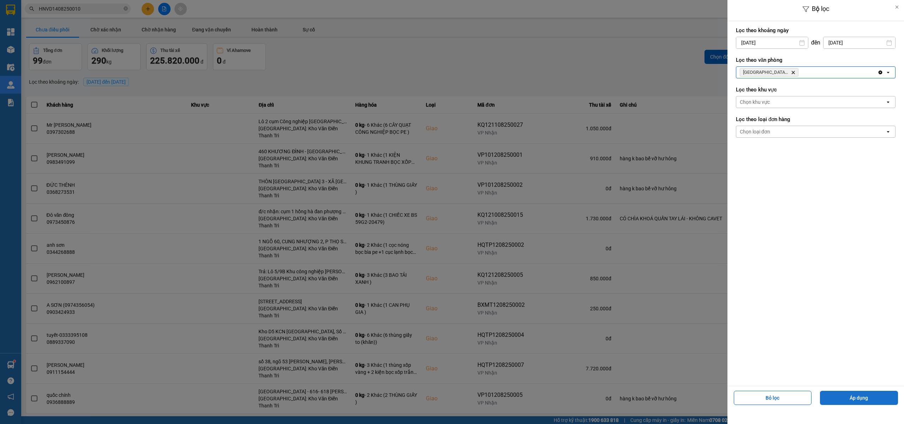
drag, startPoint x: 839, startPoint y: 388, endPoint x: 839, endPoint y: 393, distance: 4.6
click at [839, 393] on div "Bỏ lọc Áp dụng" at bounding box center [815, 400] width 173 height 25
drag, startPoint x: 839, startPoint y: 393, endPoint x: 837, endPoint y: 380, distance: 12.8
click at [839, 393] on button "Áp dụng" at bounding box center [859, 398] width 78 height 14
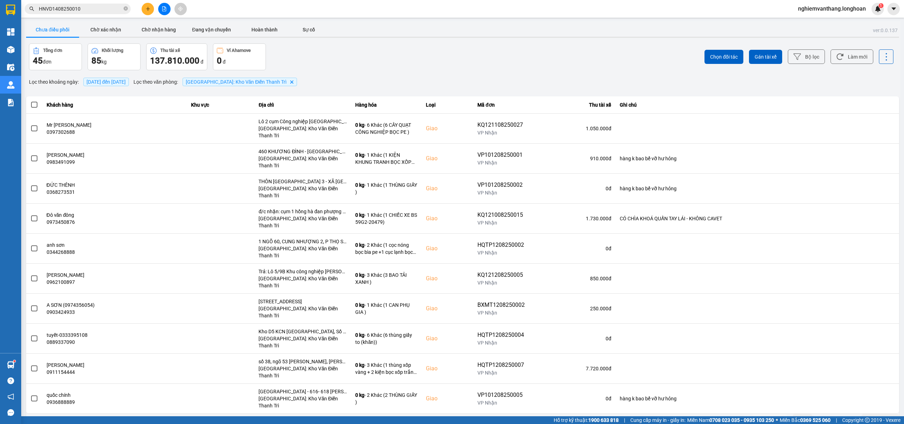
click at [880, 416] on div "10 / trang" at bounding box center [877, 419] width 22 height 7
click at [879, 349] on div "100 / trang" at bounding box center [880, 349] width 26 height 7
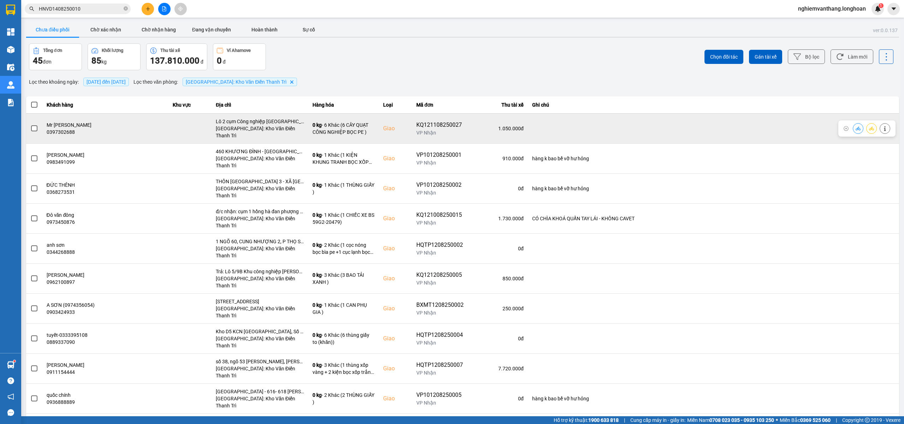
click at [36, 125] on span at bounding box center [34, 128] width 6 height 6
click at [30, 125] on input "checkbox" at bounding box center [30, 125] width 0 height 0
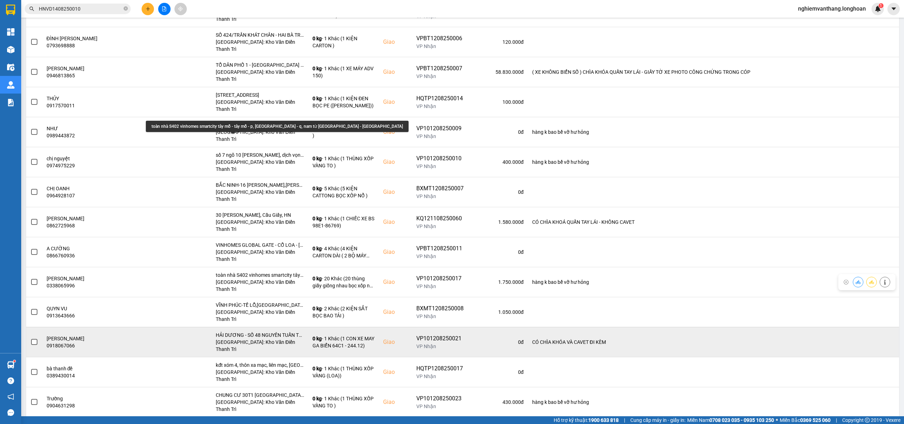
scroll to position [612, 0]
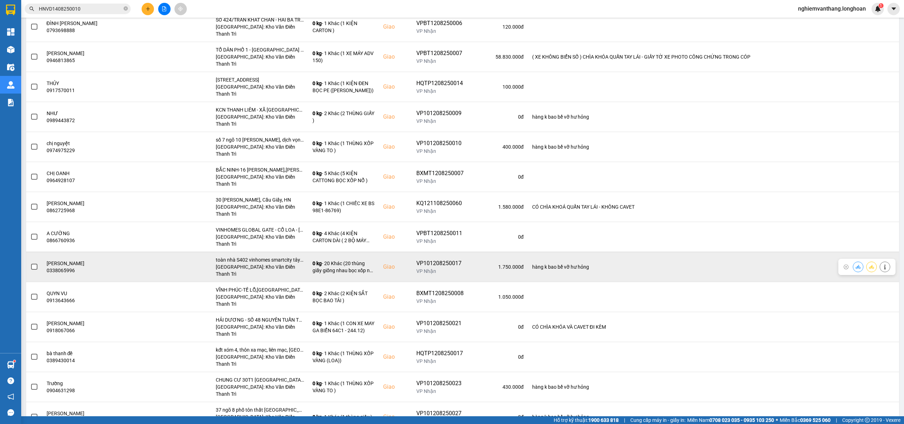
drag, startPoint x: 29, startPoint y: 124, endPoint x: 33, endPoint y: 124, distance: 4.2
click at [31, 252] on td at bounding box center [34, 267] width 16 height 30
click at [36, 264] on span at bounding box center [34, 267] width 6 height 6
click at [30, 263] on input "checkbox" at bounding box center [30, 263] width 0 height 0
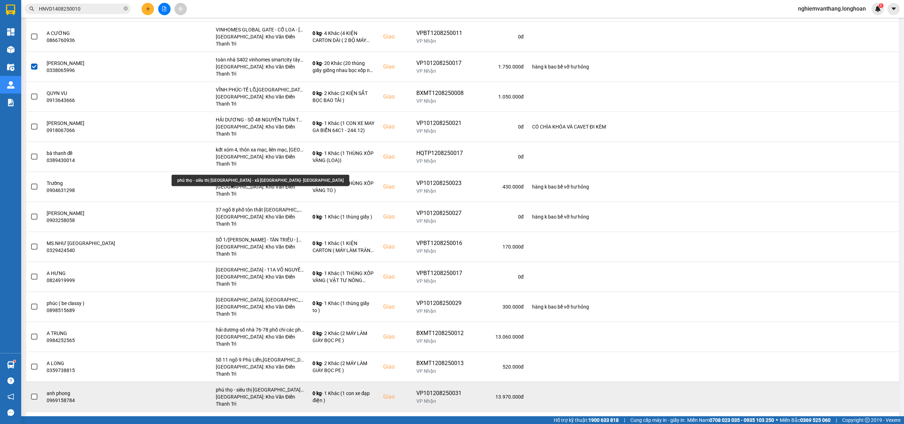
scroll to position [815, 0]
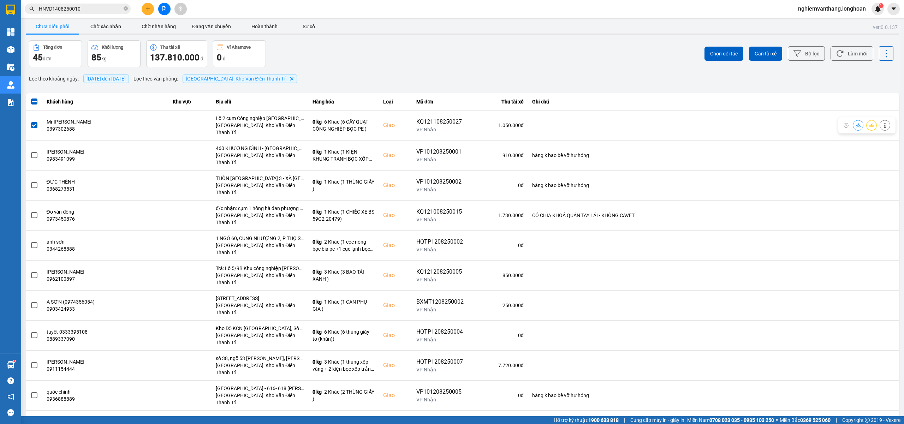
scroll to position [0, 0]
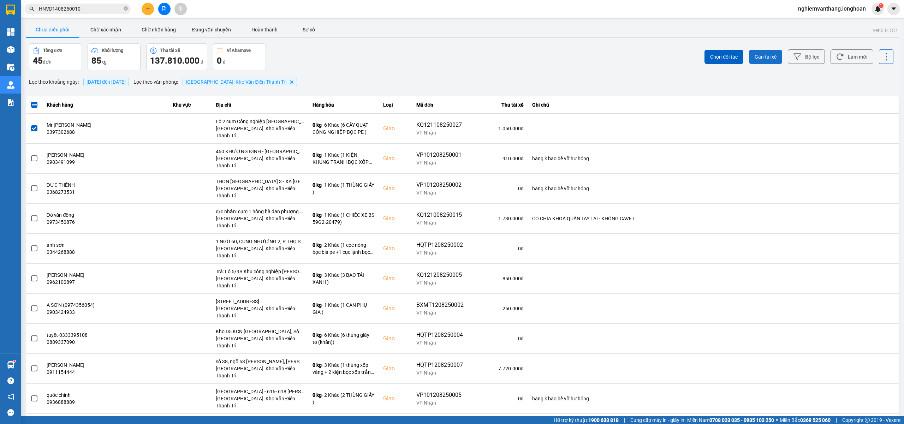
click at [763, 56] on span "Gán tài xế" at bounding box center [765, 56] width 22 height 7
click at [770, 54] on button "Gán tài xế" at bounding box center [765, 57] width 33 height 14
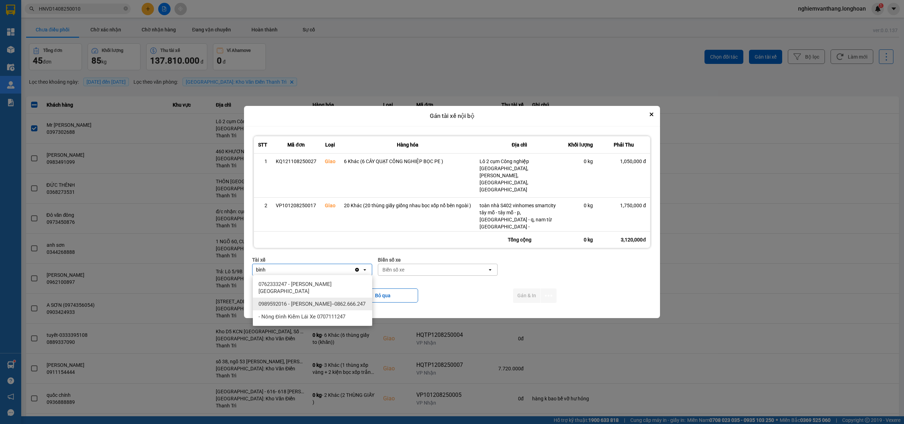
type input "bình"
drag, startPoint x: 295, startPoint y: 301, endPoint x: 294, endPoint y: 291, distance: 9.9
click at [295, 300] on div "0989592016 - Trần Thanh Bình--0862.666.247" at bounding box center [312, 304] width 119 height 13
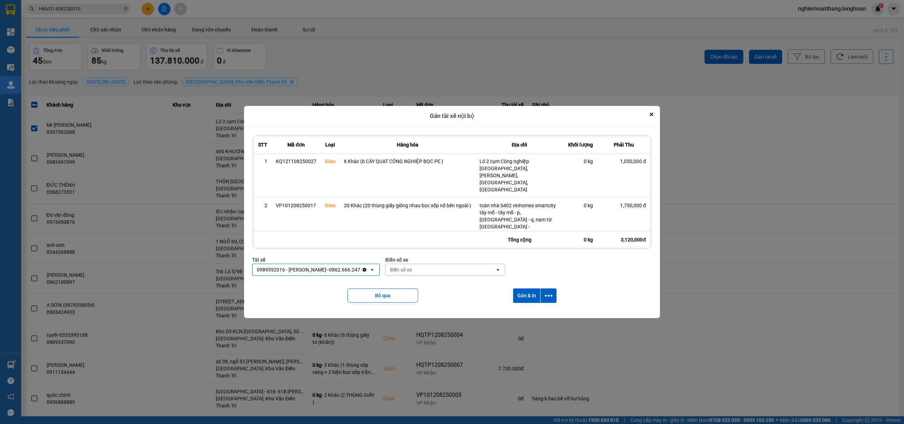
click at [411, 264] on div "Biển số xe" at bounding box center [439, 269] width 109 height 11
type input "44"
drag, startPoint x: 437, startPoint y: 281, endPoint x: 435, endPoint y: 276, distance: 5.6
click at [437, 280] on div "29E-122.44" at bounding box center [442, 284] width 119 height 13
click at [550, 295] on icon "dialog" at bounding box center [548, 295] width 7 height 7
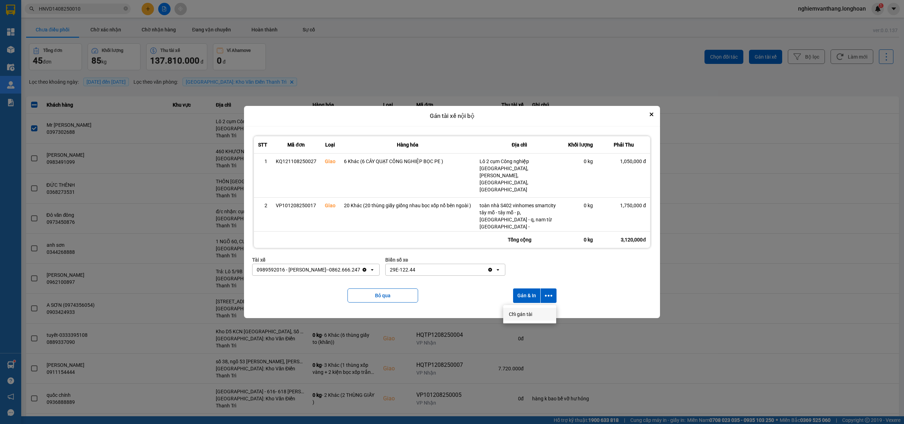
click at [532, 312] on div "Chỉ gán tài" at bounding box center [530, 314] width 42 height 7
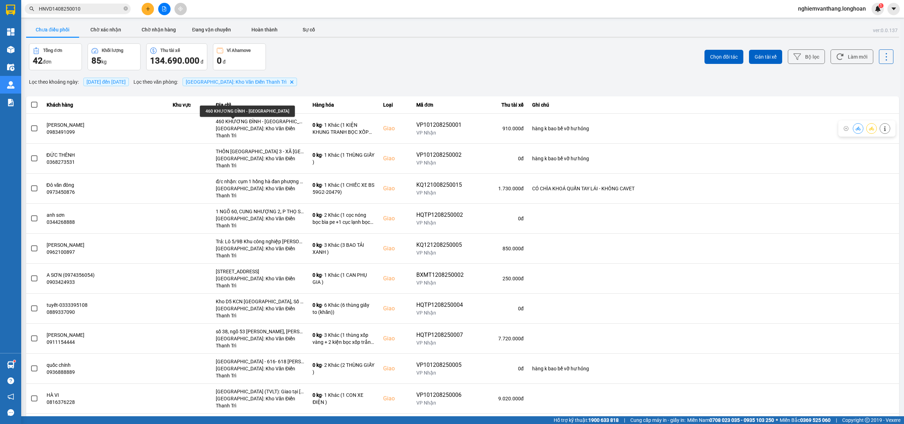
click at [209, 112] on div "460 KHƯƠNG ĐÌNH - [GEOGRAPHIC_DATA]" at bounding box center [247, 111] width 95 height 11
copy div "460 KHƯƠNG ĐÌNH - [GEOGRAPHIC_DATA]"
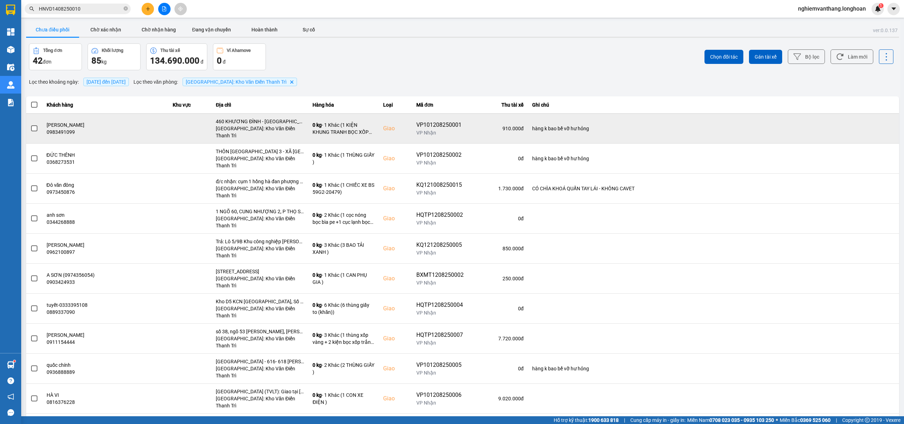
click at [33, 125] on span at bounding box center [34, 128] width 6 height 6
click at [30, 125] on input "checkbox" at bounding box center [30, 125] width 0 height 0
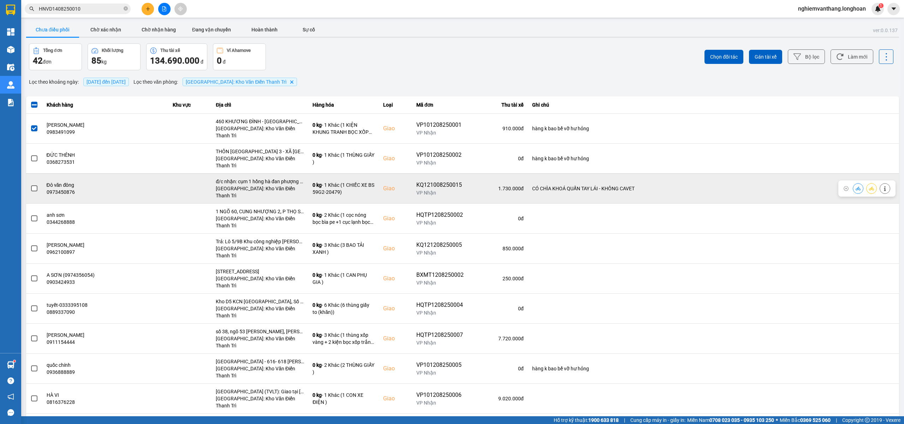
click at [240, 178] on div "đ/c nhận: cụm 1 hồng hà đan phượng [GEOGRAPHIC_DATA]" at bounding box center [260, 181] width 88 height 7
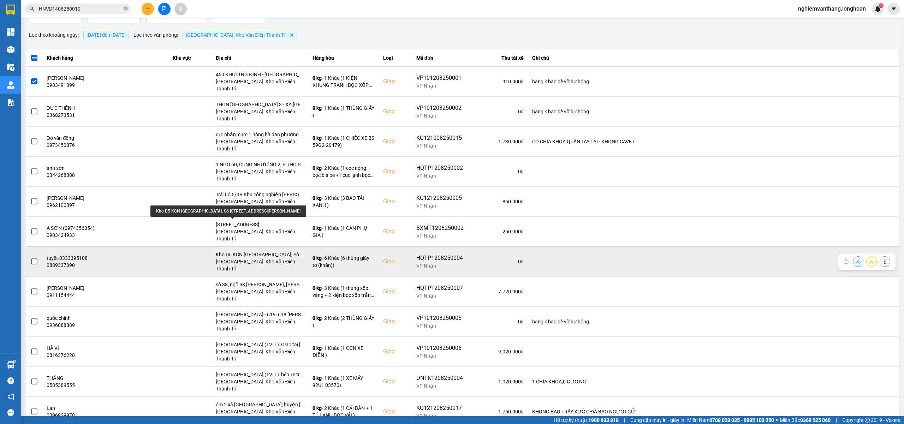
scroll to position [94, 0]
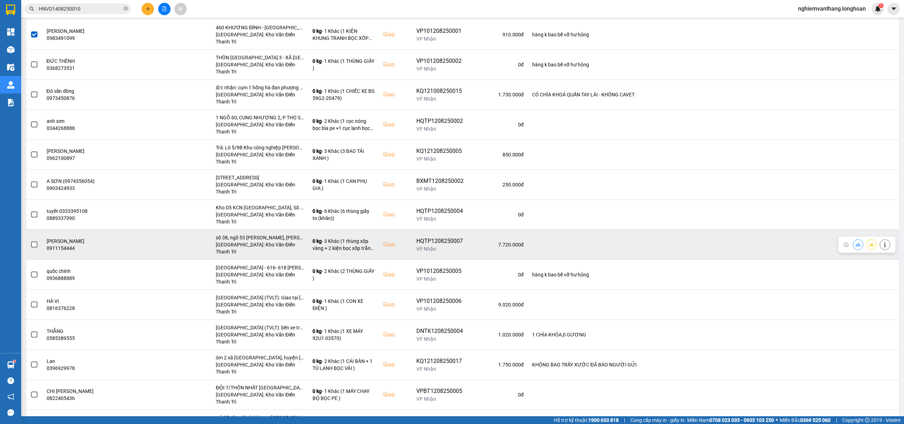
click at [34, 241] on span at bounding box center [34, 244] width 6 height 6
click at [30, 241] on input "checkbox" at bounding box center [30, 241] width 0 height 0
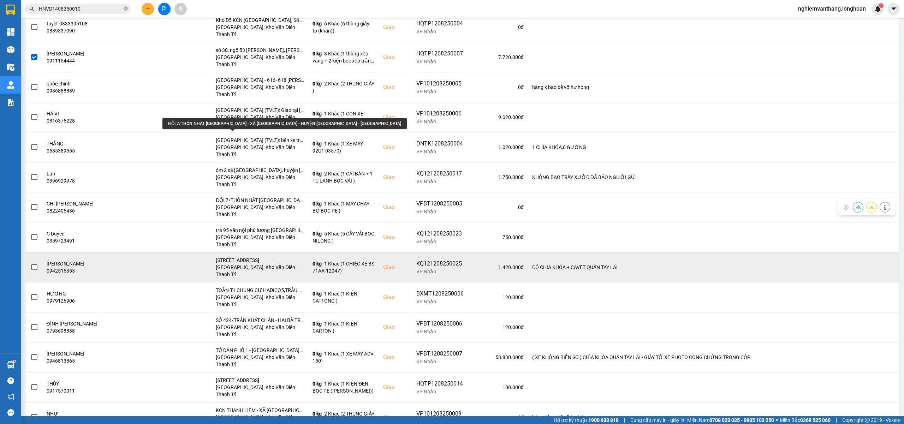
scroll to position [282, 0]
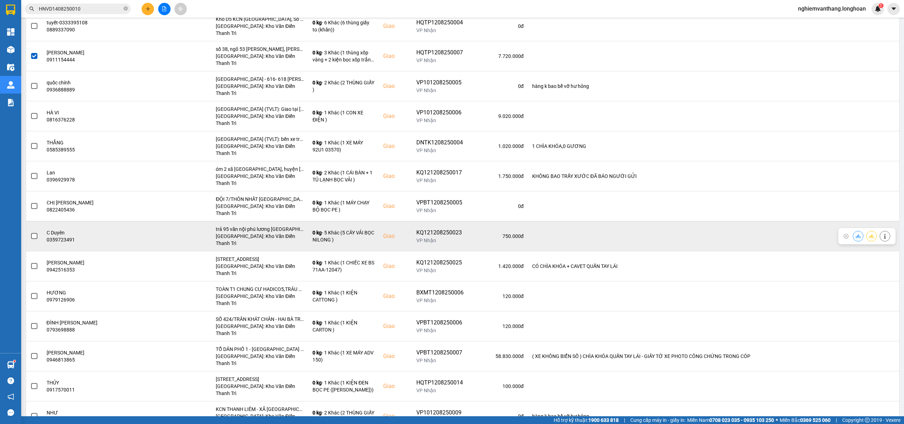
click at [34, 233] on span at bounding box center [34, 236] width 6 height 6
click at [30, 232] on input "checkbox" at bounding box center [30, 232] width 0 height 0
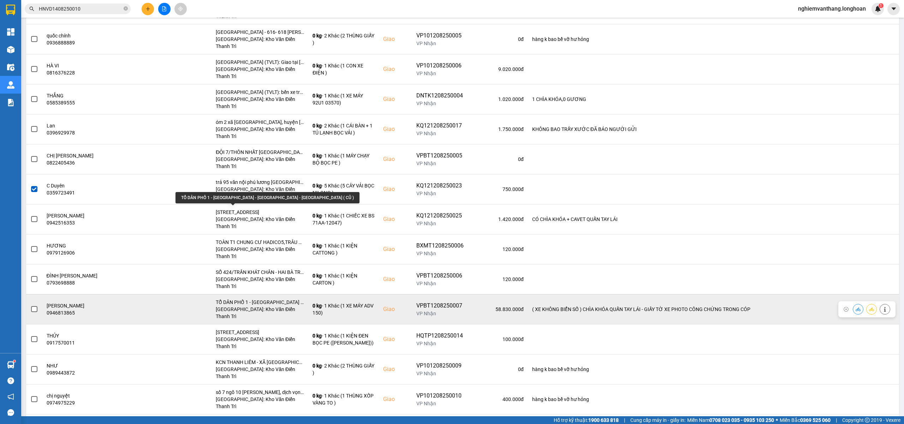
scroll to position [376, 0]
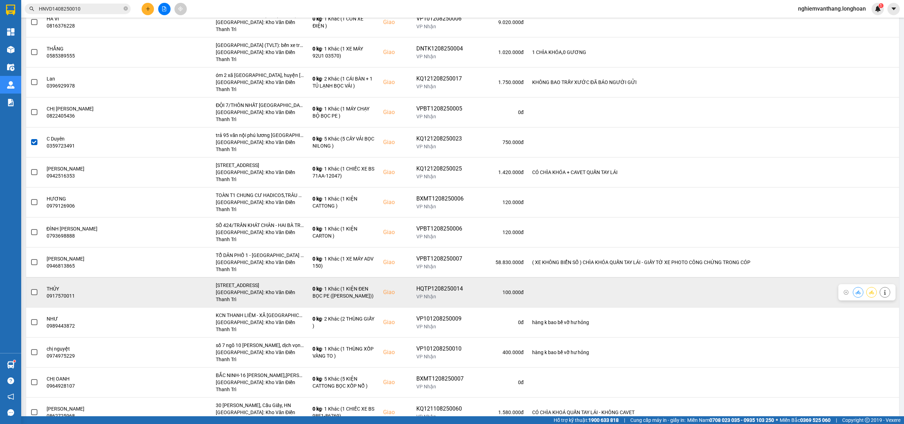
drag, startPoint x: 37, startPoint y: 191, endPoint x: 42, endPoint y: 190, distance: 4.7
click at [38, 277] on td at bounding box center [34, 292] width 16 height 30
drag, startPoint x: 29, startPoint y: 189, endPoint x: 32, endPoint y: 189, distance: 3.9
click at [30, 277] on td at bounding box center [34, 292] width 16 height 30
click at [33, 289] on span at bounding box center [34, 292] width 6 height 6
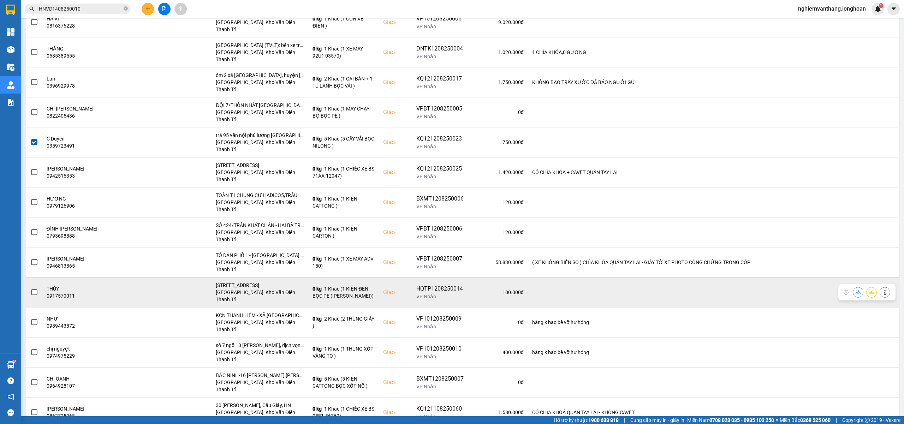
click at [30, 288] on input "checkbox" at bounding box center [30, 288] width 0 height 0
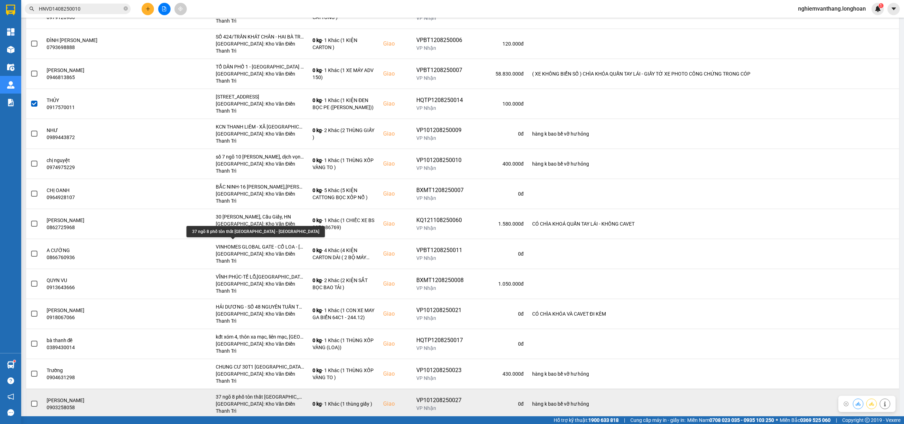
scroll to position [659, 0]
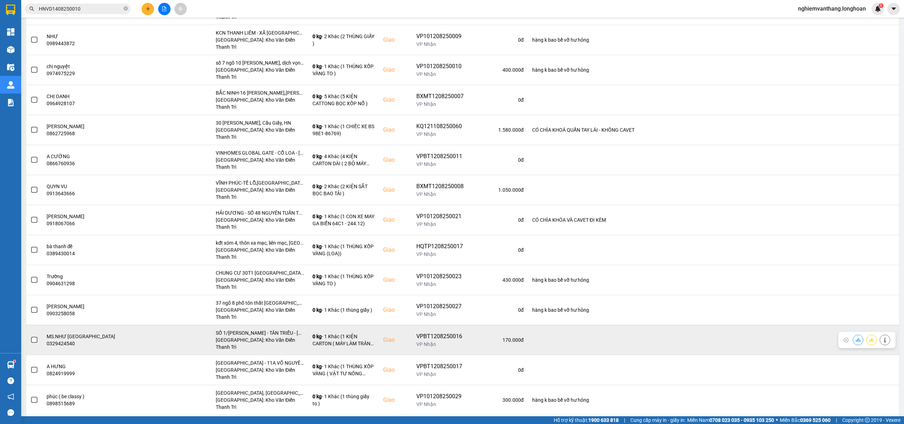
click at [37, 336] on label at bounding box center [34, 340] width 8 height 8
click at [30, 336] on input "checkbox" at bounding box center [30, 336] width 0 height 0
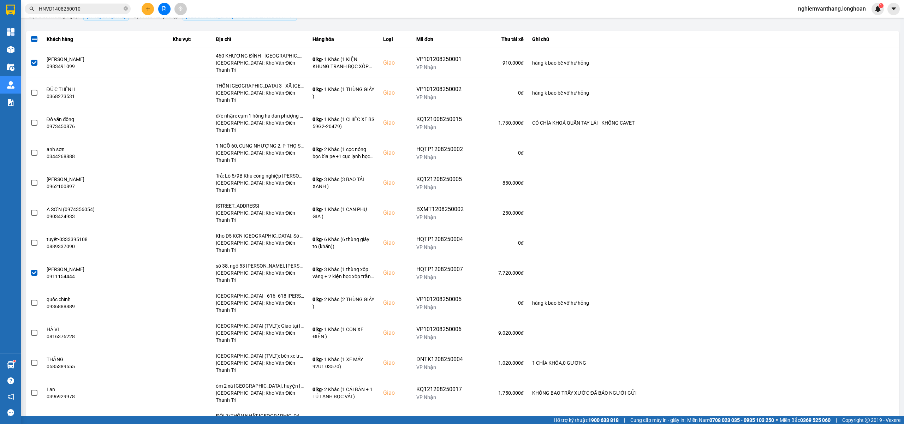
scroll to position [0, 0]
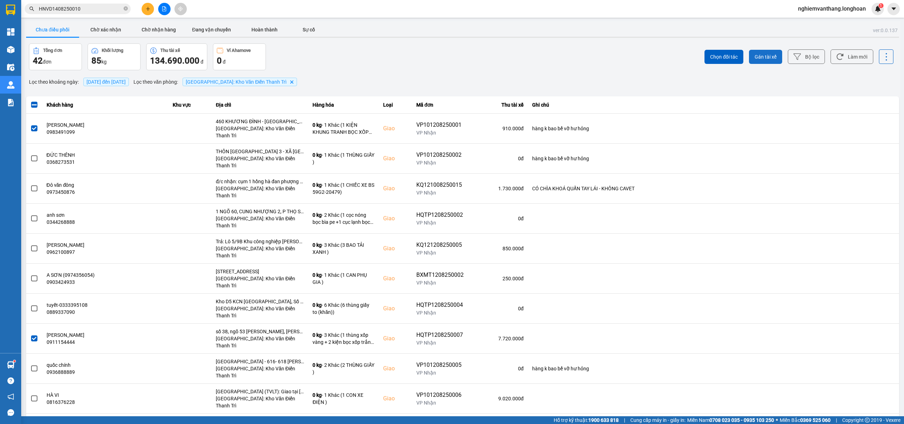
click at [768, 55] on span "Gán tài xế" at bounding box center [765, 56] width 22 height 7
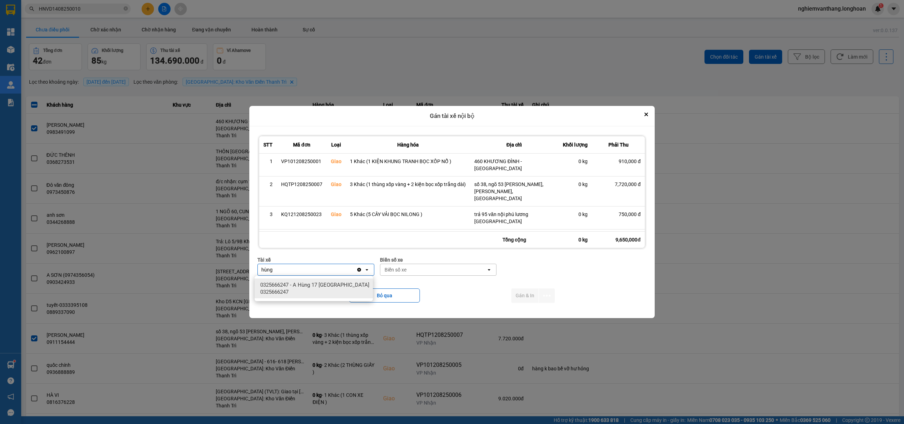
type input "hùng"
drag, startPoint x: 336, startPoint y: 284, endPoint x: 407, endPoint y: 279, distance: 70.8
click at [336, 284] on span "0325666247 - A Hùng 17 Lái Xe Hà Nội 0325666247" at bounding box center [315, 288] width 110 height 14
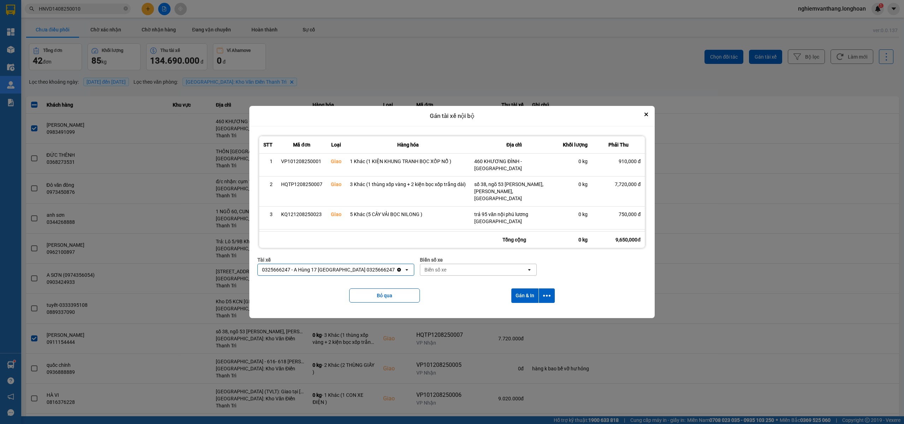
click at [424, 273] on div "Biển số xe" at bounding box center [473, 269] width 106 height 11
type input "71"
click at [419, 286] on span "29E-139.71" at bounding box center [418, 284] width 26 height 7
click at [545, 292] on icon "dialog" at bounding box center [546, 295] width 7 height 7
click at [534, 314] on div "Chỉ gán tài" at bounding box center [529, 314] width 42 height 7
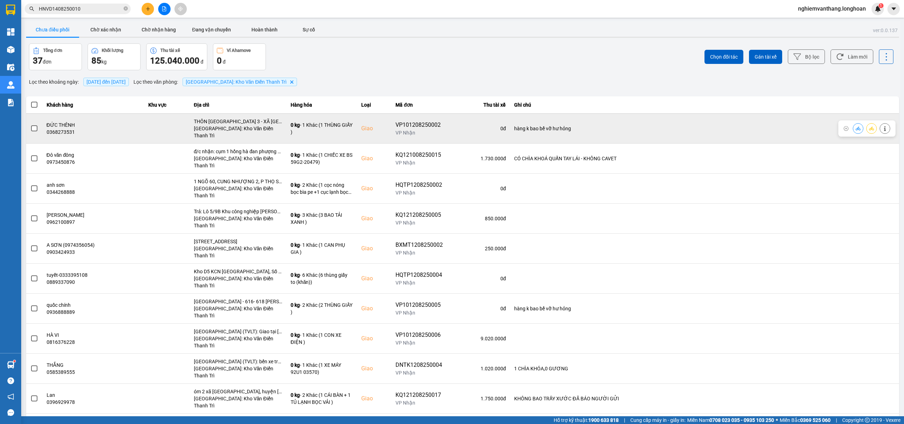
click at [33, 128] on span at bounding box center [34, 128] width 6 height 6
click at [30, 125] on input "checkbox" at bounding box center [30, 125] width 0 height 0
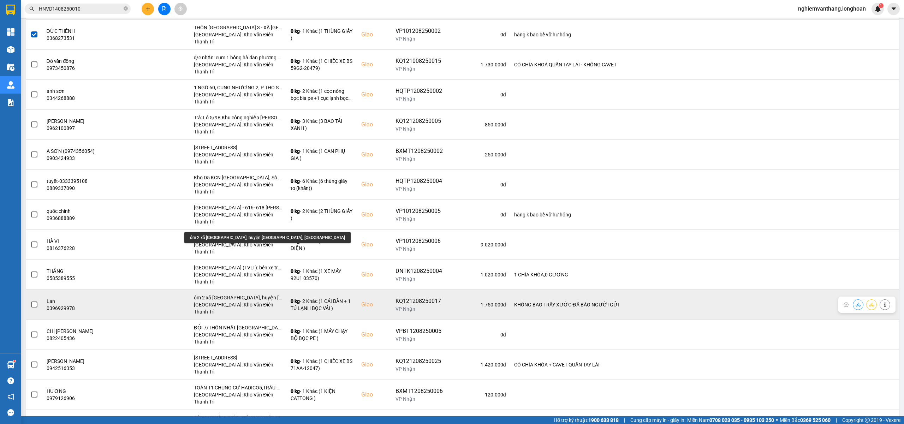
scroll to position [141, 0]
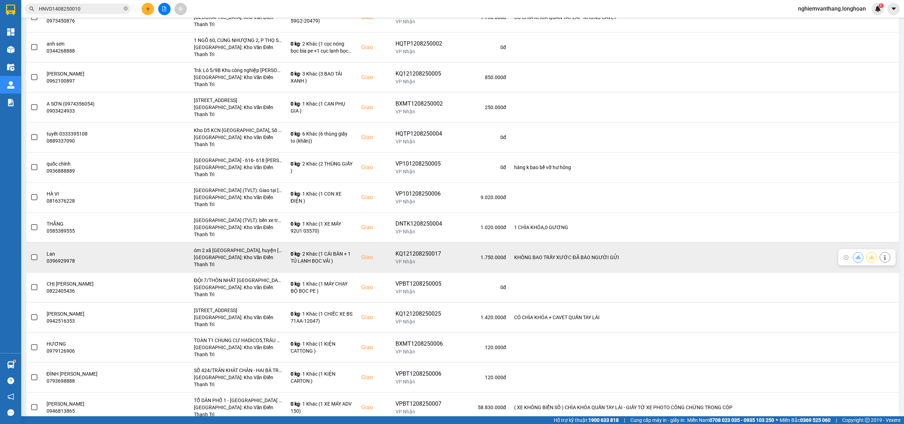
click at [38, 242] on td at bounding box center [34, 257] width 16 height 30
click at [37, 253] on label at bounding box center [34, 257] width 8 height 8
click at [30, 253] on input "checkbox" at bounding box center [30, 253] width 0 height 0
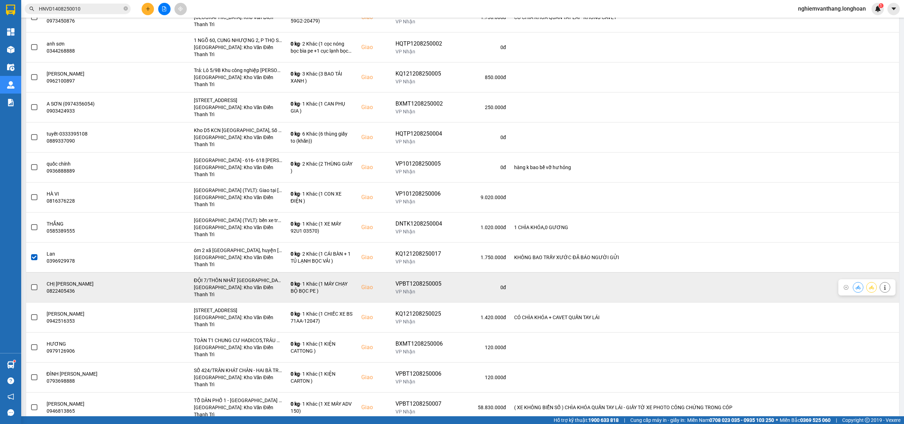
click at [37, 284] on span at bounding box center [34, 287] width 6 height 6
click at [30, 283] on input "checkbox" at bounding box center [30, 283] width 0 height 0
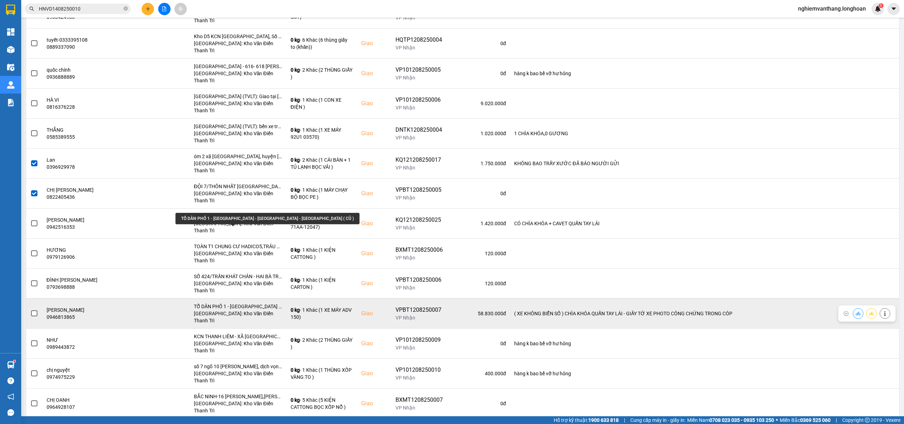
scroll to position [282, 0]
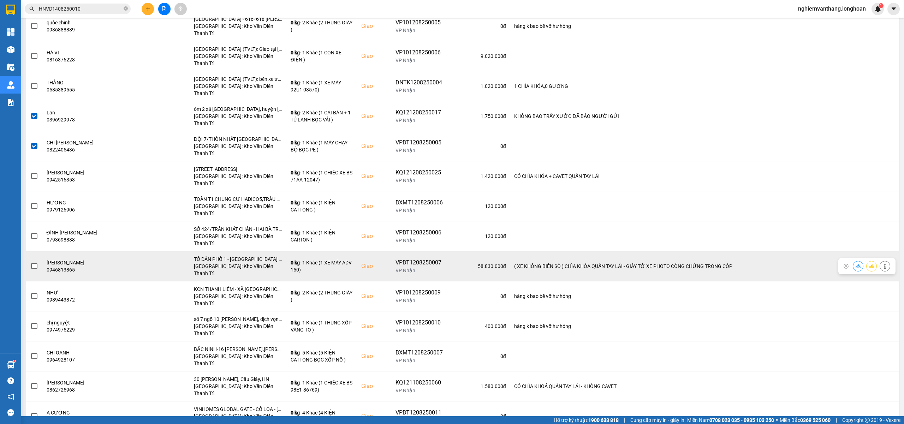
click at [35, 263] on span at bounding box center [34, 266] width 6 height 6
click at [30, 262] on input "checkbox" at bounding box center [30, 262] width 0 height 0
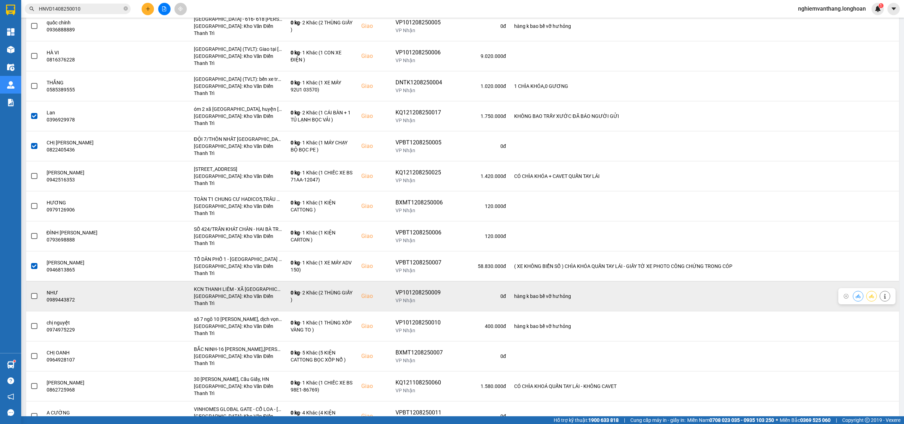
click at [36, 293] on span at bounding box center [34, 296] width 6 height 6
click at [30, 292] on input "checkbox" at bounding box center [30, 292] width 0 height 0
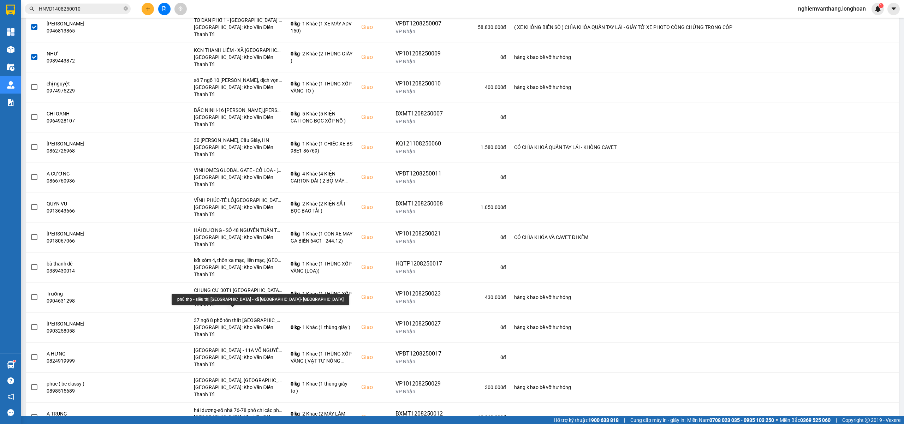
scroll to position [612, 0]
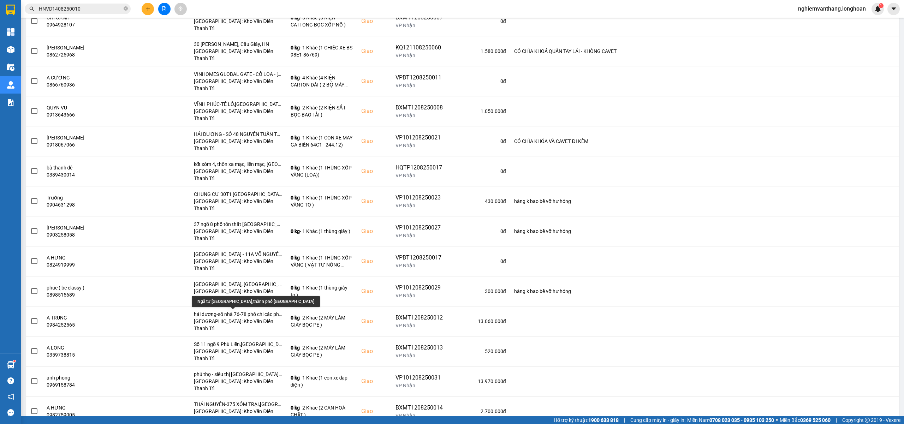
scroll to position [619, 0]
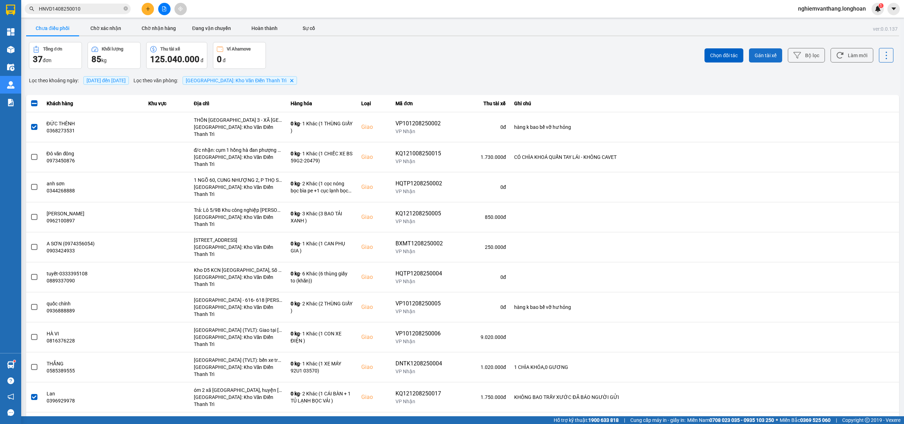
scroll to position [0, 0]
click at [764, 59] on span "Gán tài xế" at bounding box center [765, 56] width 22 height 7
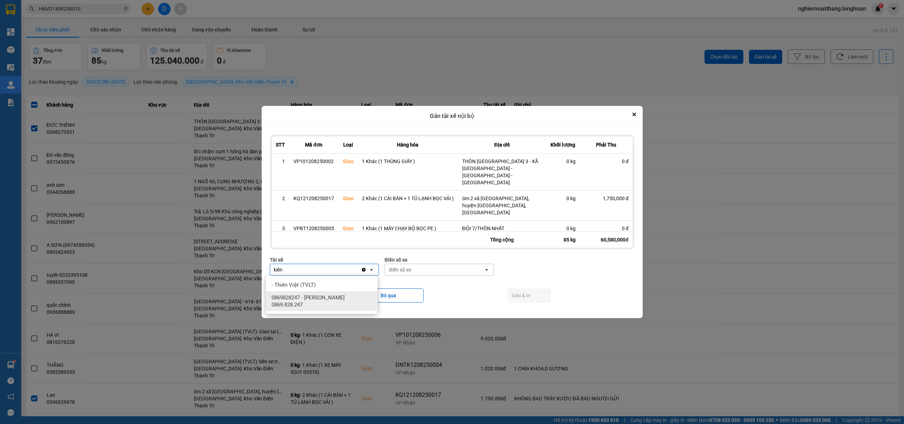
type input "kiên"
click at [335, 297] on span "0869828247 - Trần Văn Kiên 0869.828.247" at bounding box center [322, 301] width 103 height 14
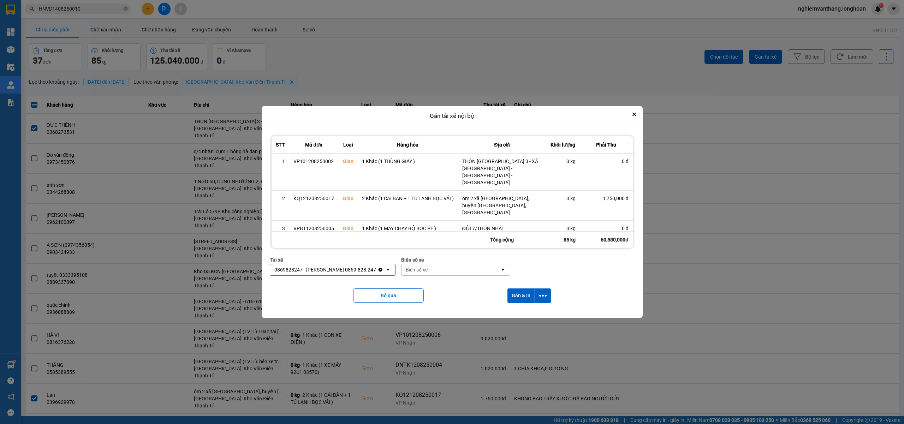
click at [420, 267] on div "Biển số xe" at bounding box center [450, 269] width 99 height 11
type input "83"
click at [432, 315] on div "29E-378.83" at bounding box center [445, 310] width 112 height 13
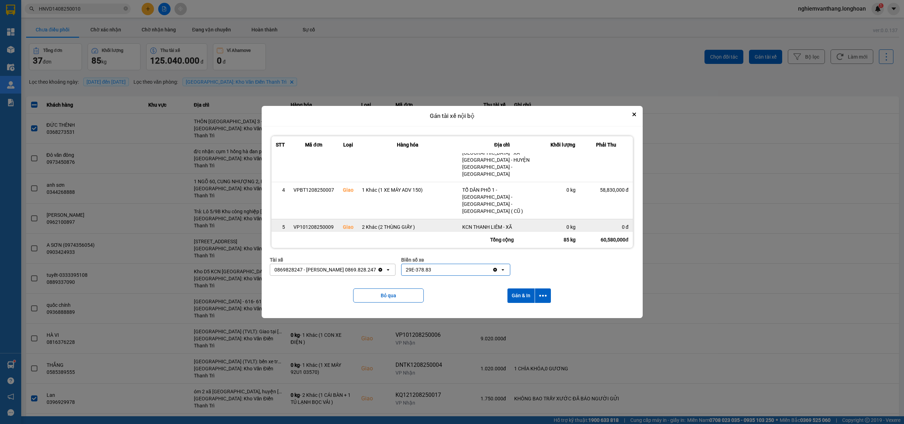
scroll to position [83, 0]
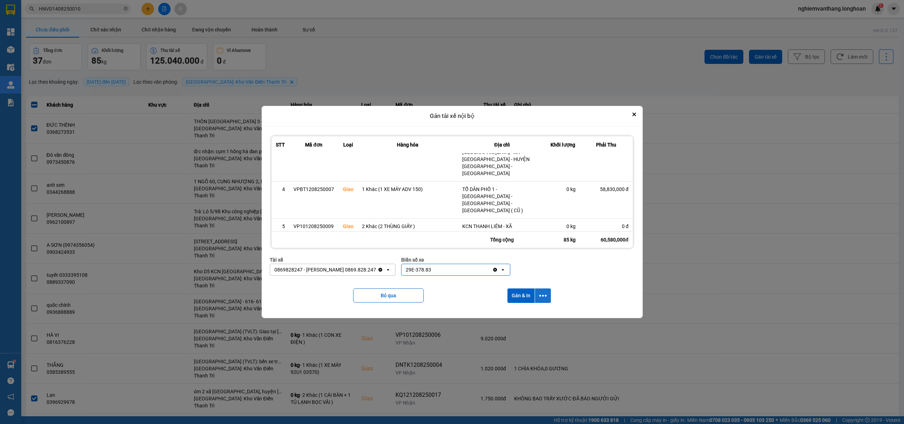
click at [548, 294] on button "dialog" at bounding box center [543, 295] width 16 height 14
click at [525, 314] on span "Chỉ gán tài" at bounding box center [515, 314] width 23 height 7
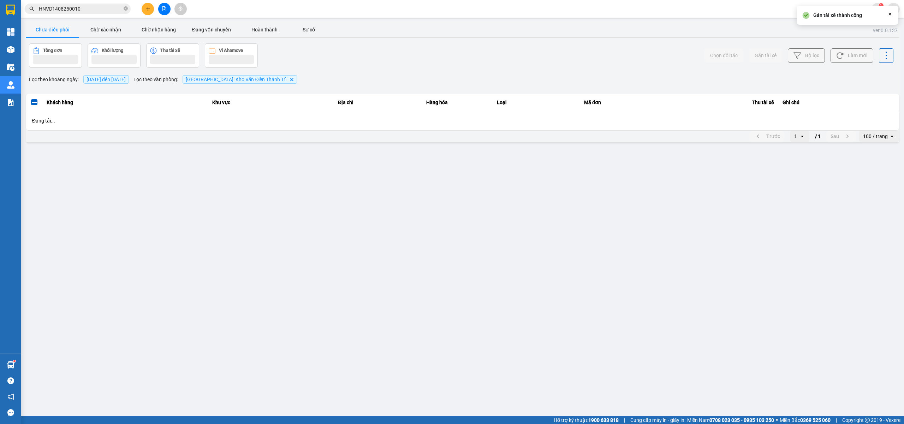
scroll to position [0, 0]
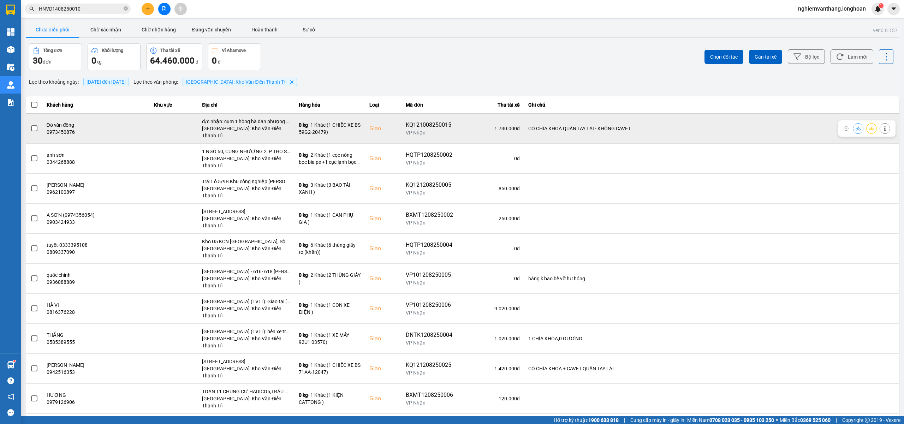
click at [33, 126] on span at bounding box center [34, 128] width 6 height 6
click at [30, 125] on input "checkbox" at bounding box center [30, 125] width 0 height 0
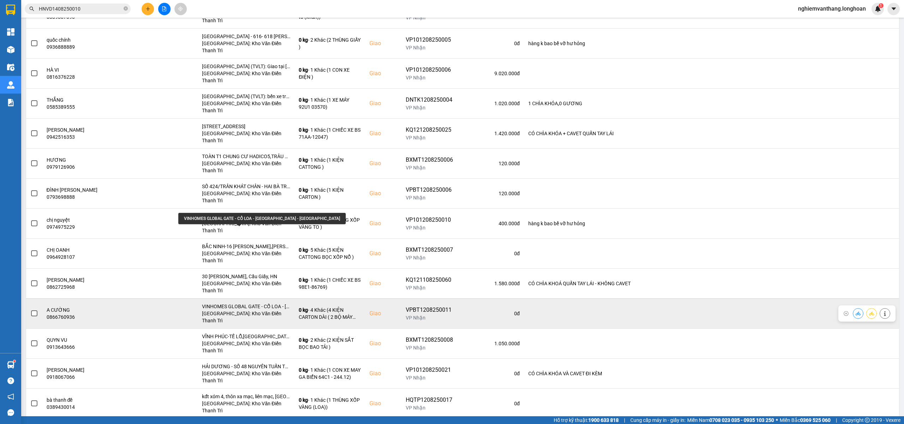
scroll to position [282, 0]
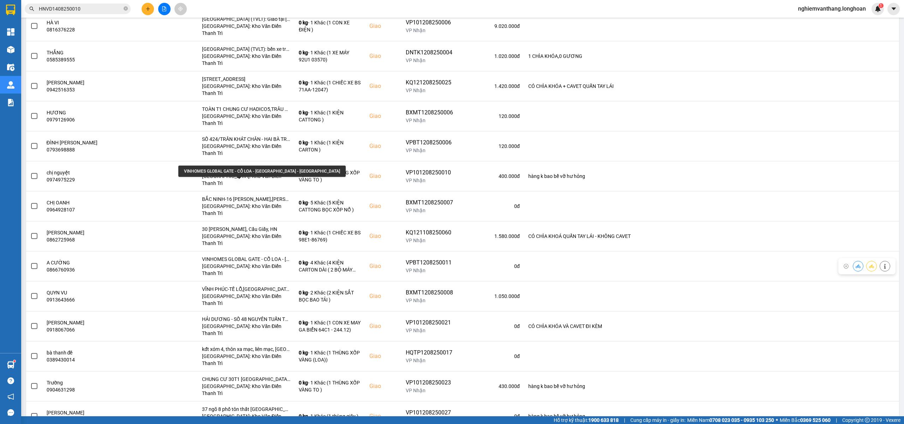
click at [248, 169] on div "VINHOMES GLOBAL GATE - CỔ LOA - [GEOGRAPHIC_DATA] - [GEOGRAPHIC_DATA]" at bounding box center [261, 171] width 167 height 11
copy div "VINHOMES GLOBAL GATE - CỔ LOA - [GEOGRAPHIC_DATA] - [GEOGRAPHIC_DATA]"
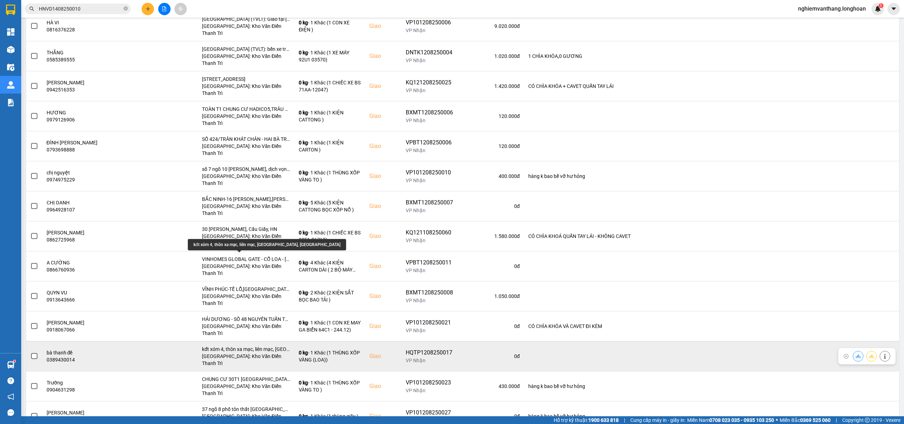
click at [257, 346] on div "kđt xóm 4, thôn xa mạc, liên mạc, [GEOGRAPHIC_DATA], [GEOGRAPHIC_DATA]" at bounding box center [246, 349] width 88 height 7
click at [40, 341] on td at bounding box center [34, 356] width 16 height 30
click at [35, 353] on span at bounding box center [34, 356] width 6 height 6
click at [30, 352] on input "checkbox" at bounding box center [30, 352] width 0 height 0
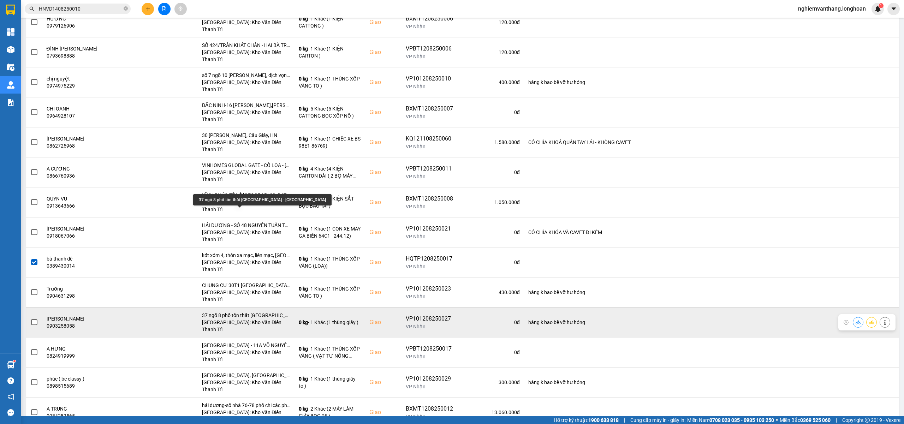
scroll to position [424, 0]
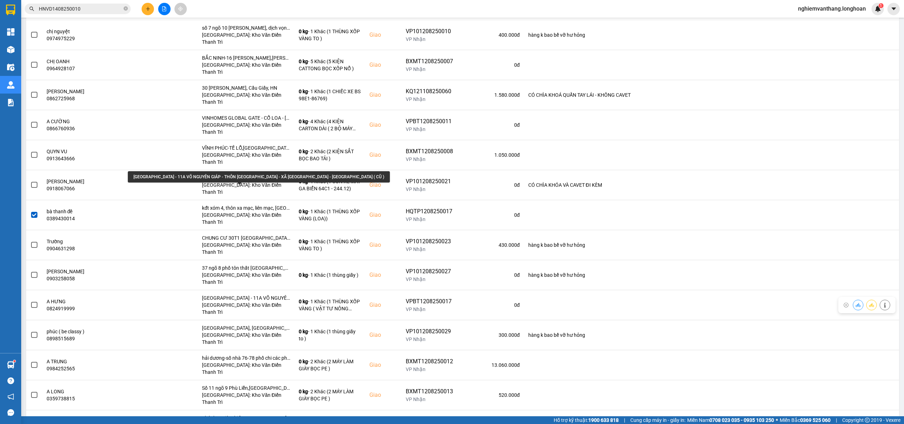
click at [234, 178] on div "[GEOGRAPHIC_DATA] - 11A VÕ NGUYÊN GIÁP - THÔN [GEOGRAPHIC_DATA] - XÃ [GEOGRAPHI…" at bounding box center [259, 176] width 262 height 11
copy div "[GEOGRAPHIC_DATA] - 11A VÕ NGUYÊN GIÁP - THÔN [GEOGRAPHIC_DATA] - XÃ [GEOGRAPHI…"
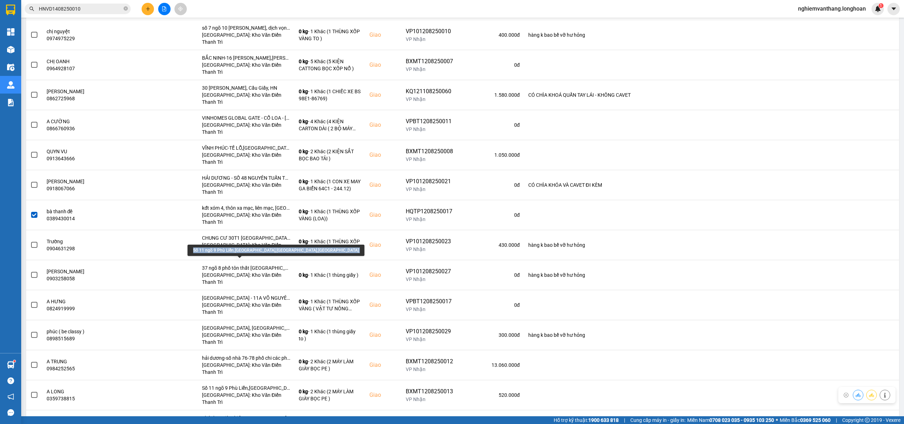
copy div "[GEOGRAPHIC_DATA] - 11A VÕ NGUYÊN GIÁP - THÔN [GEOGRAPHIC_DATA] - XÃ [GEOGRAPHI…"
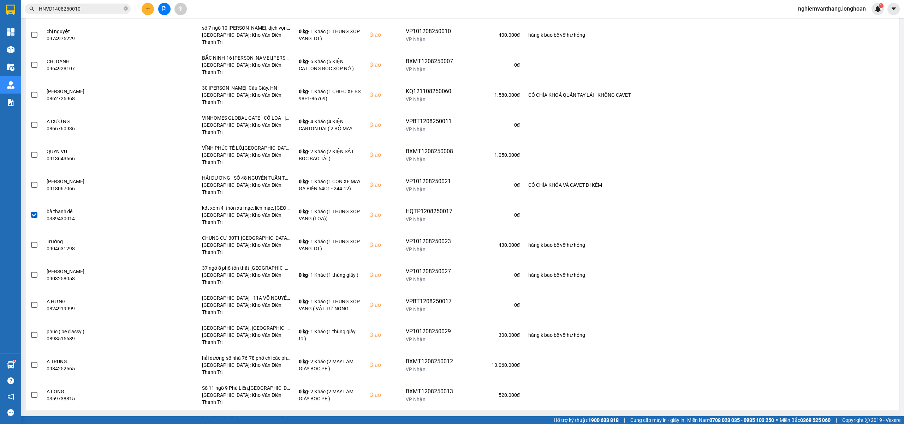
click at [34, 422] on span at bounding box center [34, 425] width 6 height 6
click at [30, 421] on input "checkbox" at bounding box center [30, 421] width 0 height 0
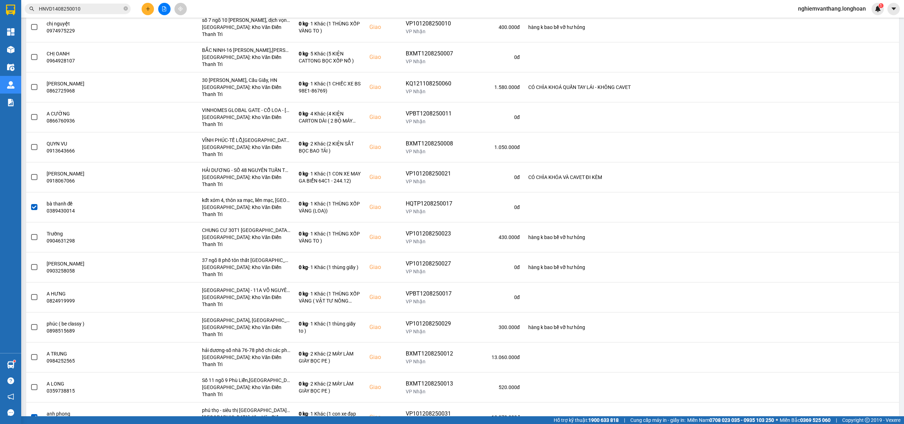
scroll to position [448, 0]
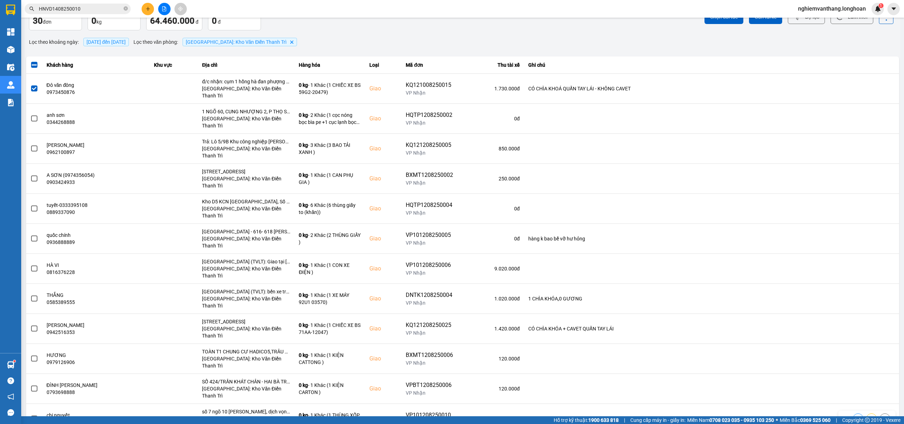
scroll to position [0, 0]
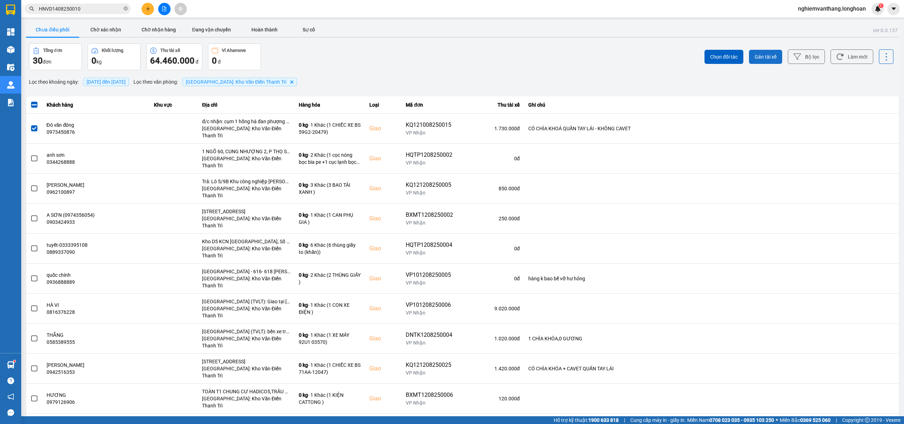
click at [758, 59] on span "Gán tài xế" at bounding box center [765, 56] width 22 height 7
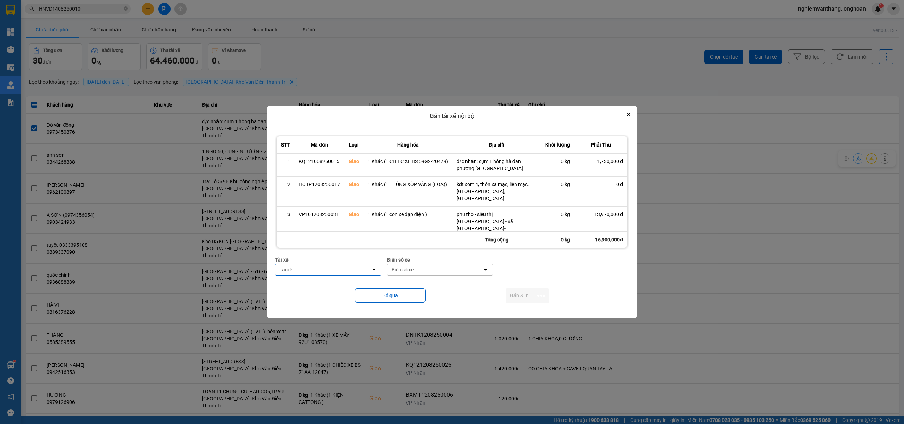
type input "d"
type input "đăng"
drag, startPoint x: 322, startPoint y: 293, endPoint x: 379, endPoint y: 288, distance: 57.4
click at [323, 292] on span "0859238386 - nguyễn hải đăng 0356.999.247" at bounding box center [327, 288] width 99 height 14
click at [424, 273] on div "Biển số xe" at bounding box center [422, 269] width 22 height 7
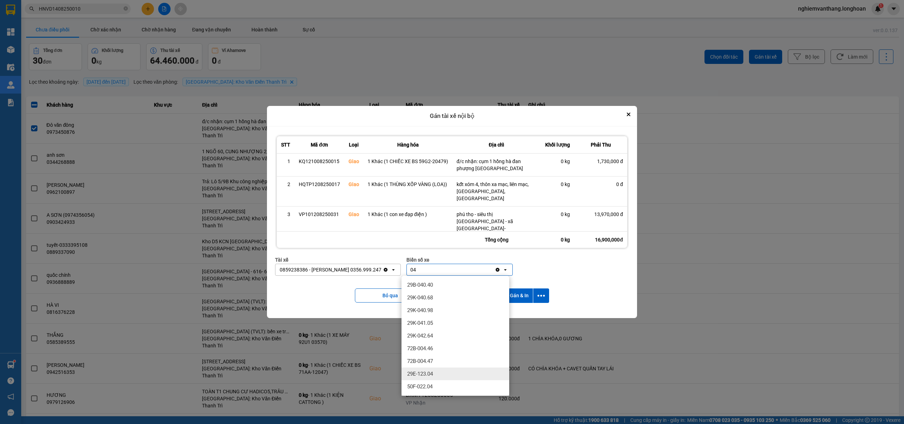
type input "04"
click at [437, 371] on div "29E-123.04" at bounding box center [455, 373] width 108 height 13
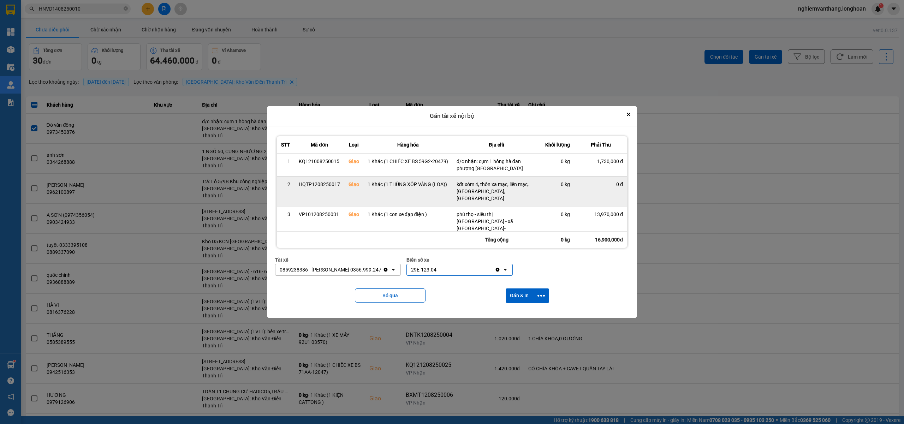
scroll to position [14, 0]
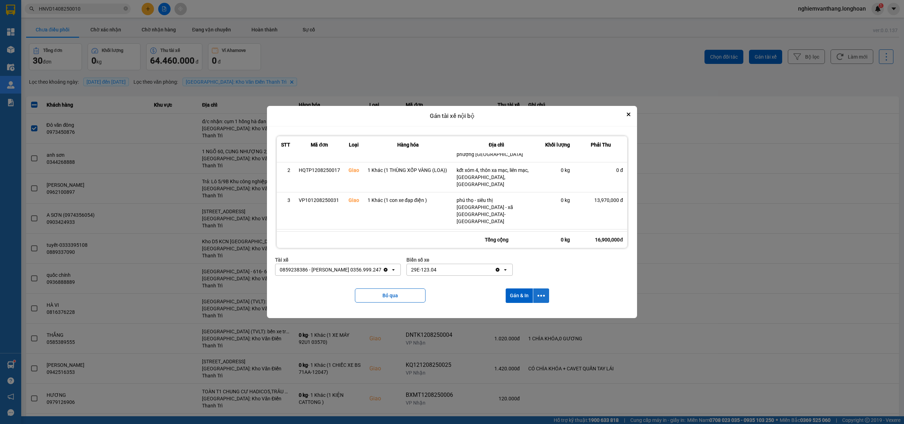
click at [539, 291] on button "dialog" at bounding box center [541, 295] width 16 height 14
drag, startPoint x: 529, startPoint y: 312, endPoint x: 509, endPoint y: 248, distance: 67.7
click at [528, 313] on div "Chỉ gán tài" at bounding box center [523, 314] width 42 height 7
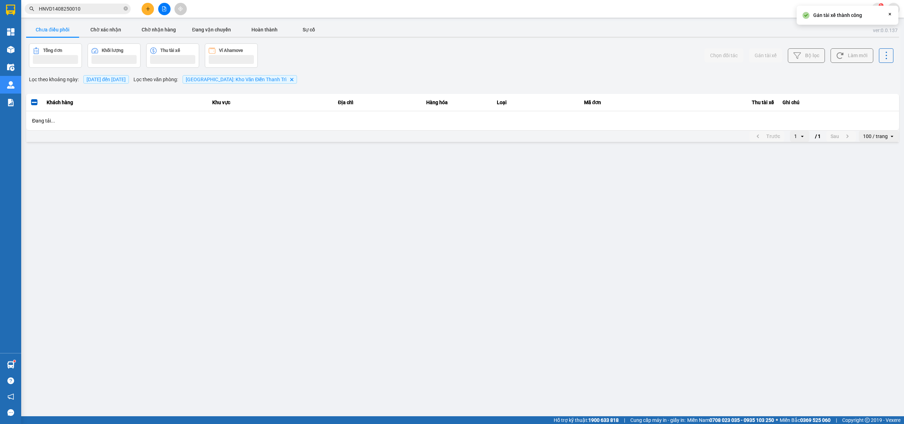
scroll to position [0, 0]
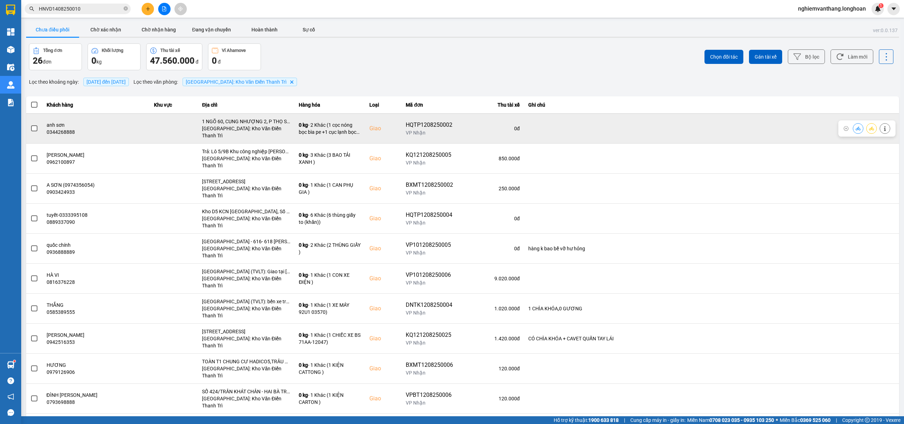
click at [30, 125] on label at bounding box center [34, 129] width 8 height 8
click at [30, 125] on input "checkbox" at bounding box center [30, 125] width 0 height 0
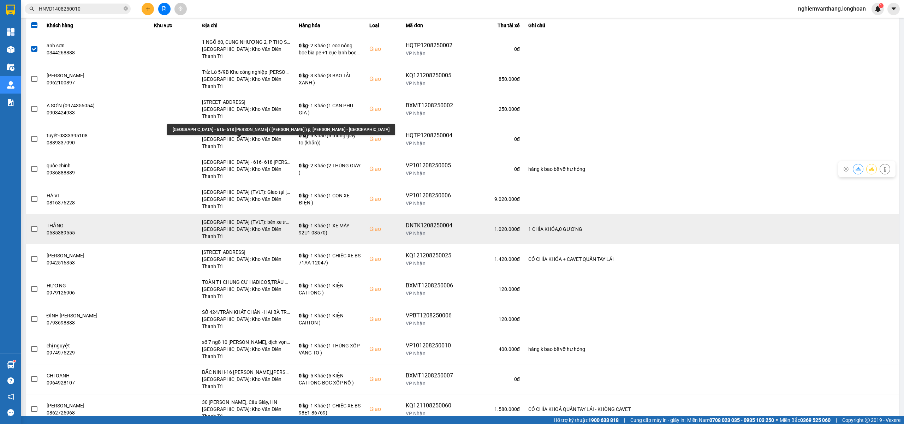
scroll to position [94, 0]
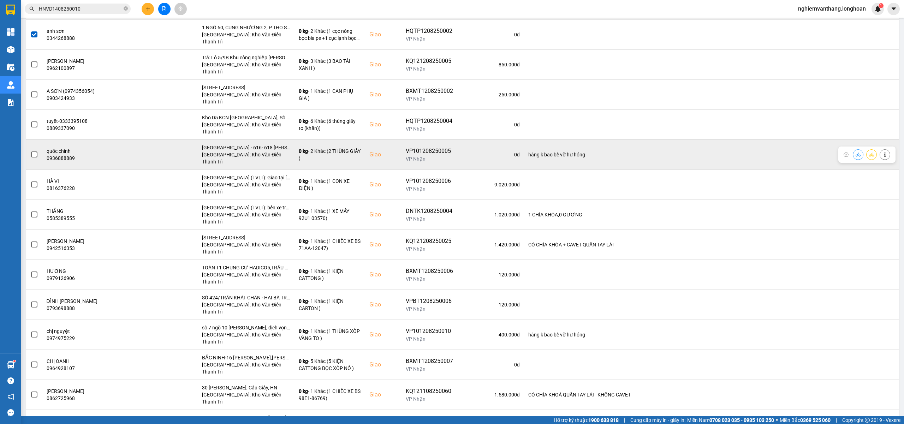
click at [35, 151] on span at bounding box center [34, 154] width 6 height 6
click at [30, 151] on input "checkbox" at bounding box center [30, 151] width 0 height 0
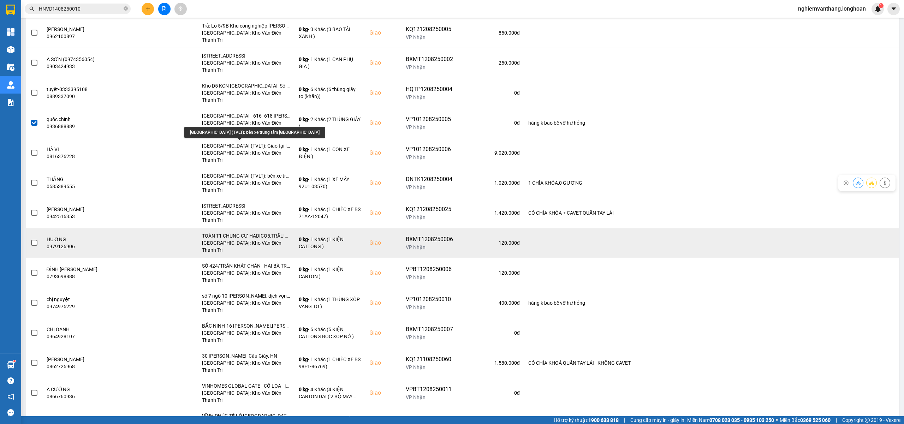
scroll to position [141, 0]
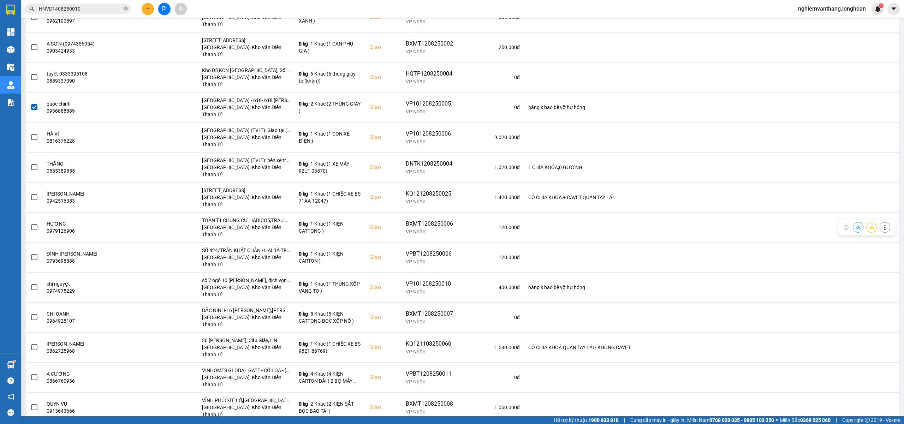
click at [23, 175] on main "ver: 0.0.137 Chưa điều phối Chờ xác nhận Chờ nhận hàng Đang vận chuyển Hoàn thà…" at bounding box center [452, 208] width 904 height 416
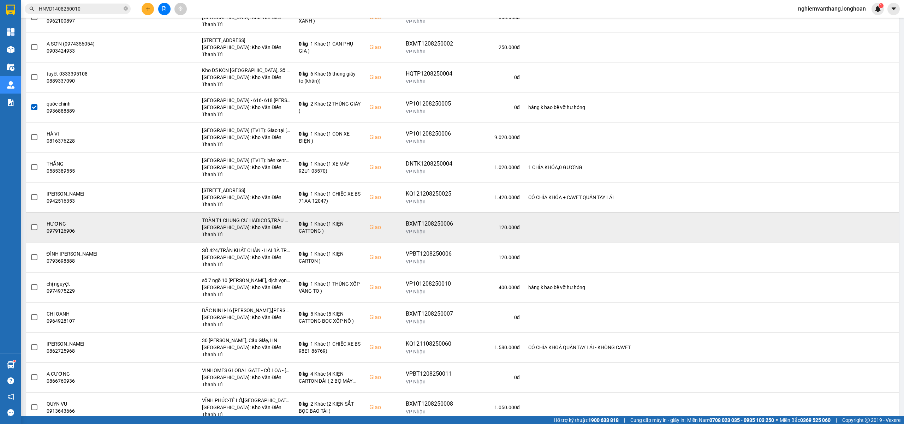
click at [31, 224] on span at bounding box center [34, 227] width 6 height 6
click at [30, 223] on input "checkbox" at bounding box center [30, 223] width 0 height 0
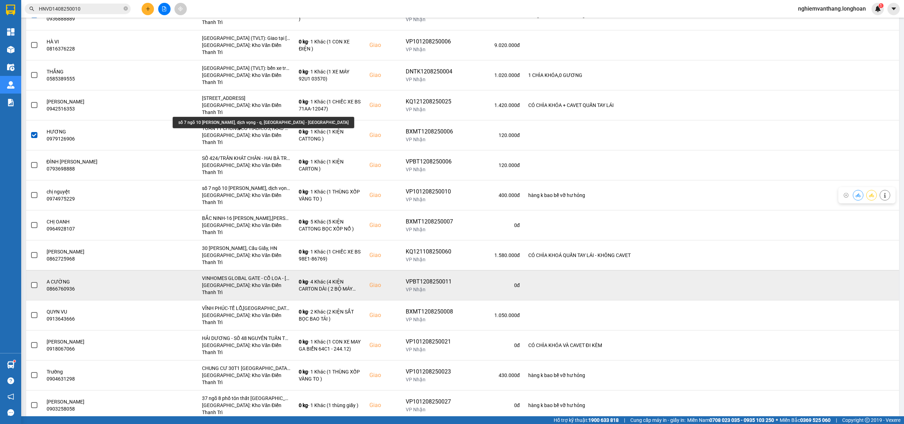
scroll to position [235, 0]
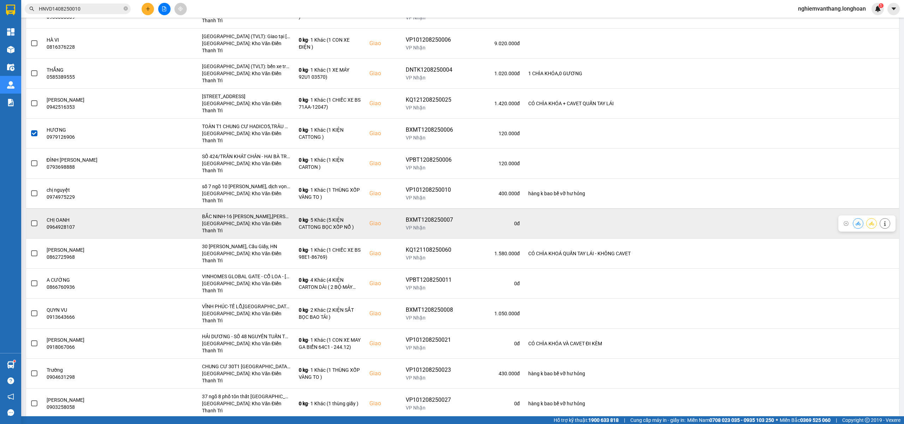
click at [39, 208] on td at bounding box center [34, 223] width 16 height 30
click at [38, 208] on td at bounding box center [34, 223] width 16 height 30
click at [35, 220] on span at bounding box center [34, 223] width 6 height 6
click at [30, 220] on input "checkbox" at bounding box center [30, 220] width 0 height 0
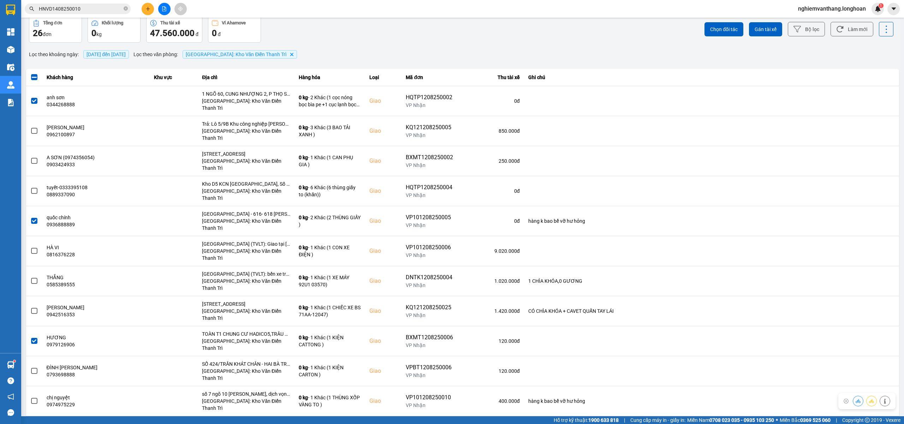
scroll to position [0, 0]
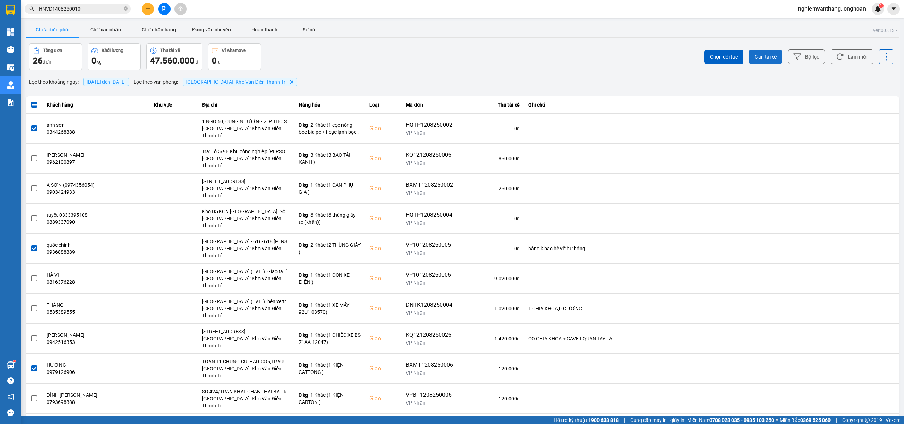
click at [758, 58] on span "Gán tài xế" at bounding box center [765, 56] width 22 height 7
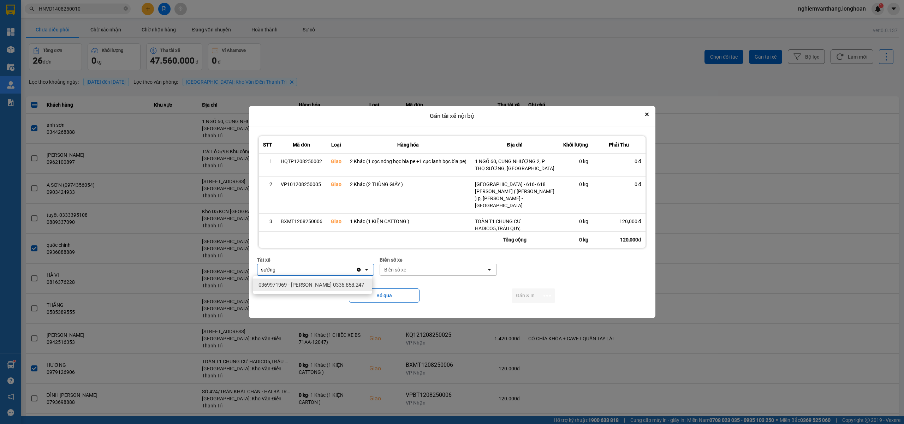
type input "sướng"
click at [289, 283] on span "0369971969 - Bùi Mạnh Sướng 0336.858.247" at bounding box center [311, 284] width 106 height 7
type input "6"
type input "sướng"
click at [336, 282] on span "0369971969 - Bùi Mạnh Sướng 0336.858.247" at bounding box center [311, 284] width 106 height 7
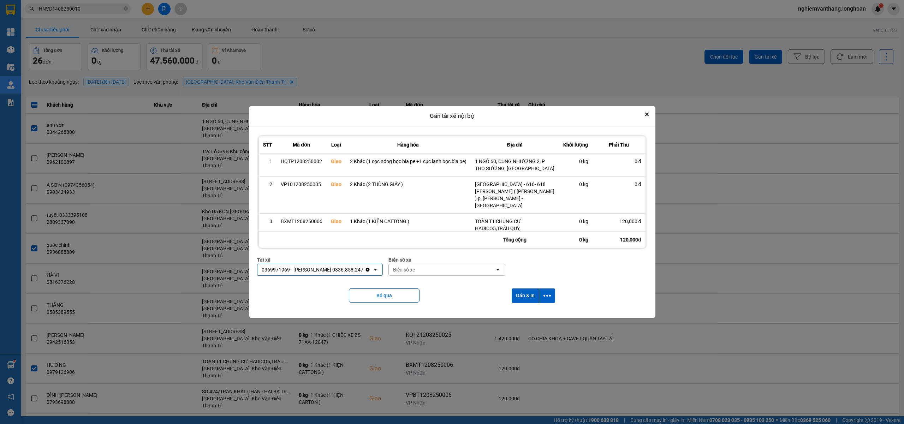
click at [402, 268] on div "Biển số xe" at bounding box center [404, 269] width 22 height 7
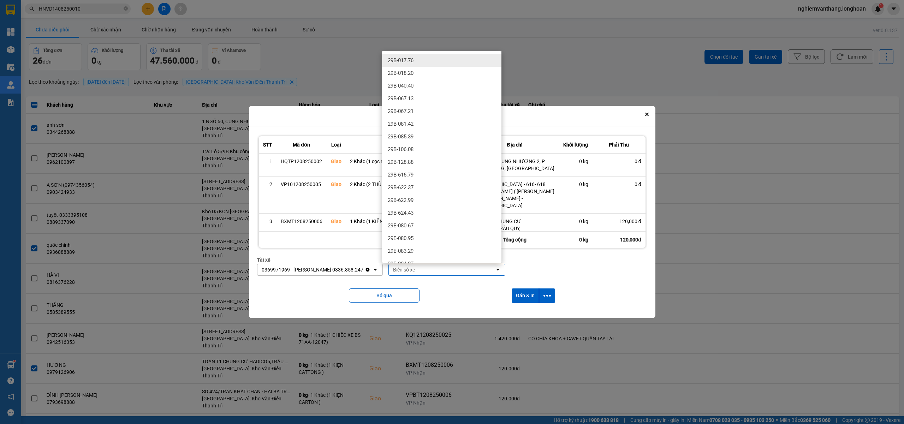
type input "5"
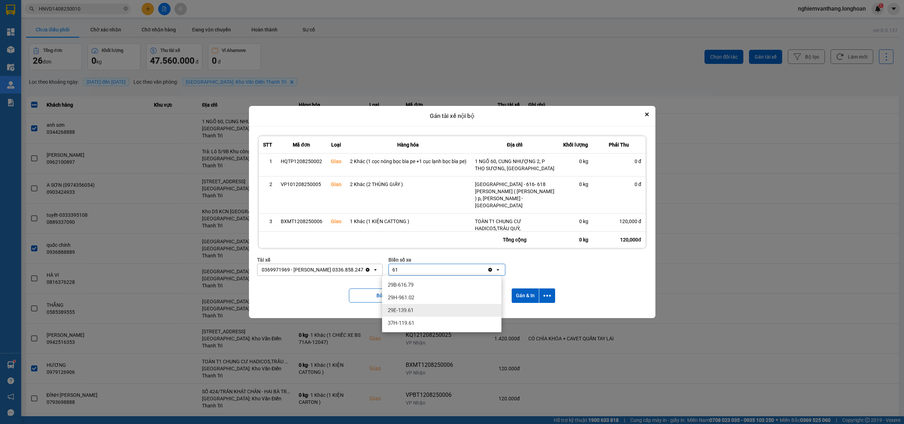
type input "61"
click at [415, 312] on div "29E-139.61" at bounding box center [441, 310] width 119 height 13
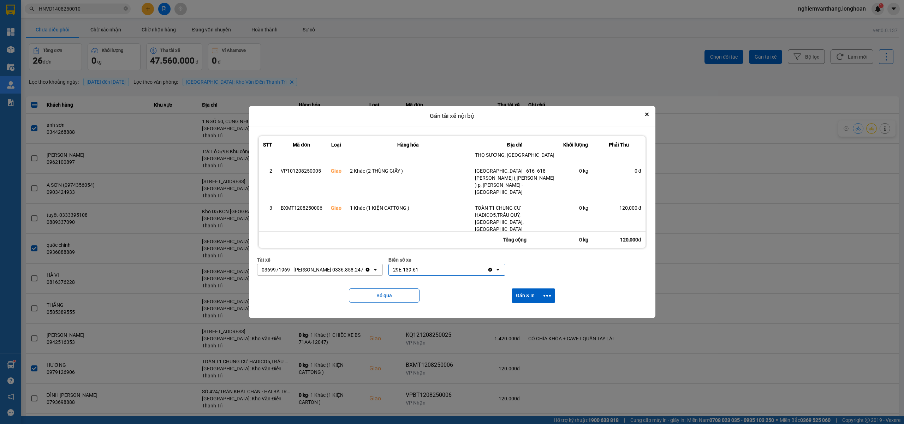
scroll to position [21, 0]
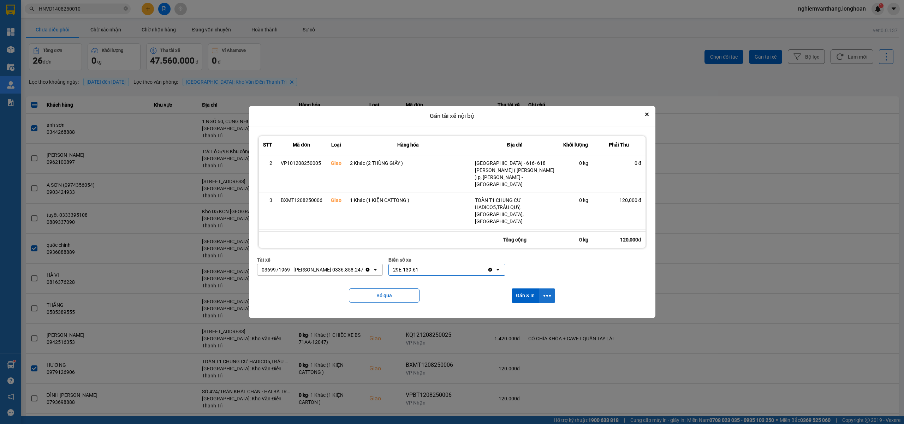
drag, startPoint x: 549, startPoint y: 291, endPoint x: 552, endPoint y: 299, distance: 8.3
click at [550, 291] on button "dialog" at bounding box center [547, 295] width 16 height 14
drag, startPoint x: 535, startPoint y: 311, endPoint x: 535, endPoint y: 315, distance: 3.5
click at [535, 312] on div "Chỉ gán tài" at bounding box center [530, 314] width 42 height 7
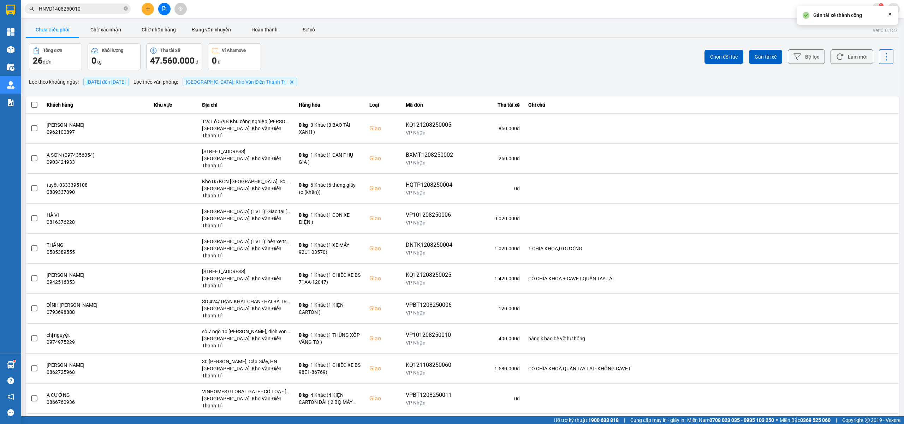
scroll to position [0, 0]
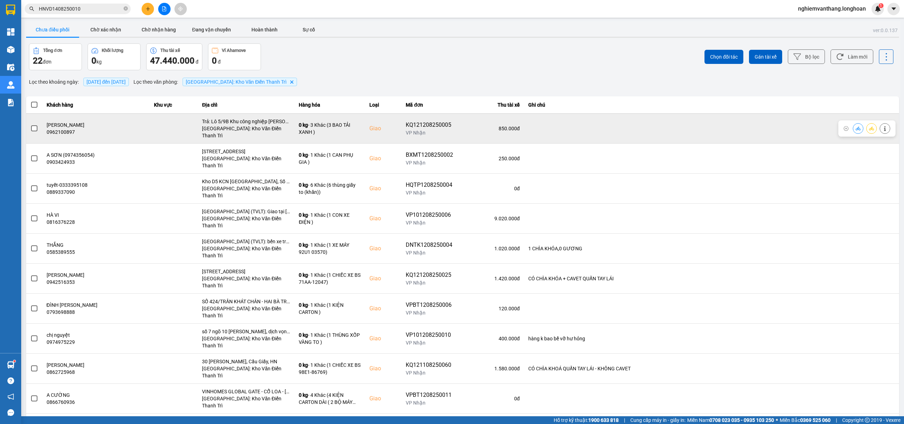
click at [34, 125] on span at bounding box center [34, 128] width 6 height 6
click at [30, 125] on input "checkbox" at bounding box center [30, 125] width 0 height 0
click at [37, 125] on span at bounding box center [34, 128] width 6 height 6
click at [30, 125] on input "checkbox" at bounding box center [30, 125] width 0 height 0
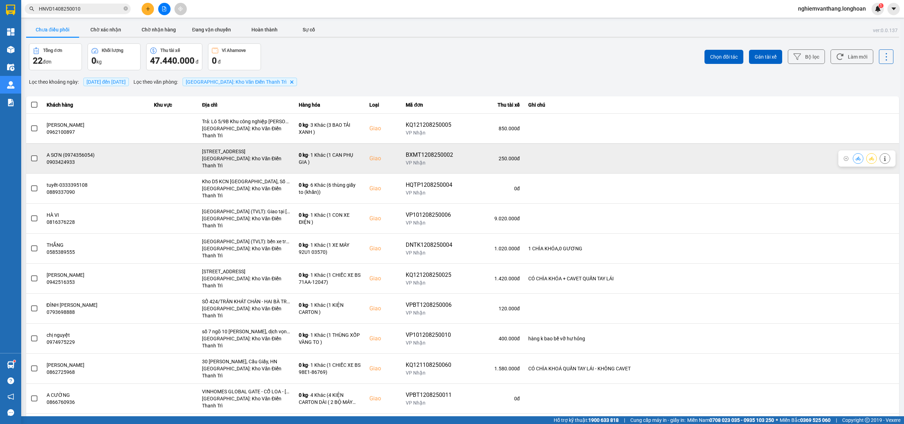
click at [34, 155] on span at bounding box center [34, 158] width 6 height 6
click at [30, 155] on input "checkbox" at bounding box center [30, 155] width 0 height 0
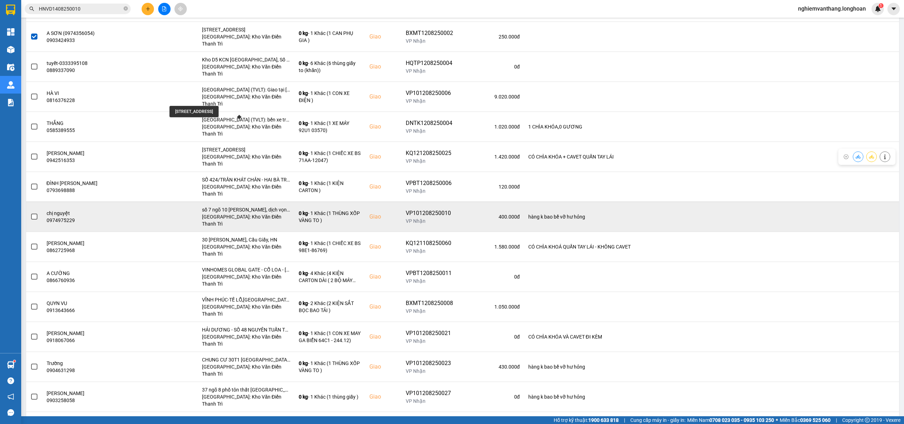
scroll to position [141, 0]
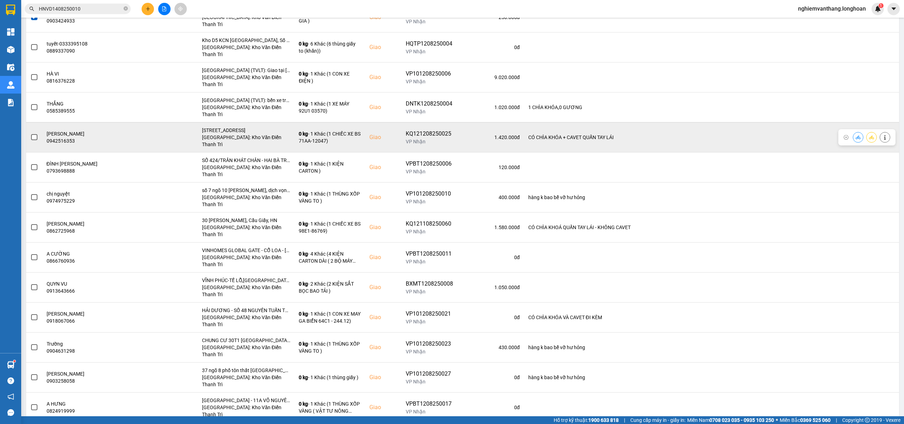
drag, startPoint x: 29, startPoint y: 107, endPoint x: 35, endPoint y: 107, distance: 6.4
click at [30, 122] on td at bounding box center [34, 137] width 16 height 30
click at [34, 134] on span at bounding box center [34, 137] width 6 height 6
click at [30, 133] on input "checkbox" at bounding box center [30, 133] width 0 height 0
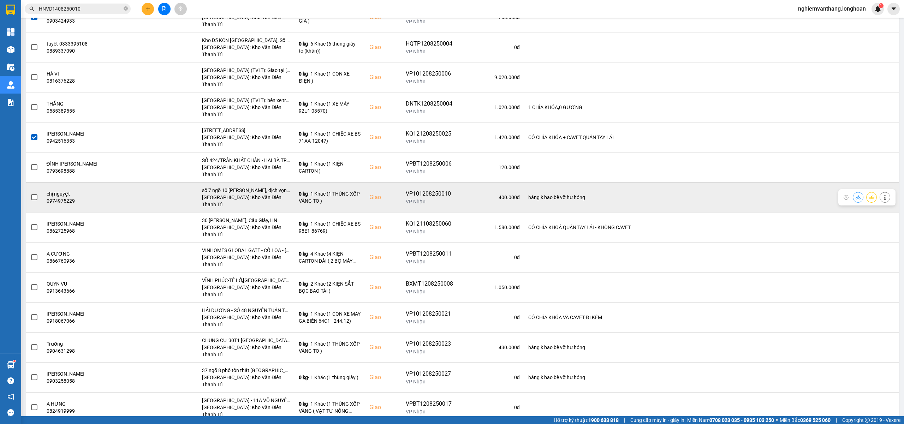
click at [30, 192] on div at bounding box center [34, 197] width 8 height 11
click at [33, 194] on span at bounding box center [34, 197] width 6 height 6
click at [30, 193] on input "checkbox" at bounding box center [30, 193] width 0 height 0
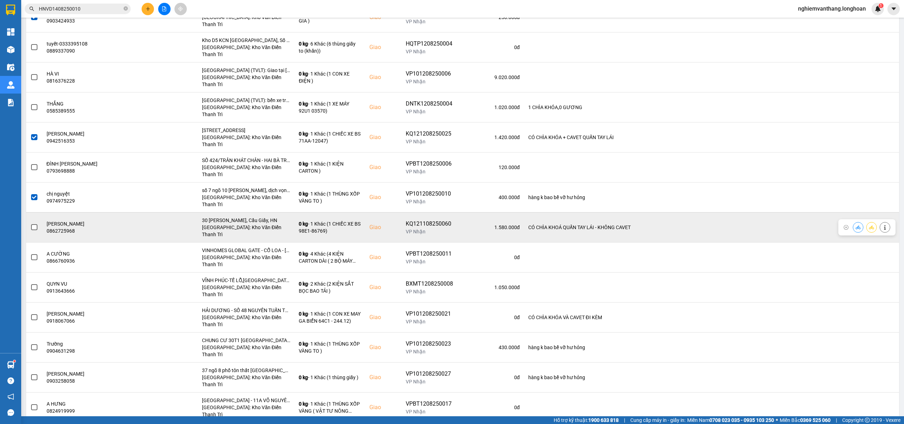
click at [35, 224] on span at bounding box center [34, 227] width 6 height 6
click at [30, 223] on input "checkbox" at bounding box center [30, 223] width 0 height 0
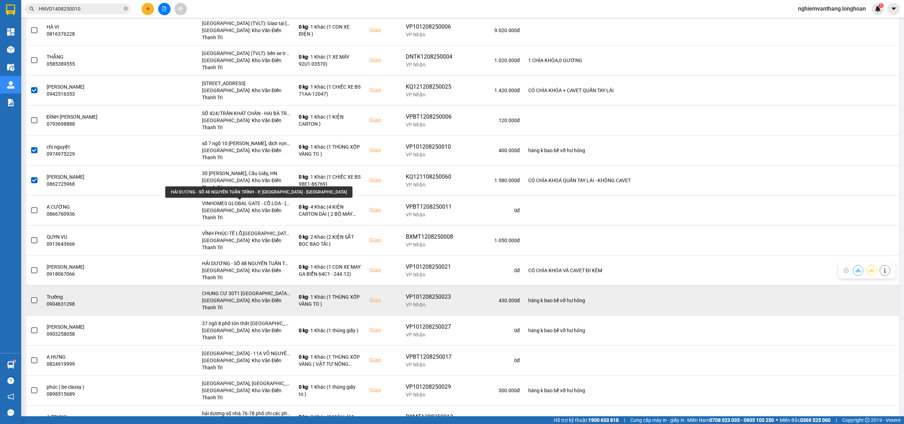
scroll to position [235, 0]
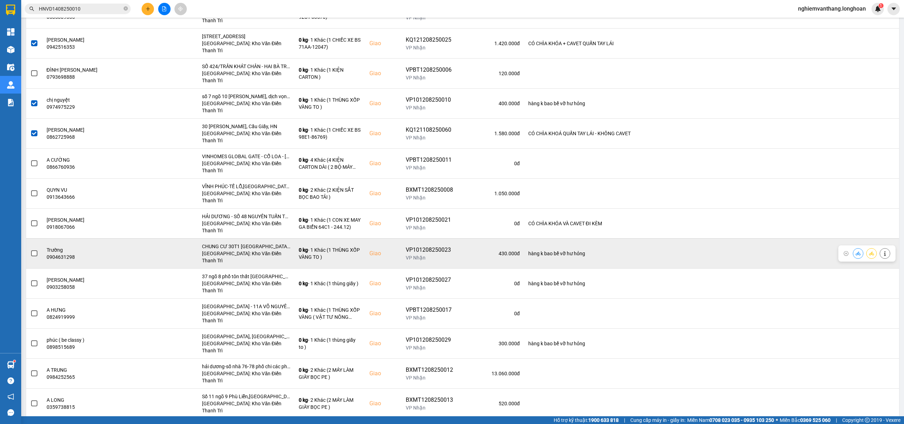
click at [36, 250] on span at bounding box center [34, 253] width 6 height 6
click at [30, 250] on input "checkbox" at bounding box center [30, 250] width 0 height 0
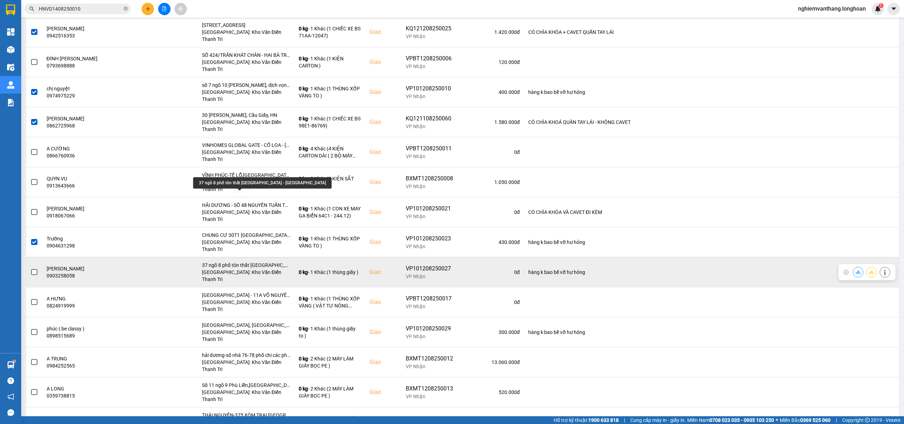
scroll to position [252, 0]
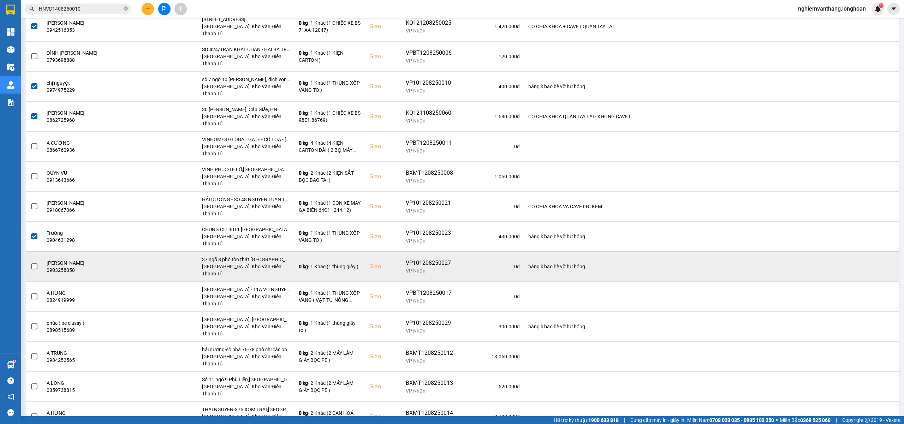
click at [37, 263] on label at bounding box center [34, 267] width 8 height 8
click at [30, 263] on input "checkbox" at bounding box center [30, 263] width 0 height 0
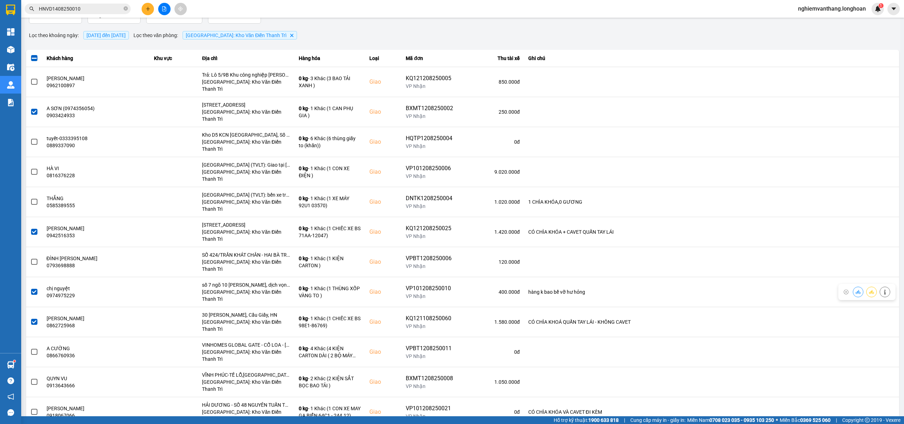
scroll to position [0, 0]
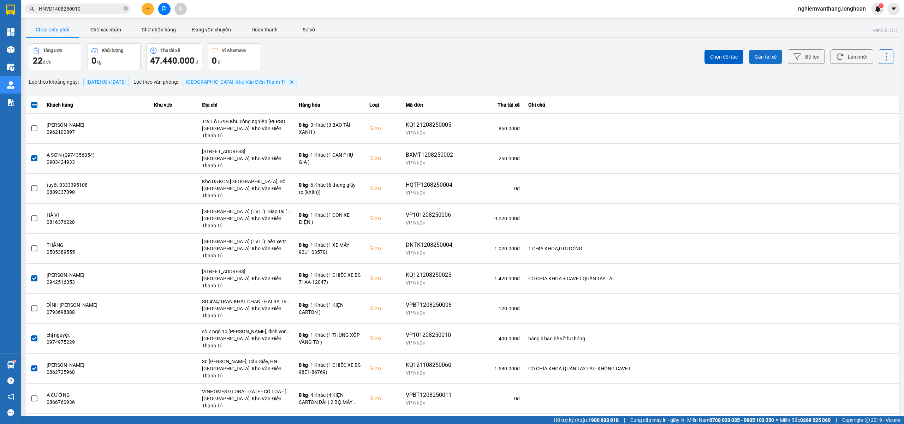
click at [754, 57] on span "Gán tài xế" at bounding box center [765, 56] width 22 height 7
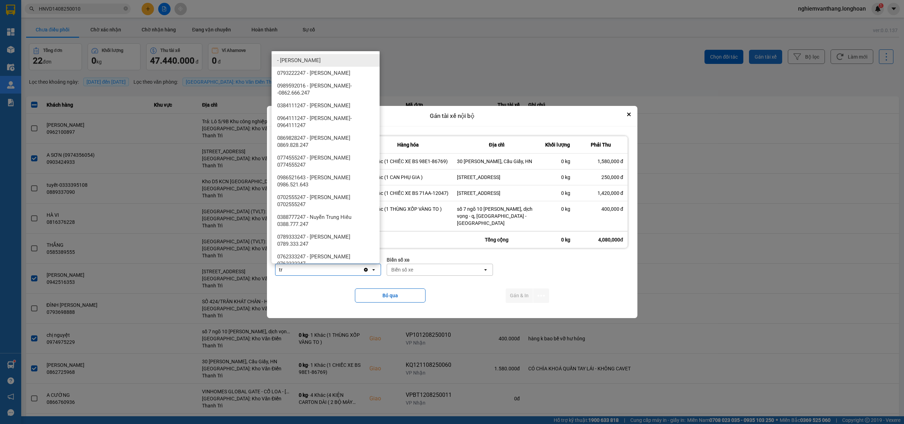
type input "t"
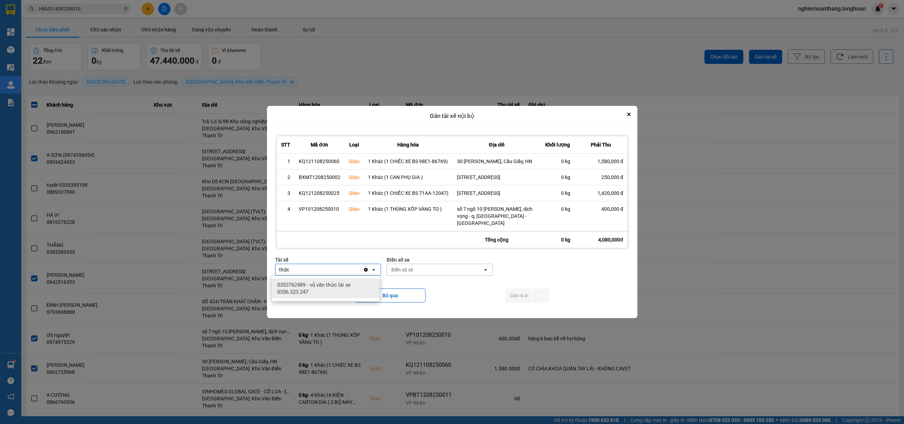
type input "thức"
click at [342, 284] on span "0353762489 - vũ văn thức lái xe 0356.323.247" at bounding box center [327, 288] width 100 height 14
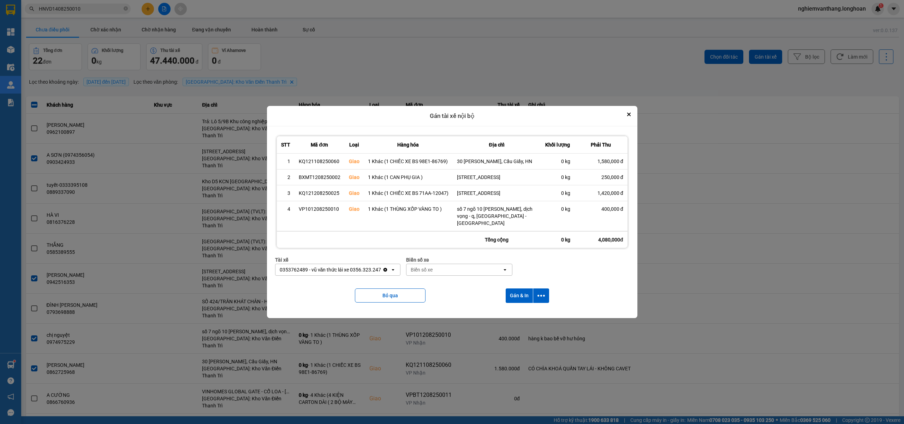
click at [429, 273] on div "Biển số xe" at bounding box center [454, 269] width 96 height 11
type input "45"
click at [442, 287] on div "29E-121.45" at bounding box center [456, 285] width 108 height 13
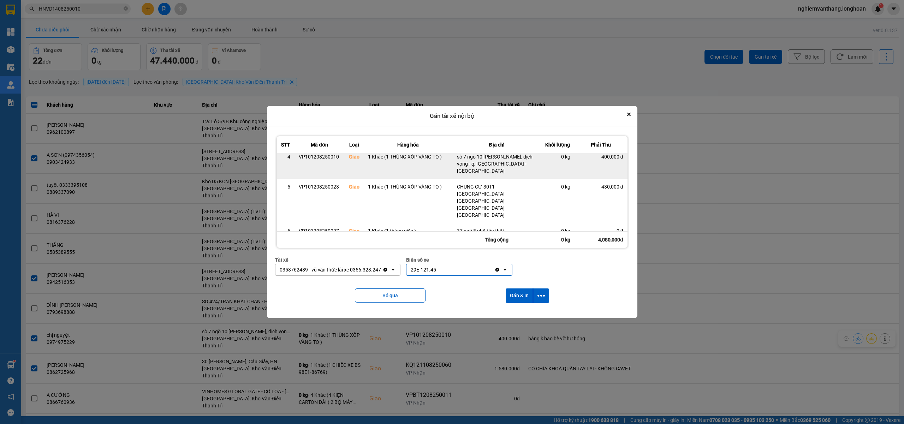
scroll to position [53, 0]
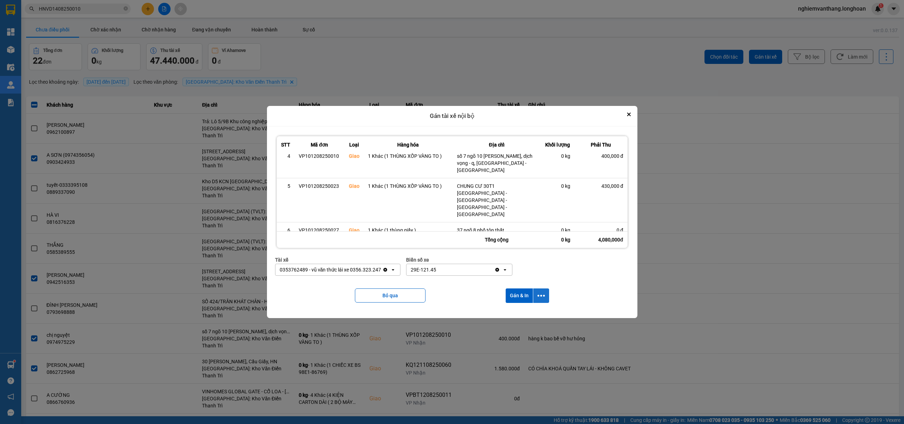
drag, startPoint x: 545, startPoint y: 296, endPoint x: 540, endPoint y: 300, distance: 6.6
click at [545, 295] on icon "dialog" at bounding box center [540, 296] width 7 height 2
click at [527, 315] on div "Chỉ gán tài" at bounding box center [523, 314] width 42 height 7
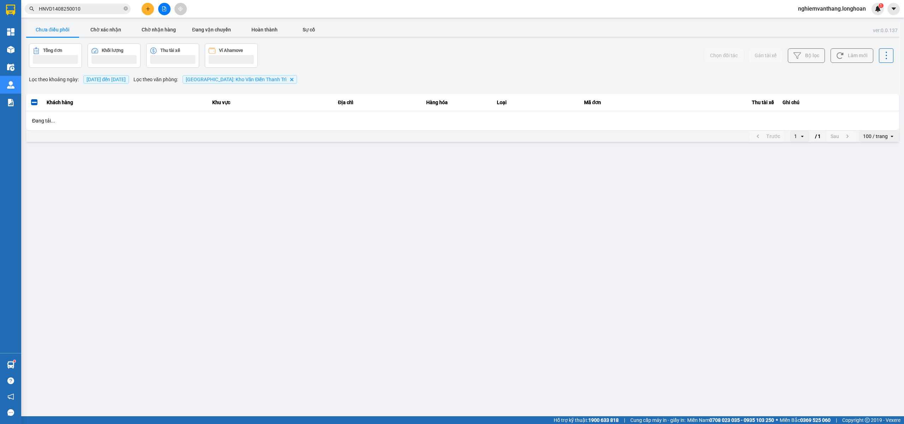
scroll to position [0, 0]
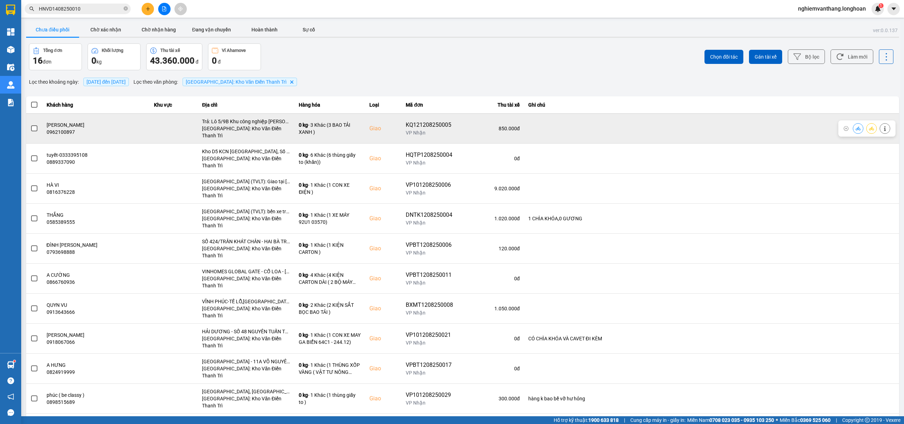
click at [34, 125] on span at bounding box center [34, 128] width 6 height 6
click at [30, 125] on input "checkbox" at bounding box center [30, 125] width 0 height 0
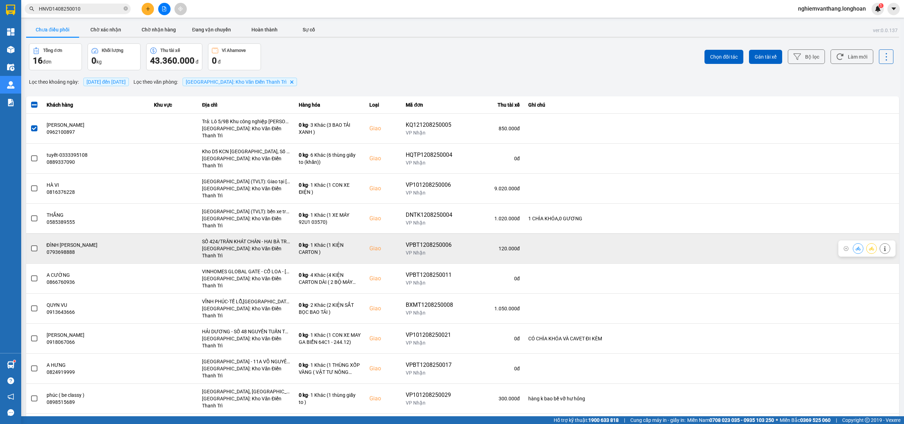
click at [37, 245] on span at bounding box center [34, 248] width 6 height 6
click at [30, 245] on input "checkbox" at bounding box center [30, 245] width 0 height 0
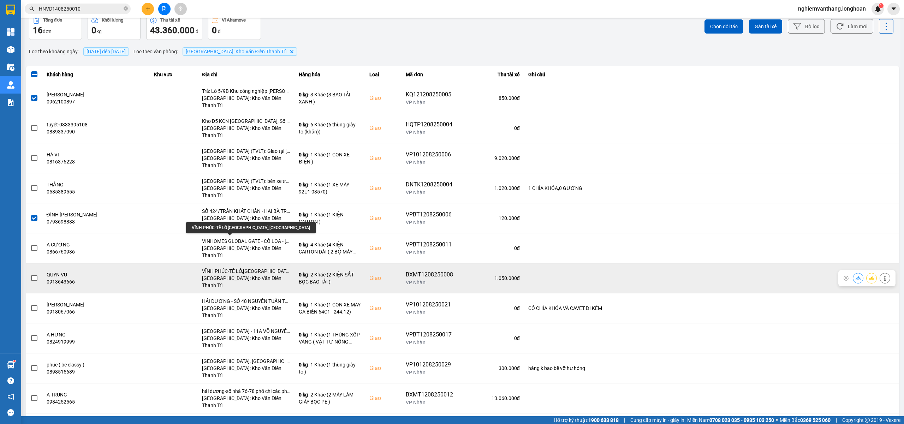
scroll to position [47, 0]
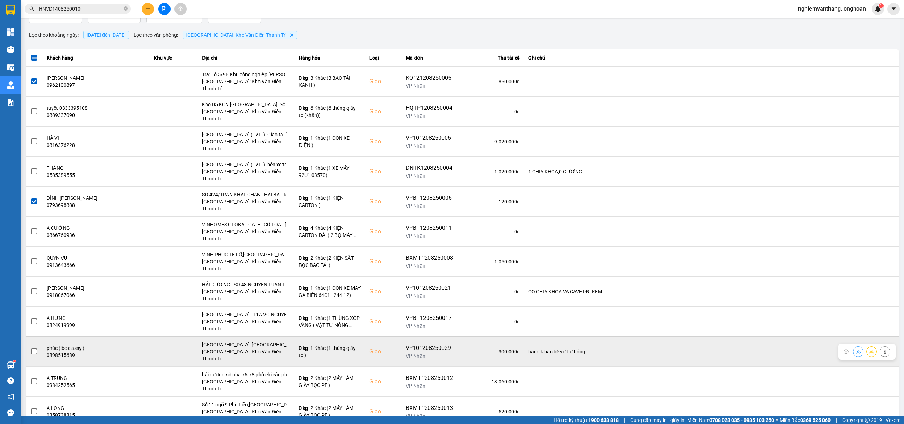
click at [33, 348] on span at bounding box center [34, 351] width 6 height 6
click at [30, 348] on input "checkbox" at bounding box center [30, 348] width 0 height 0
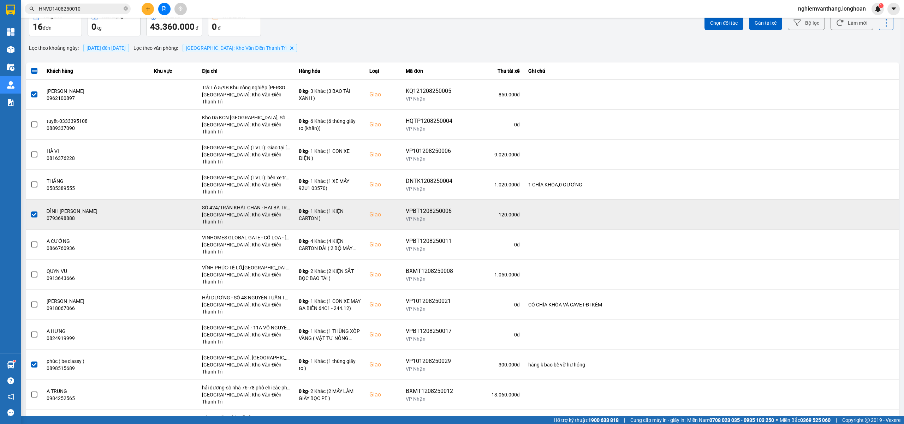
scroll to position [0, 0]
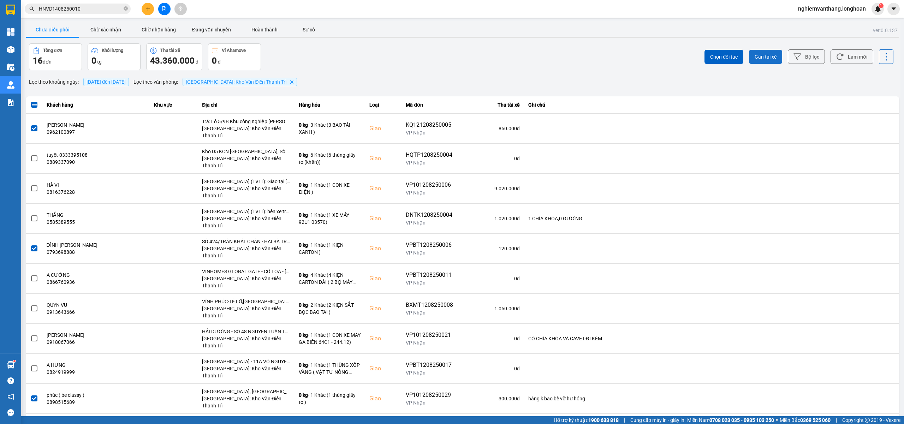
click at [754, 59] on span "Gán tài xế" at bounding box center [765, 56] width 22 height 7
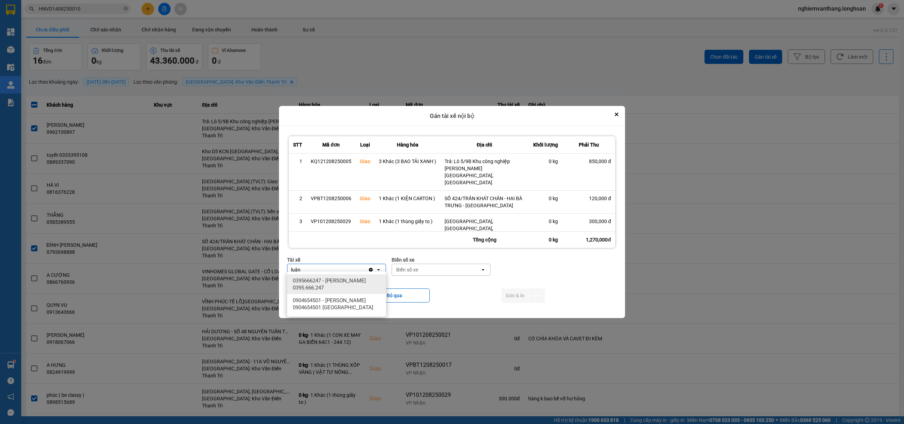
type input "luân"
drag, startPoint x: 348, startPoint y: 280, endPoint x: 352, endPoint y: 280, distance: 3.9
click at [348, 280] on span "0395666247 - Phạm Thế Luân 0395.666.247" at bounding box center [338, 284] width 90 height 14
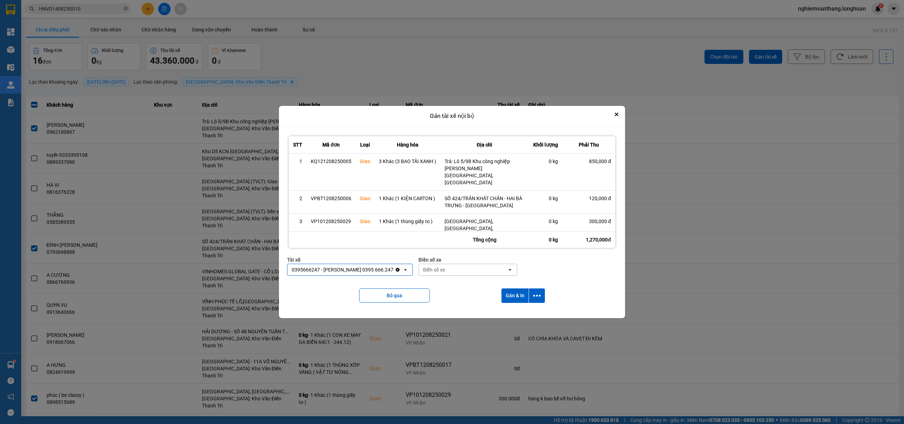
click at [436, 266] on div "Biển số xe" at bounding box center [434, 269] width 22 height 7
type input "31"
click at [453, 277] on div "29K-105.31" at bounding box center [463, 280] width 99 height 13
click at [535, 293] on icon "dialog" at bounding box center [536, 295] width 7 height 7
click at [518, 309] on span "Chỉ gán tài" at bounding box center [508, 310] width 23 height 7
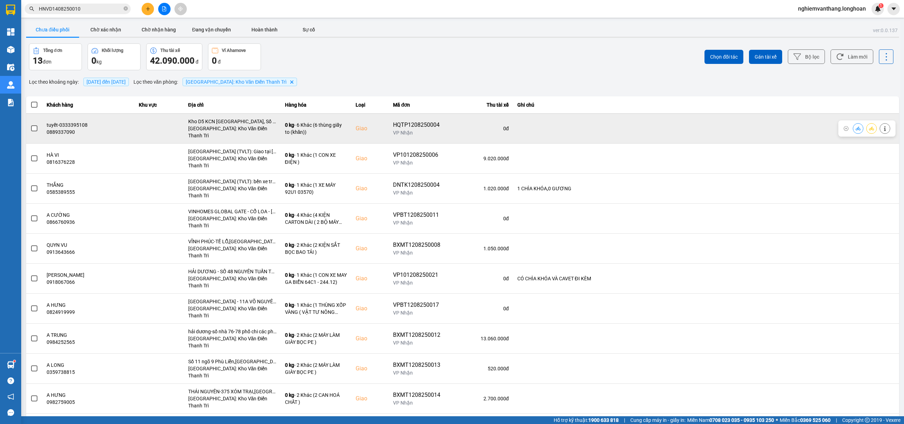
click at [31, 128] on span at bounding box center [34, 128] width 6 height 6
click at [30, 125] on input "checkbox" at bounding box center [30, 125] width 0 height 0
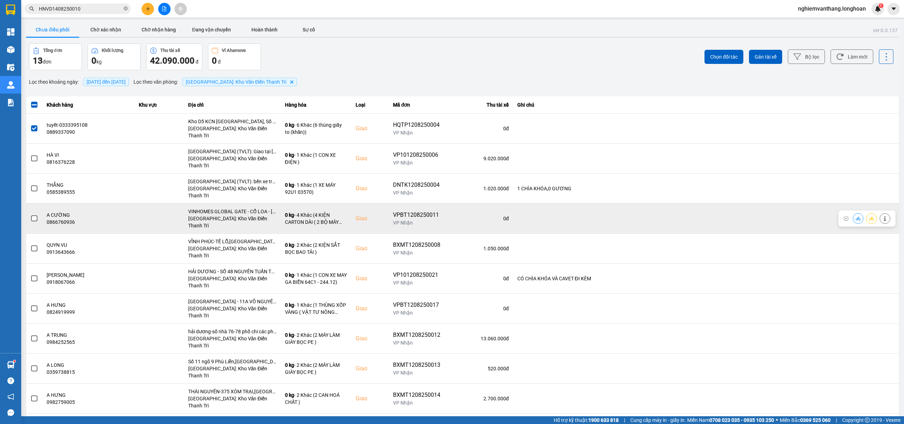
click at [32, 215] on span at bounding box center [34, 218] width 6 height 6
click at [30, 215] on input "checkbox" at bounding box center [30, 215] width 0 height 0
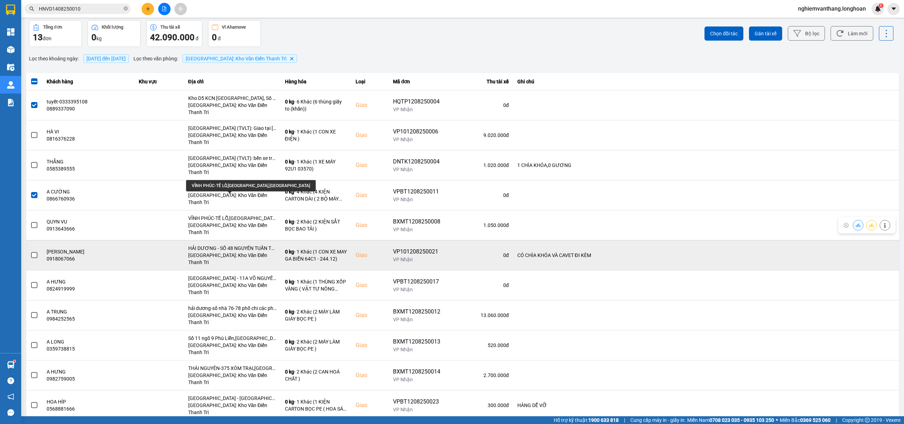
scroll to position [32, 0]
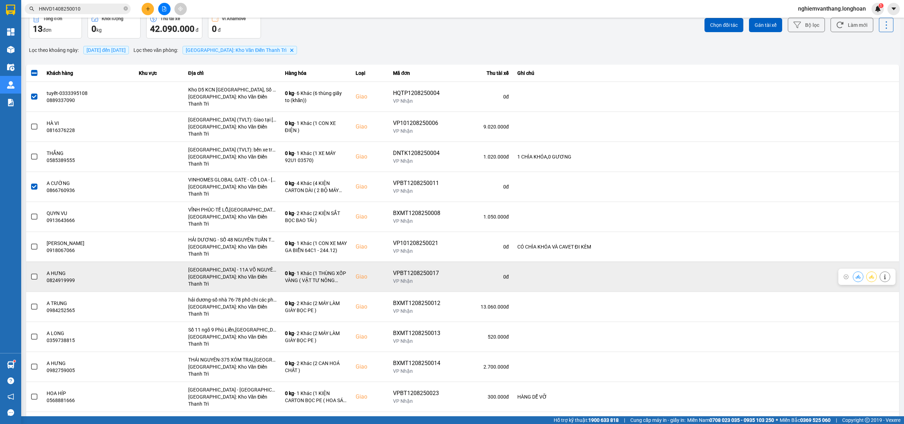
click at [35, 274] on span at bounding box center [34, 277] width 6 height 6
click at [30, 273] on input "checkbox" at bounding box center [30, 273] width 0 height 0
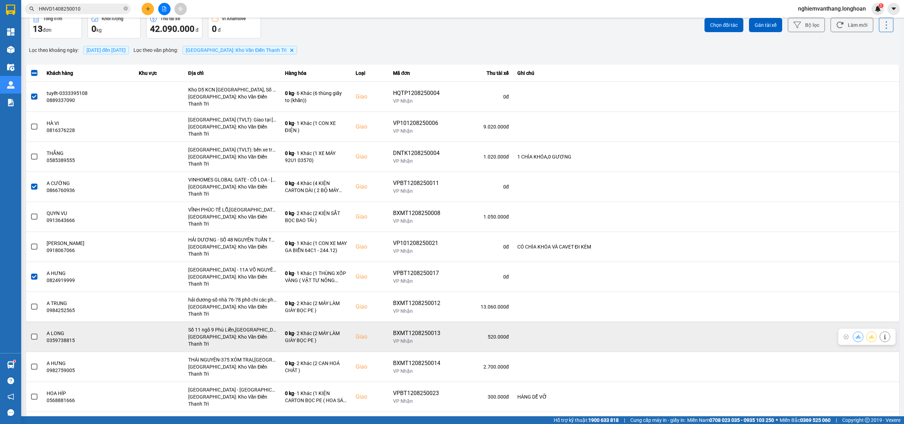
click at [37, 333] on label at bounding box center [34, 337] width 8 height 8
click at [30, 333] on input "checkbox" at bounding box center [30, 333] width 0 height 0
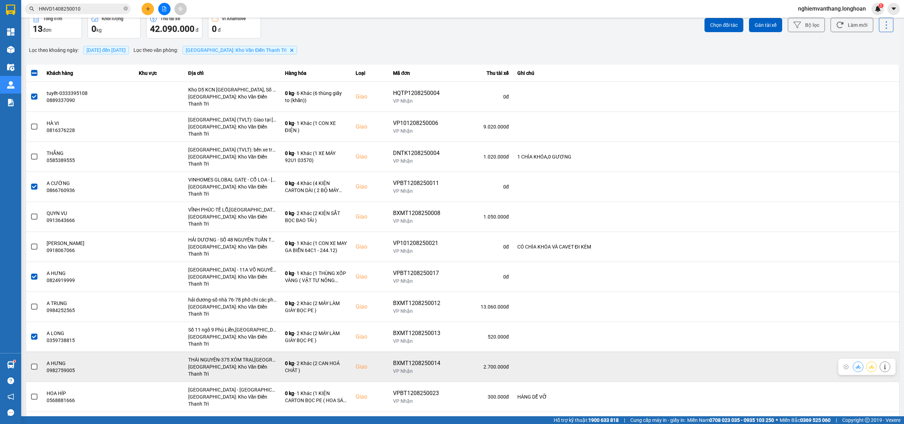
click at [34, 364] on span at bounding box center [34, 367] width 6 height 6
click at [30, 363] on input "checkbox" at bounding box center [30, 363] width 0 height 0
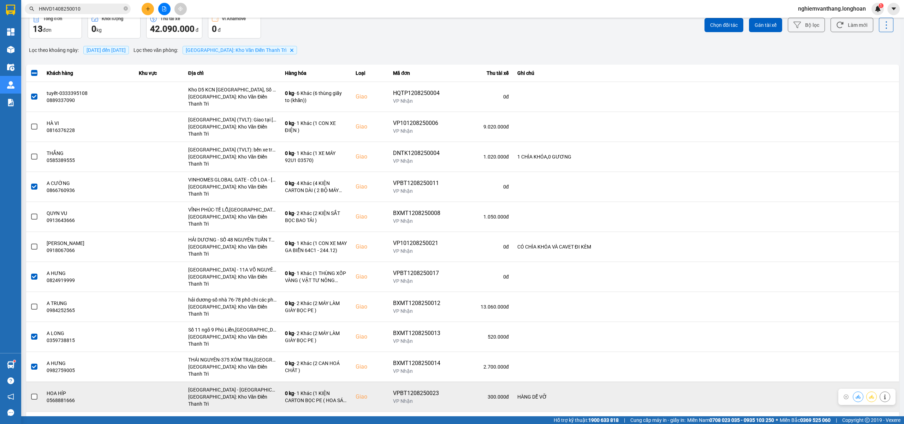
click at [36, 394] on span at bounding box center [34, 397] width 6 height 6
click at [30, 393] on input "checkbox" at bounding box center [30, 393] width 0 height 0
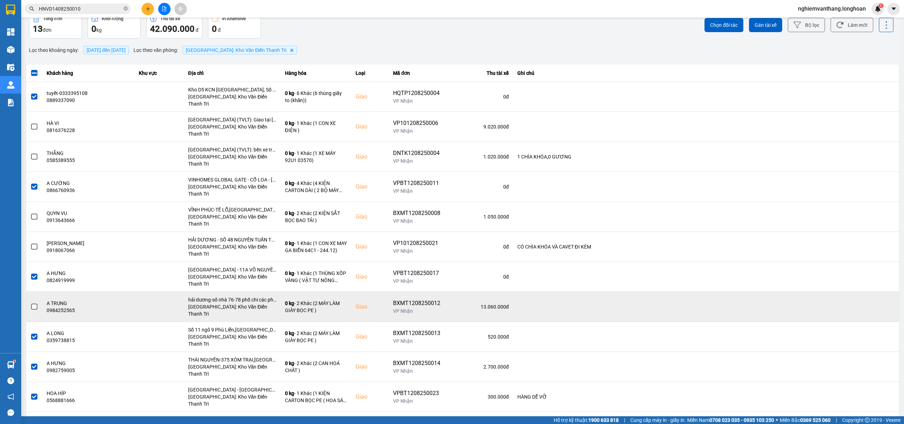
scroll to position [0, 0]
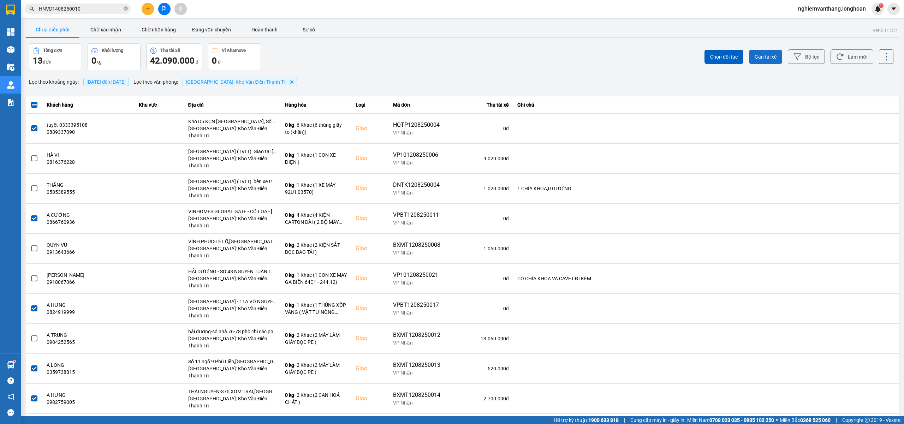
click at [758, 58] on span "Gán tài xế" at bounding box center [765, 56] width 22 height 7
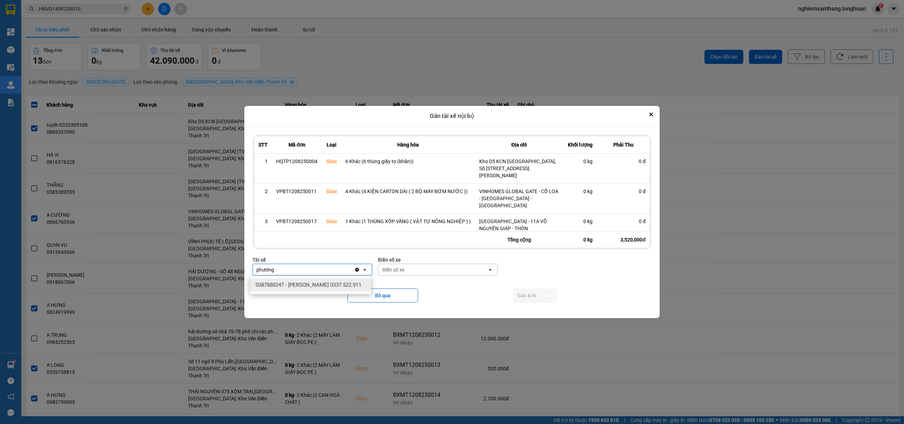
type input "phương"
click at [325, 280] on div "0387888247 - Lê Thanh Phương 0337.522.911" at bounding box center [310, 285] width 121 height 13
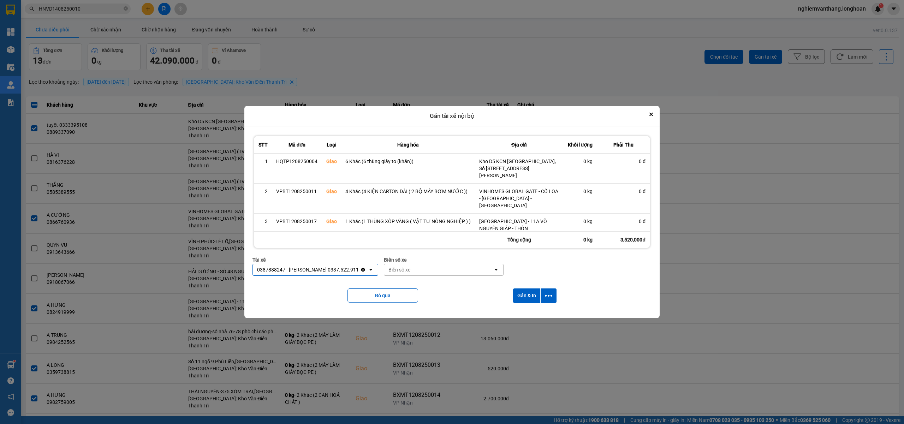
click at [421, 269] on div "Biển số xe" at bounding box center [438, 269] width 109 height 11
type input "14"
click at [413, 298] on span "29E-366.14" at bounding box center [400, 297] width 26 height 7
click at [546, 297] on button "dialog" at bounding box center [548, 295] width 16 height 14
click at [537, 316] on div "Chỉ gán tài" at bounding box center [531, 314] width 42 height 7
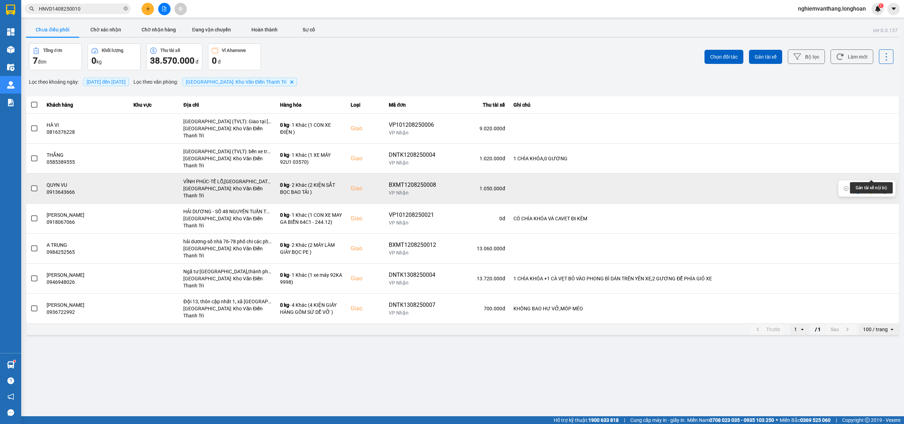
click at [874, 182] on button at bounding box center [871, 188] width 10 height 12
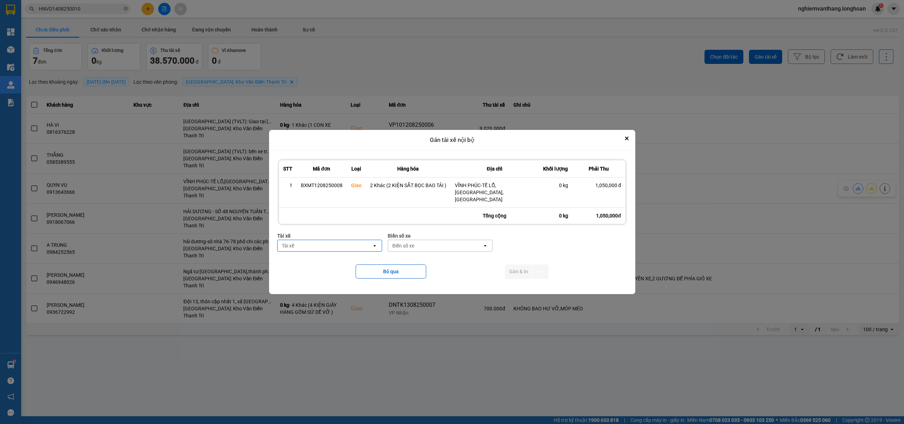
type input "d"
type input "đă"
click at [347, 260] on span "0859238386 - nguyễn hải đăng 0356.999.247" at bounding box center [331, 261] width 96 height 14
click at [455, 246] on div "Biển số xe" at bounding box center [456, 245] width 94 height 11
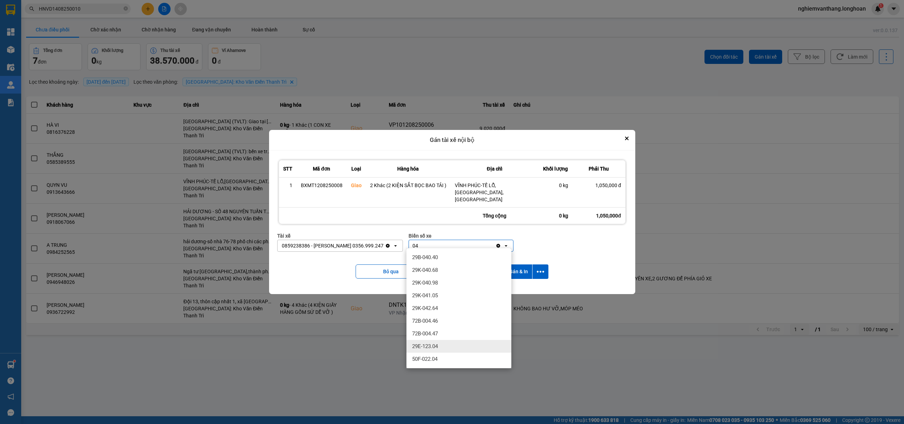
type input "04"
click at [444, 343] on div "29E-123.04" at bounding box center [458, 346] width 105 height 13
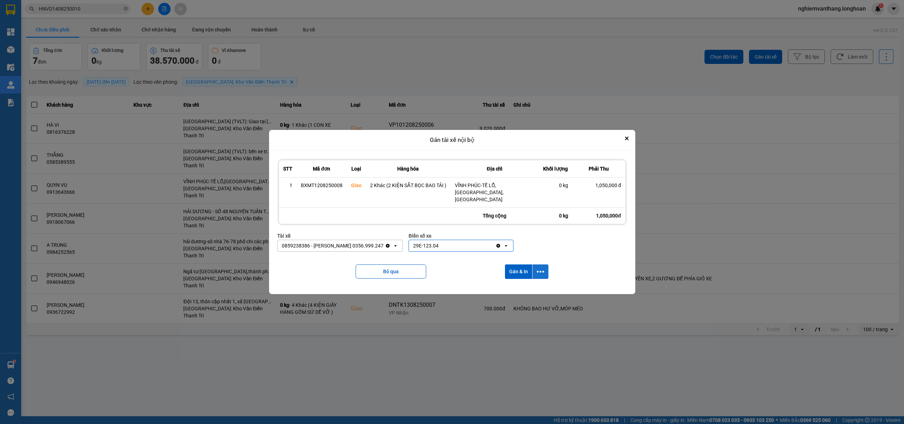
click at [539, 268] on icon "dialog" at bounding box center [540, 271] width 7 height 7
click at [530, 286] on div "Chỉ gán tài" at bounding box center [522, 287] width 42 height 7
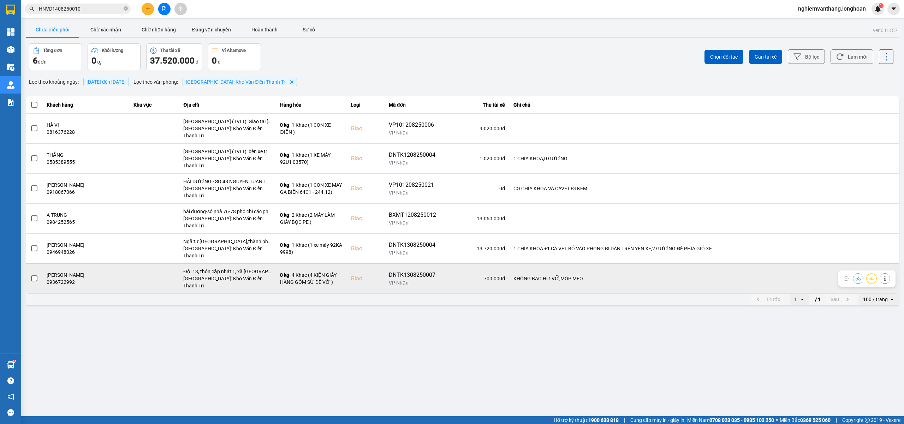
click at [33, 275] on span at bounding box center [34, 278] width 6 height 6
click at [30, 275] on input "checkbox" at bounding box center [30, 275] width 0 height 0
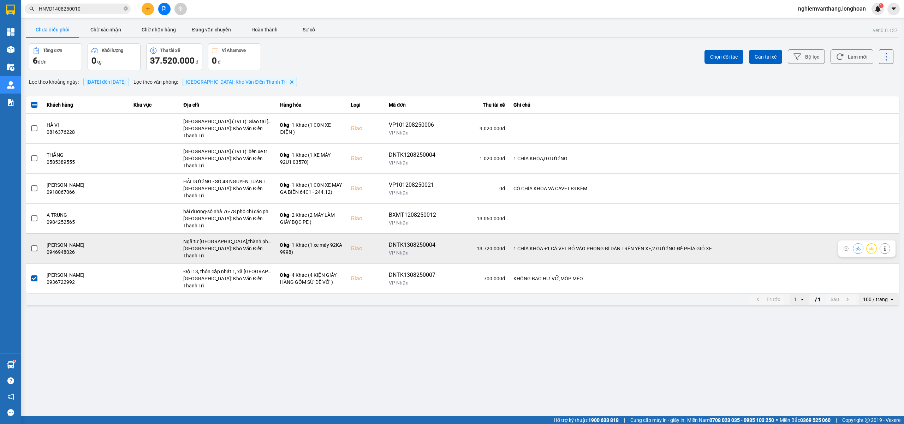
click at [32, 245] on span at bounding box center [34, 248] width 6 height 6
click at [30, 245] on input "checkbox" at bounding box center [30, 245] width 0 height 0
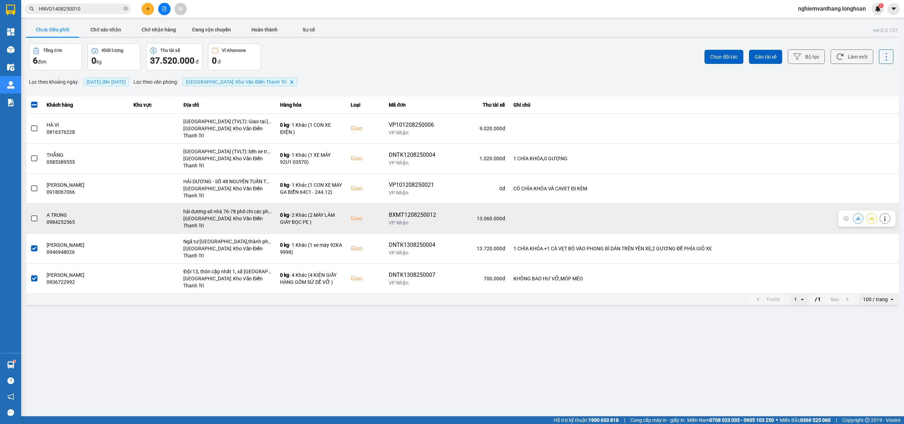
click at [31, 215] on span at bounding box center [34, 218] width 6 height 6
click at [30, 215] on input "checkbox" at bounding box center [30, 215] width 0 height 0
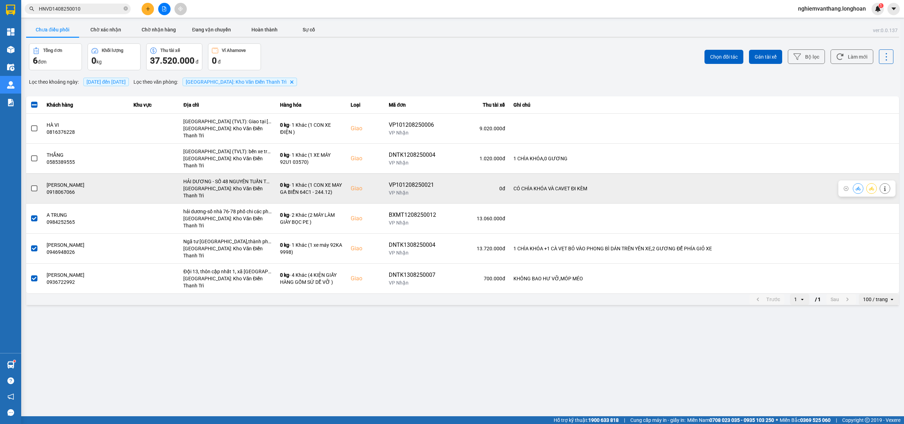
click at [35, 185] on span at bounding box center [34, 188] width 6 height 6
click at [30, 185] on input "checkbox" at bounding box center [30, 185] width 0 height 0
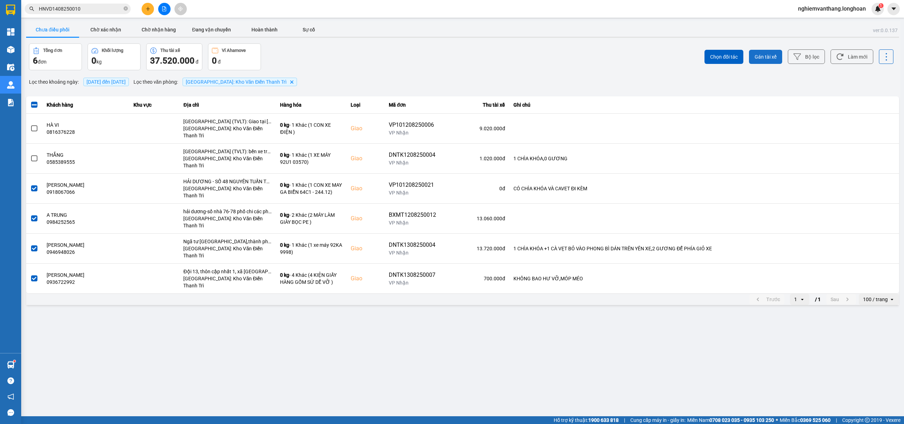
click at [763, 62] on button "Gán tài xế" at bounding box center [765, 57] width 33 height 14
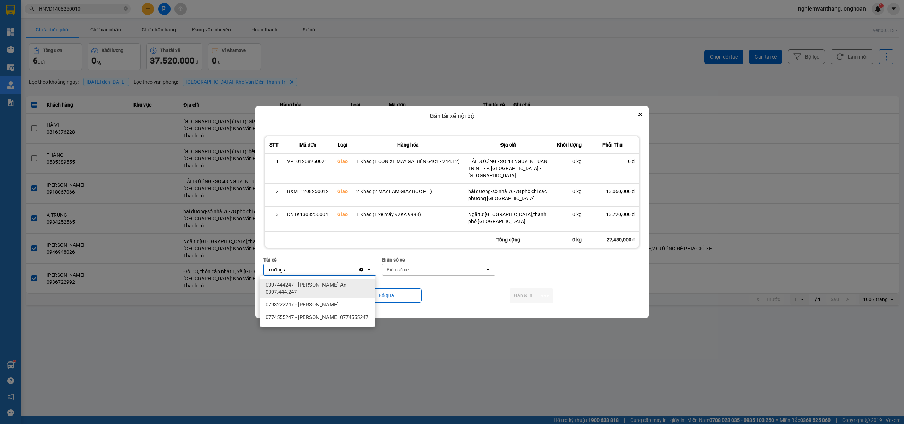
type input "trường a"
click at [343, 291] on span "0397444247 - Nguyễn Trường An 0397.444.247" at bounding box center [318, 288] width 107 height 14
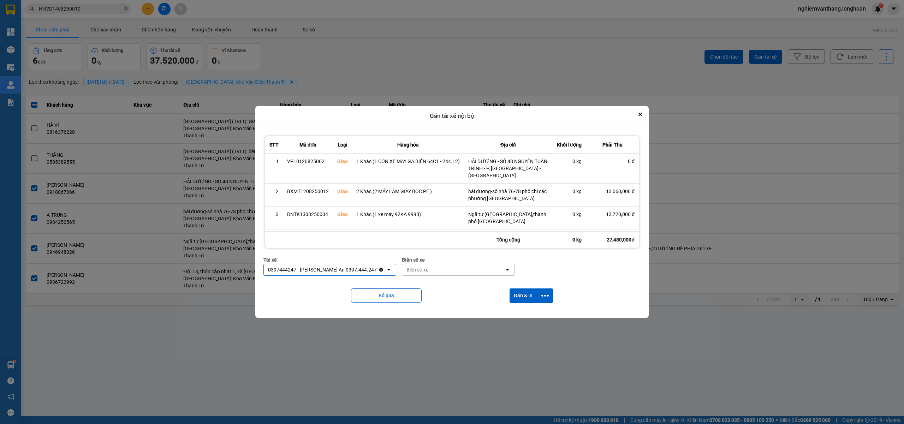
click at [431, 270] on div "Biển số xe" at bounding box center [453, 269] width 102 height 11
type input "33"
click at [442, 283] on div "29E-098.33" at bounding box center [451, 285] width 115 height 13
click at [551, 299] on button "dialog" at bounding box center [545, 295] width 16 height 14
click at [527, 317] on span "Chỉ gán tài" at bounding box center [517, 314] width 23 height 7
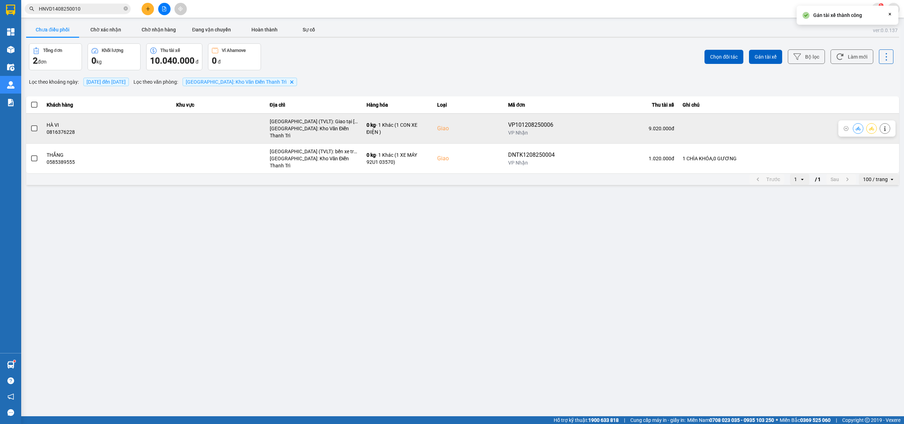
click at [535, 121] on div "VP101208250006" at bounding box center [531, 125] width 47 height 8
copy div "VP101208250006"
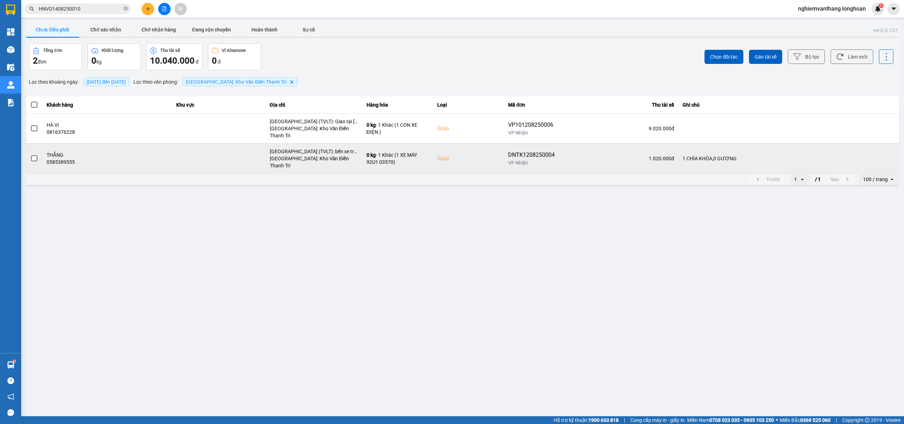
click at [540, 151] on div "DNTK1208250004" at bounding box center [531, 155] width 47 height 8
copy div "DNTK1208250004"
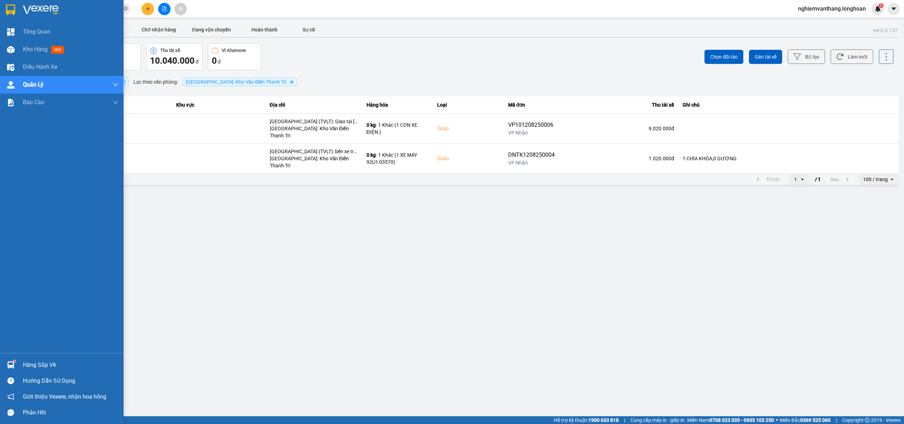
click at [0, 4] on div at bounding box center [62, 11] width 124 height 23
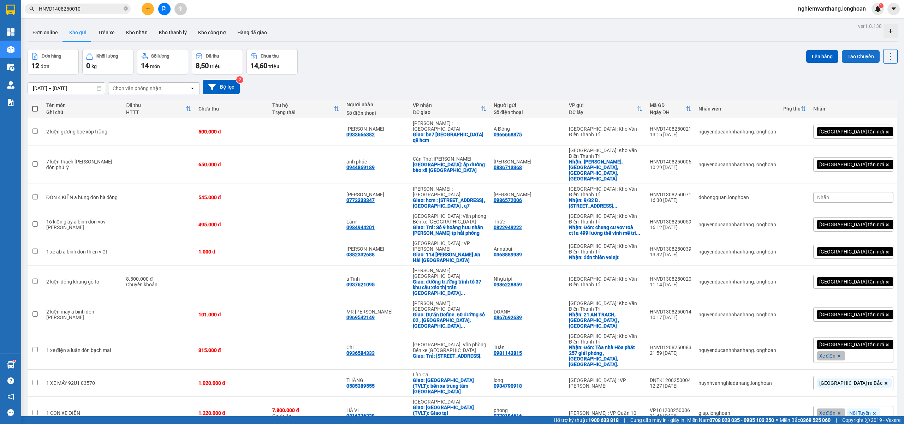
click at [845, 51] on button "Tạo Chuyến" at bounding box center [861, 56] width 38 height 13
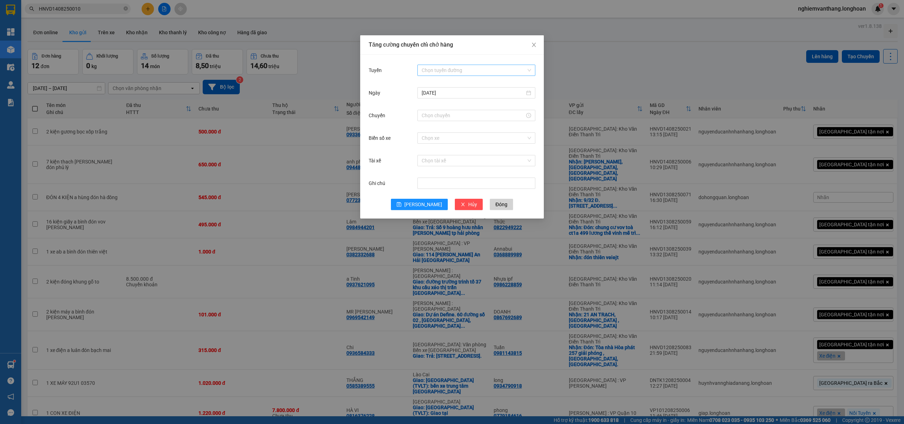
click at [456, 67] on input "Tuyến" at bounding box center [473, 70] width 104 height 11
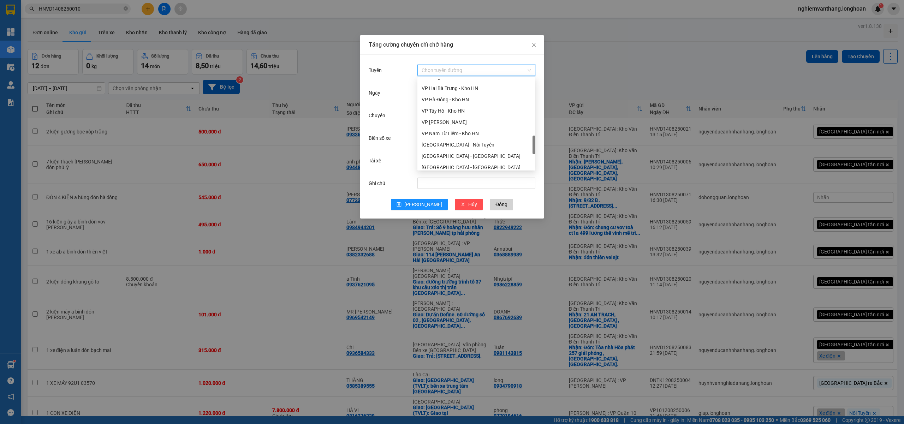
scroll to position [358, 0]
click at [462, 143] on div "[GEOGRAPHIC_DATA] - Nối Tuyến" at bounding box center [475, 145] width 109 height 8
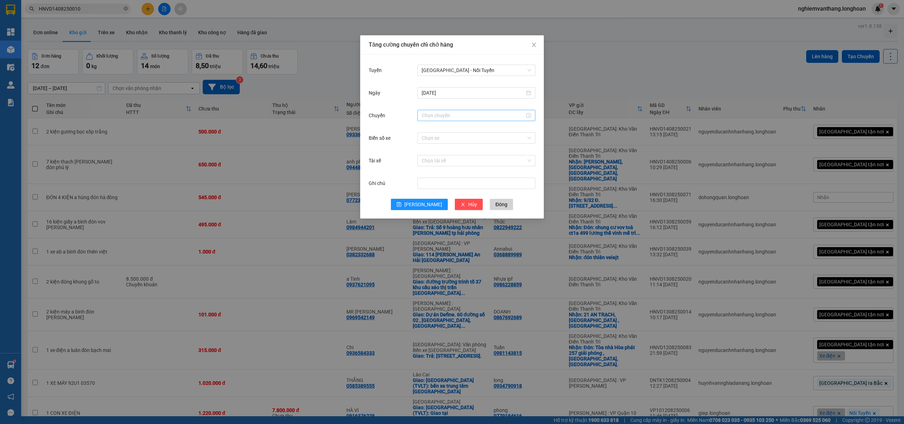
click at [446, 111] on div at bounding box center [476, 115] width 118 height 11
drag, startPoint x: 424, startPoint y: 151, endPoint x: 428, endPoint y: 159, distance: 8.7
click at [424, 151] on div "12" at bounding box center [427, 154] width 20 height 10
type input "12:00"
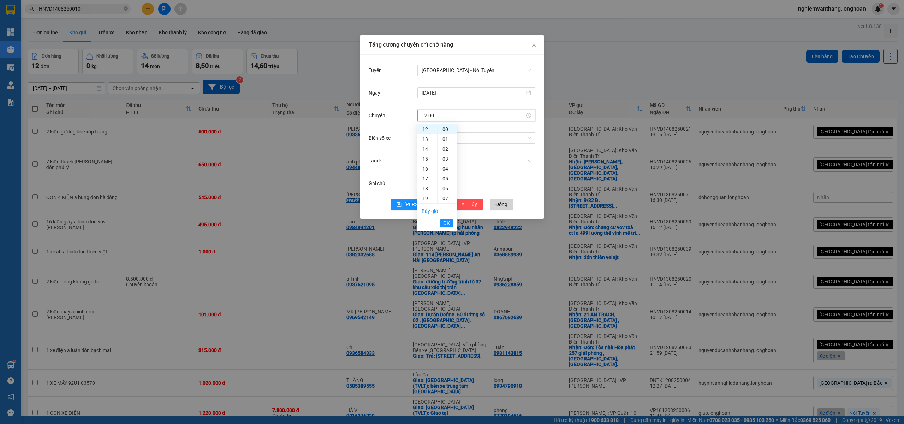
click at [445, 222] on button "OK" at bounding box center [446, 223] width 12 height 8
click at [436, 136] on input "Biển số xe" at bounding box center [473, 138] width 104 height 11
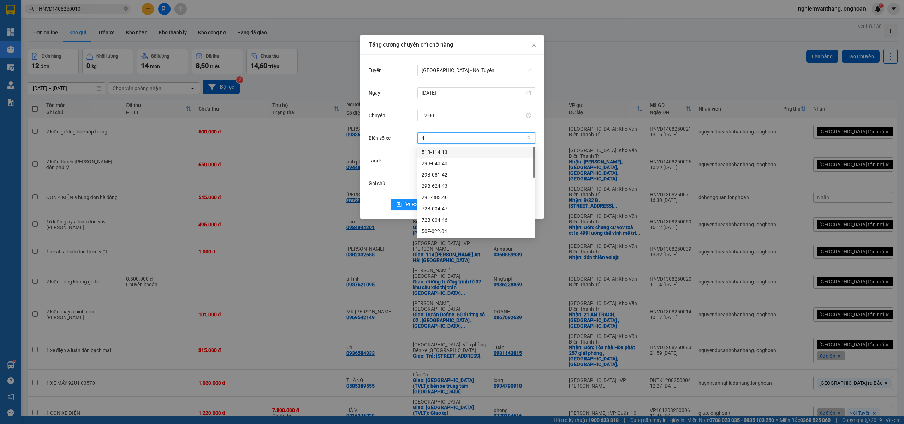
type input "44"
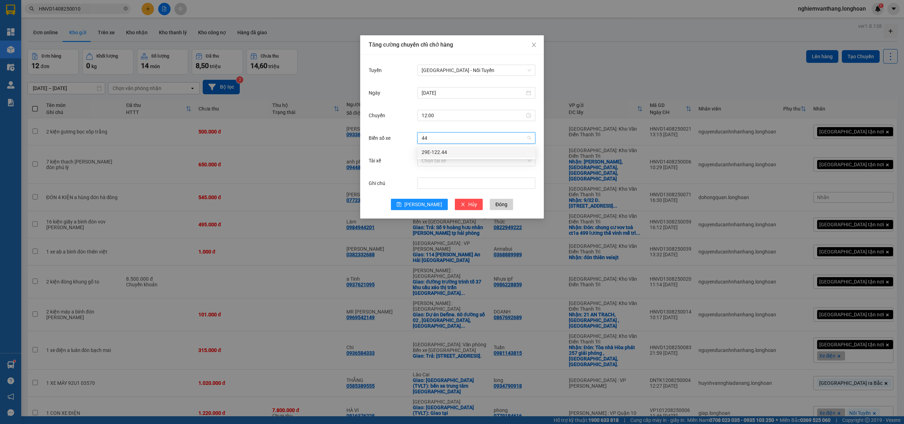
click at [447, 151] on div "29E-122.44" at bounding box center [475, 152] width 109 height 8
click at [441, 159] on input "Tài xế" at bounding box center [473, 160] width 104 height 11
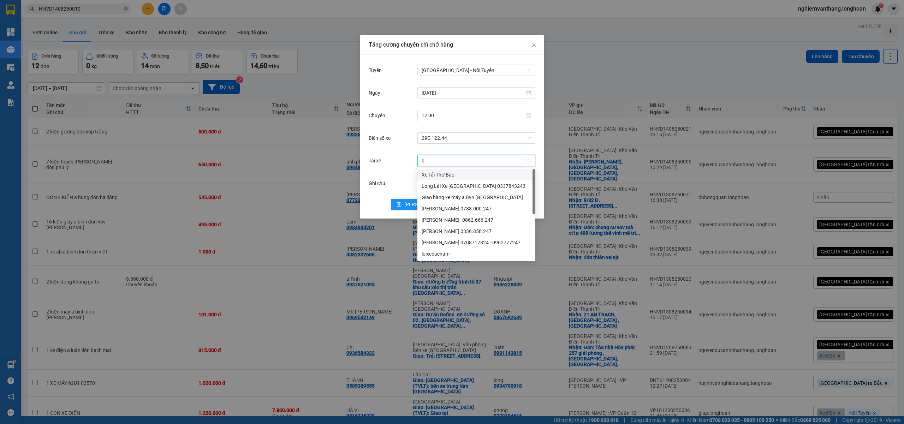
type input "bi"
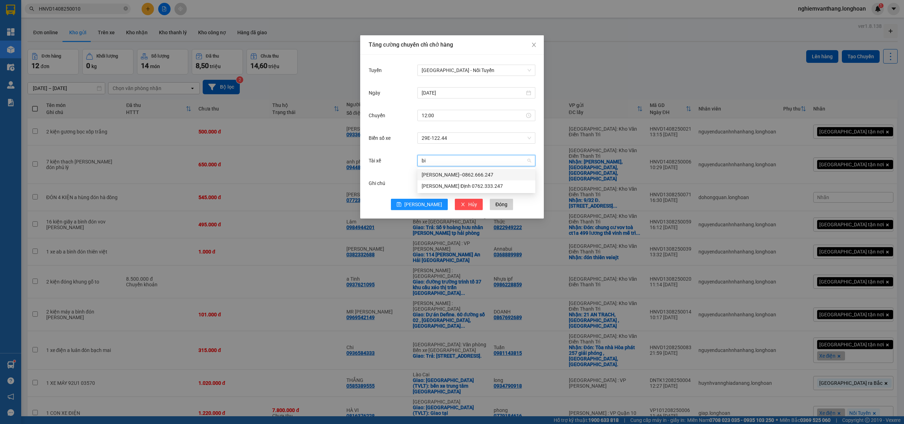
click at [462, 173] on div "[PERSON_NAME]--0862.666.247" at bounding box center [475, 175] width 109 height 8
click at [430, 204] on button "Lưu" at bounding box center [419, 204] width 57 height 11
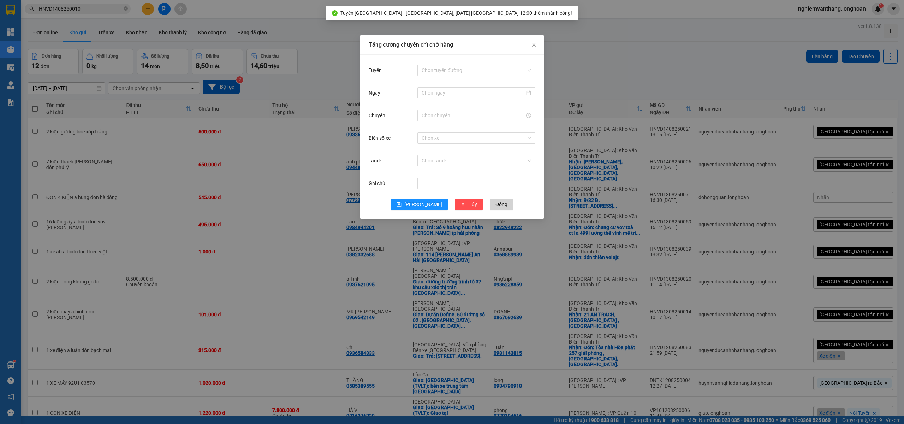
click at [639, 95] on div "Tăng cường chuyến chỉ chở hàng Tuyến Chọn tuyến đường Ngày Chuyến Biển số xe Ch…" at bounding box center [452, 212] width 904 height 424
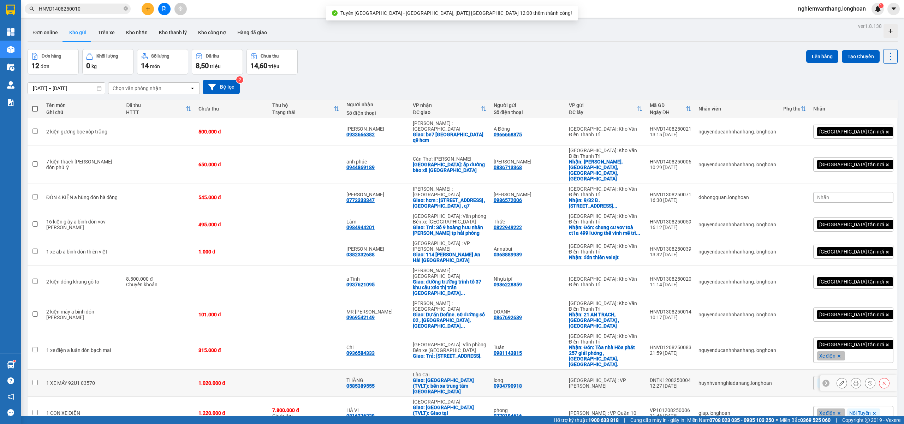
scroll to position [32, 0]
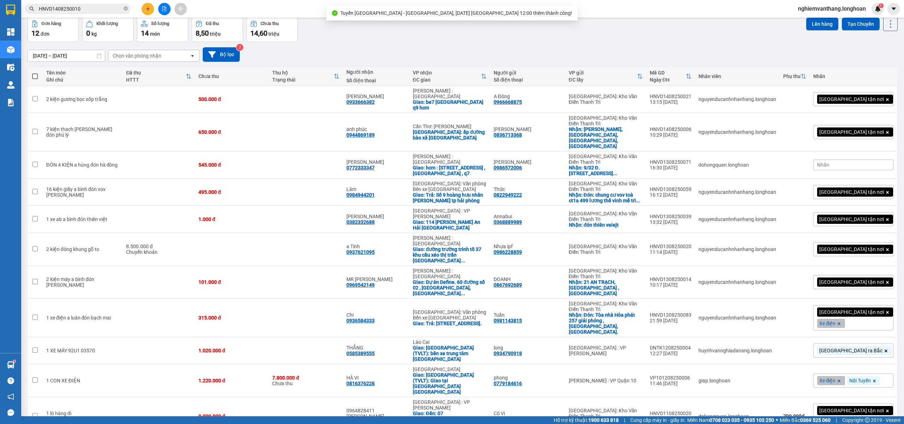
checkbox input "true"
click at [443, 364] on td "Điện Biên Giao: TP Điện Biên (TVLT): Giao tại bến xe TP Điện Biên" at bounding box center [449, 380] width 81 height 33
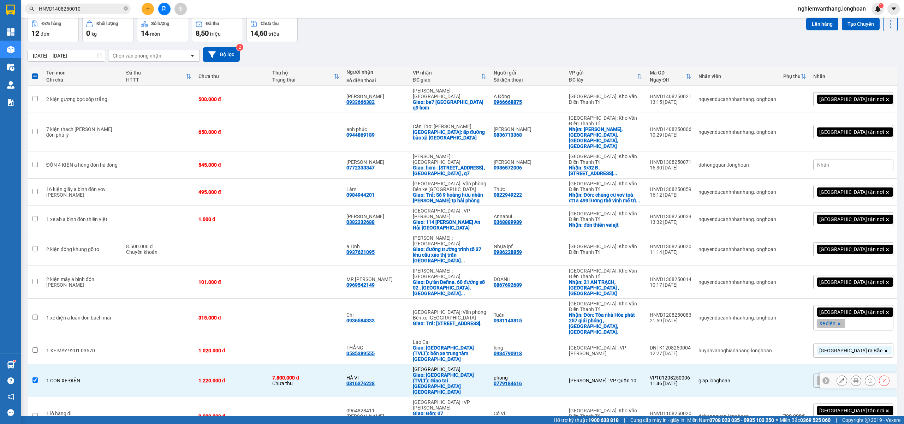
drag, startPoint x: 445, startPoint y: 301, endPoint x: 448, endPoint y: 298, distance: 4.0
click at [445, 364] on td "Điện Biên Giao: TP Điện Biên (TVLT): Giao tại bến xe TP Điện Biên" at bounding box center [449, 380] width 81 height 33
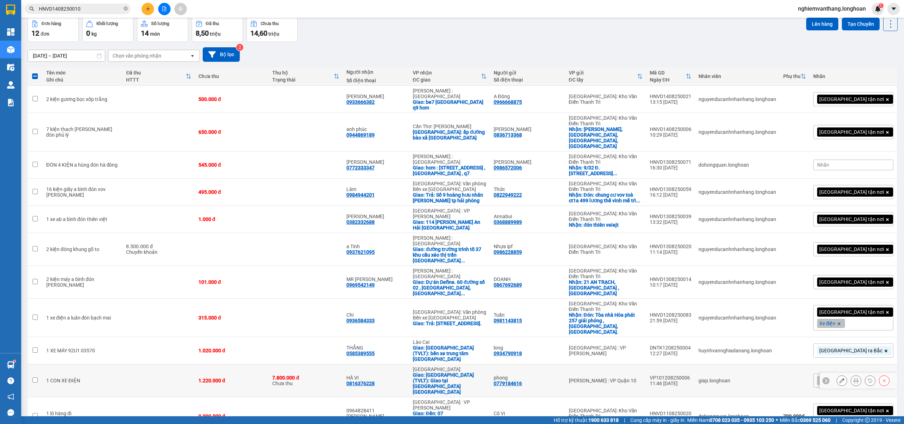
drag, startPoint x: 460, startPoint y: 313, endPoint x: 462, endPoint y: 300, distance: 13.4
click at [460, 372] on div "Giao: TP Điện Biên (TVLT): Giao tại bến xe TP Điện Biên" at bounding box center [450, 383] width 74 height 23
checkbox input "true"
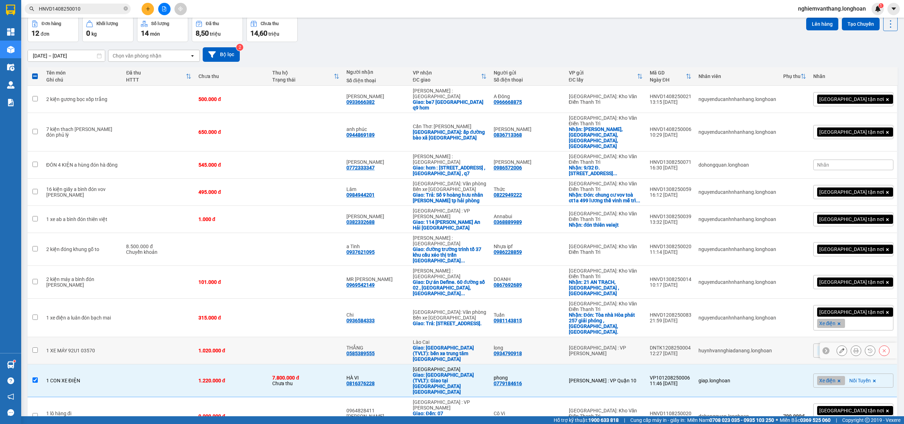
click at [460, 345] on div "Giao: Thành Phố Lào Cai (TVLT): bến xe trung tâm Lào Cai" at bounding box center [450, 353] width 74 height 17
checkbox input "true"
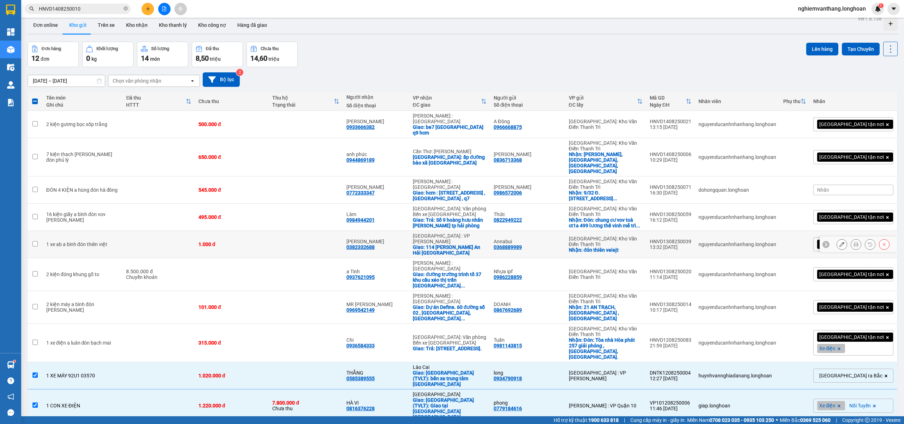
scroll to position [0, 0]
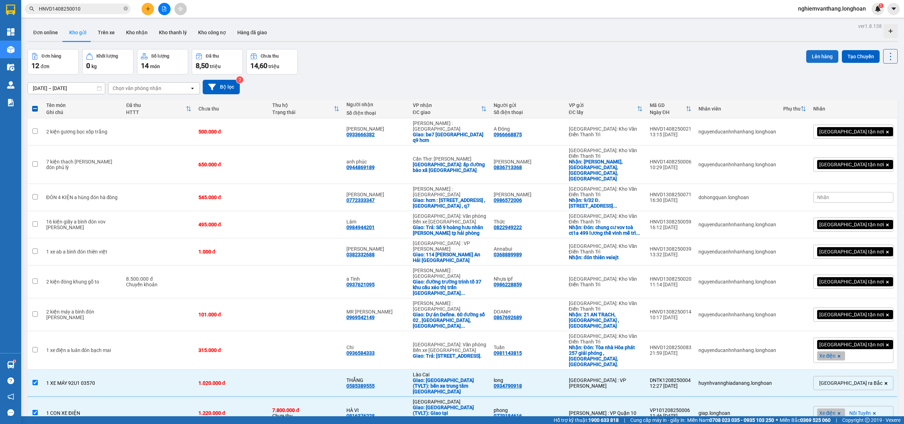
click at [818, 54] on button "Lên hàng" at bounding box center [822, 56] width 32 height 13
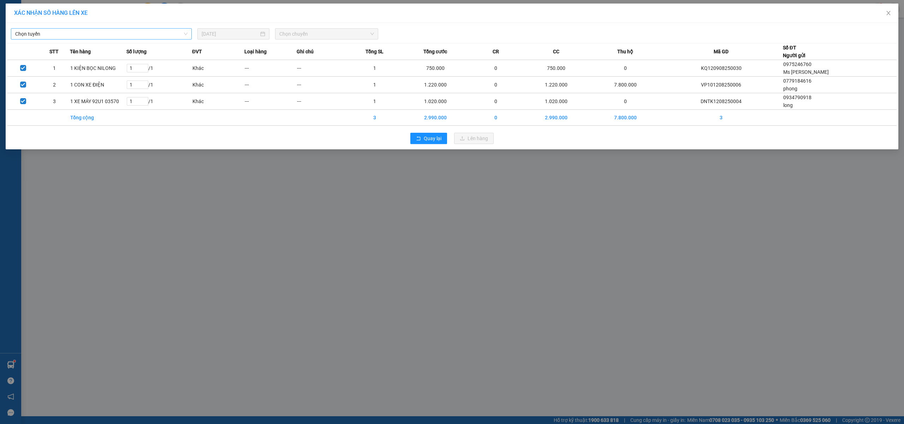
click at [105, 34] on span "Chọn tuyến" at bounding box center [101, 34] width 172 height 11
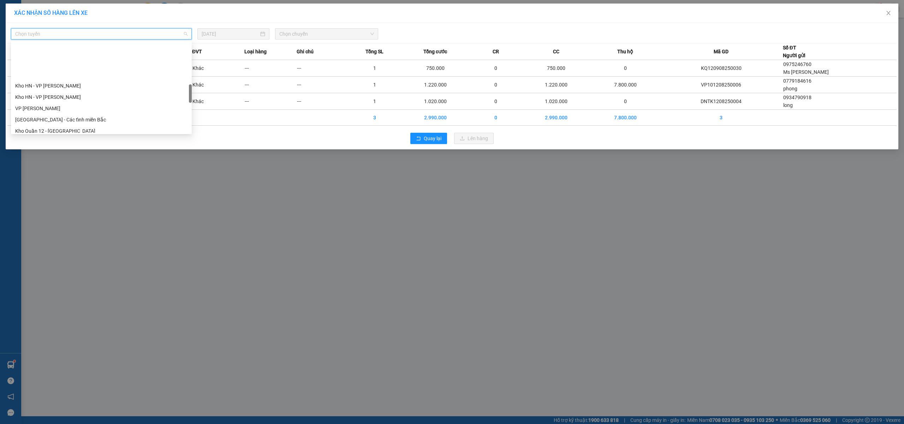
scroll to position [376, 0]
click at [72, 102] on div "[GEOGRAPHIC_DATA] - Nối Tuyến" at bounding box center [101, 101] width 172 height 8
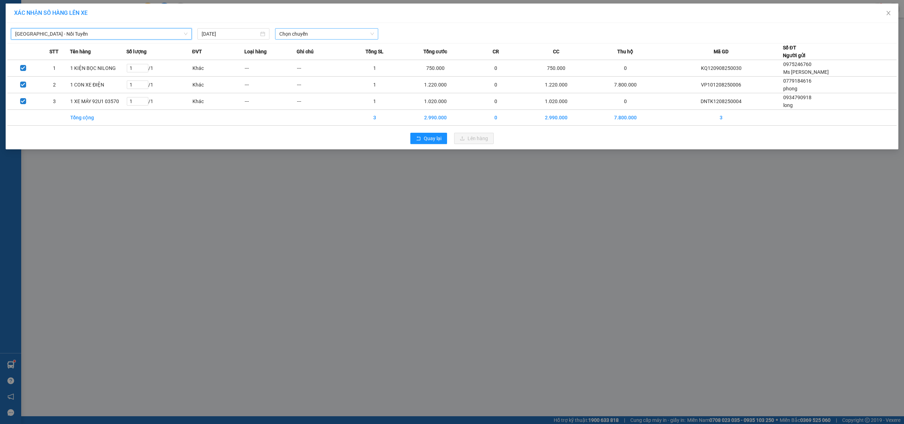
click at [297, 34] on span "Chọn chuyến" at bounding box center [326, 34] width 95 height 11
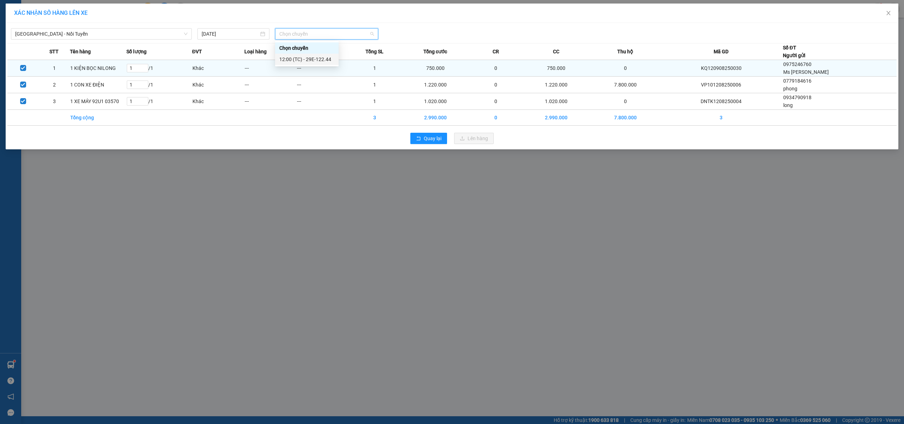
drag, startPoint x: 295, startPoint y: 60, endPoint x: 325, endPoint y: 67, distance: 30.9
click at [297, 59] on div "12:00 (TC) - 29E-122.44" at bounding box center [306, 59] width 55 height 8
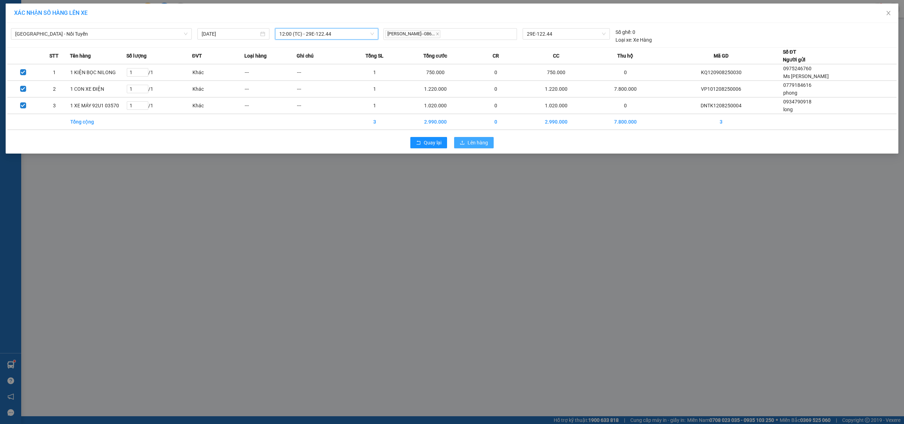
click at [469, 146] on span "Lên hàng" at bounding box center [477, 143] width 20 height 8
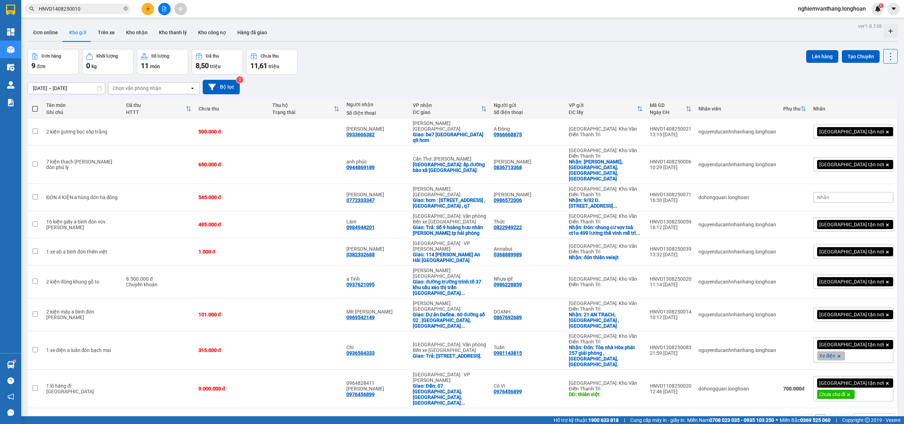
click at [170, 8] on button at bounding box center [164, 9] width 12 height 12
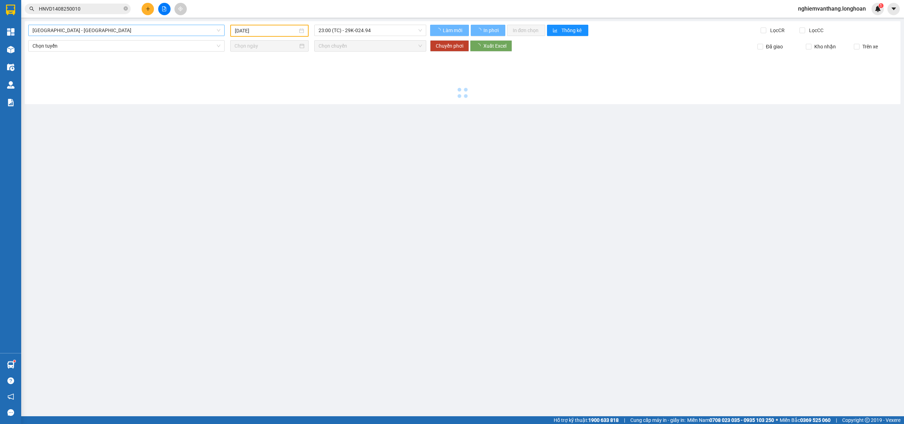
type input "[DATE]"
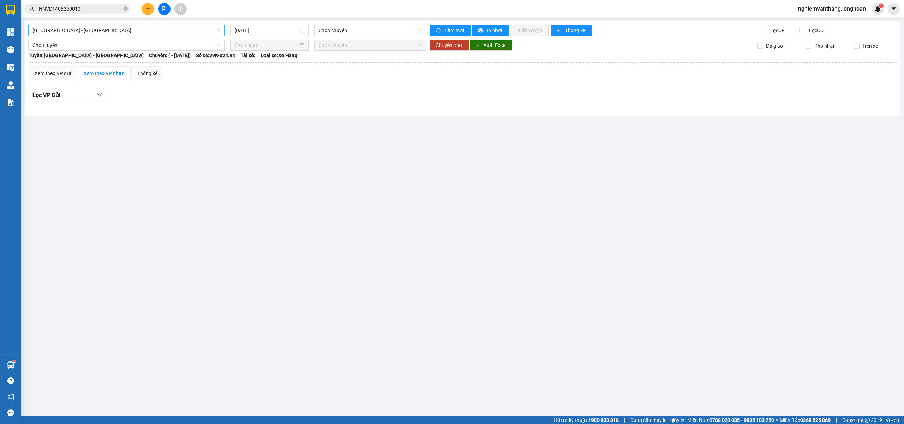
click at [92, 33] on span "[GEOGRAPHIC_DATA] - [GEOGRAPHIC_DATA]" at bounding box center [126, 30] width 188 height 11
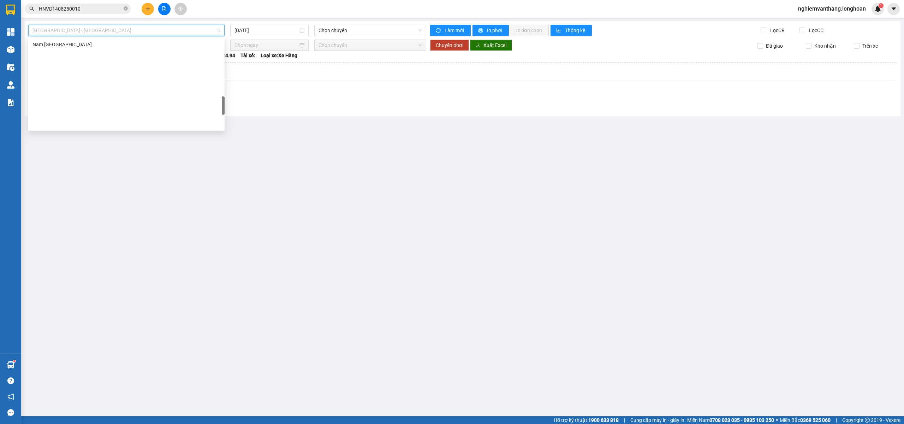
scroll to position [369, 0]
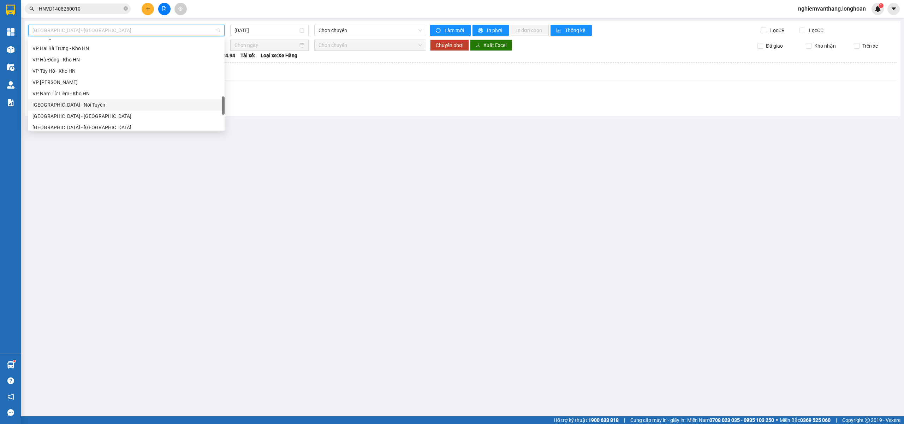
click at [67, 101] on div "[GEOGRAPHIC_DATA] - Nối Tuyến" at bounding box center [126, 105] width 188 height 8
type input "[DATE]"
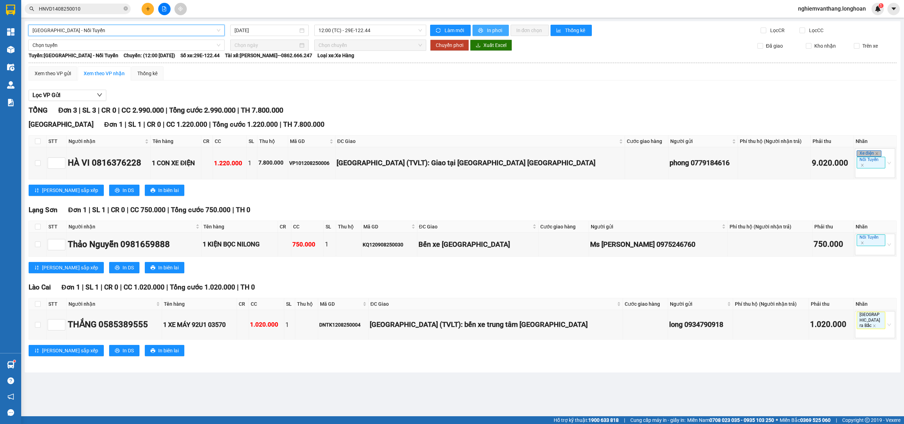
click at [484, 29] on button "In phơi" at bounding box center [490, 30] width 36 height 11
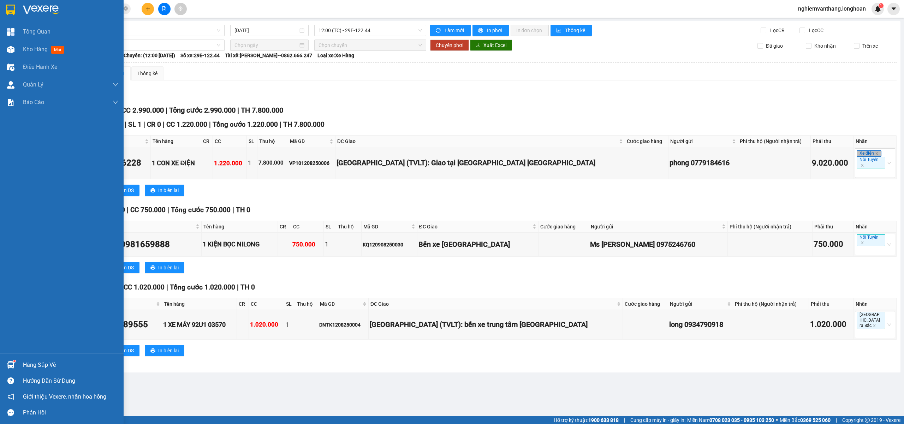
drag, startPoint x: 14, startPoint y: 7, endPoint x: 184, endPoint y: 20, distance: 170.3
click at [14, 7] on img at bounding box center [10, 10] width 9 height 11
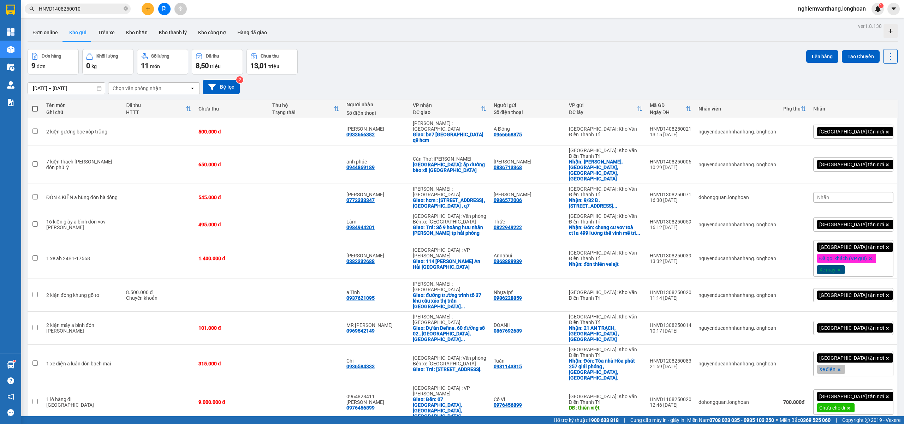
click at [151, 7] on button at bounding box center [148, 9] width 12 height 12
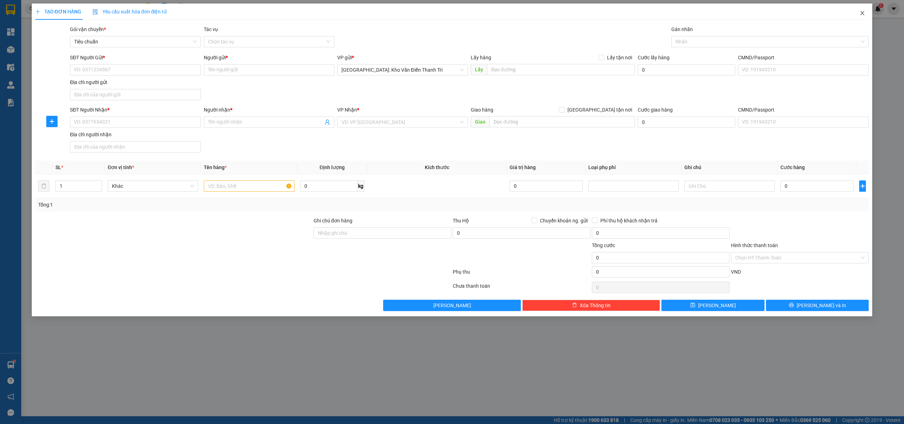
click at [862, 14] on icon "close" at bounding box center [862, 13] width 6 height 6
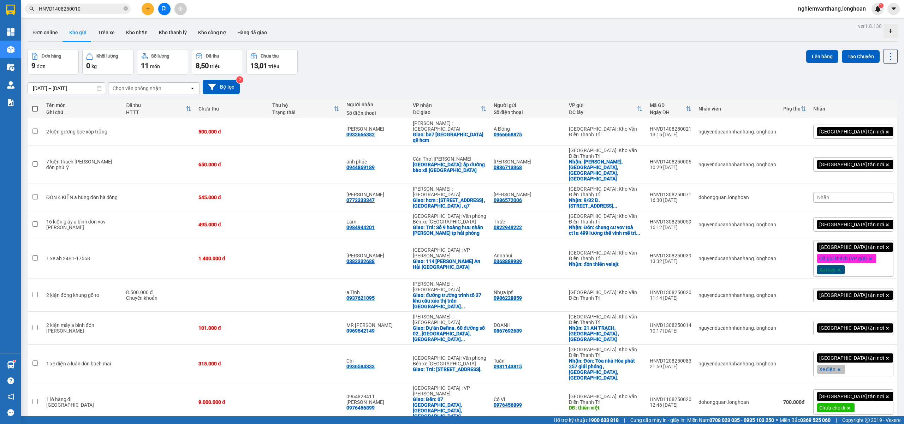
click at [168, 11] on button at bounding box center [164, 9] width 12 height 12
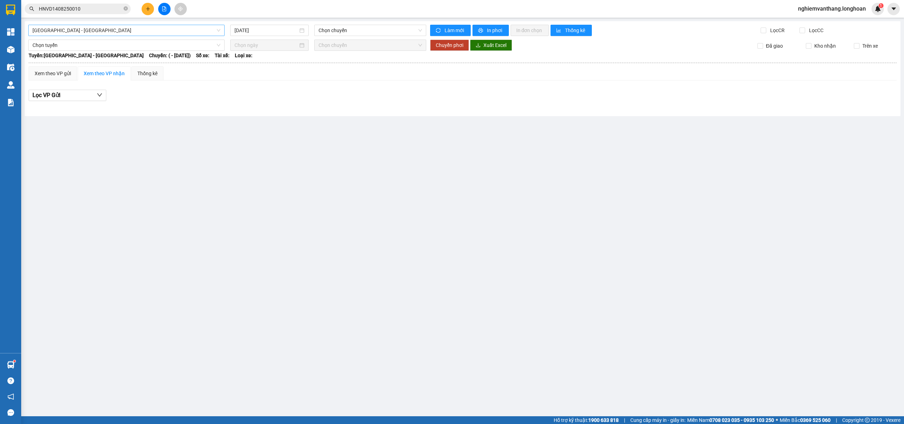
click at [108, 30] on span "[GEOGRAPHIC_DATA] - [GEOGRAPHIC_DATA]" at bounding box center [126, 30] width 188 height 11
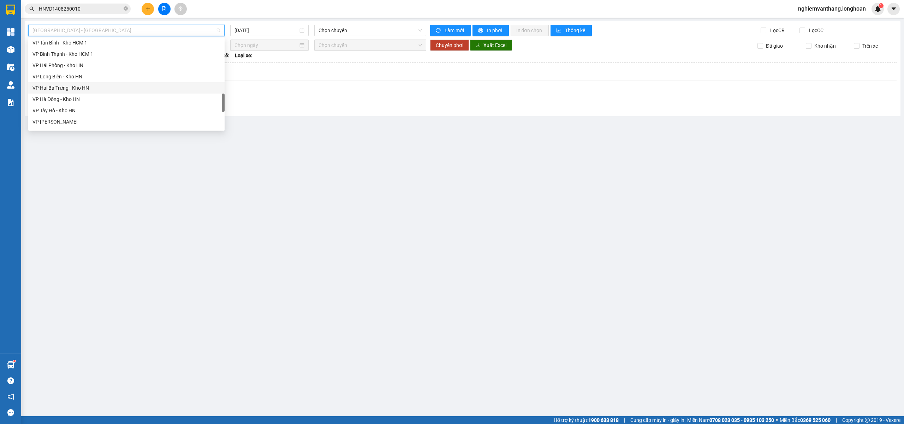
scroll to position [282, 0]
click at [78, 79] on div "VP Bình Tân - Kho HCM 1" at bounding box center [126, 78] width 188 height 8
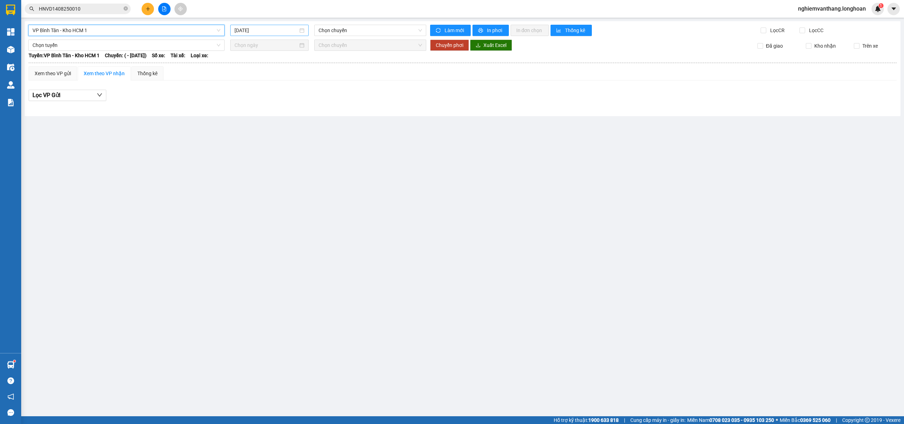
drag, startPoint x: 287, startPoint y: 29, endPoint x: 282, endPoint y: 30, distance: 4.7
click at [287, 29] on input "[DATE]" at bounding box center [266, 30] width 64 height 8
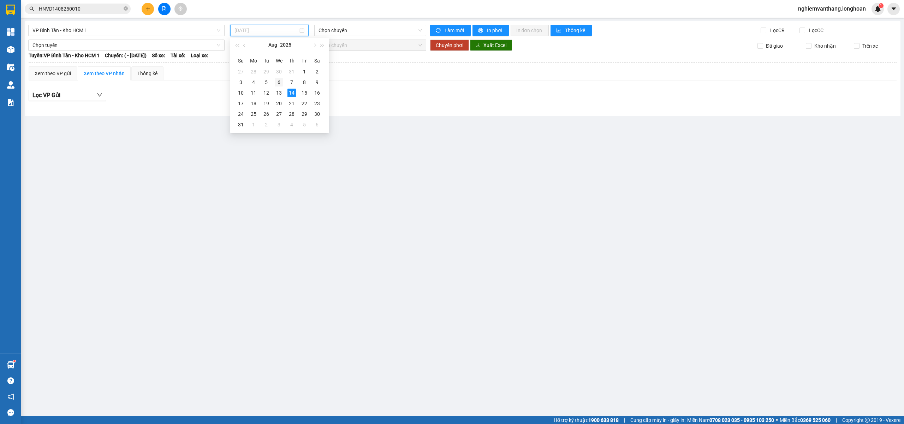
click at [280, 82] on div "6" at bounding box center [279, 82] width 8 height 8
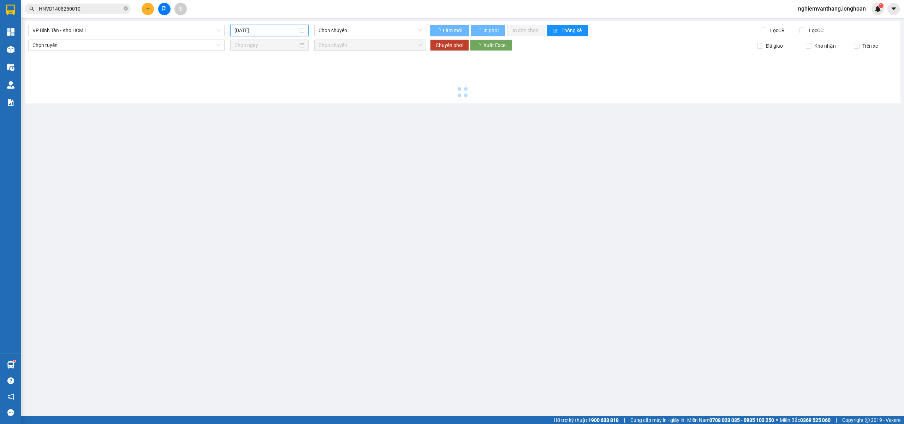
type input "[DATE]"
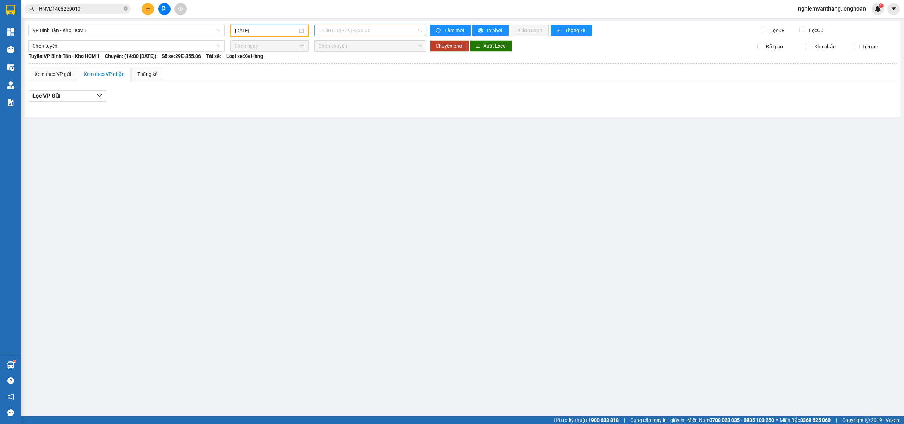
click at [342, 30] on span "14:00 (TC) - 29E-355.06" at bounding box center [370, 30] width 104 height 11
click at [335, 66] on div "19:00 (TC) - 29E-080.67" at bounding box center [345, 67] width 55 height 8
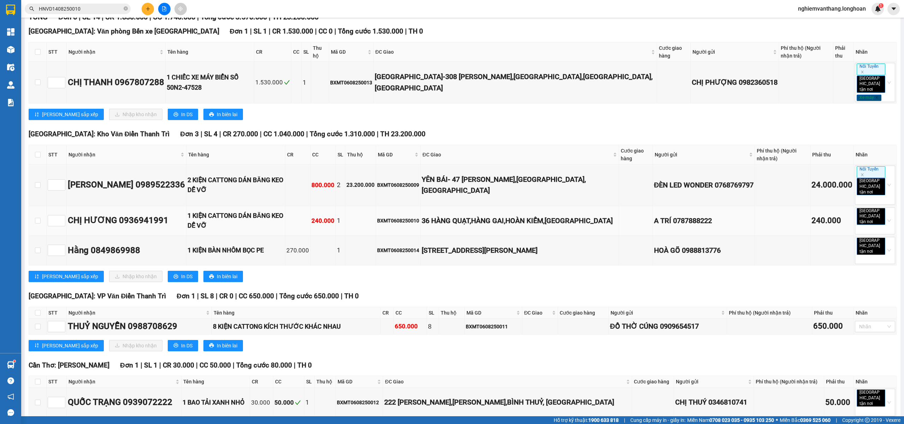
scroll to position [95, 0]
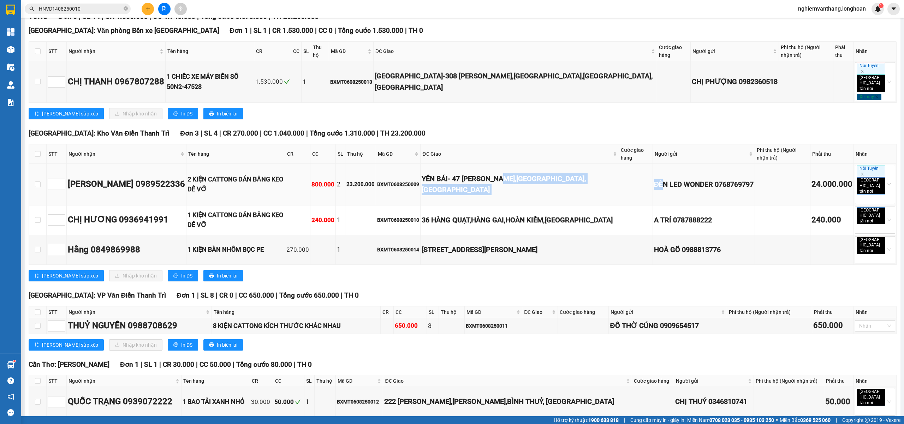
drag, startPoint x: 531, startPoint y: 154, endPoint x: 640, endPoint y: 154, distance: 108.7
click at [640, 164] on tr "HÙNG VŨ 0989522336 2 KIỆN CATTONG DÁN BĂNG KEO DỄ VỠ 800.000 2 23.200.000 BXMT0…" at bounding box center [462, 185] width 867 height 42
click at [619, 178] on td at bounding box center [636, 185] width 34 height 42
drag, startPoint x: 588, startPoint y: 198, endPoint x: 612, endPoint y: 202, distance: 24.0
click at [612, 205] on tr "CHỊ HƯƠNG 0936941991 1 KIỆN CATTONG DÁN BĂNG KEO DỄ VỠ 240.000 1 BXMT0608250010…" at bounding box center [462, 220] width 867 height 30
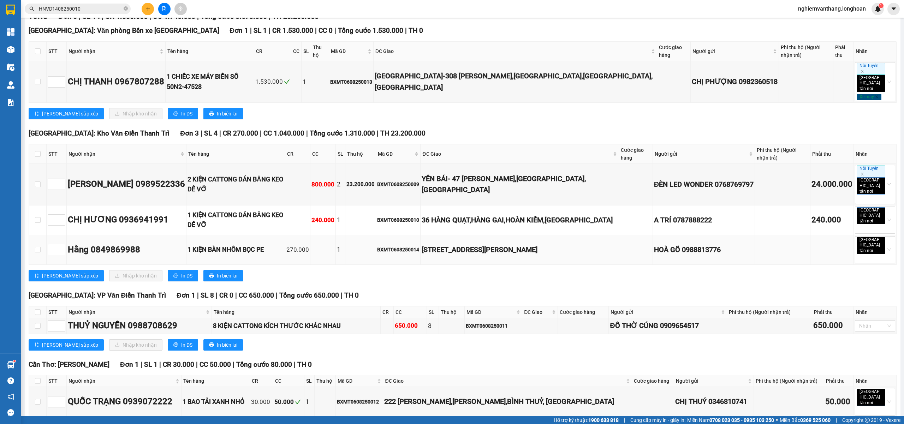
drag, startPoint x: 610, startPoint y: 214, endPoint x: 521, endPoint y: 223, distance: 89.1
click at [619, 235] on td at bounding box center [636, 250] width 34 height 30
drag, startPoint x: 513, startPoint y: 223, endPoint x: 613, endPoint y: 231, distance: 100.2
click at [609, 235] on tr "Hằng 0849869988 1 KIỆN BÀN NHÔM BỌC PE 270.000 1 BXMT0608250014 91 Nguyễn Hy Qu…" at bounding box center [462, 250] width 867 height 30
click at [619, 235] on td at bounding box center [636, 250] width 34 height 30
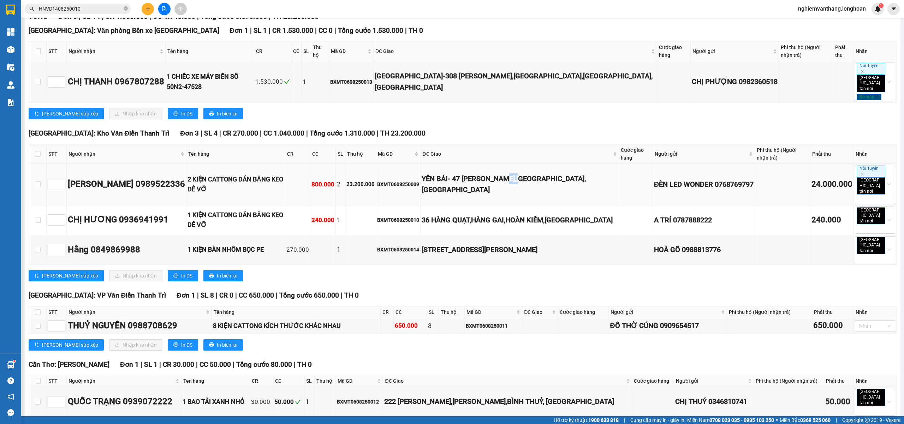
drag, startPoint x: 526, startPoint y: 166, endPoint x: 540, endPoint y: 168, distance: 13.9
click at [538, 173] on div "YÊN BÁI- 47 TRẦN PHÚ,ĐỒNG TÂM,TP YÊN BÁI" at bounding box center [519, 184] width 196 height 22
click at [541, 169] on td "YÊN BÁI- 47 TRẦN PHÚ,ĐỒNG TÂM,TP YÊN BÁI" at bounding box center [519, 185] width 198 height 42
drag, startPoint x: 33, startPoint y: 279, endPoint x: 39, endPoint y: 278, distance: 5.7
click at [35, 306] on th at bounding box center [38, 312] width 18 height 12
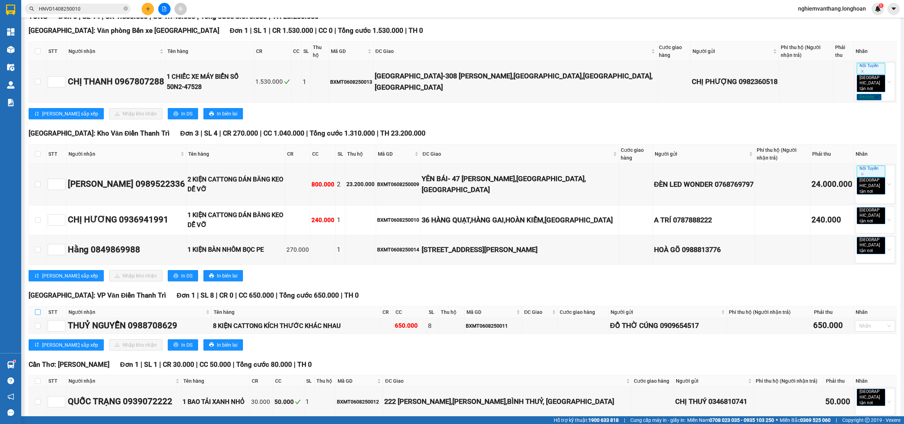
click at [40, 309] on input "checkbox" at bounding box center [38, 312] width 6 height 6
checkbox input "true"
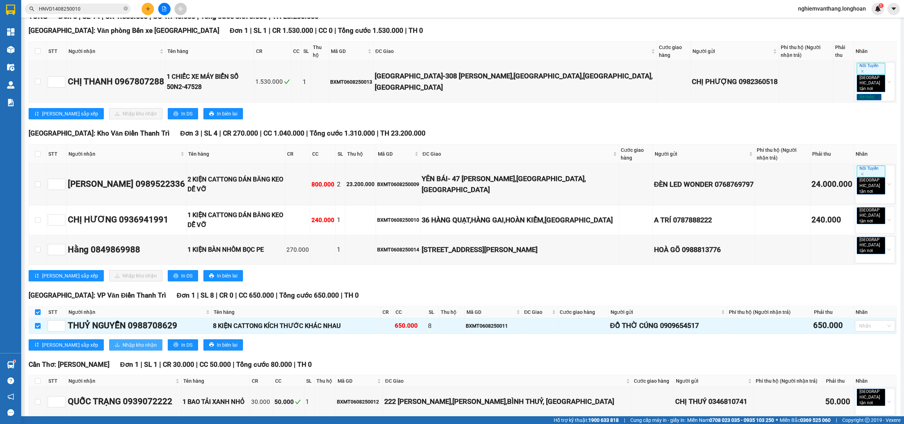
checkbox input "true"
click at [122, 341] on span "Nhập kho nhận" at bounding box center [139, 345] width 34 height 8
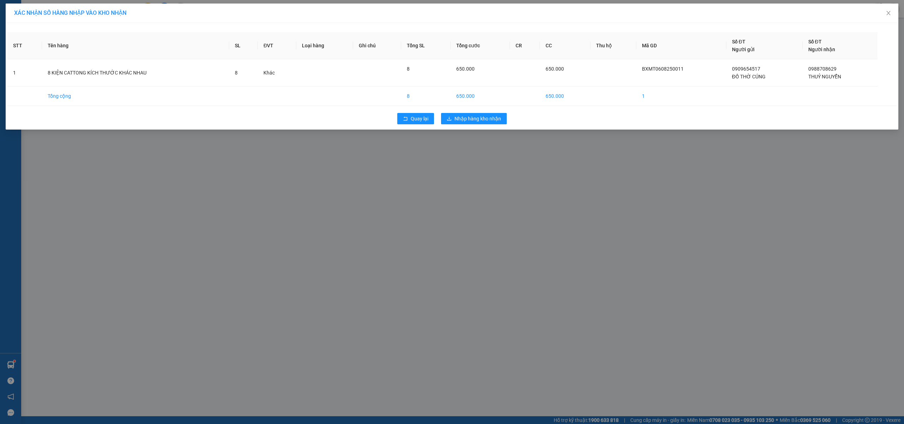
click at [480, 125] on div "Quay lại Nhập hàng kho nhận" at bounding box center [451, 118] width 889 height 18
click at [481, 116] on span "Nhập hàng kho nhận" at bounding box center [477, 119] width 47 height 8
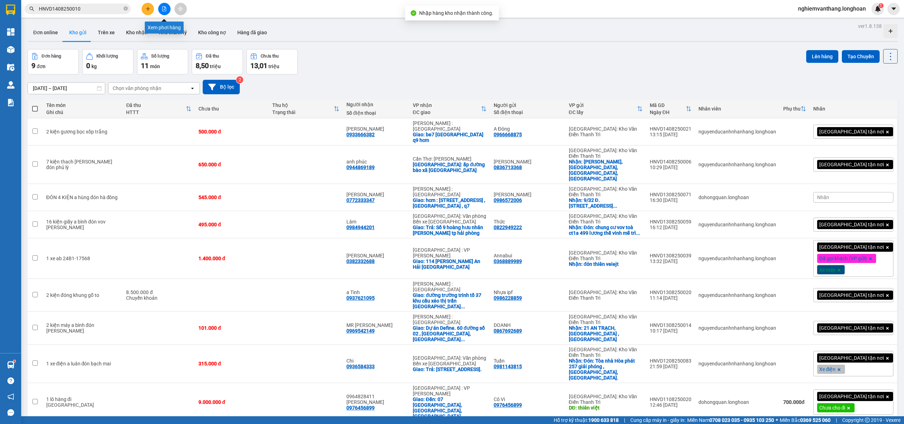
click at [162, 8] on icon "file-add" at bounding box center [164, 8] width 4 height 5
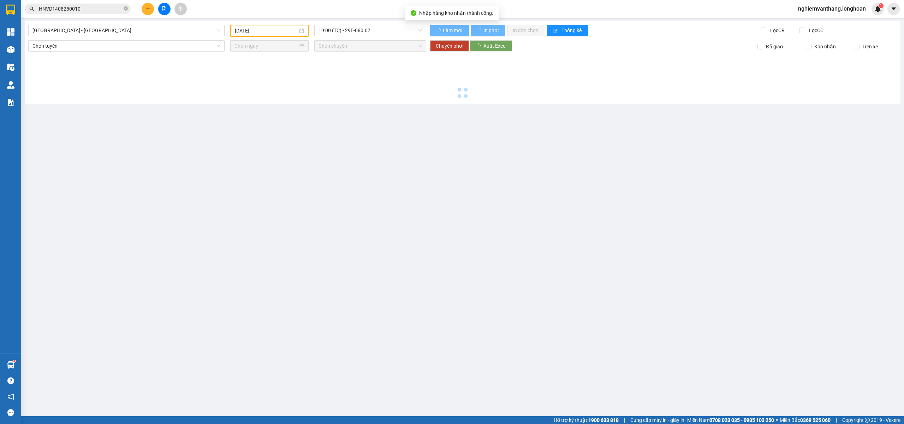
type input "[DATE]"
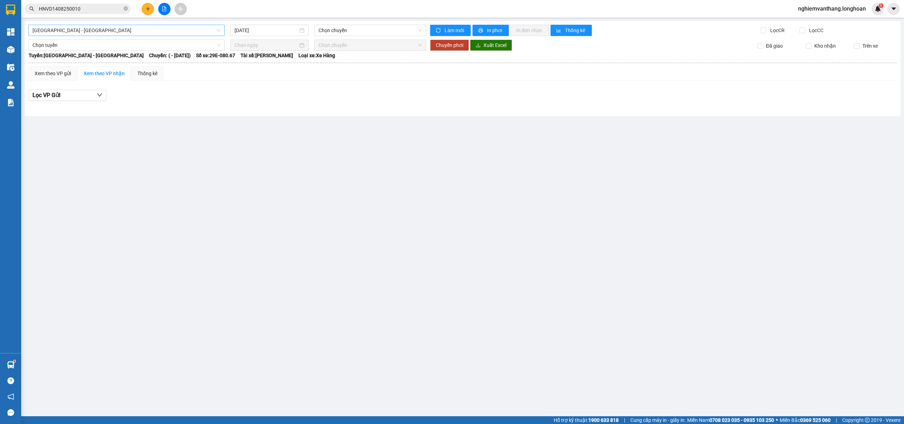
click at [76, 27] on span "[GEOGRAPHIC_DATA] - [GEOGRAPHIC_DATA]" at bounding box center [126, 30] width 188 height 11
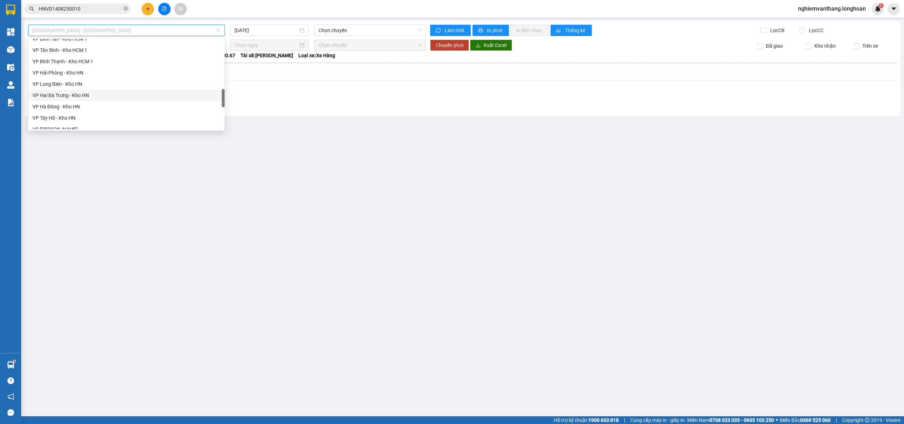
scroll to position [275, 0]
click at [77, 95] on div "VP Tân Bình - Kho HCM 1" at bounding box center [126, 98] width 188 height 8
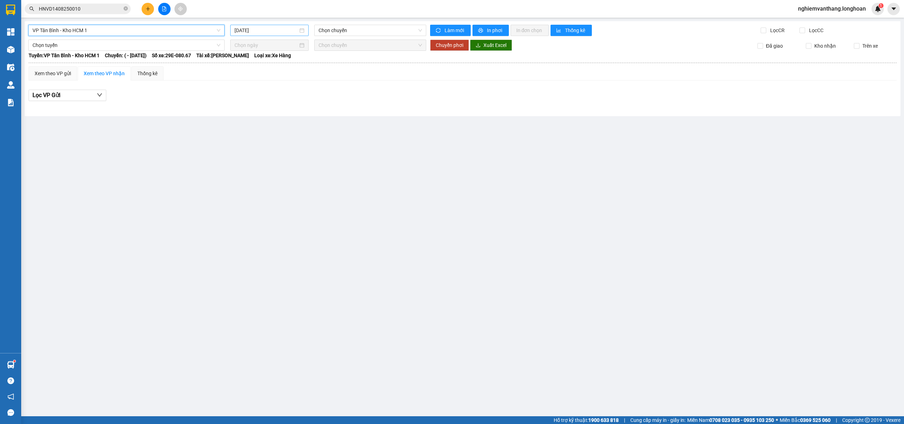
click at [270, 29] on input "[DATE]" at bounding box center [266, 30] width 64 height 8
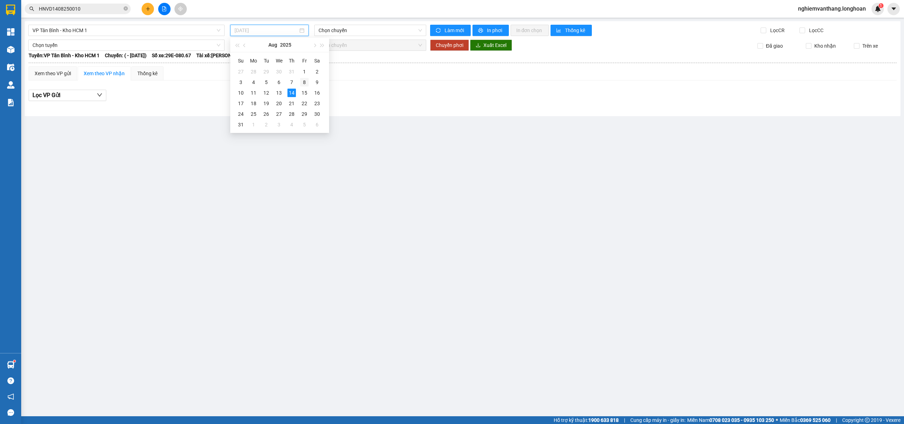
click at [307, 82] on div "8" at bounding box center [304, 82] width 8 height 8
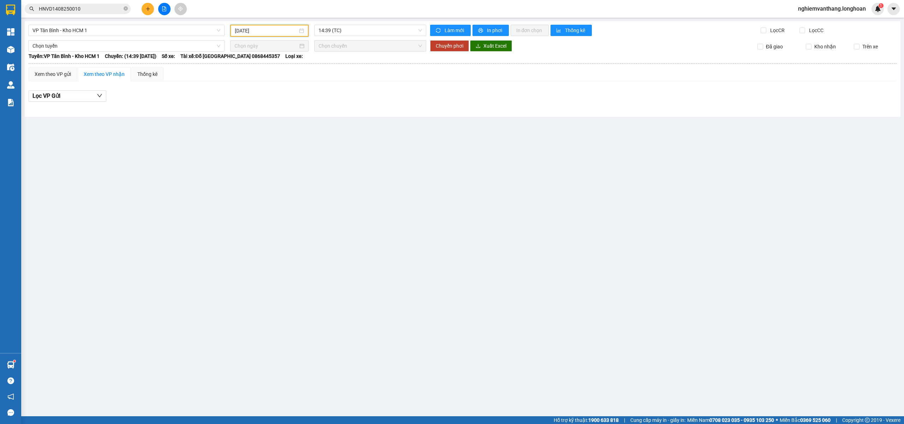
click at [285, 30] on input "[DATE]" at bounding box center [266, 31] width 63 height 8
click at [279, 83] on div "6" at bounding box center [279, 82] width 8 height 8
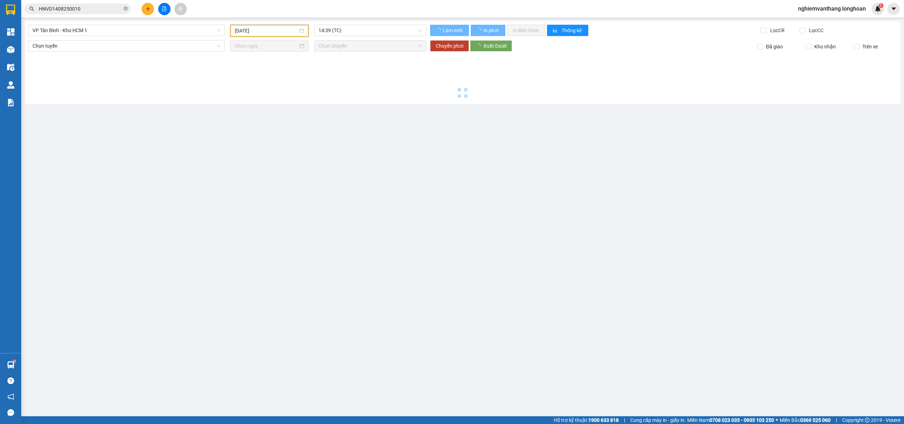
type input "[DATE]"
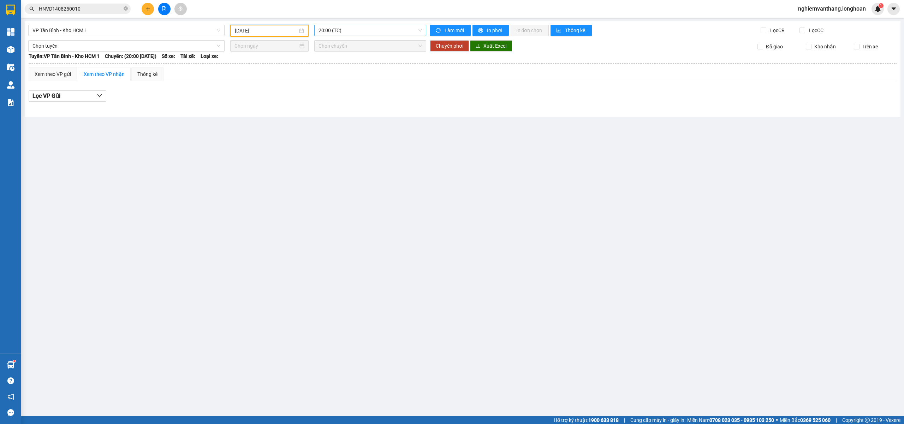
click at [348, 28] on span "20:00 (TC)" at bounding box center [370, 30] width 104 height 11
click at [106, 32] on span "VP Tân Bình - Kho HCM 1" at bounding box center [126, 30] width 188 height 11
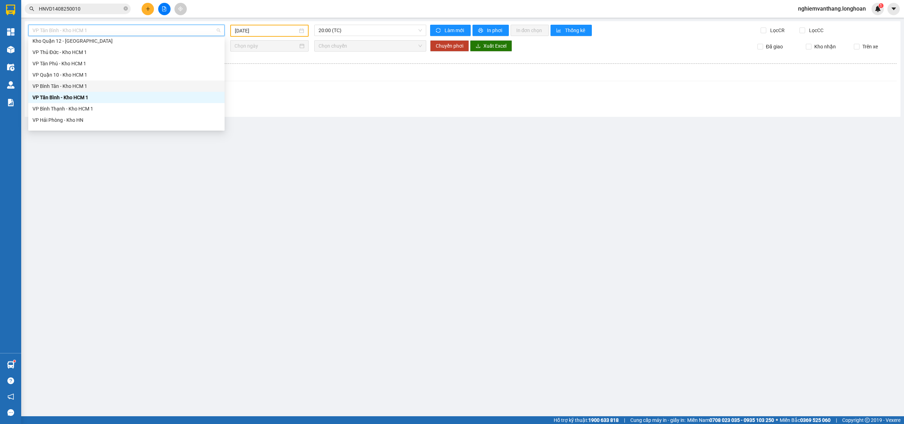
click at [65, 88] on div "VP Bình Tân - Kho HCM 1" at bounding box center [126, 86] width 188 height 8
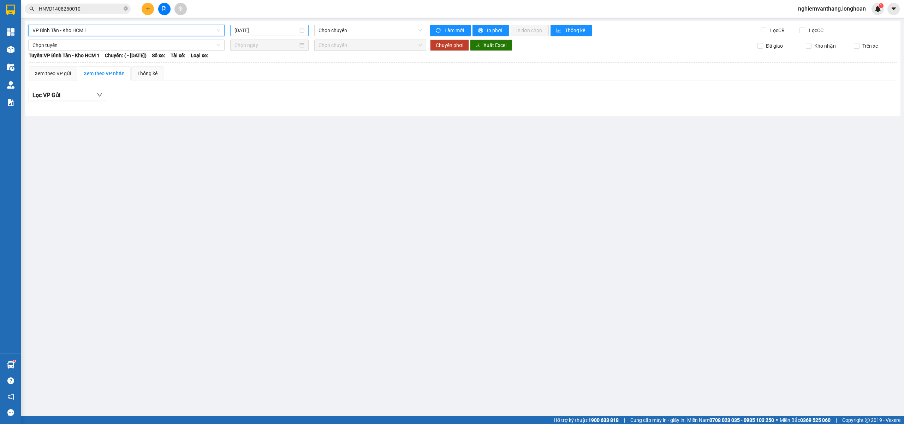
click at [246, 31] on input "[DATE]" at bounding box center [266, 30] width 64 height 8
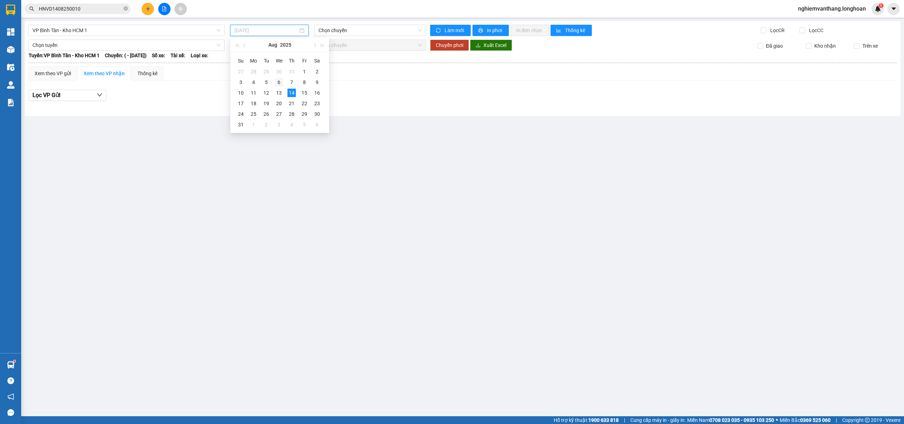
click at [282, 84] on div "6" at bounding box center [279, 82] width 8 height 8
type input "[DATE]"
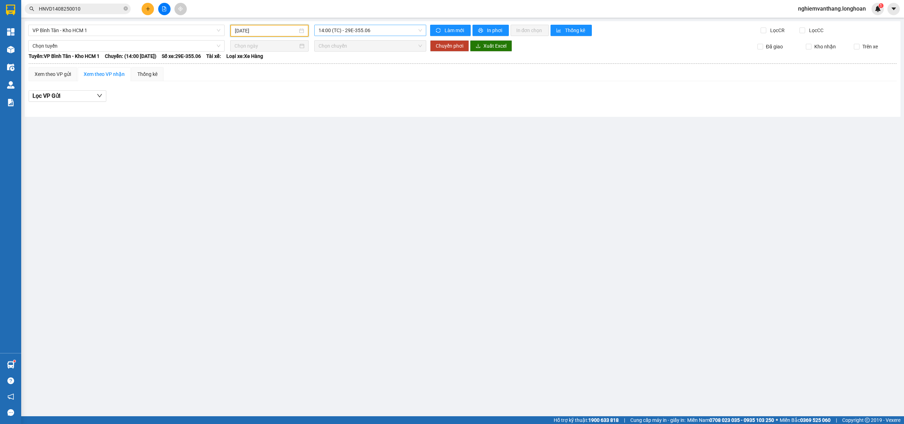
click at [359, 30] on span "14:00 (TC) - 29E-355.06" at bounding box center [370, 30] width 104 height 11
click at [334, 65] on div "19:00 (TC) - 29E-080.67" at bounding box center [345, 67] width 55 height 8
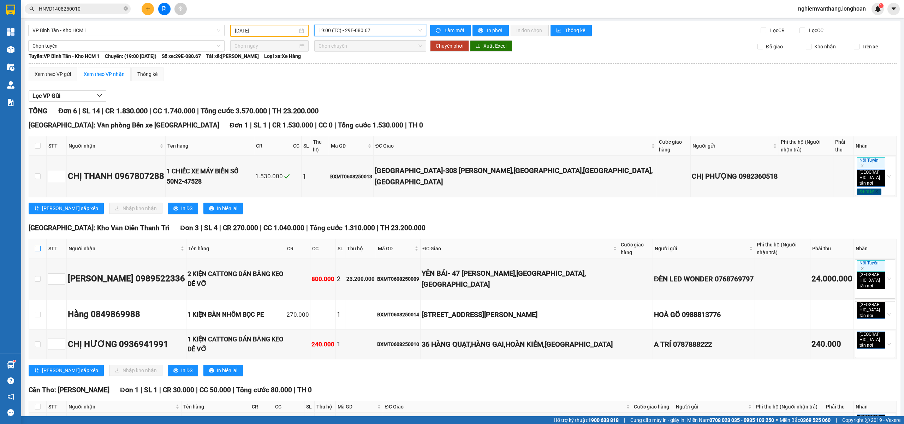
click at [37, 246] on input "checkbox" at bounding box center [38, 249] width 6 height 6
checkbox input "true"
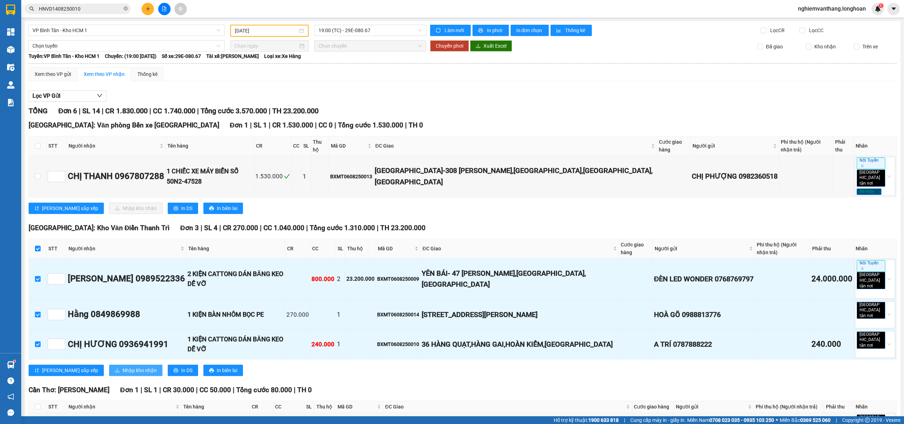
click at [122, 366] on span "Nhập kho nhận" at bounding box center [139, 370] width 34 height 8
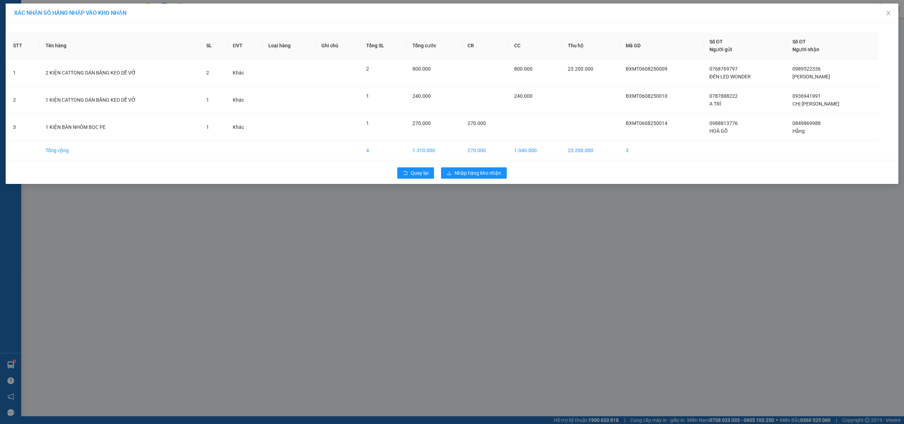
drag, startPoint x: 481, startPoint y: 163, endPoint x: 482, endPoint y: 172, distance: 8.5
click at [481, 164] on div "STT Tên hàng SL ĐVT Loại hàng Ghi chú Tổng SL Tổng cước CR CC Thu hộ Mã GD Số Đ…" at bounding box center [452, 103] width 892 height 161
click at [481, 173] on span "Nhập hàng kho nhận" at bounding box center [477, 173] width 47 height 8
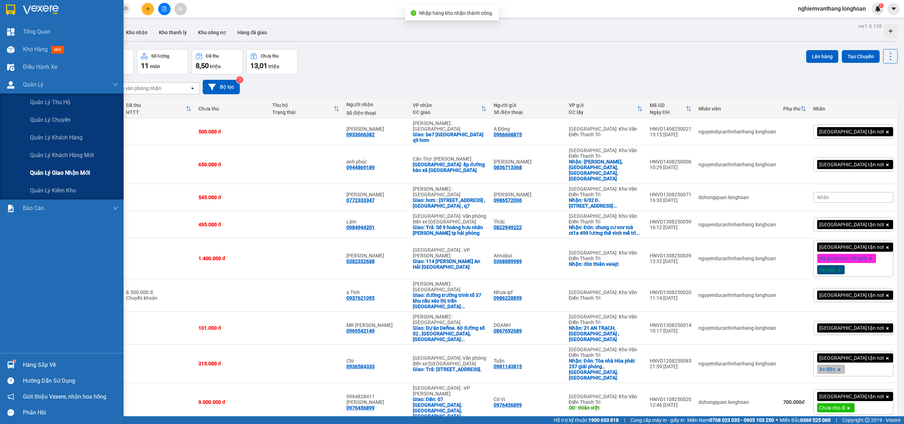
drag, startPoint x: 47, startPoint y: 168, endPoint x: 79, endPoint y: 165, distance: 31.9
click at [47, 168] on div "Quản lý giao nhận mới" at bounding box center [74, 173] width 88 height 18
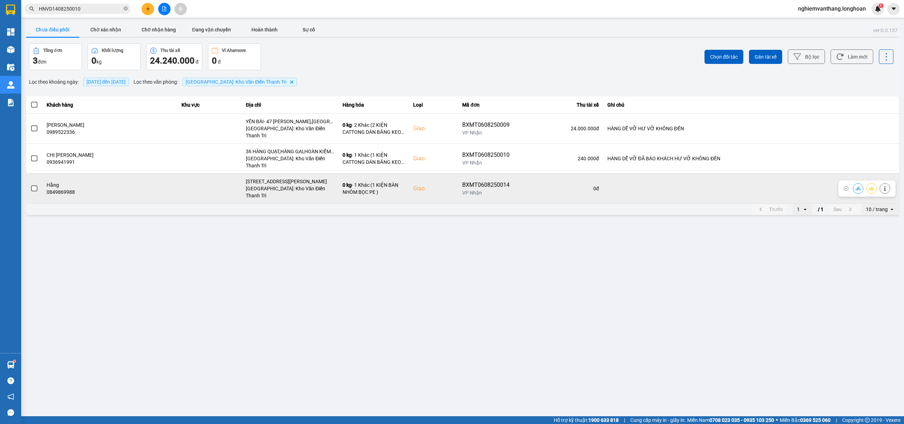
click at [872, 186] on icon at bounding box center [871, 188] width 5 height 5
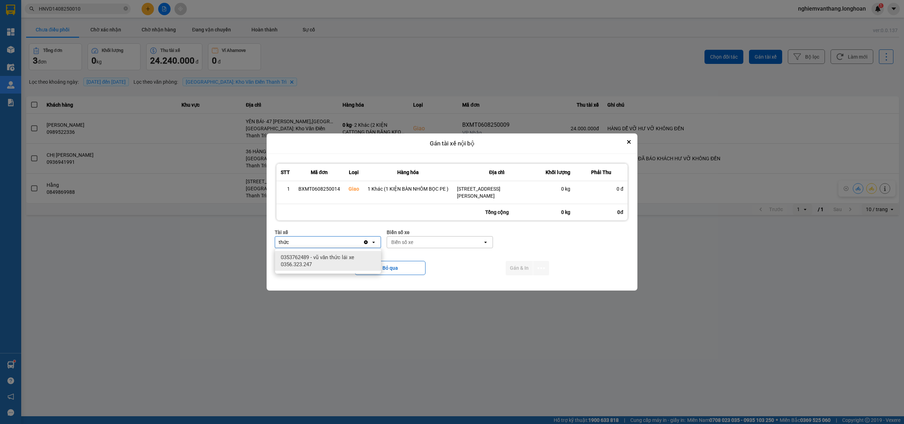
type input "thức"
drag, startPoint x: 358, startPoint y: 259, endPoint x: 402, endPoint y: 255, distance: 44.0
click at [358, 259] on span "0353762489 - vũ văn thức lái xe 0356.323.247" at bounding box center [329, 261] width 97 height 14
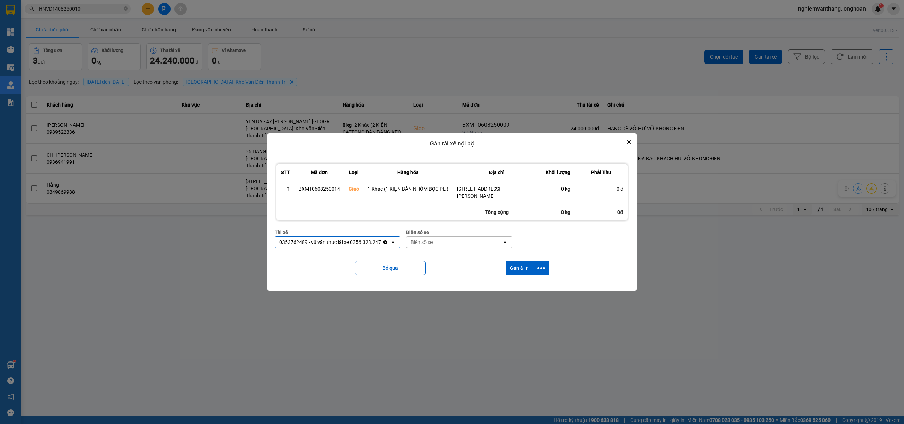
click at [438, 244] on div "Biển số xe" at bounding box center [454, 242] width 96 height 11
type input "45"
drag, startPoint x: 427, startPoint y: 256, endPoint x: 495, endPoint y: 263, distance: 67.9
click at [428, 256] on span "29E-121.45" at bounding box center [425, 257] width 26 height 7
click at [539, 268] on icon "dialog" at bounding box center [540, 267] width 7 height 7
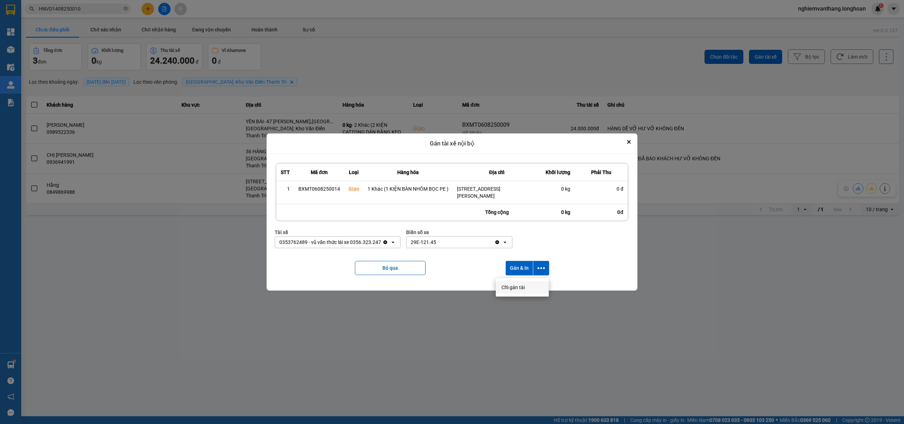
click at [524, 286] on div "Chỉ gán tài" at bounding box center [522, 287] width 42 height 7
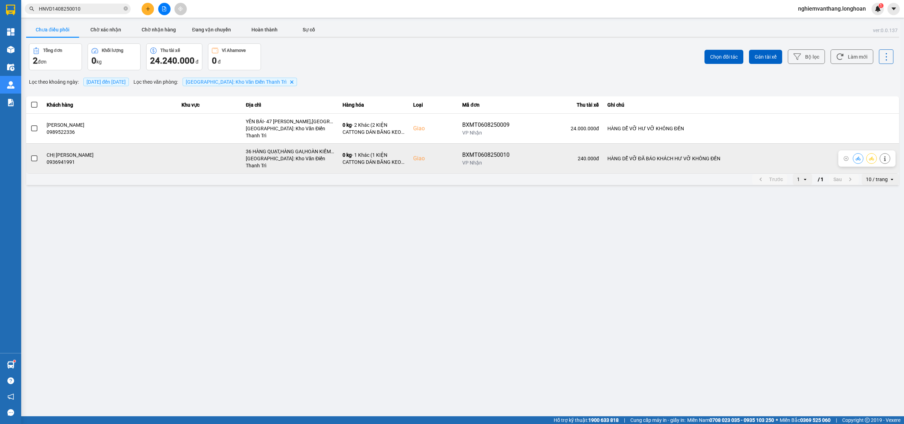
click at [869, 156] on icon at bounding box center [871, 158] width 5 height 5
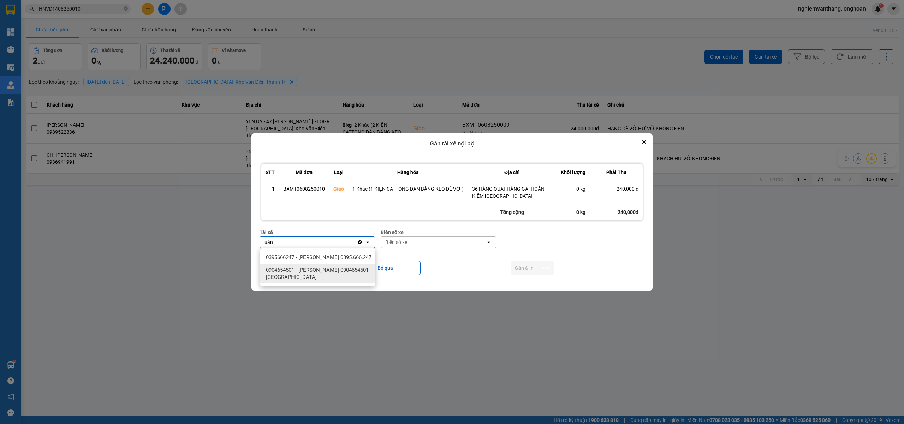
type input "luân"
click at [332, 257] on span "0395666247 - Phạm Thế Luân 0395.666.247" at bounding box center [319, 257] width 106 height 7
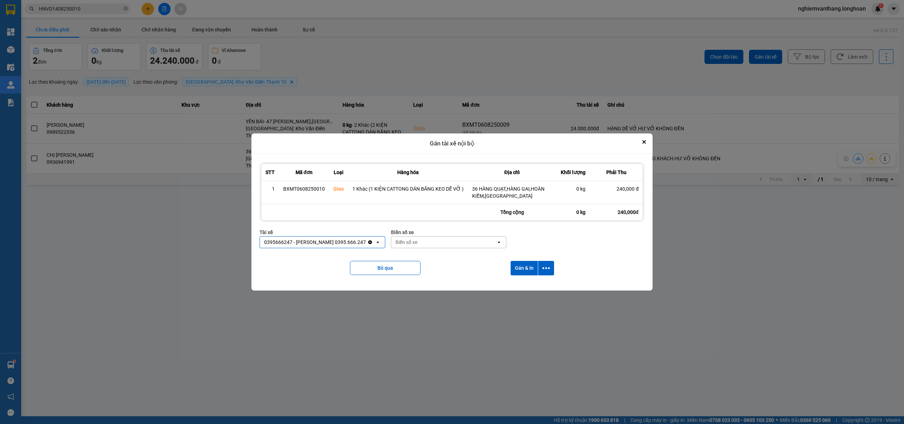
drag, startPoint x: 417, startPoint y: 242, endPoint x: 410, endPoint y: 243, distance: 7.5
click at [417, 242] on div "Biển số xe" at bounding box center [443, 242] width 105 height 11
type input "31"
click at [419, 254] on span "29K-105.31" at bounding box center [406, 257] width 26 height 7
click at [548, 268] on icon "dialog" at bounding box center [545, 268] width 7 height 2
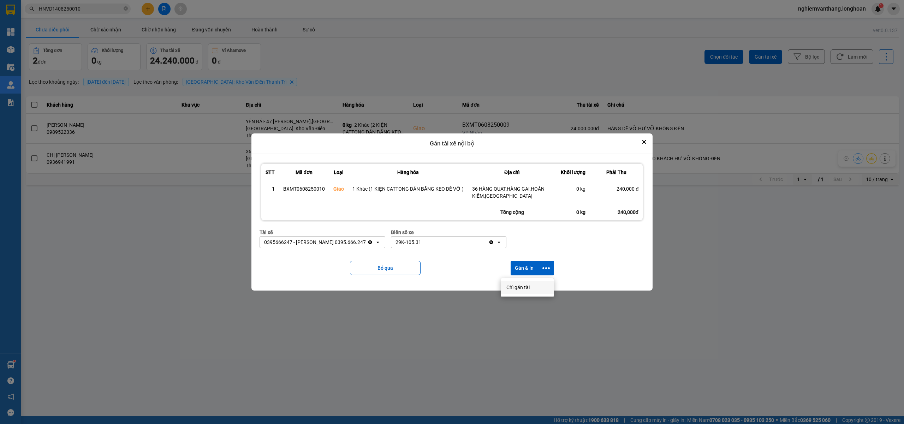
click at [529, 284] on li "Chỉ gán tài" at bounding box center [527, 287] width 53 height 13
click at [548, 266] on icon "dialog" at bounding box center [545, 267] width 7 height 7
click at [532, 288] on div "Chỉ gán tài" at bounding box center [527, 287] width 42 height 7
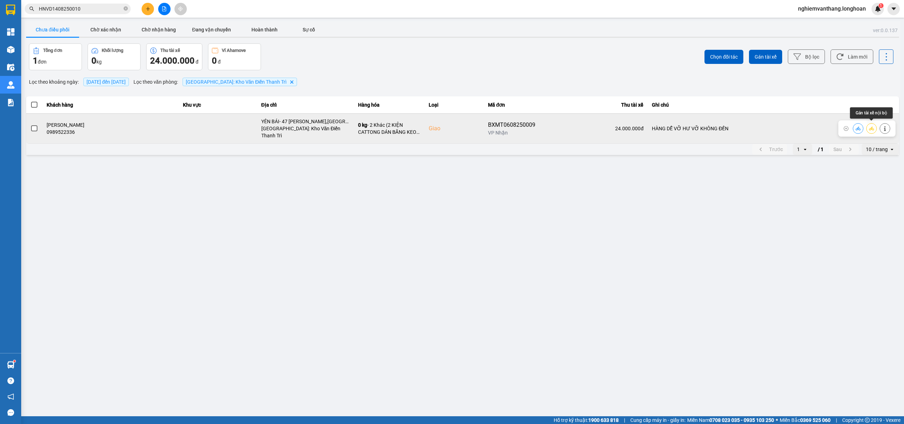
click at [871, 126] on icon at bounding box center [871, 128] width 5 height 4
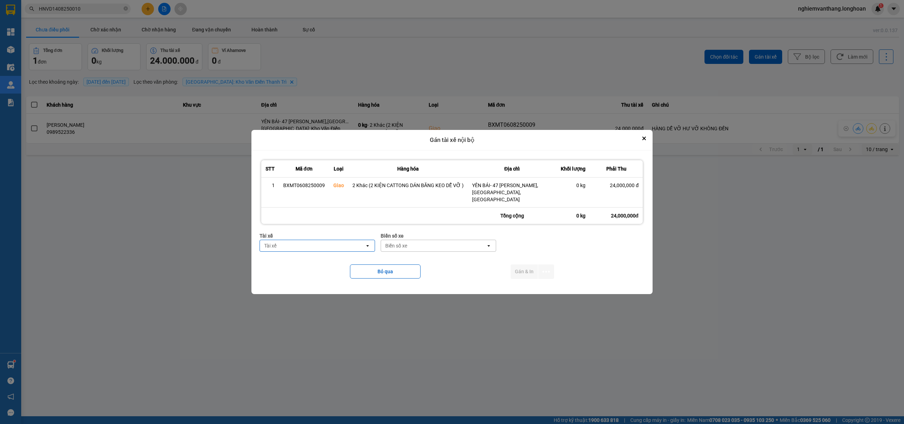
type input "d"
type input "đăn"
click at [334, 261] on span "0859238386 - nguyễn hải đăng 0356.999.247" at bounding box center [319, 257] width 106 height 7
click at [426, 245] on div "Biển số xe" at bounding box center [443, 245] width 105 height 11
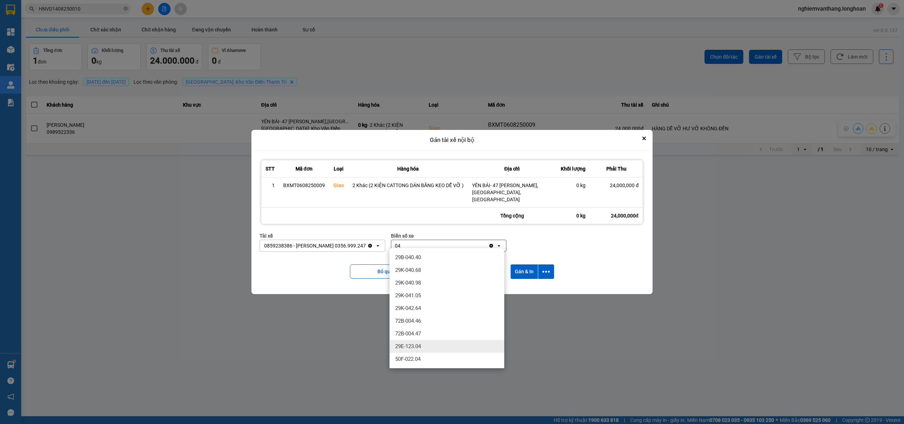
type input "04"
drag, startPoint x: 413, startPoint y: 346, endPoint x: 473, endPoint y: 329, distance: 62.7
click at [413, 347] on span "29E-123.04" at bounding box center [408, 346] width 26 height 7
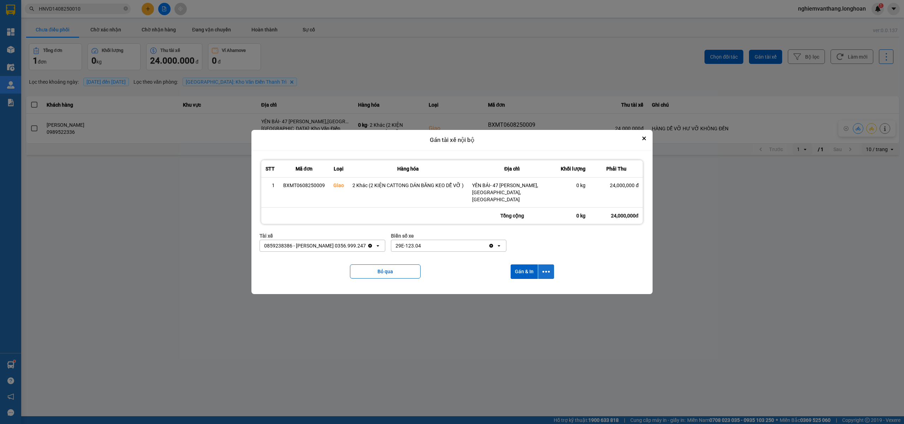
click at [548, 268] on icon "dialog" at bounding box center [545, 271] width 7 height 7
click at [535, 286] on div "Chỉ gán tài" at bounding box center [527, 287] width 42 height 7
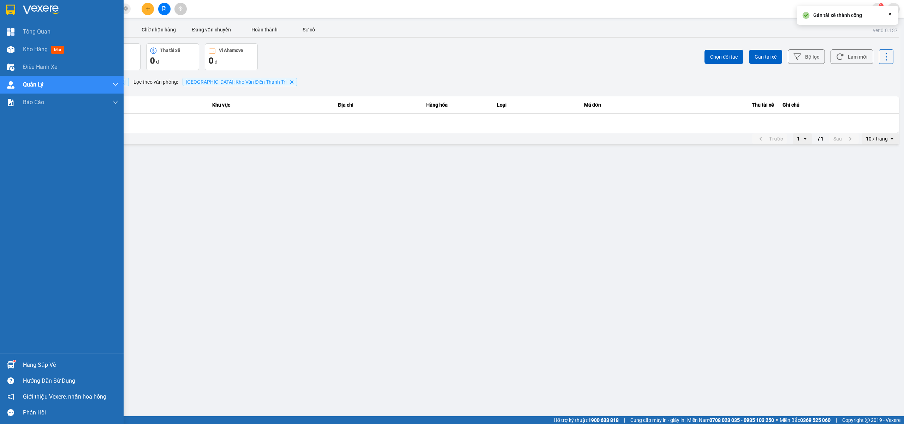
click at [6, 11] on img at bounding box center [10, 10] width 9 height 11
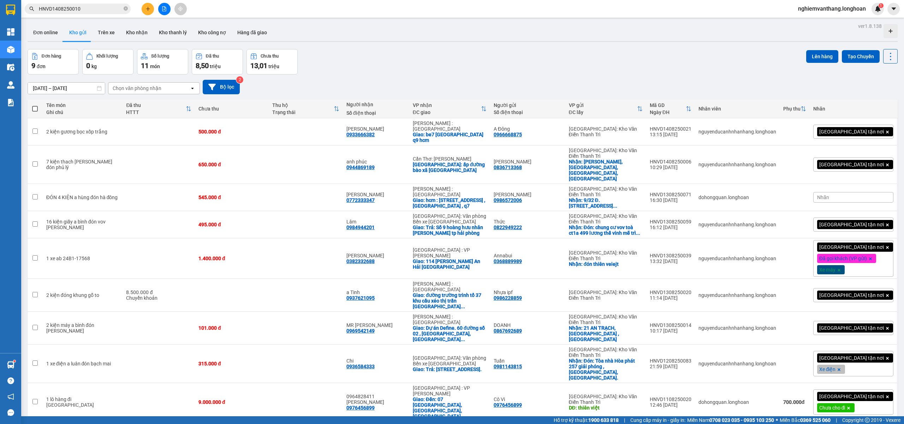
click at [163, 10] on icon "file-add" at bounding box center [164, 8] width 5 height 5
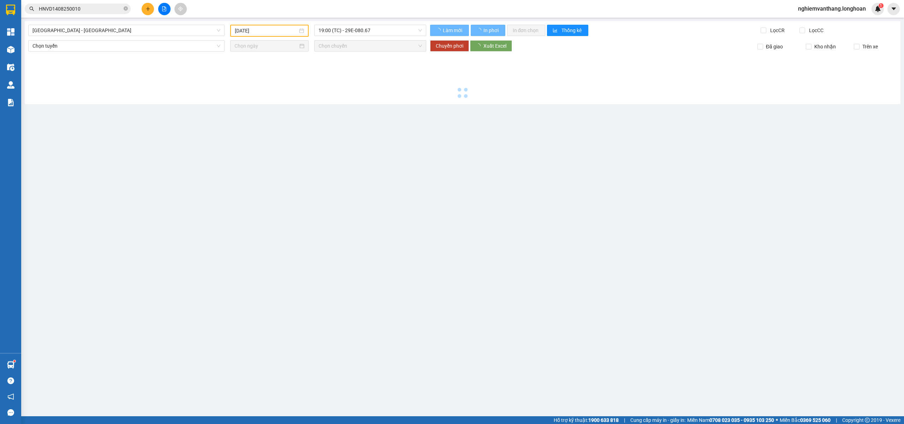
type input "[DATE]"
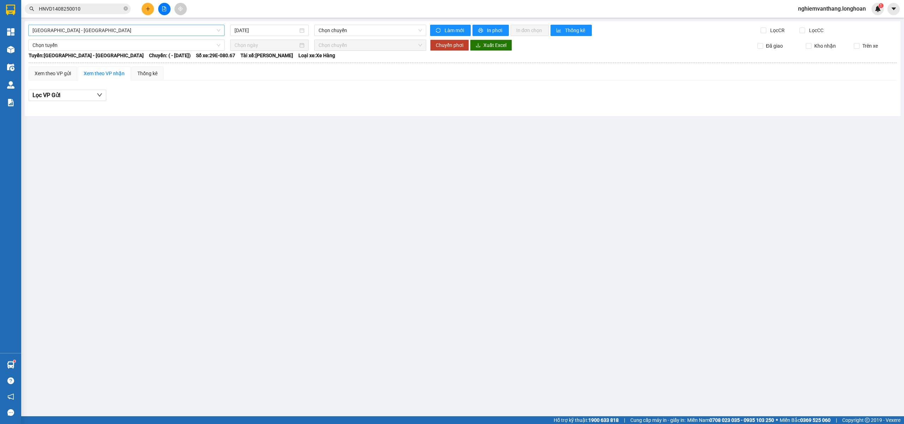
drag, startPoint x: 102, startPoint y: 32, endPoint x: 97, endPoint y: 29, distance: 6.7
click at [102, 31] on span "[GEOGRAPHIC_DATA] - [GEOGRAPHIC_DATA]" at bounding box center [126, 30] width 188 height 11
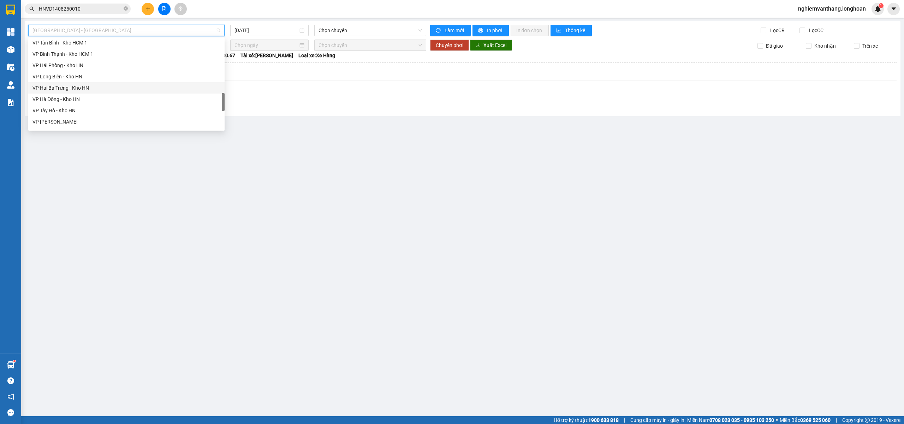
scroll to position [463, 0]
click at [79, 81] on div "Bắc Trung Nam QL1A" at bounding box center [126, 78] width 188 height 8
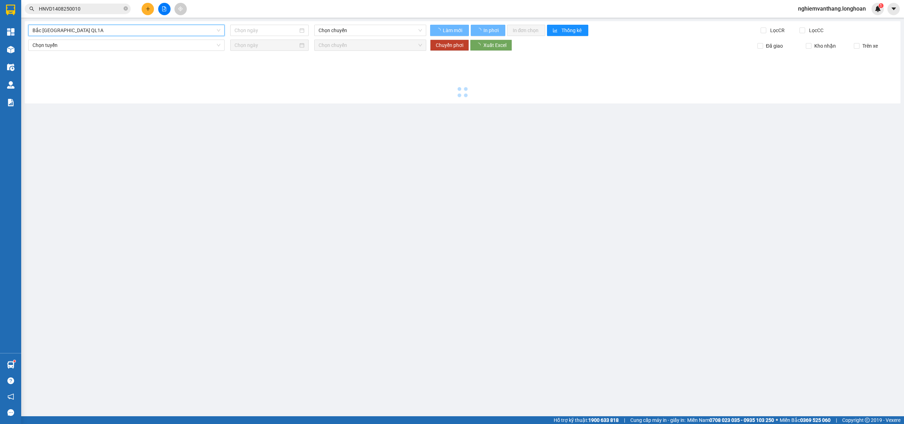
type input "[DATE]"
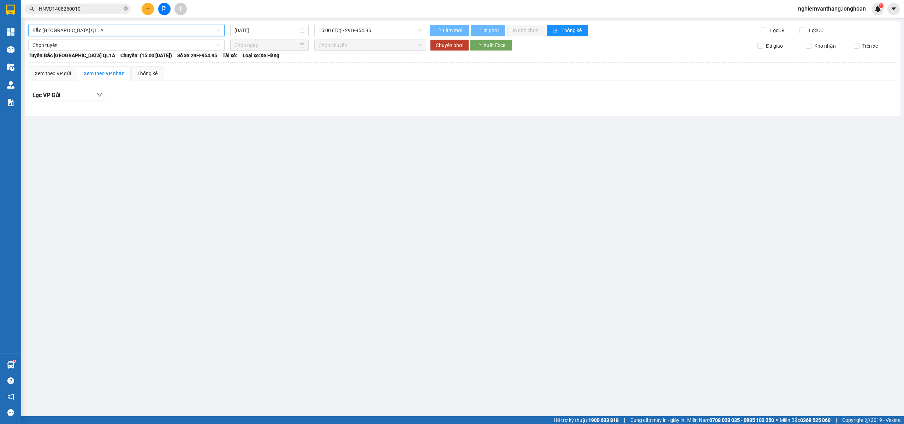
click at [269, 30] on input "[DATE]" at bounding box center [266, 30] width 64 height 8
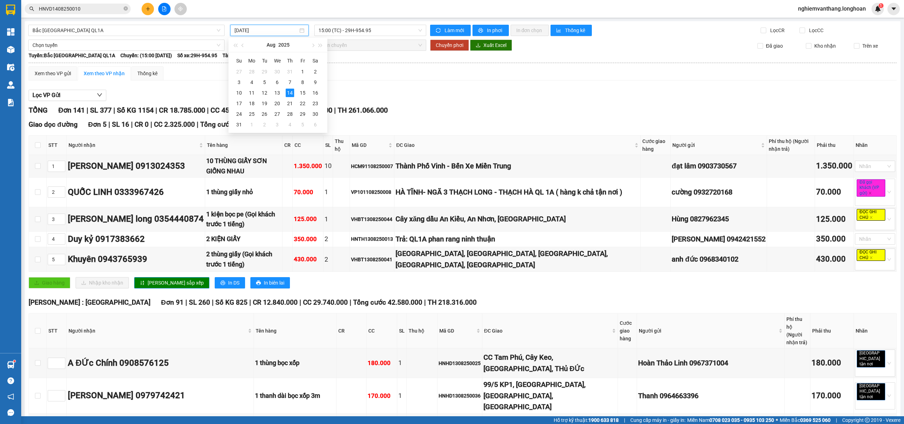
click at [495, 121] on div "Giao dọc đường Đơn 5 | SL 16 | CR 0 | CC 2.325.000 | Tổng cước 2.325.000 | TH 0" at bounding box center [463, 124] width 868 height 11
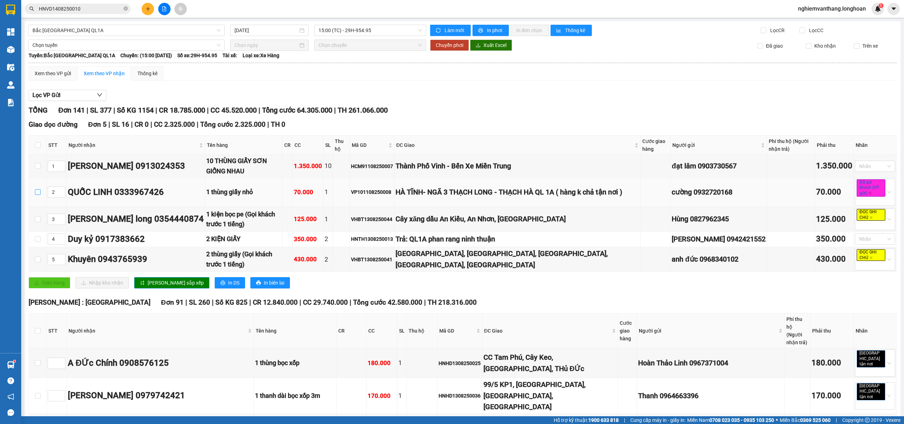
drag, startPoint x: 37, startPoint y: 192, endPoint x: 74, endPoint y: 74, distance: 123.5
click at [38, 191] on input "checkbox" at bounding box center [38, 192] width 6 height 6
checkbox input "true"
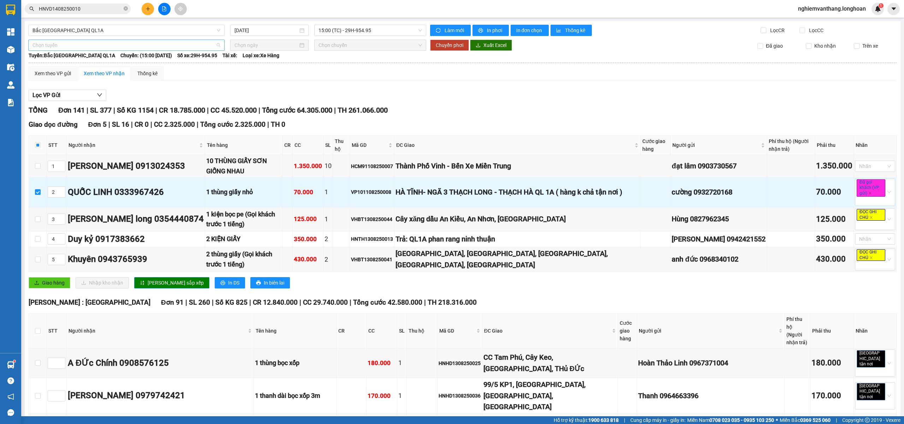
click at [70, 46] on span "Chọn tuyến" at bounding box center [126, 45] width 188 height 11
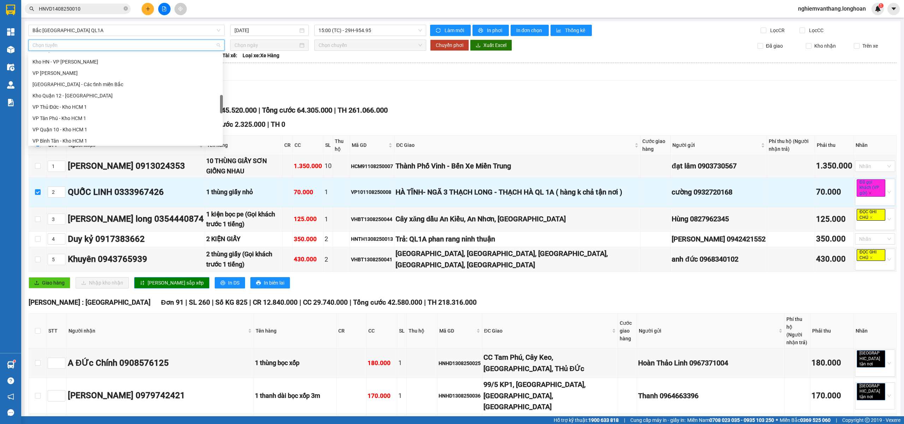
scroll to position [463, 0]
click at [73, 91] on div "Bắc Trung Nam QL1A" at bounding box center [125, 94] width 186 height 8
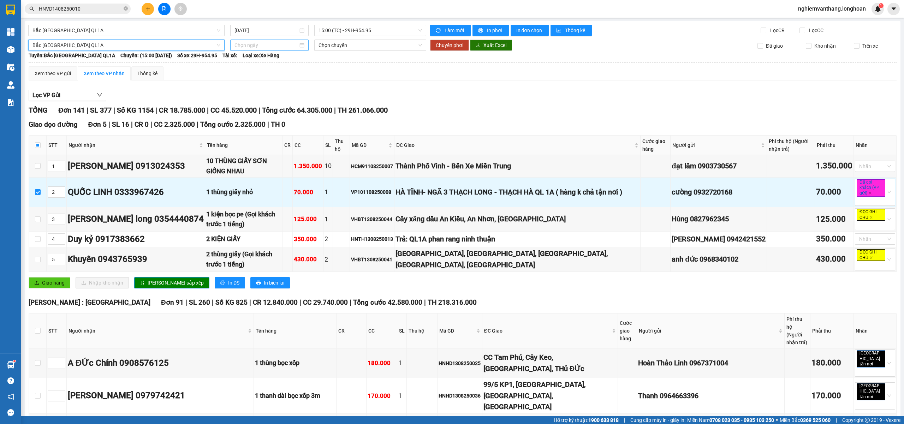
click at [251, 45] on input at bounding box center [266, 45] width 64 height 8
type input "[DATE]"
click at [287, 107] on div "14" at bounding box center [290, 107] width 8 height 8
type input "[DATE]"
click at [342, 46] on span "15:00 (TC) - 29H-954.95" at bounding box center [370, 45] width 104 height 11
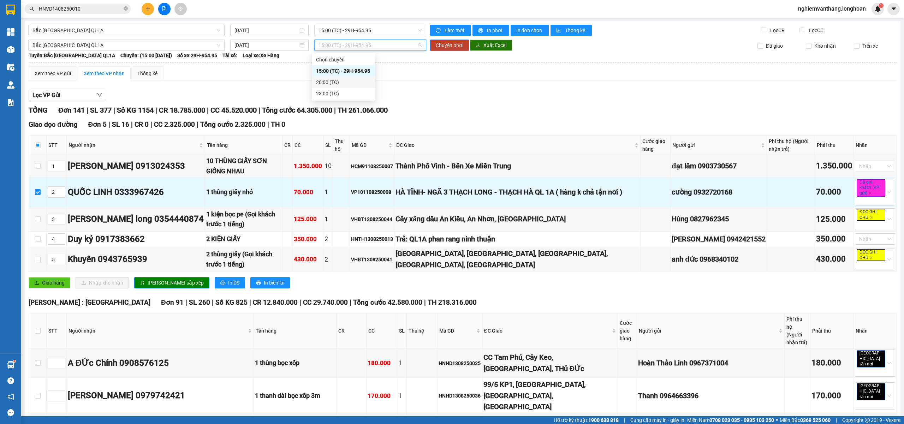
drag, startPoint x: 333, startPoint y: 80, endPoint x: 432, endPoint y: 62, distance: 101.6
click at [333, 82] on div "20:00 (TC)" at bounding box center [343, 82] width 55 height 8
click at [443, 47] on span "Chuyển phơi" at bounding box center [450, 45] width 28 height 8
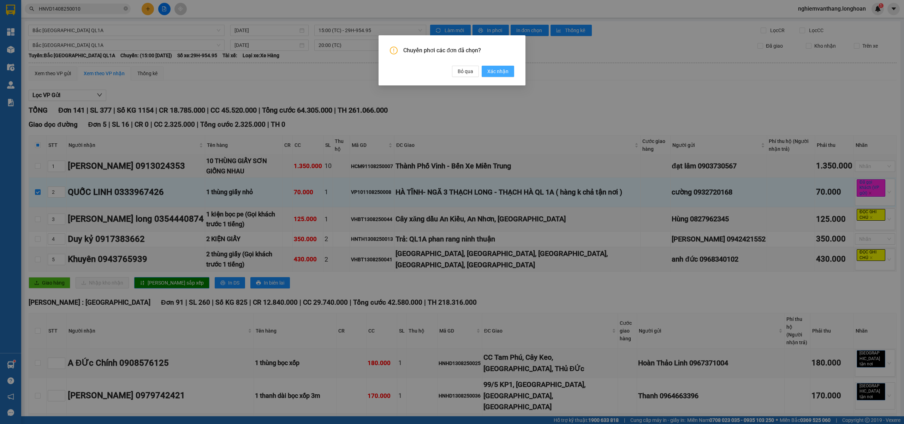
click at [496, 70] on span "Xác nhận" at bounding box center [497, 71] width 21 height 8
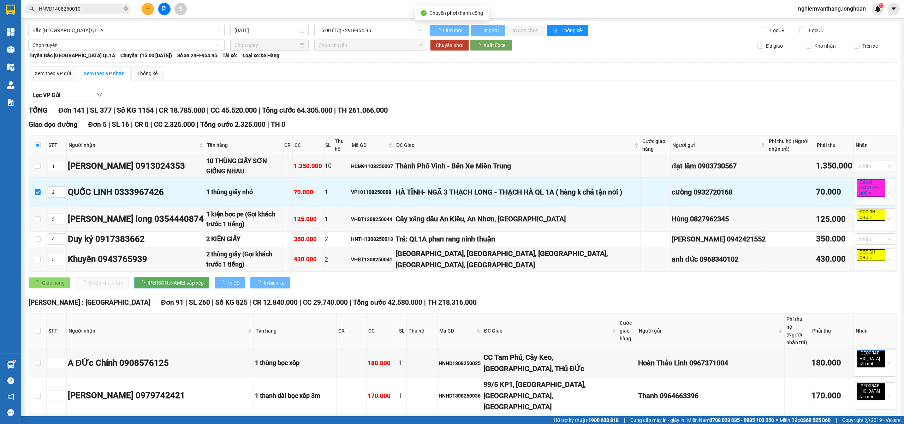
checkbox input "true"
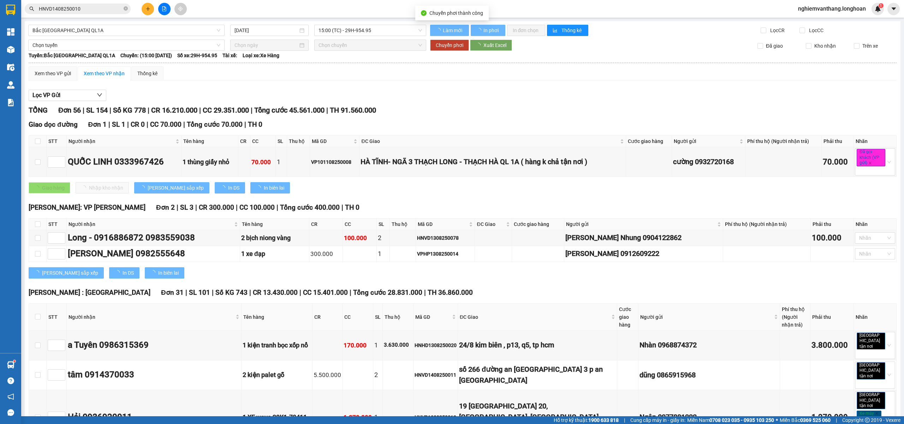
checkbox input "false"
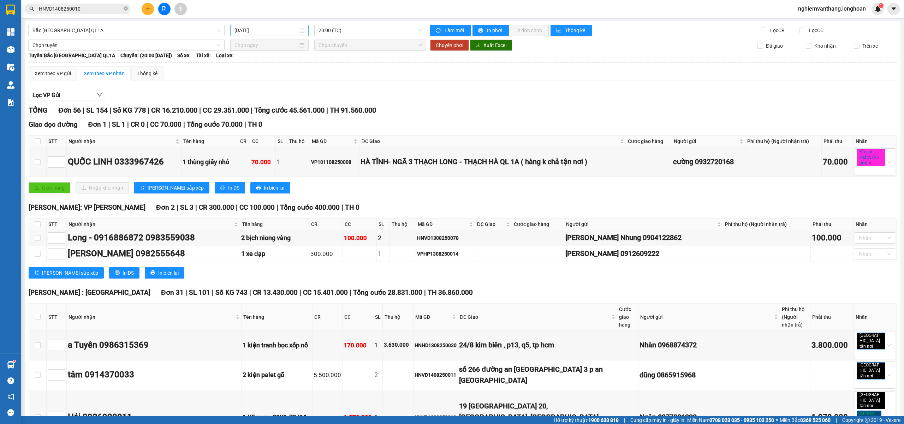
drag, startPoint x: 241, startPoint y: 25, endPoint x: 256, endPoint y: 30, distance: 16.3
click at [243, 25] on div "[DATE]" at bounding box center [269, 30] width 78 height 11
click at [357, 74] on div "Xem theo VP gửi Xem theo VP nhận Thống kê" at bounding box center [463, 73] width 868 height 14
click at [255, 31] on input "[DATE]" at bounding box center [266, 30] width 64 height 8
type input "[DATE]"
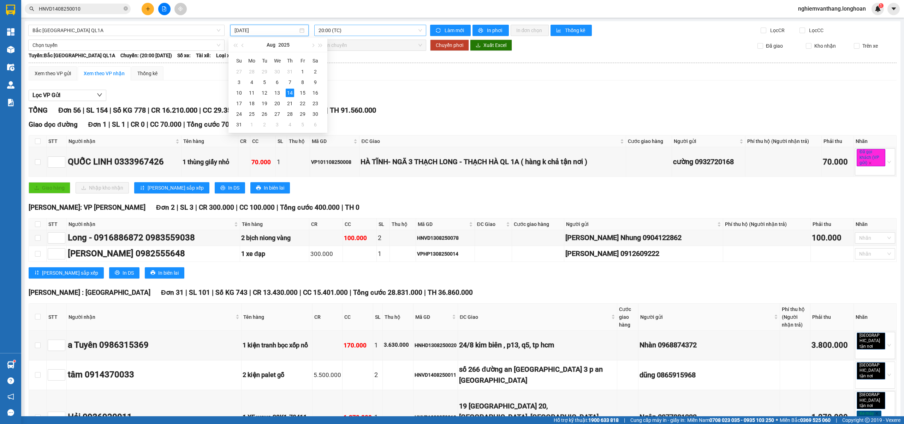
drag, startPoint x: 335, startPoint y: 29, endPoint x: 343, endPoint y: 35, distance: 10.2
click at [335, 29] on span "20:00 (TC)" at bounding box center [370, 30] width 104 height 11
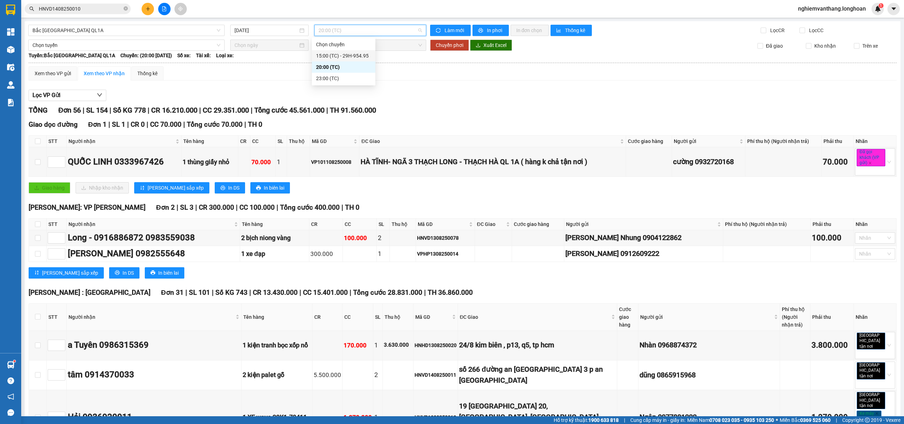
click at [341, 56] on div "15:00 (TC) - 29H-954.95" at bounding box center [343, 56] width 55 height 8
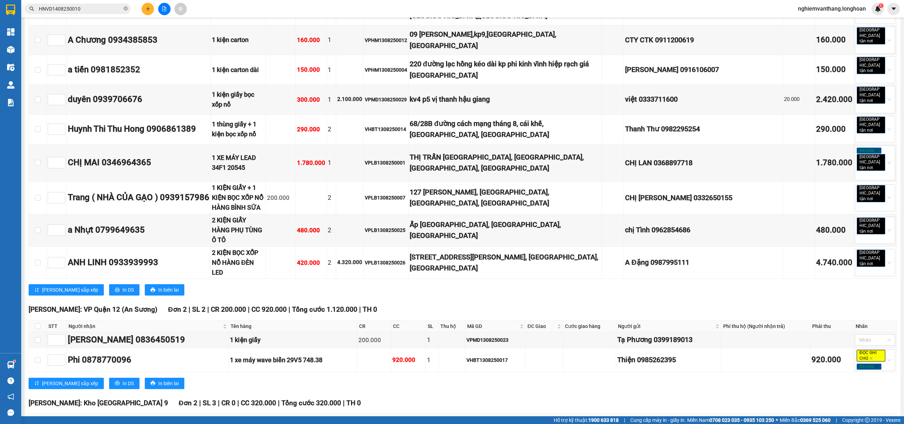
scroll to position [3803, 0]
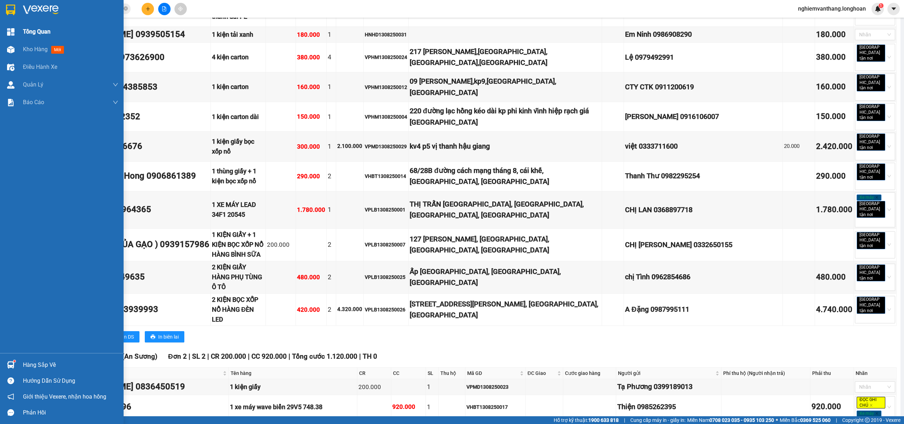
click at [9, 1] on div at bounding box center [62, 11] width 124 height 23
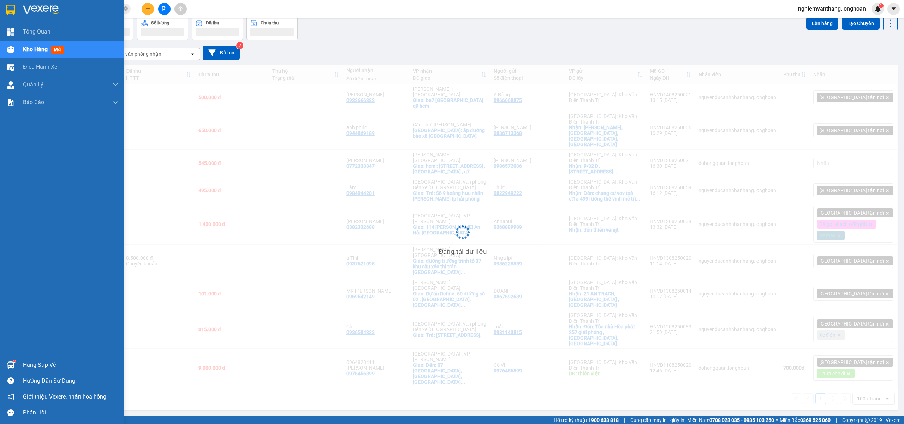
scroll to position [32, 0]
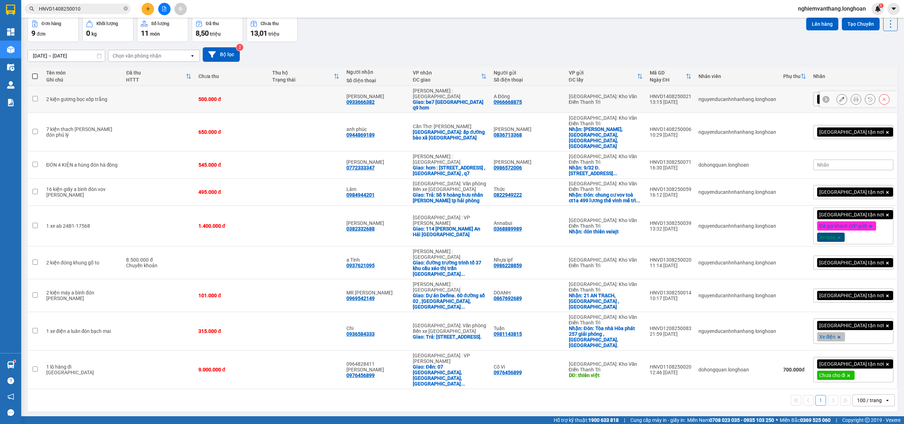
click at [142, 102] on td at bounding box center [158, 99] width 72 height 27
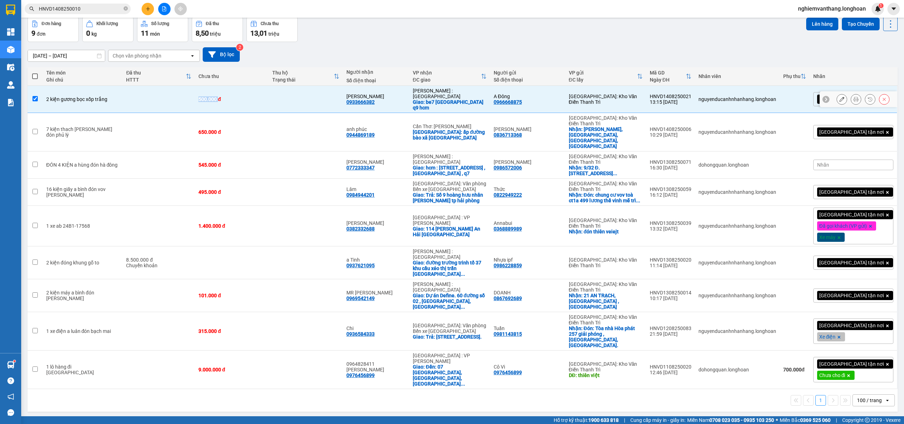
click at [143, 101] on td at bounding box center [158, 99] width 72 height 27
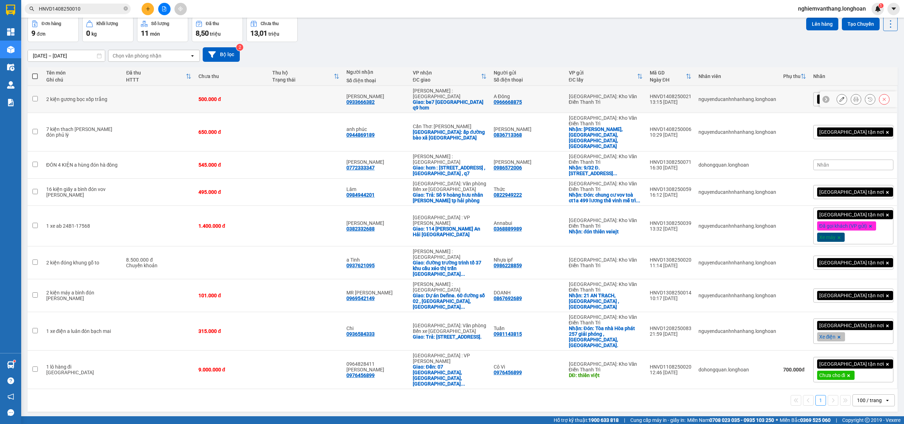
click at [291, 92] on td at bounding box center [306, 99] width 74 height 27
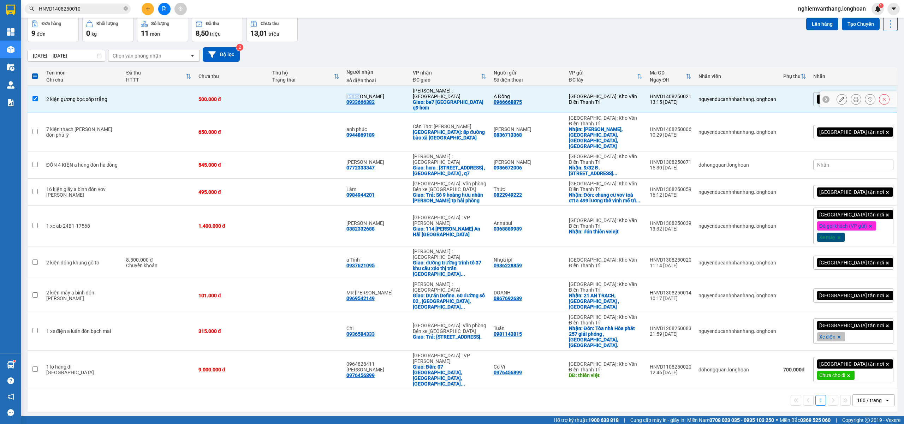
click at [291, 93] on td at bounding box center [306, 99] width 74 height 27
checkbox input "false"
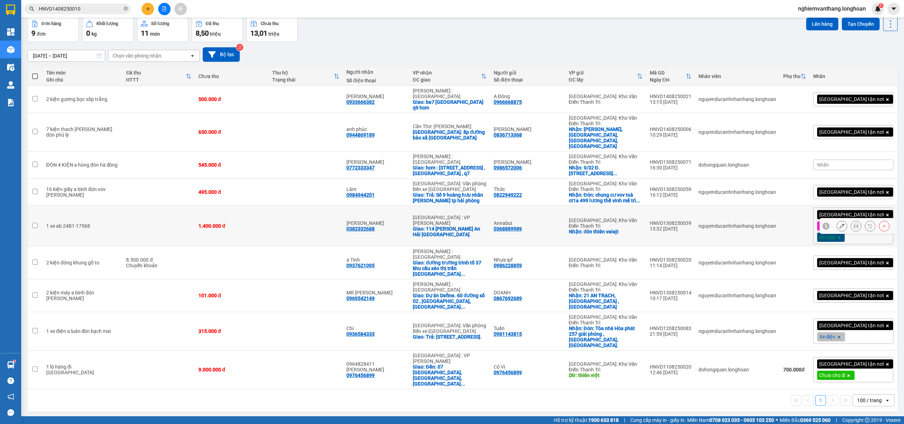
click at [169, 206] on td at bounding box center [158, 226] width 72 height 41
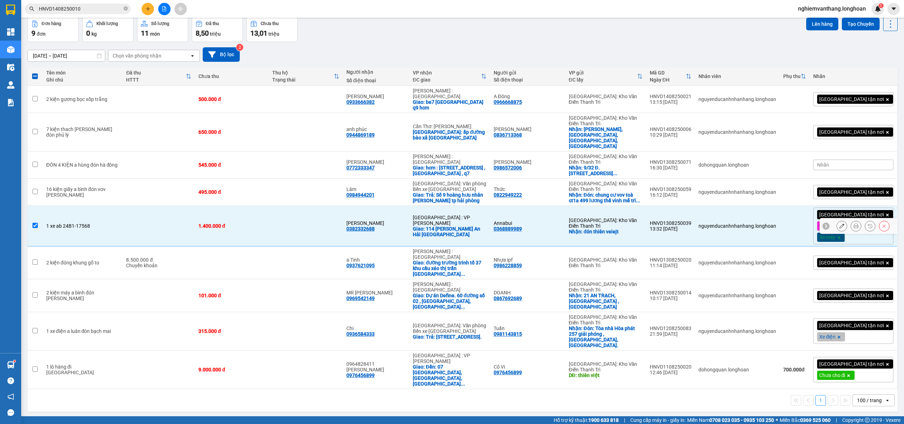
click at [336, 206] on td at bounding box center [306, 226] width 74 height 41
checkbox input "false"
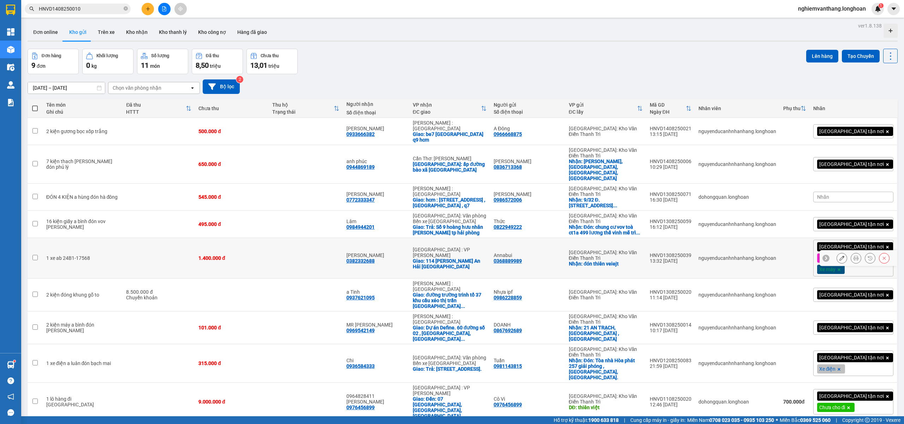
scroll to position [0, 0]
click at [165, 8] on icon "file-add" at bounding box center [164, 8] width 4 height 5
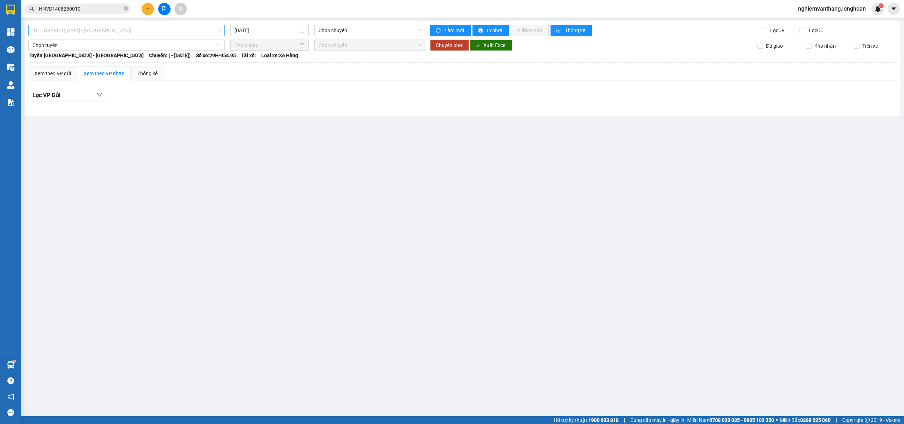
click at [108, 30] on span "[GEOGRAPHIC_DATA] - [GEOGRAPHIC_DATA]" at bounding box center [126, 30] width 188 height 11
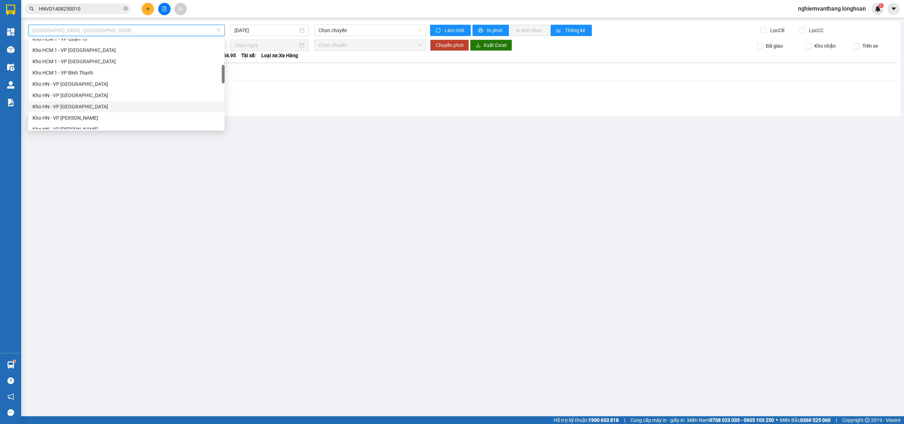
scroll to position [188, 0]
click at [84, 103] on div "VP [PERSON_NAME]" at bounding box center [126, 105] width 188 height 8
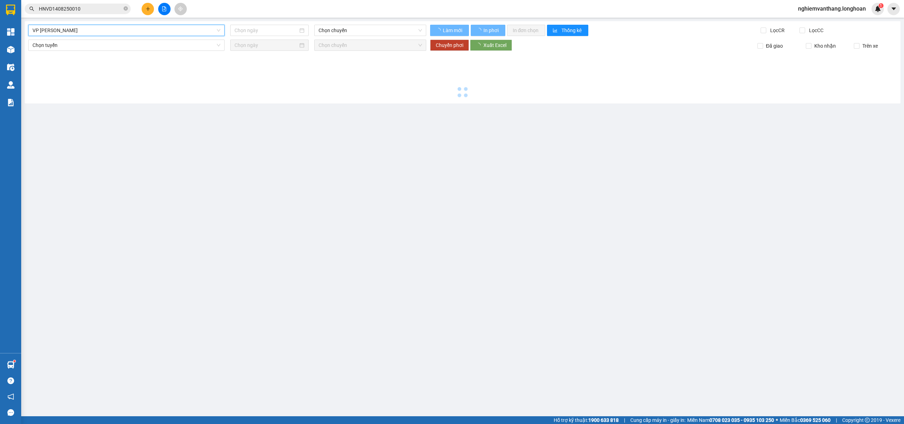
type input "[DATE]"
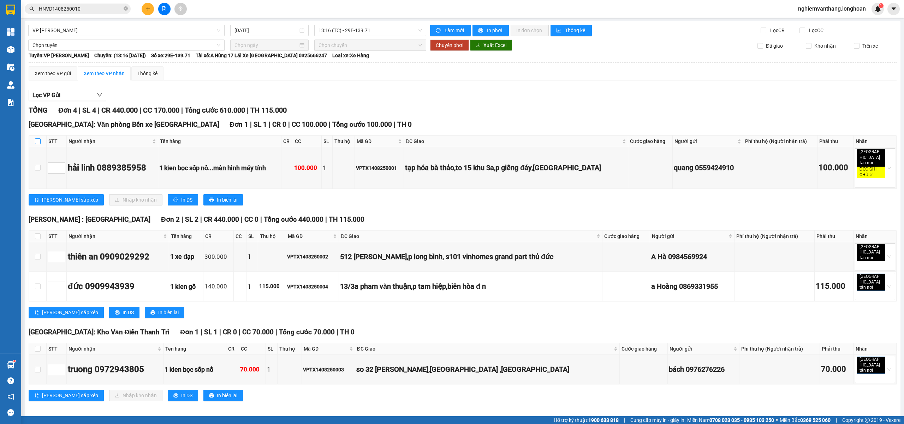
click at [39, 144] on input "checkbox" at bounding box center [38, 141] width 6 height 6
checkbox input "true"
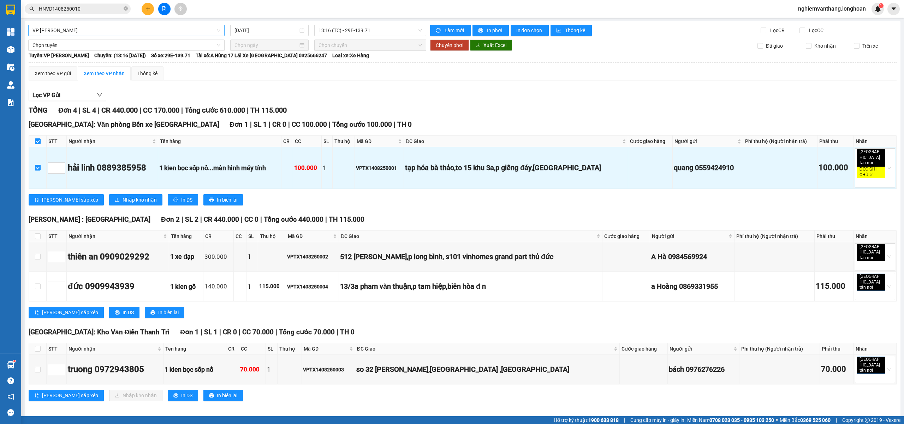
click at [68, 36] on div "VP [PERSON_NAME]" at bounding box center [126, 30] width 196 height 11
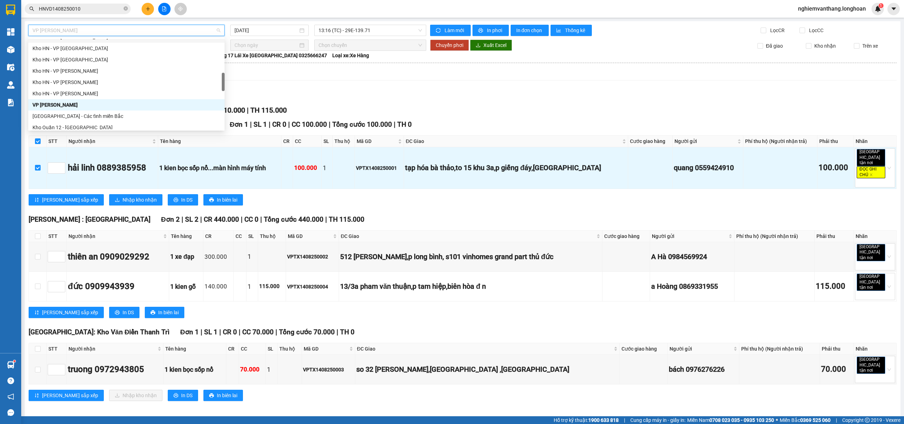
click at [112, 27] on span "VP [PERSON_NAME]" at bounding box center [126, 30] width 188 height 11
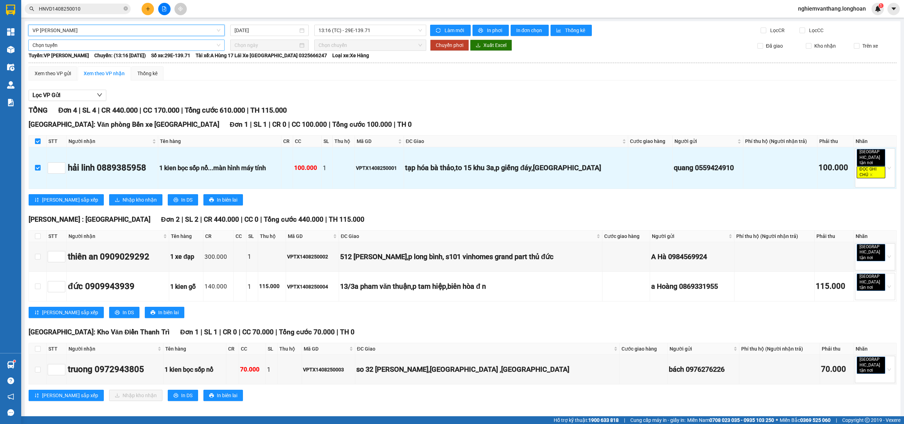
click at [82, 47] on span "Chọn tuyến" at bounding box center [126, 45] width 188 height 11
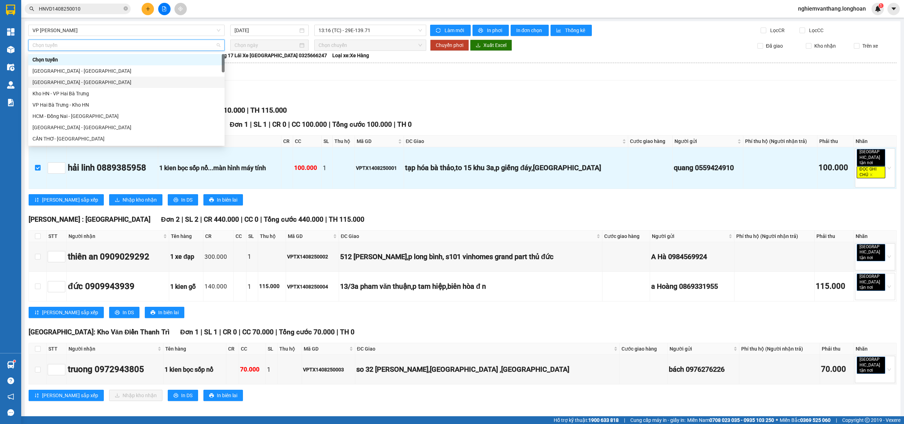
click at [66, 84] on div "[GEOGRAPHIC_DATA] - [GEOGRAPHIC_DATA]" at bounding box center [126, 82] width 188 height 8
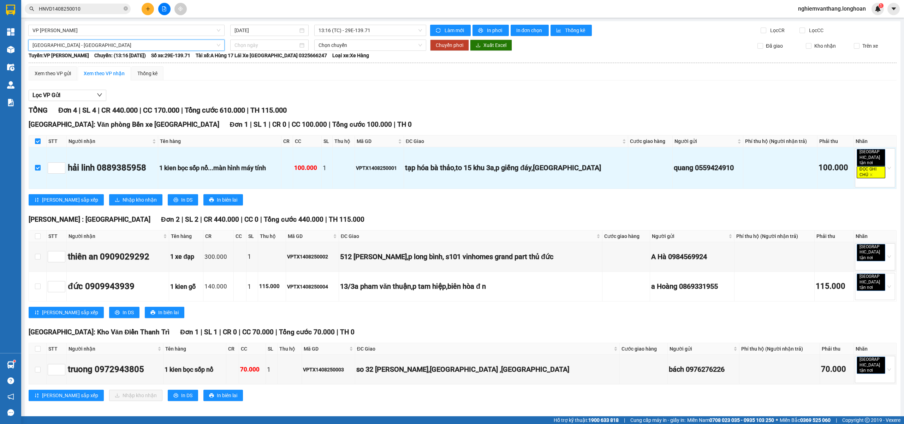
drag, startPoint x: 250, startPoint y: 47, endPoint x: 263, endPoint y: 51, distance: 13.4
click at [252, 46] on input at bounding box center [266, 45] width 64 height 8
type input "[DATE]"
click at [292, 107] on div "14" at bounding box center [291, 107] width 8 height 8
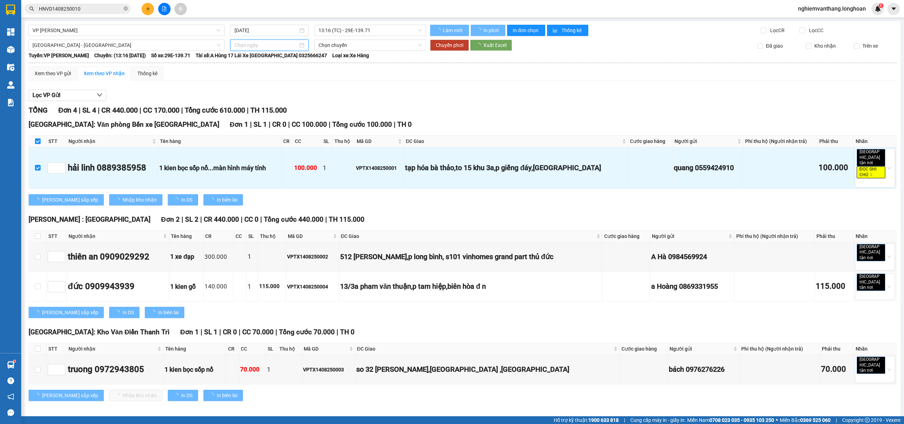
type input "[DATE]"
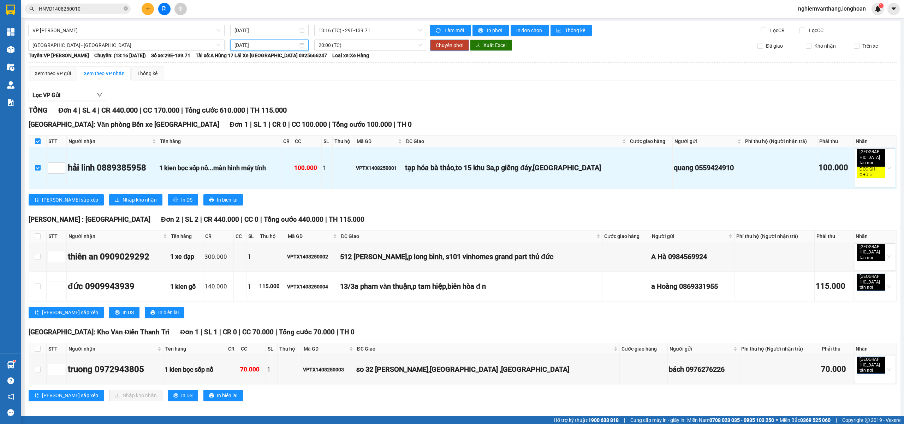
click at [449, 44] on span "Chuyển phơi" at bounding box center [450, 45] width 28 height 8
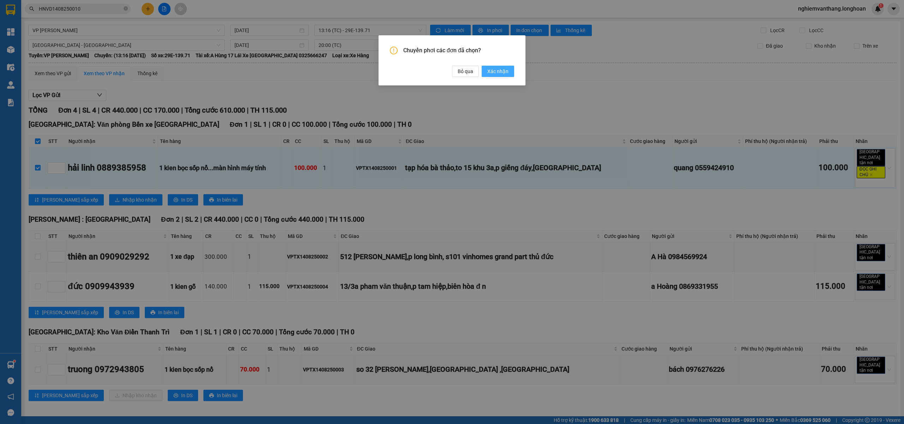
click at [495, 71] on span "Xác nhận" at bounding box center [497, 71] width 21 height 8
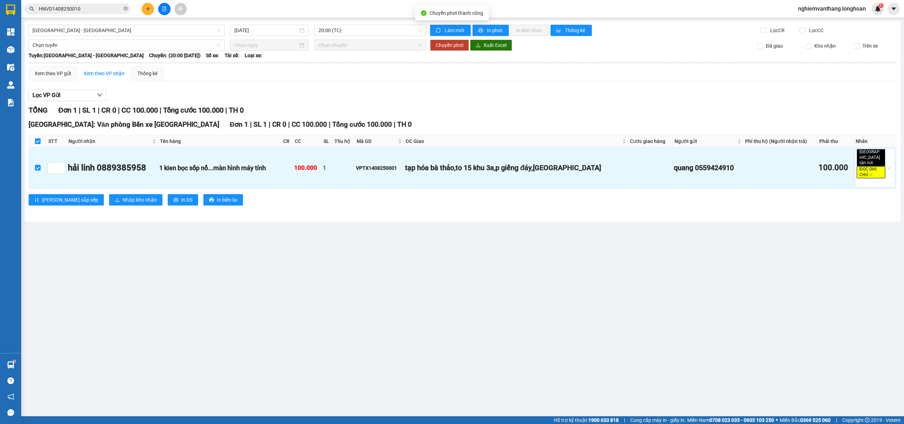
checkbox input "false"
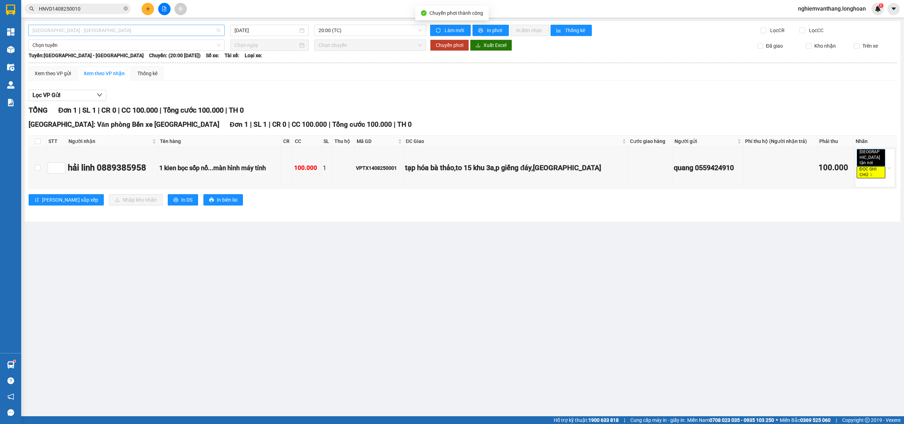
drag, startPoint x: 86, startPoint y: 30, endPoint x: 88, endPoint y: 48, distance: 18.8
click at [86, 30] on span "[GEOGRAPHIC_DATA] - [GEOGRAPHIC_DATA]" at bounding box center [126, 30] width 188 height 11
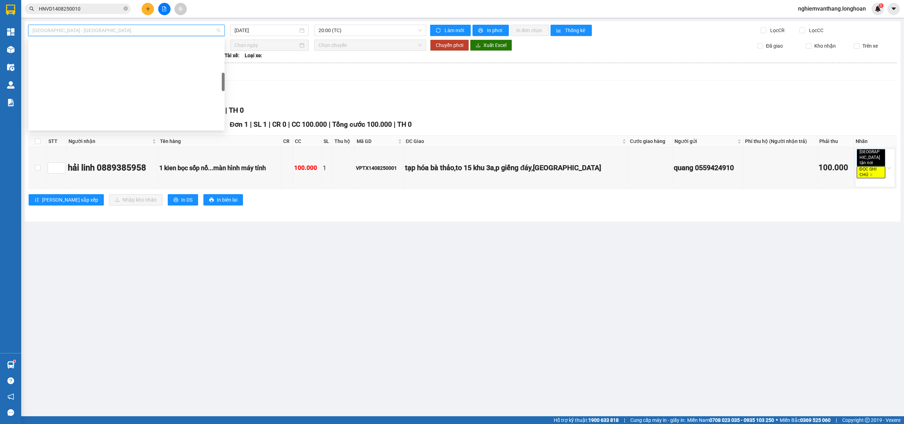
scroll to position [235, 0]
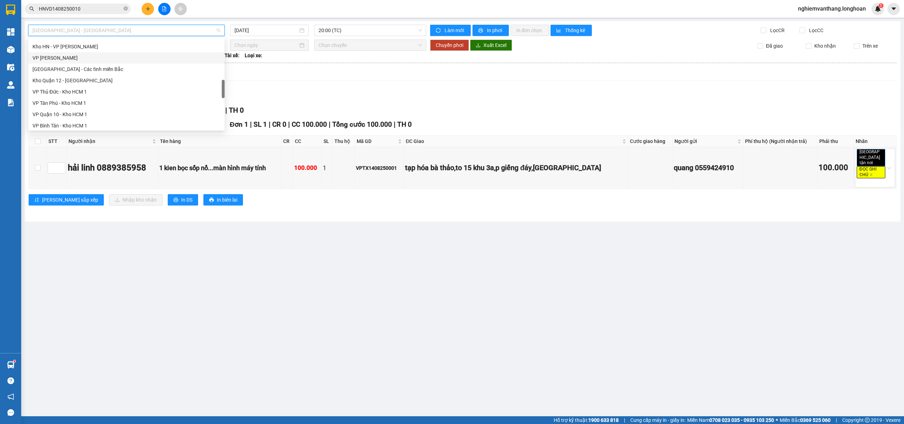
click at [76, 59] on div "VP [PERSON_NAME]" at bounding box center [126, 58] width 188 height 8
type input "[DATE]"
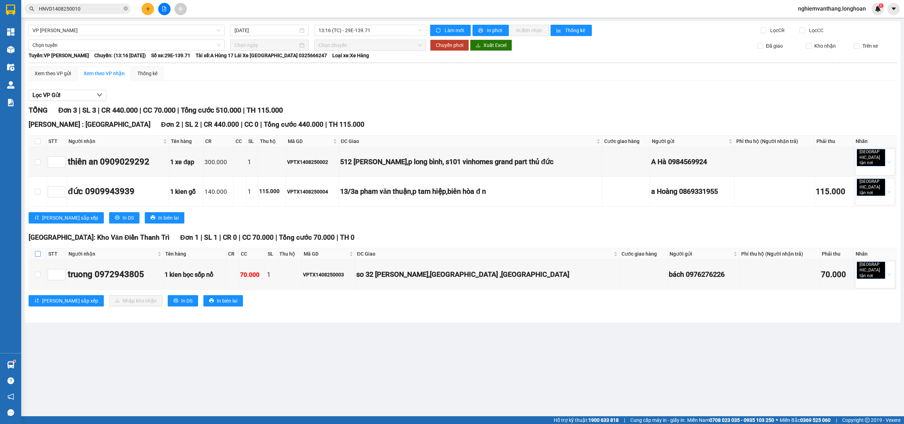
click at [37, 251] on input "checkbox" at bounding box center [38, 254] width 6 height 6
checkbox input "true"
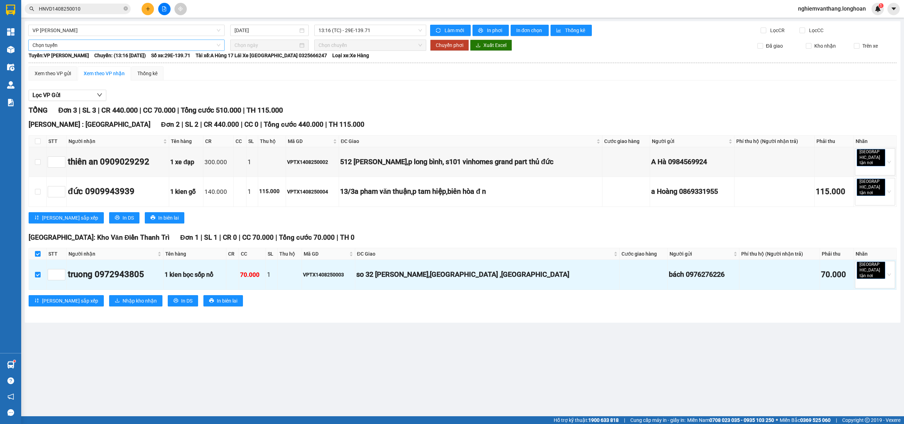
click at [67, 42] on span "Chọn tuyến" at bounding box center [126, 45] width 188 height 11
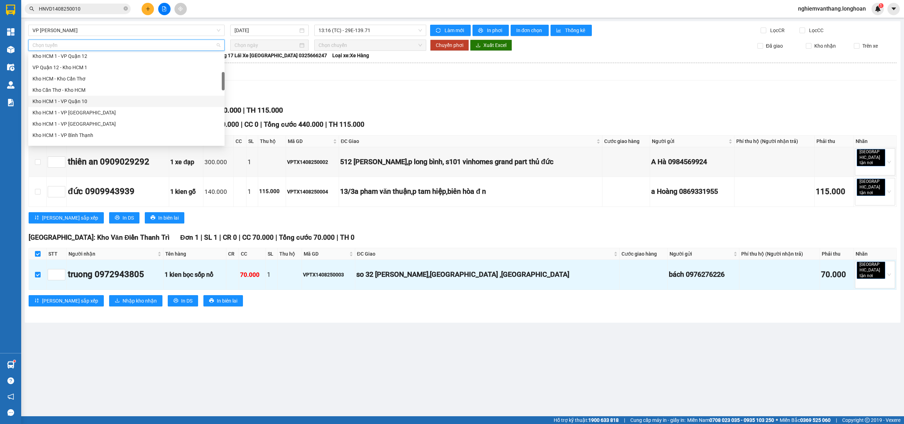
scroll to position [188, 0]
click at [95, 134] on div "[GEOGRAPHIC_DATA] - Các tỉnh miền Bắc" at bounding box center [126, 131] width 188 height 8
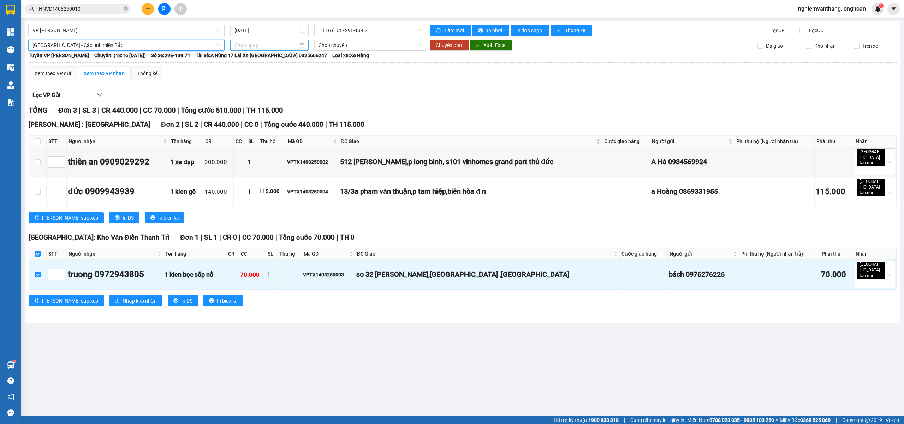
click at [250, 45] on input at bounding box center [266, 45] width 64 height 8
type input "[DATE]"
drag, startPoint x: 304, startPoint y: 109, endPoint x: 321, endPoint y: 93, distance: 22.7
click at [304, 108] on div "15" at bounding box center [304, 107] width 8 height 8
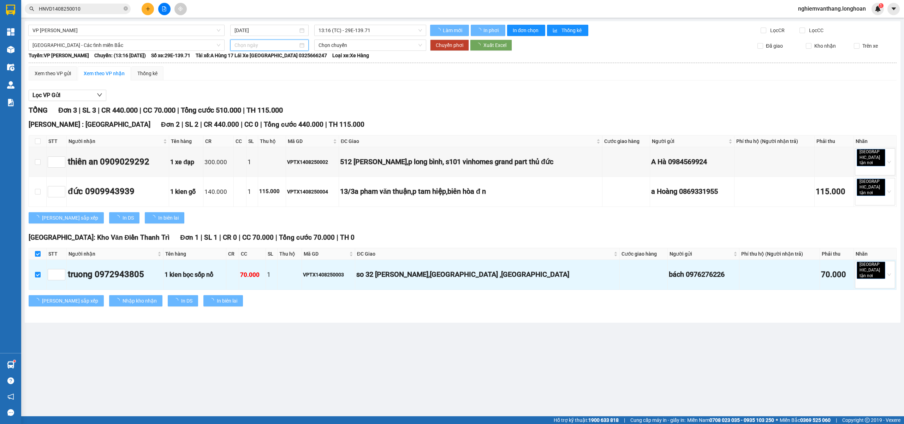
type input "[DATE]"
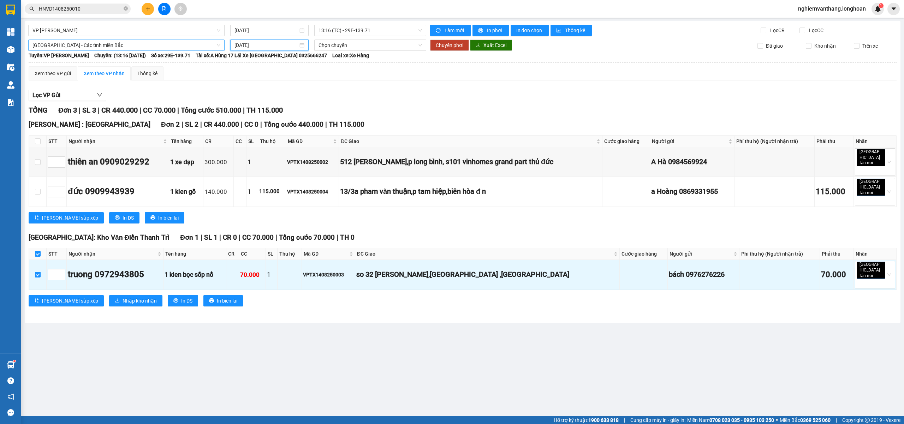
click at [123, 49] on span "[GEOGRAPHIC_DATA] - Các tỉnh miền Bắc" at bounding box center [126, 45] width 188 height 11
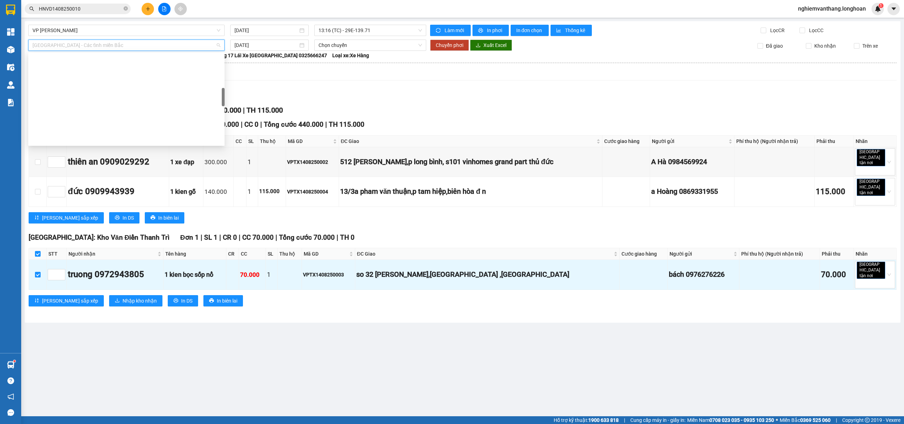
click at [80, 304] on div "VP [PERSON_NAME]" at bounding box center [126, 308] width 188 height 8
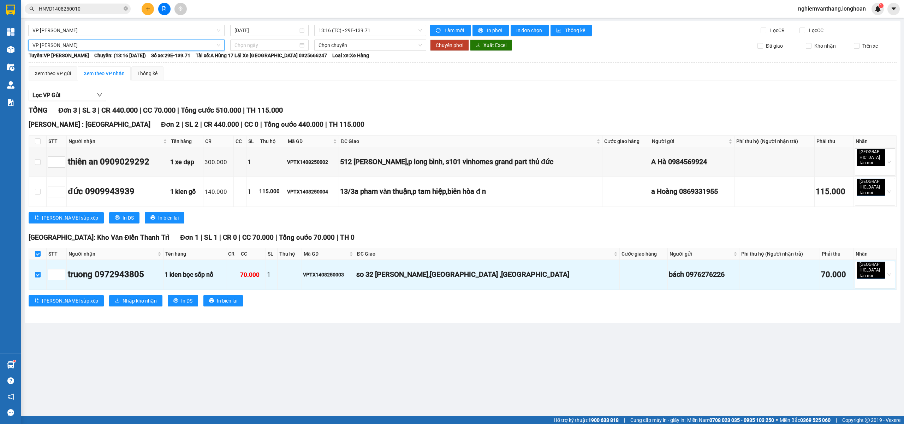
click at [77, 47] on span "VP [PERSON_NAME]" at bounding box center [126, 45] width 188 height 11
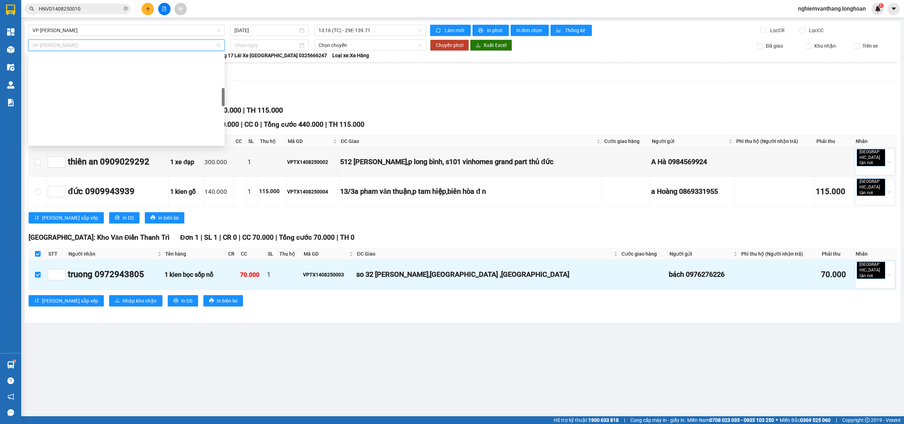
drag, startPoint x: 84, startPoint y: 131, endPoint x: 111, endPoint y: 121, distance: 28.9
click at [84, 316] on div "[GEOGRAPHIC_DATA] - Các tỉnh miền Bắc" at bounding box center [126, 320] width 188 height 8
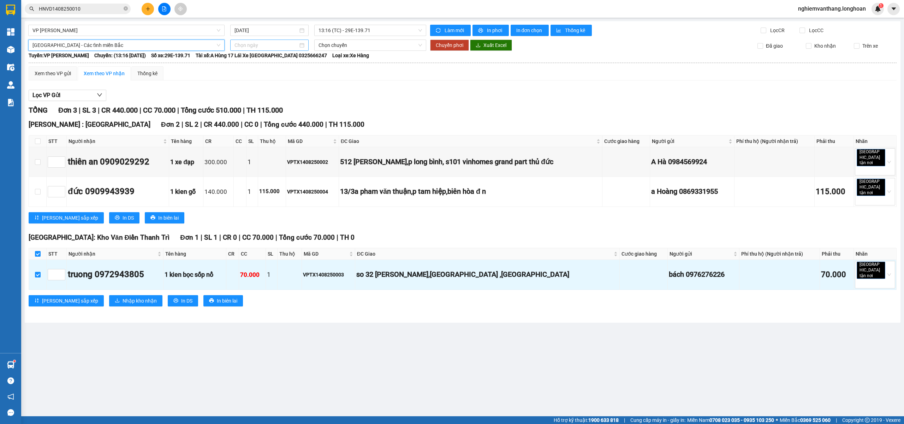
click at [263, 47] on input at bounding box center [266, 45] width 64 height 8
type input "[DATE]"
drag, startPoint x: 301, startPoint y: 108, endPoint x: 307, endPoint y: 107, distance: 5.5
click at [302, 108] on div "15" at bounding box center [304, 107] width 8 height 8
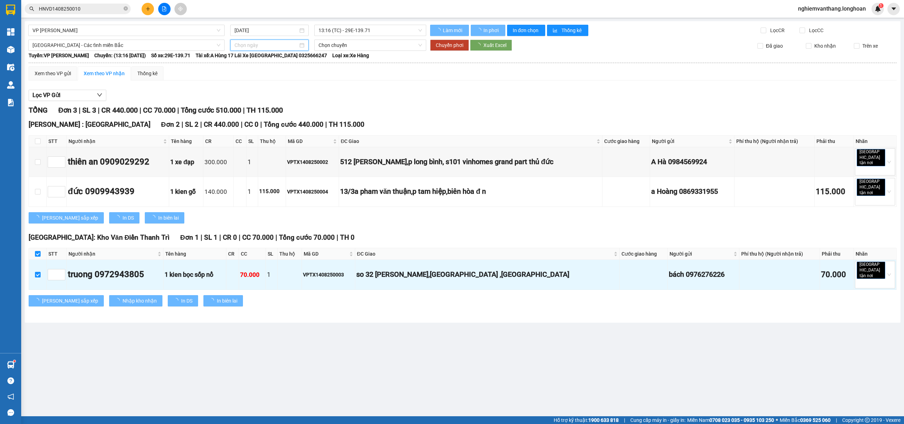
type input "[DATE]"
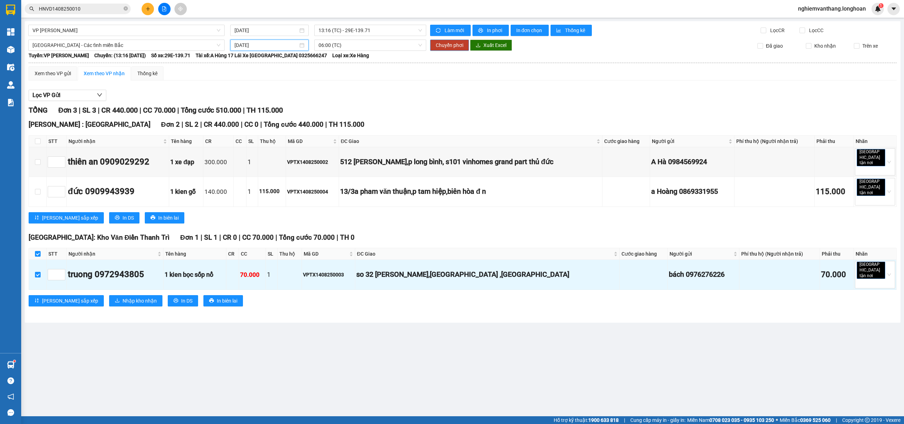
click at [449, 47] on span "Chuyển phơi" at bounding box center [450, 45] width 28 height 8
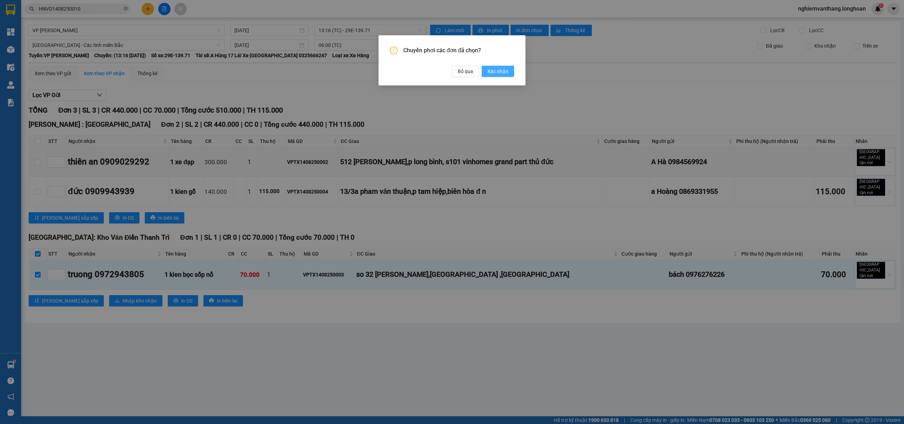
click at [501, 70] on span "Xác nhận" at bounding box center [497, 71] width 21 height 8
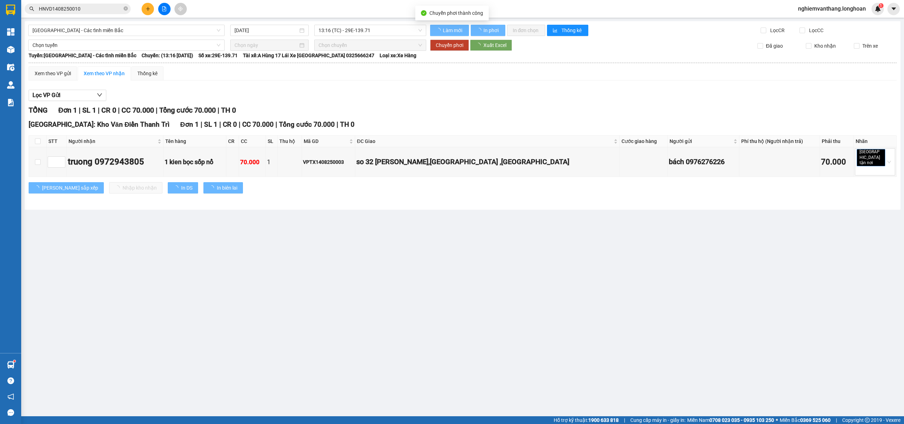
type input "[DATE]"
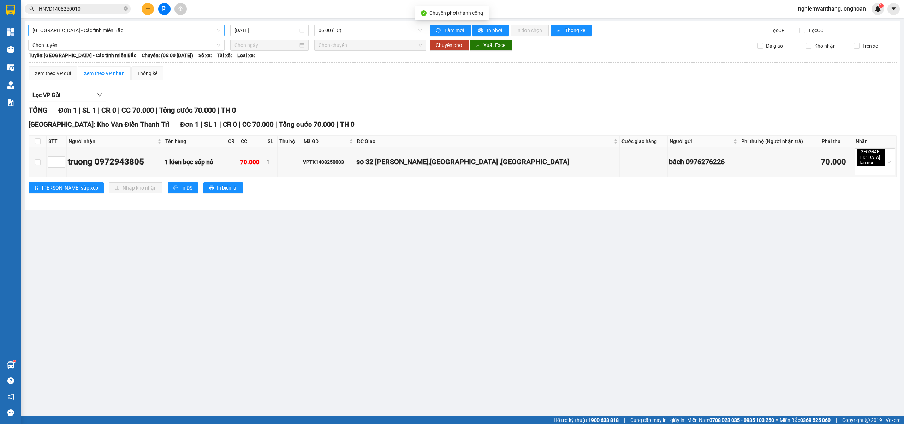
click at [57, 25] on span "[GEOGRAPHIC_DATA] - Các tỉnh miền Bắc" at bounding box center [126, 30] width 188 height 11
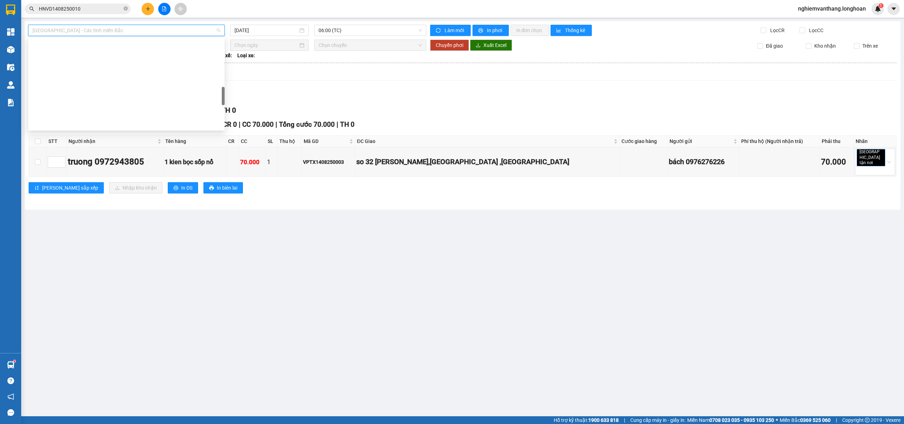
scroll to position [376, 0]
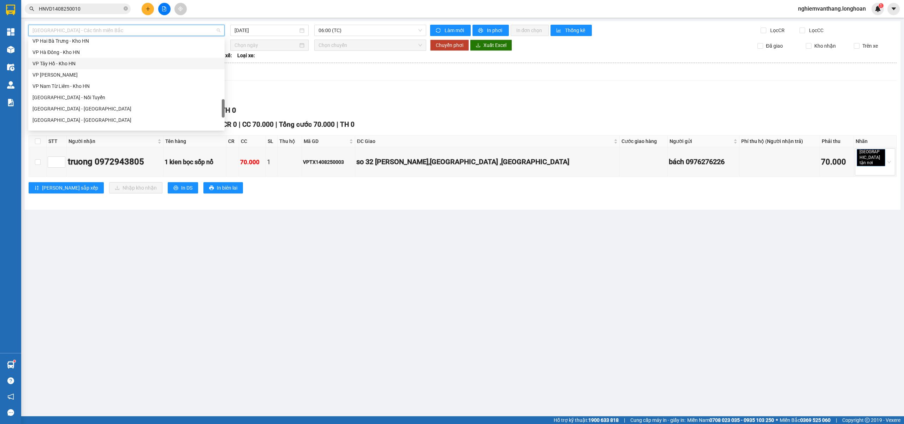
click at [76, 57] on div "VP Hà Đông - Kho HN" at bounding box center [126, 52] width 196 height 11
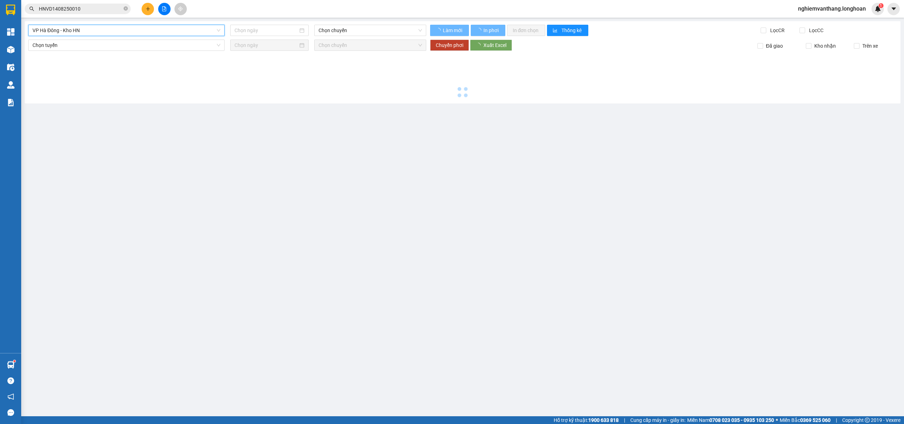
type input "[DATE]"
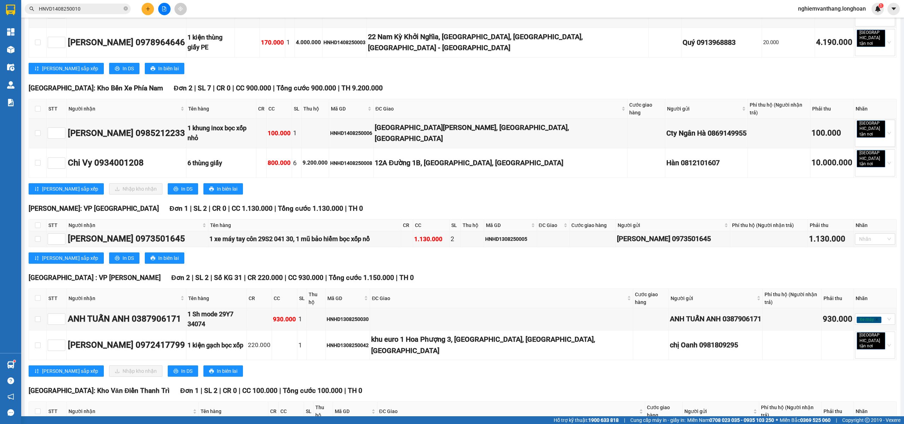
scroll to position [318, 0]
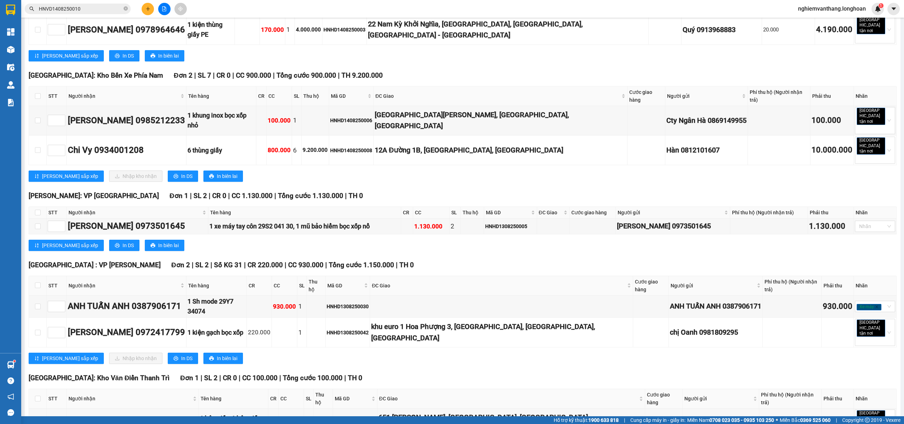
click at [33, 389] on th at bounding box center [38, 398] width 18 height 19
click at [35, 396] on input "checkbox" at bounding box center [38, 399] width 6 height 6
checkbox input "true"
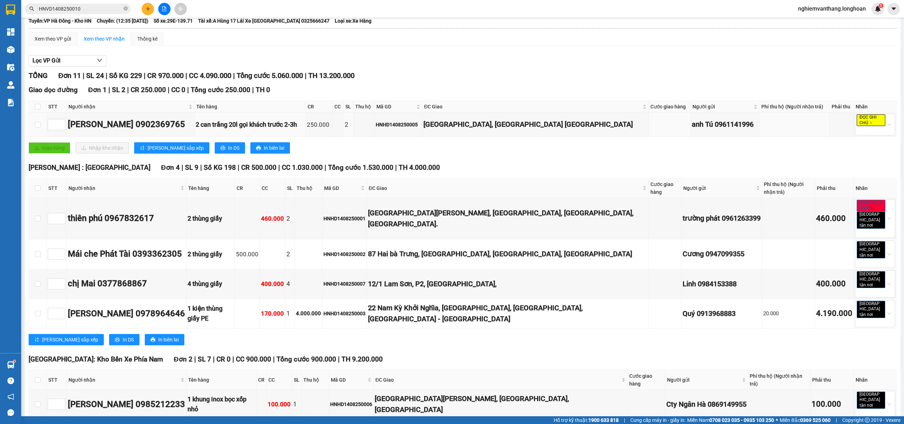
scroll to position [0, 0]
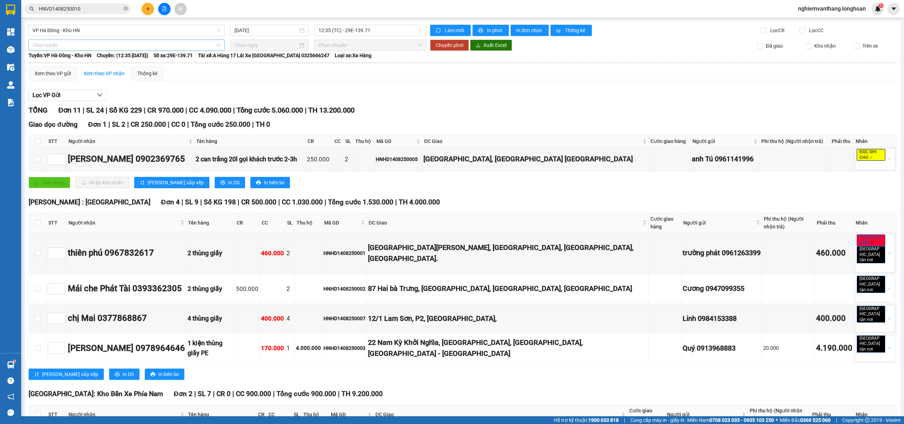
click at [68, 49] on span "Chọn tuyến" at bounding box center [126, 45] width 188 height 11
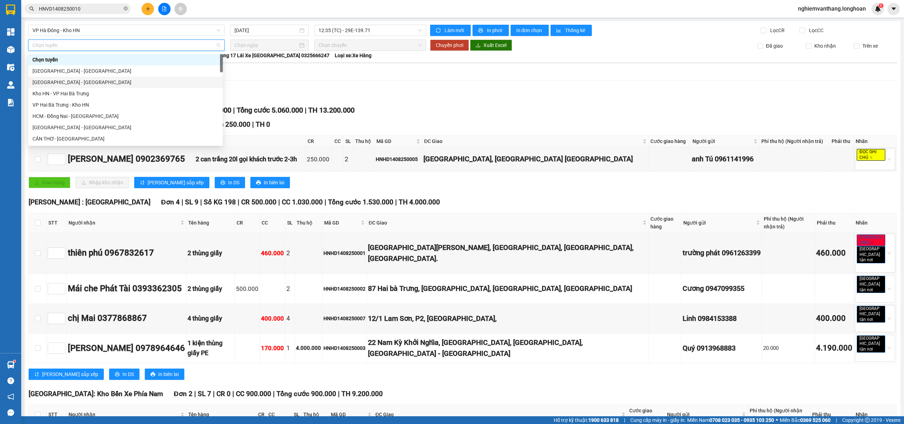
click at [71, 82] on div "[GEOGRAPHIC_DATA] - [GEOGRAPHIC_DATA]" at bounding box center [125, 82] width 186 height 8
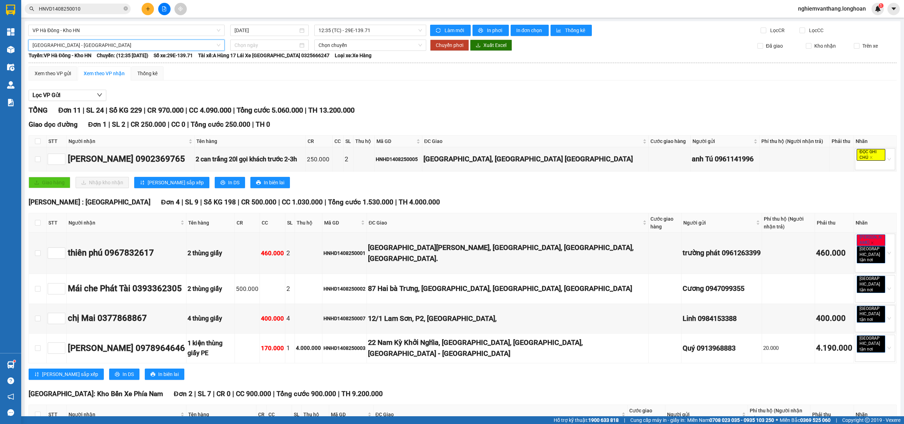
click at [77, 48] on span "[GEOGRAPHIC_DATA] - [GEOGRAPHIC_DATA]" at bounding box center [126, 45] width 188 height 11
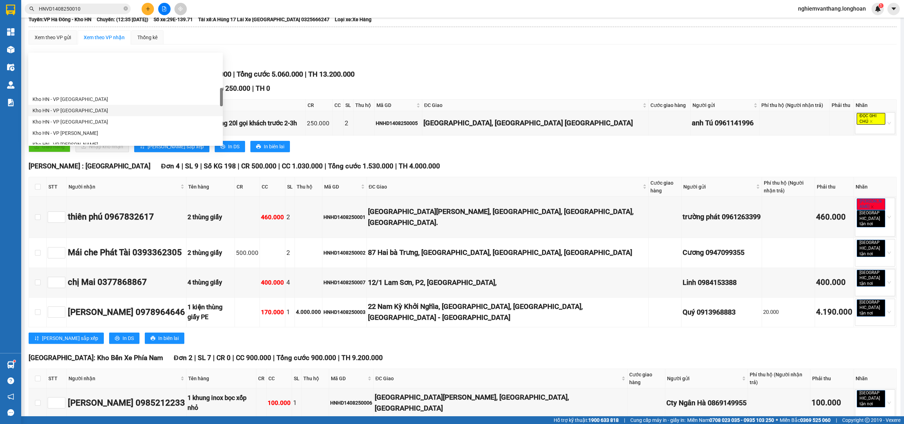
scroll to position [188, 0]
click at [94, 134] on div "[GEOGRAPHIC_DATA] - Các tỉnh miền Bắc" at bounding box center [125, 131] width 186 height 8
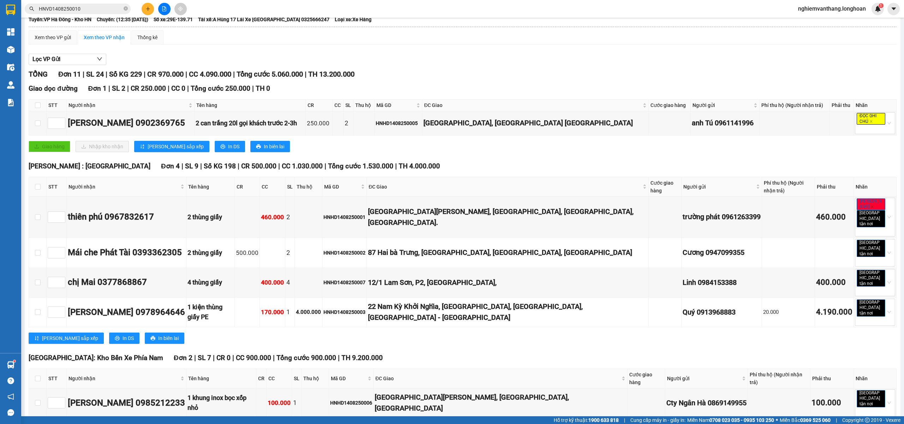
scroll to position [0, 0]
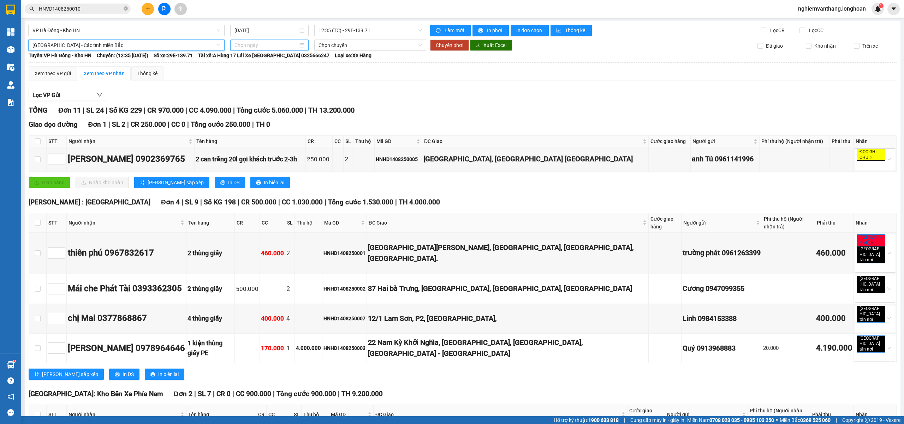
click at [238, 43] on input at bounding box center [266, 45] width 64 height 8
type input "[DATE]"
click at [304, 106] on div "15" at bounding box center [302, 107] width 8 height 8
type input "[DATE]"
click at [437, 46] on span "Chuyển phơi" at bounding box center [450, 45] width 28 height 8
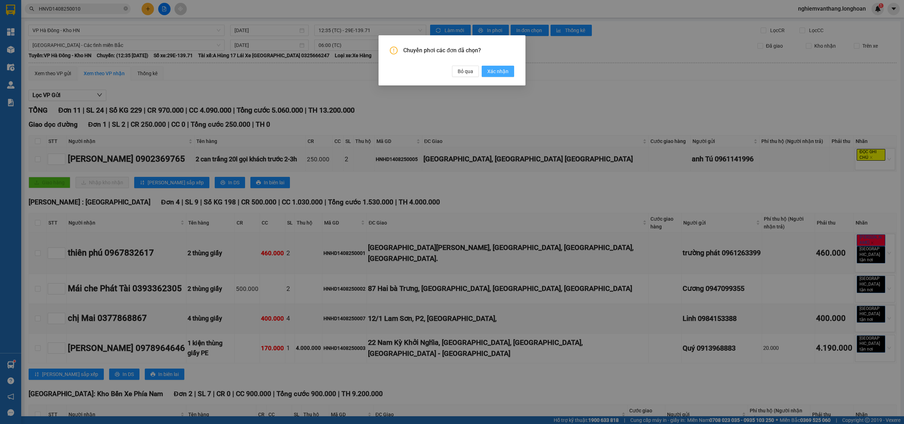
click at [500, 66] on button "Xác nhận" at bounding box center [497, 71] width 32 height 11
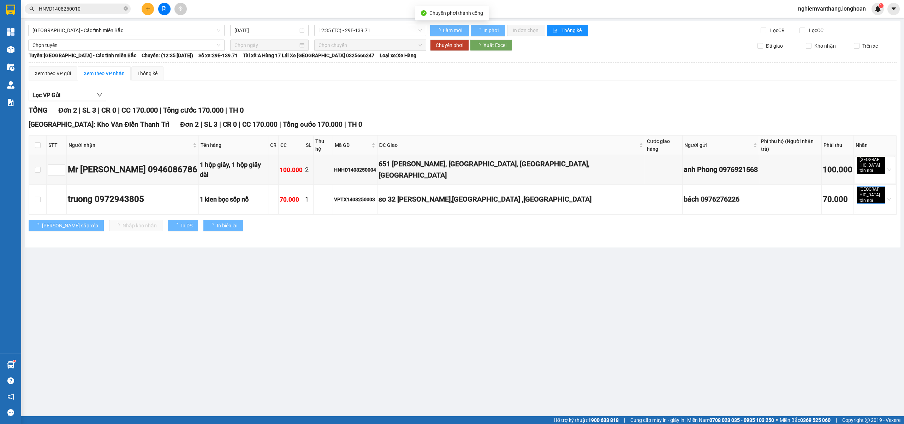
type input "[DATE]"
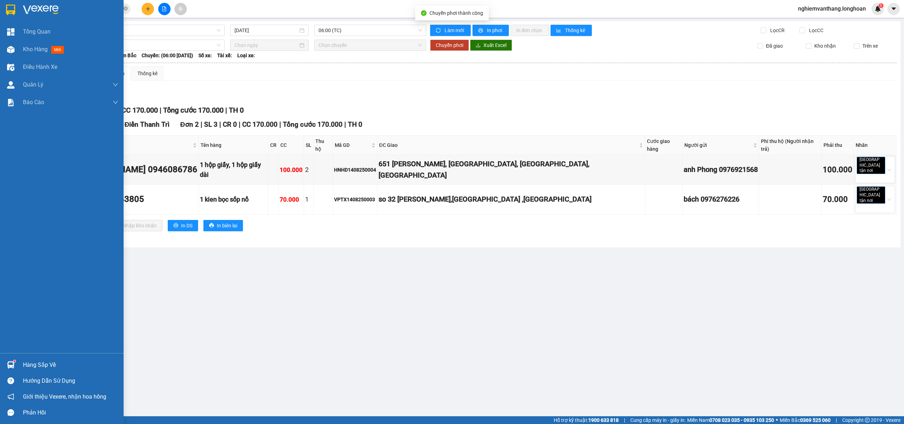
click at [17, 15] on div at bounding box center [62, 11] width 124 height 23
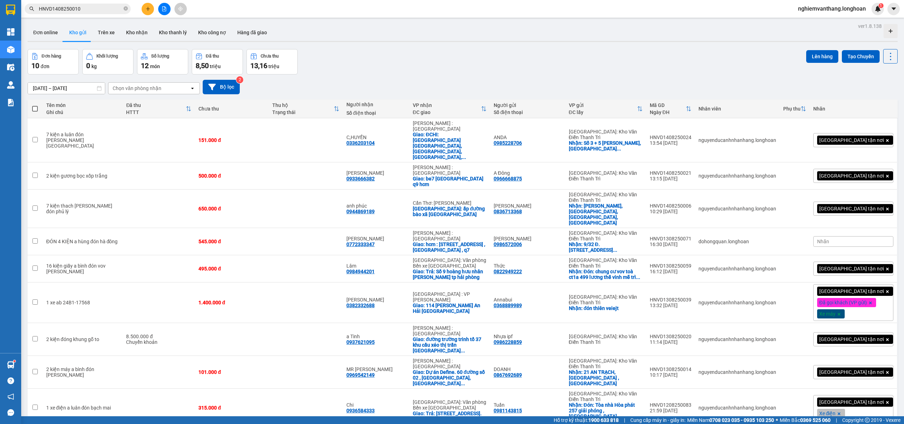
click at [164, 7] on icon "file-add" at bounding box center [164, 8] width 5 height 5
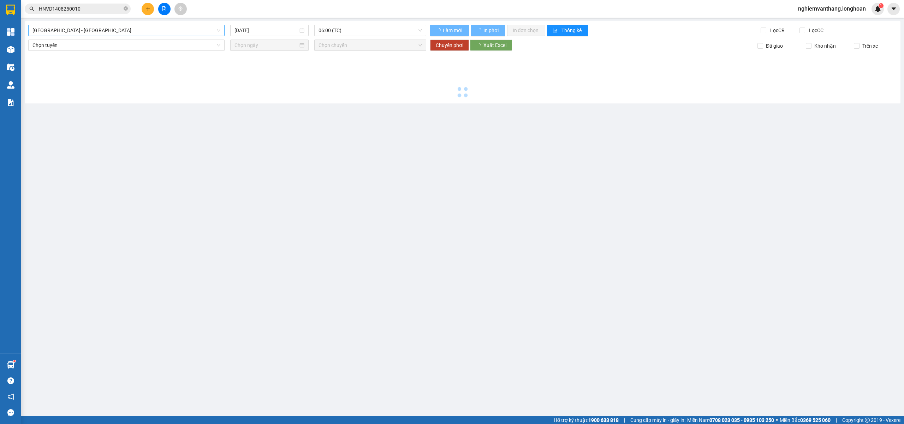
click at [101, 27] on span "[GEOGRAPHIC_DATA] - [GEOGRAPHIC_DATA]" at bounding box center [126, 30] width 188 height 11
type input "[DATE]"
